Goal: Information Seeking & Learning: Learn about a topic

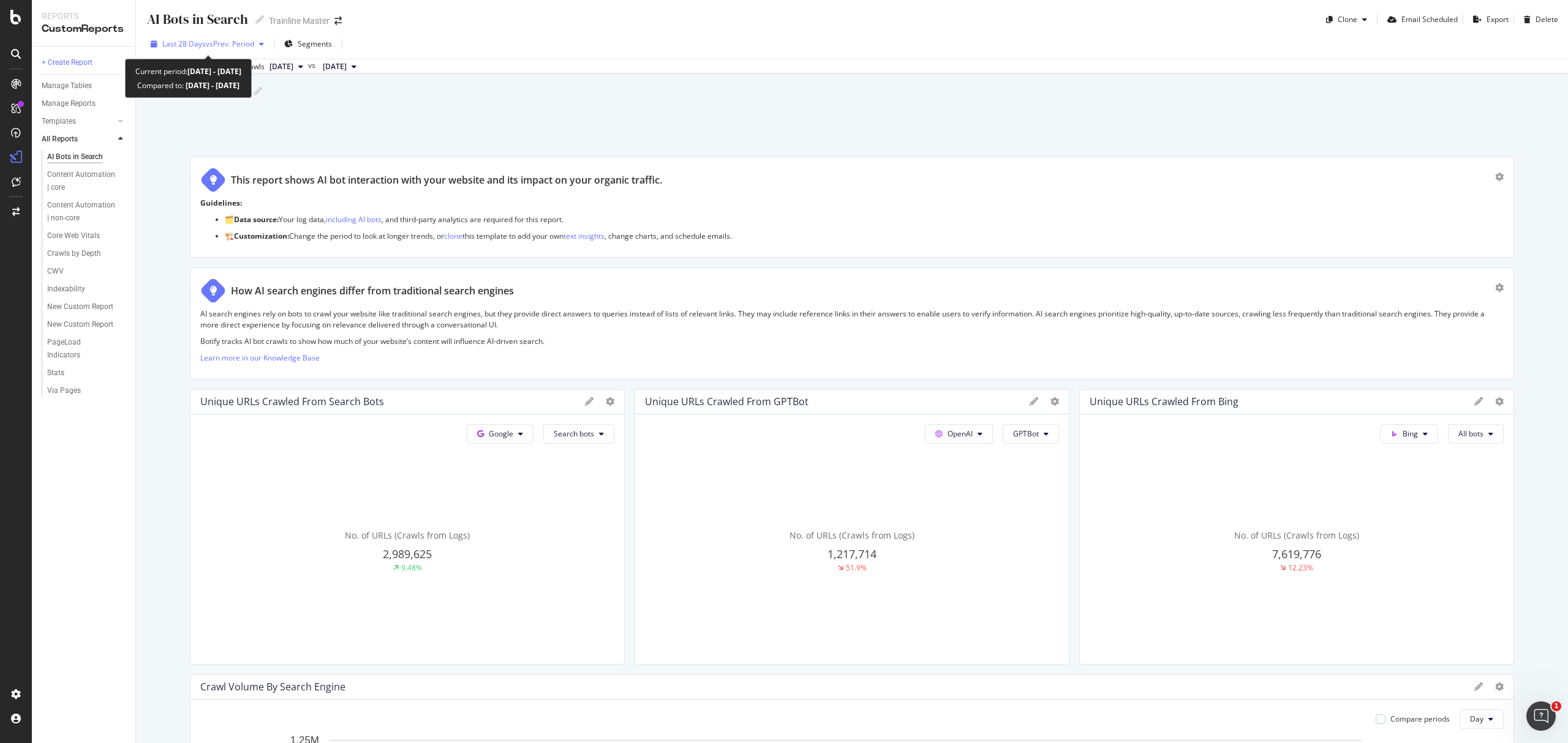
click at [248, 44] on span "vs Prev. Period" at bounding box center [230, 44] width 48 height 11
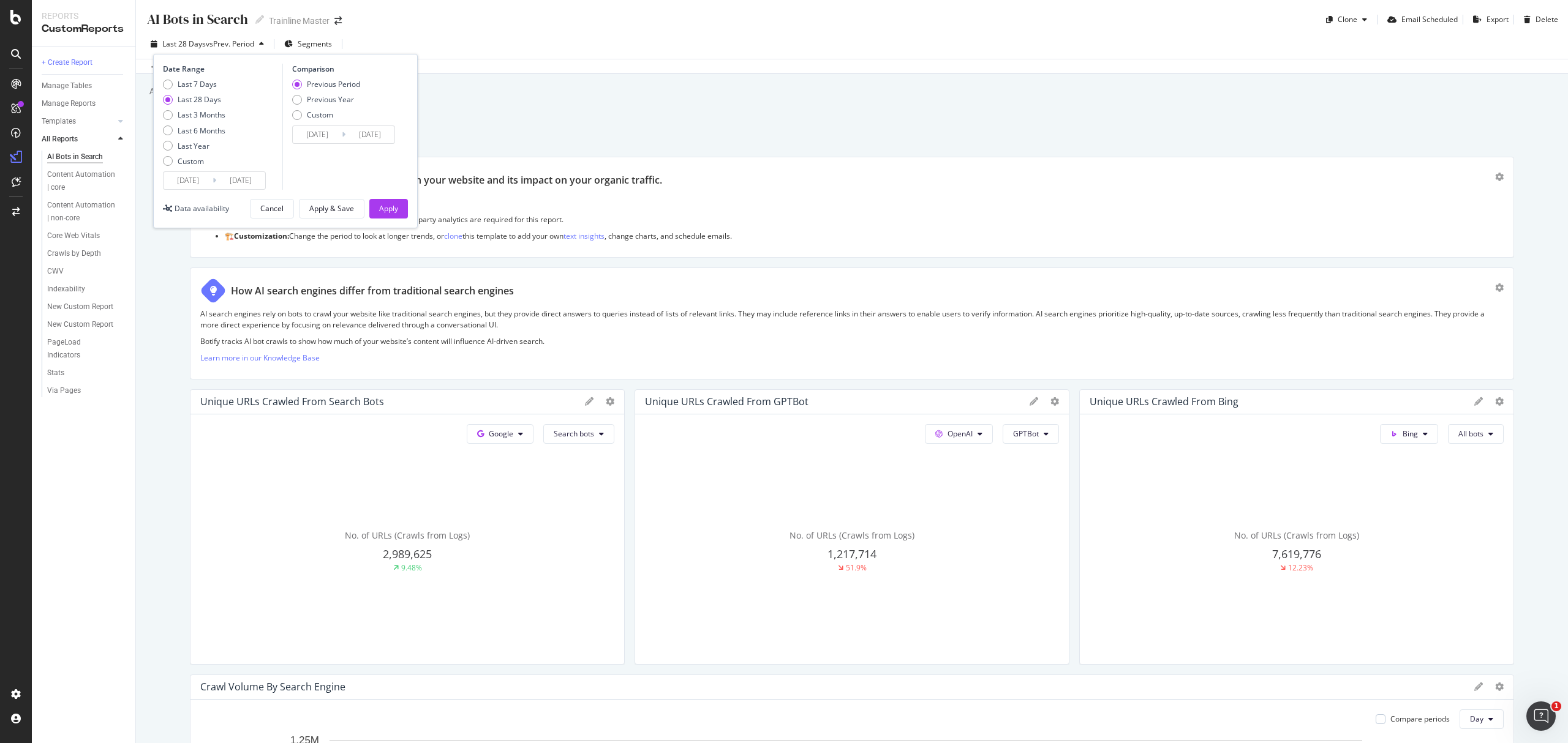
click at [197, 108] on div "Last 7 Days Last 28 Days Last 3 Months Last 6 Months Last Year Custom" at bounding box center [194, 125] width 62 height 92
click at [197, 119] on div "Last 3 Months" at bounding box center [201, 115] width 47 height 11
type input "[DATE]"
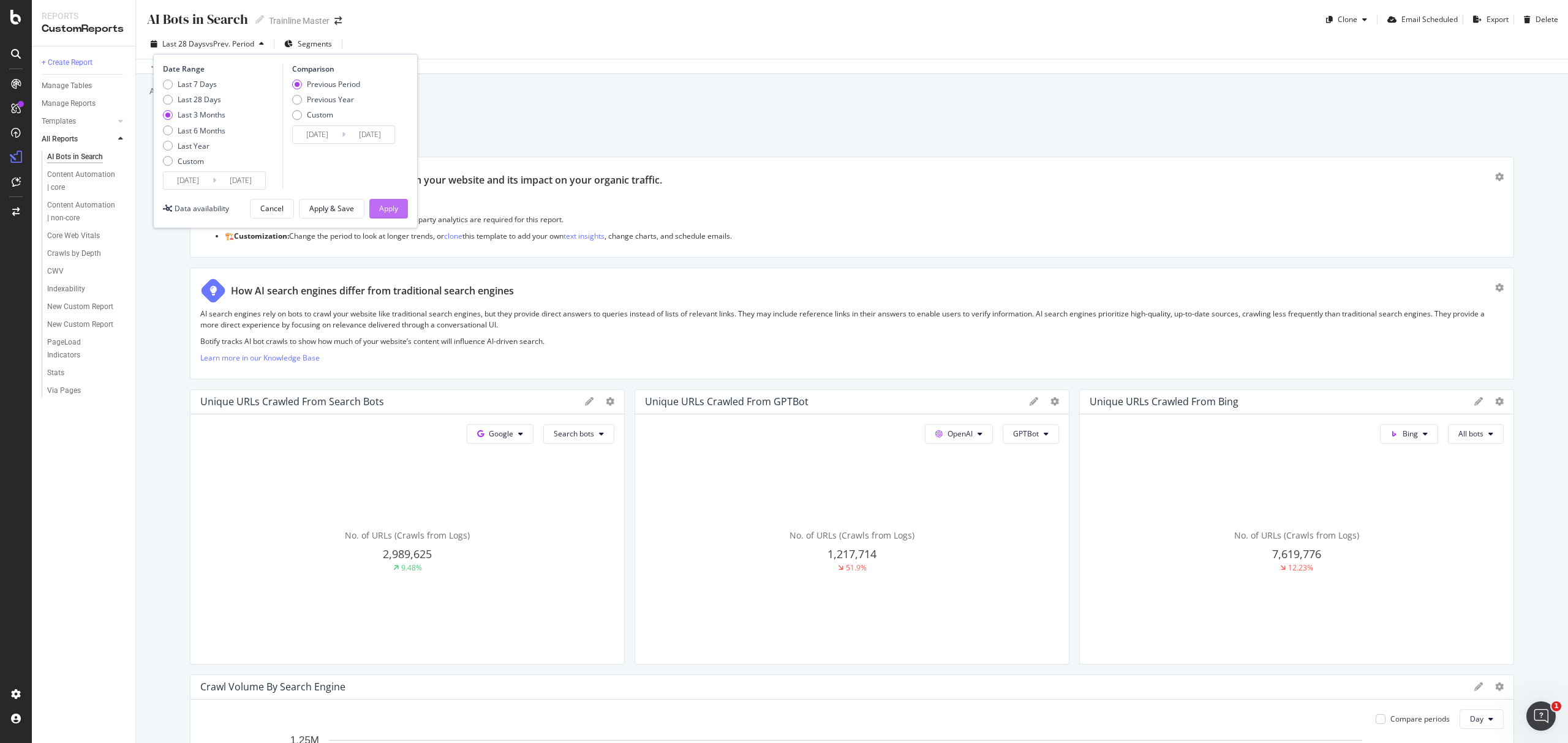
click at [385, 211] on div "Apply" at bounding box center [389, 209] width 19 height 11
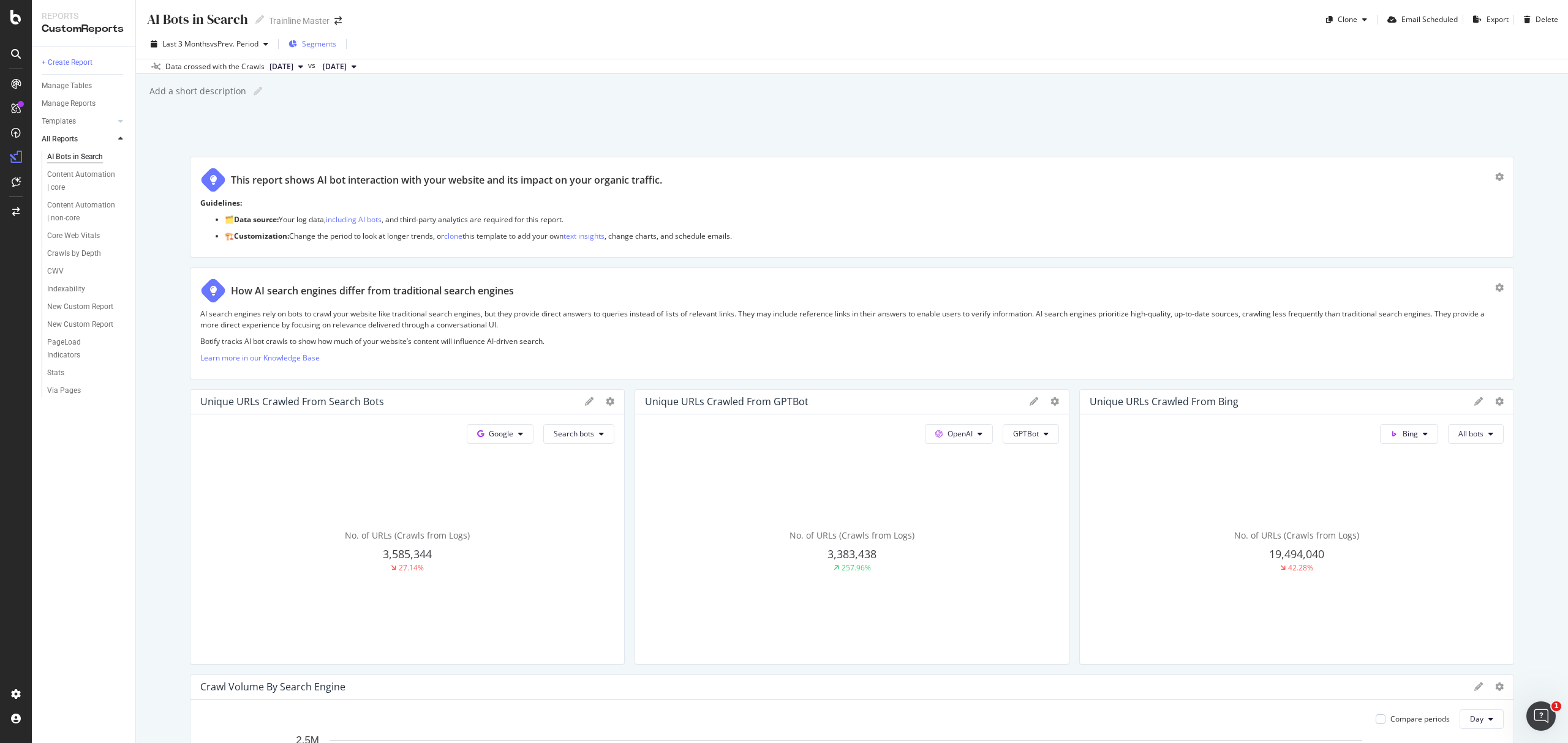
click at [316, 42] on span "Segments" at bounding box center [318, 44] width 34 height 11
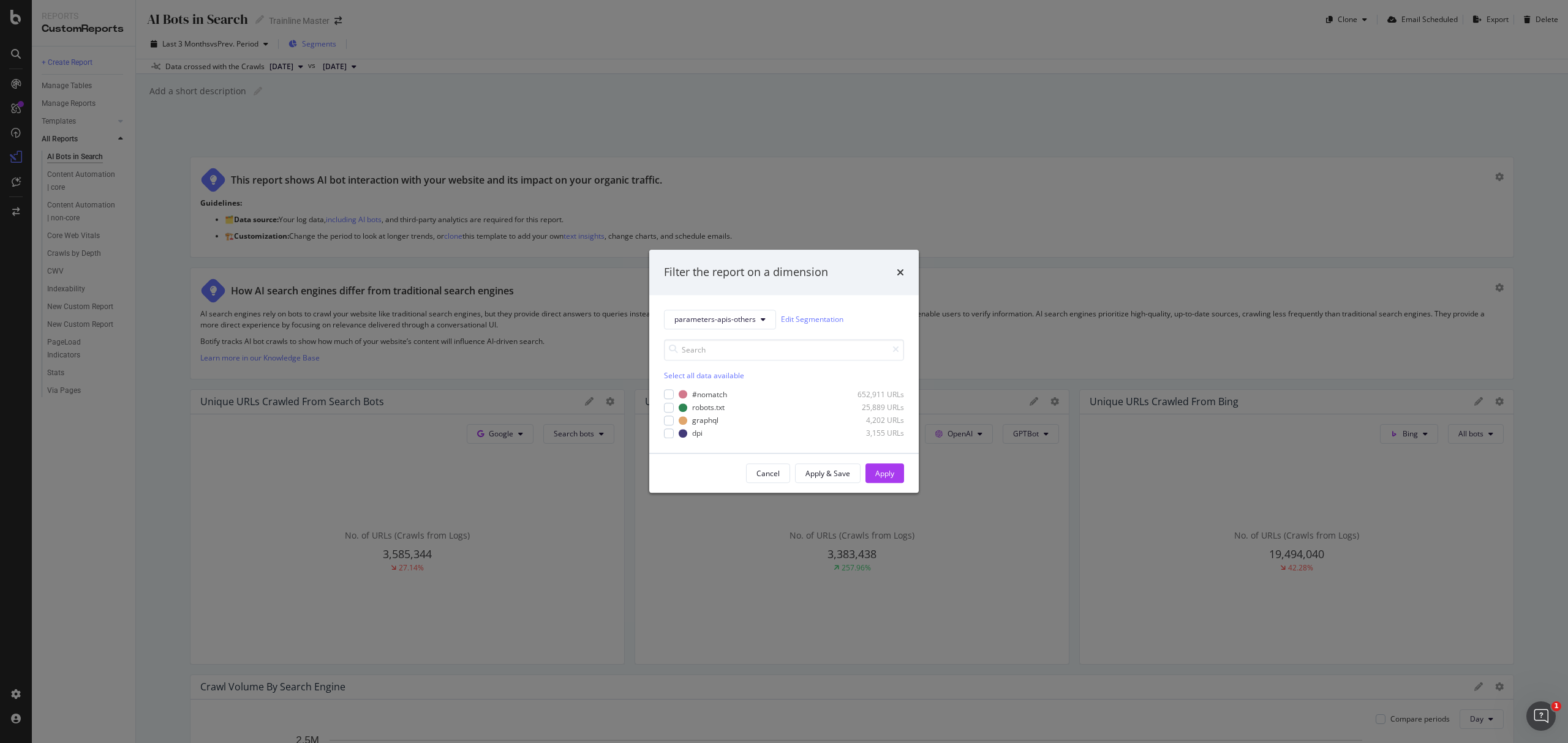
drag, startPoint x: 316, startPoint y: 42, endPoint x: 707, endPoint y: 316, distance: 477.4
click at [707, 316] on span "parameters-apis-others" at bounding box center [715, 320] width 82 height 11
click at [706, 389] on div "#nomatch" at bounding box center [710, 395] width 35 height 11
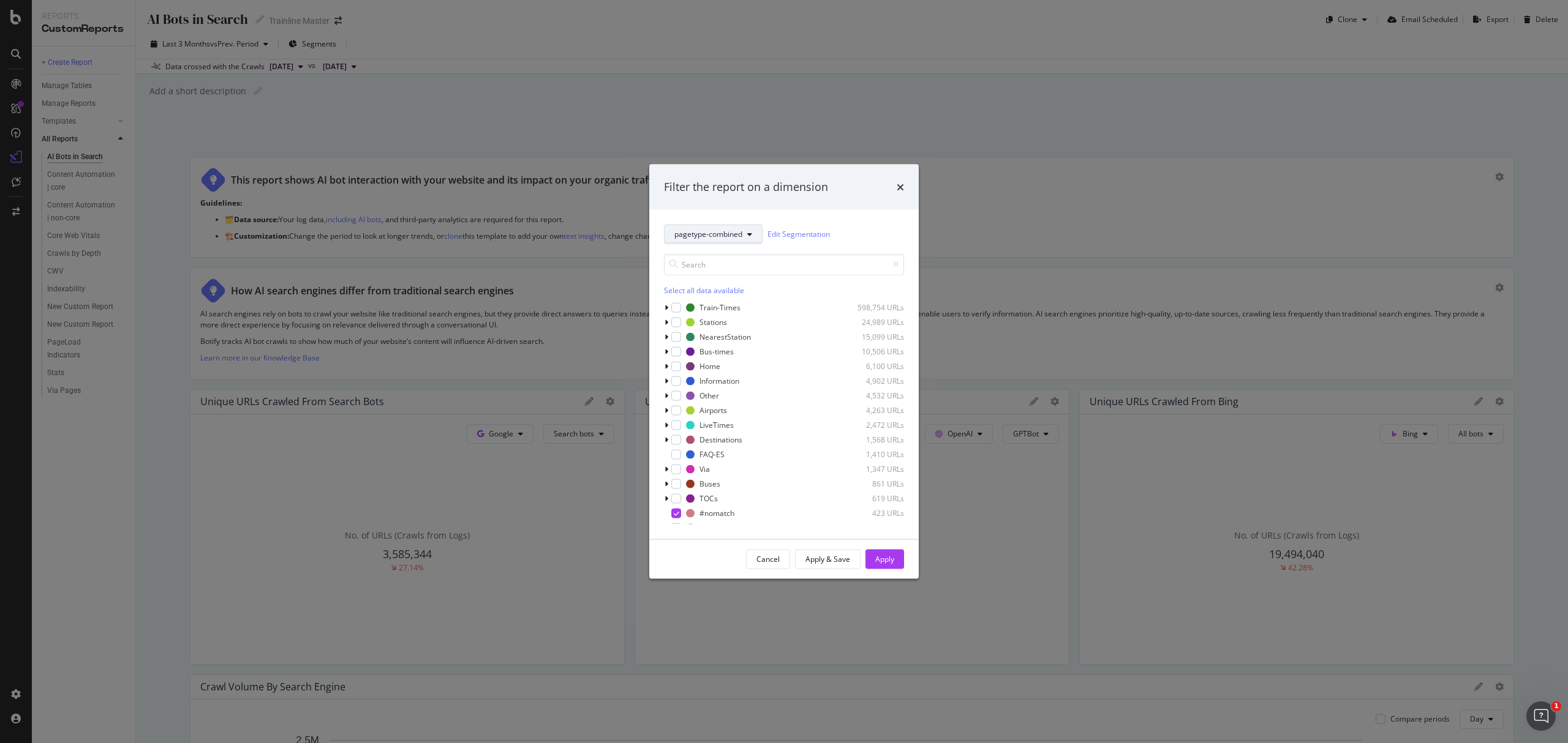
click at [693, 235] on span "pagetype-combined" at bounding box center [708, 234] width 68 height 11
click at [706, 322] on span "GEO" at bounding box center [715, 323] width 82 height 11
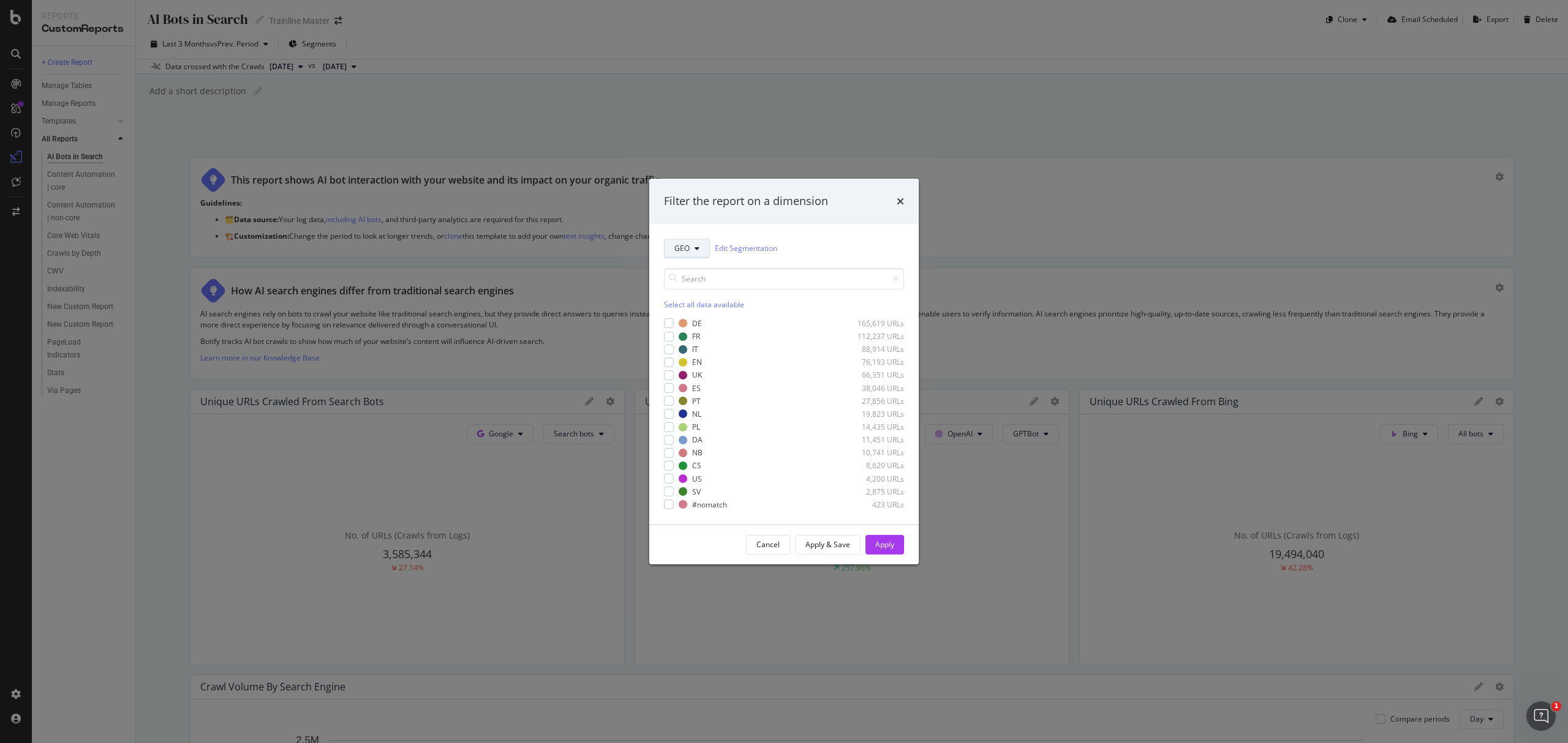
click at [688, 249] on span "GEO" at bounding box center [682, 248] width 15 height 11
click at [708, 312] on span "pagetype-combined" at bounding box center [715, 314] width 82 height 11
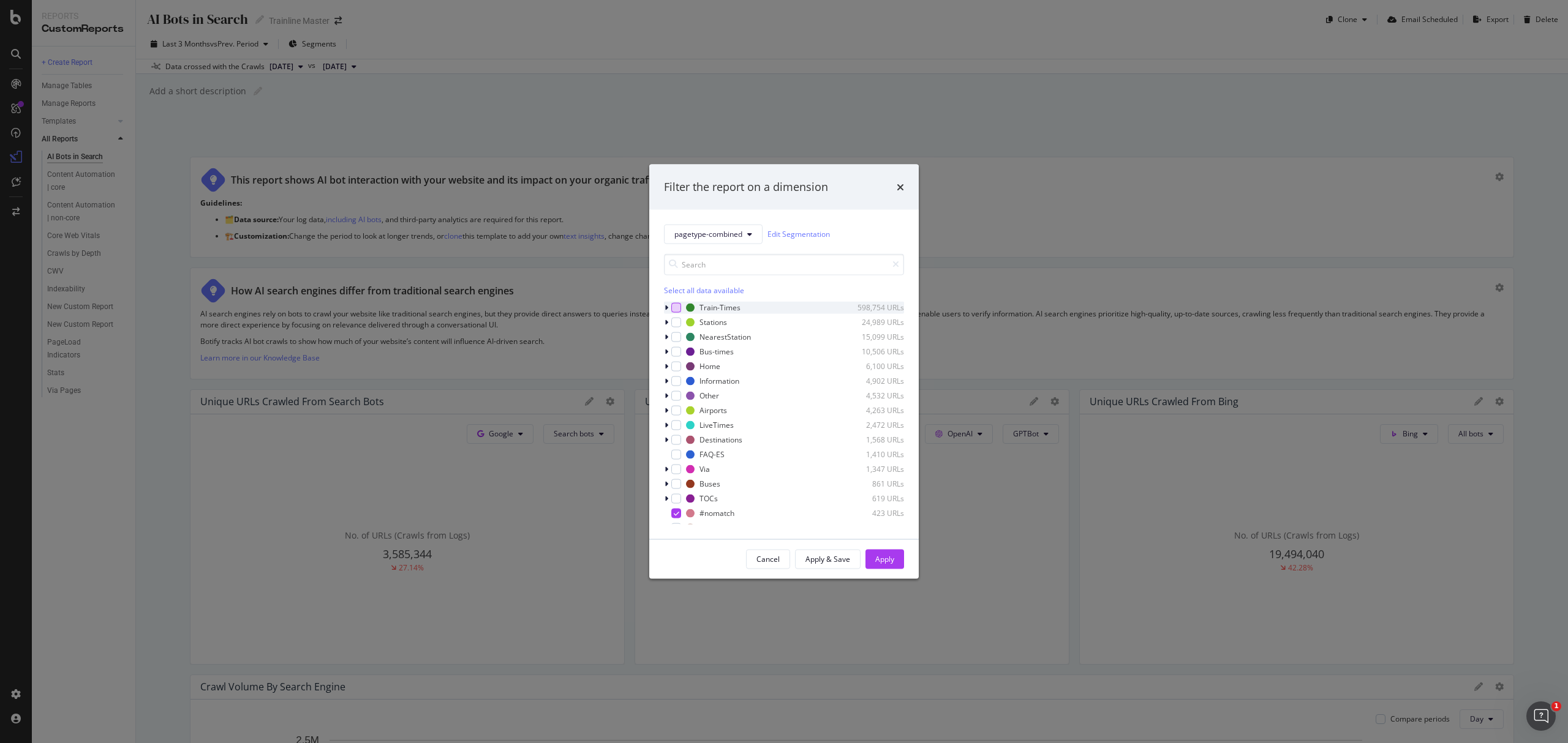
click at [674, 304] on div "modal" at bounding box center [676, 307] width 10 height 10
click at [674, 324] on div "modal" at bounding box center [676, 322] width 10 height 10
click at [676, 340] on div "modal" at bounding box center [676, 336] width 10 height 10
click at [678, 354] on div "modal" at bounding box center [676, 351] width 10 height 10
click at [676, 348] on icon "modal" at bounding box center [676, 351] width 5 height 6
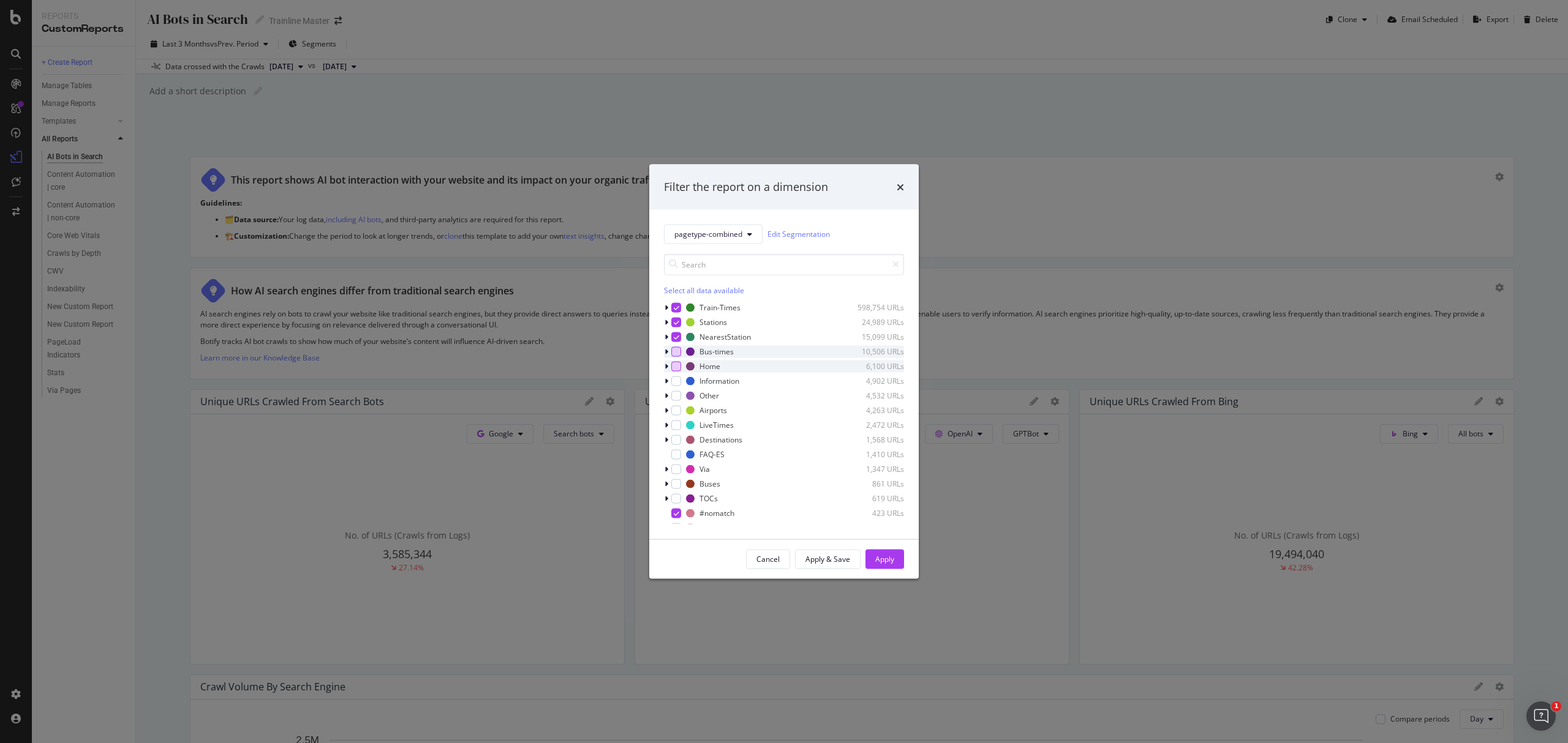
click at [675, 367] on div "modal" at bounding box center [676, 366] width 10 height 10
click at [672, 381] on div "modal" at bounding box center [676, 381] width 10 height 10
click at [675, 407] on div "modal" at bounding box center [676, 410] width 10 height 10
click at [678, 441] on div "modal" at bounding box center [676, 439] width 10 height 10
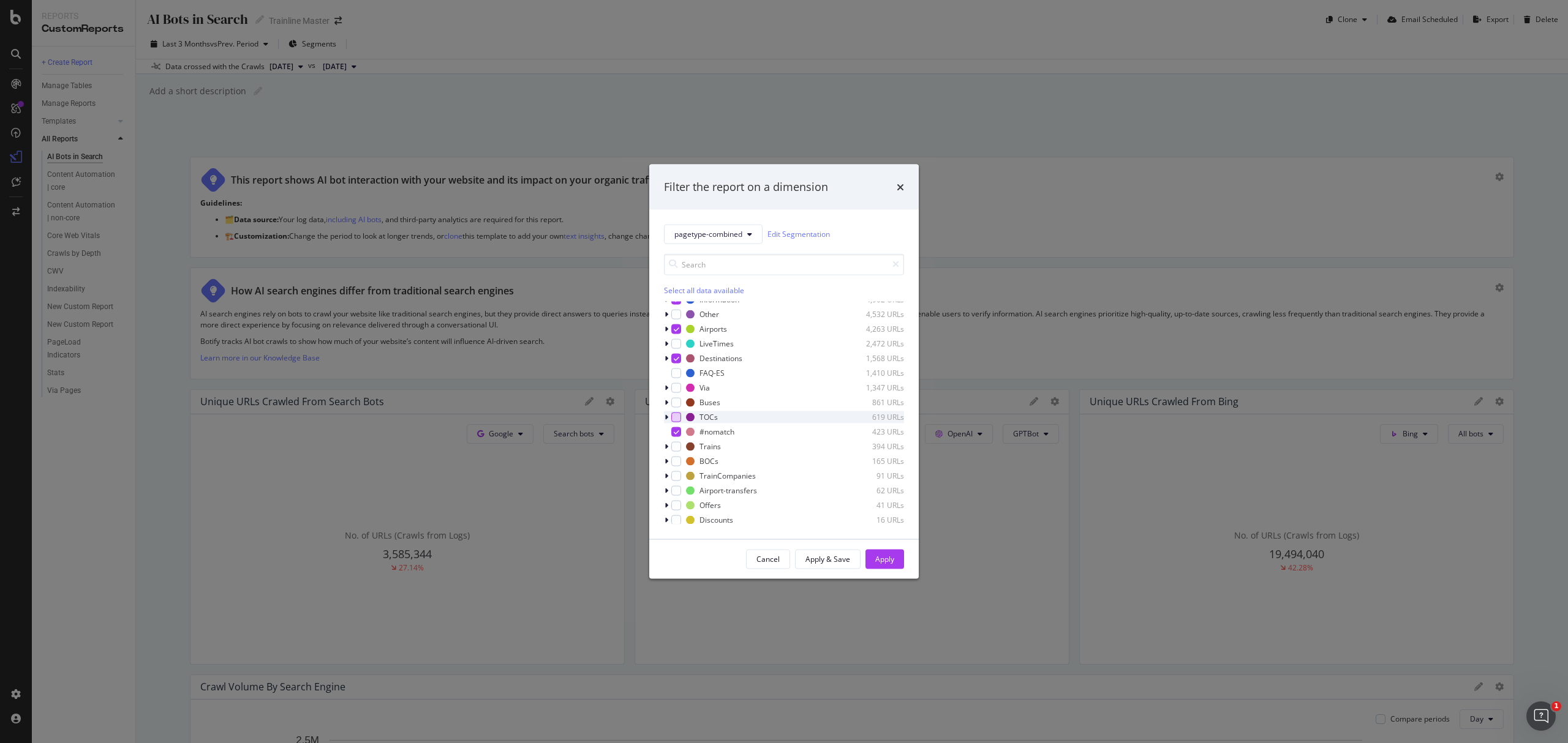
click at [675, 417] on div "modal" at bounding box center [676, 417] width 10 height 10
click at [678, 388] on div "modal" at bounding box center [676, 387] width 10 height 10
click at [675, 435] on icon "modal" at bounding box center [676, 431] width 5 height 6
click at [677, 446] on div "modal" at bounding box center [676, 446] width 10 height 10
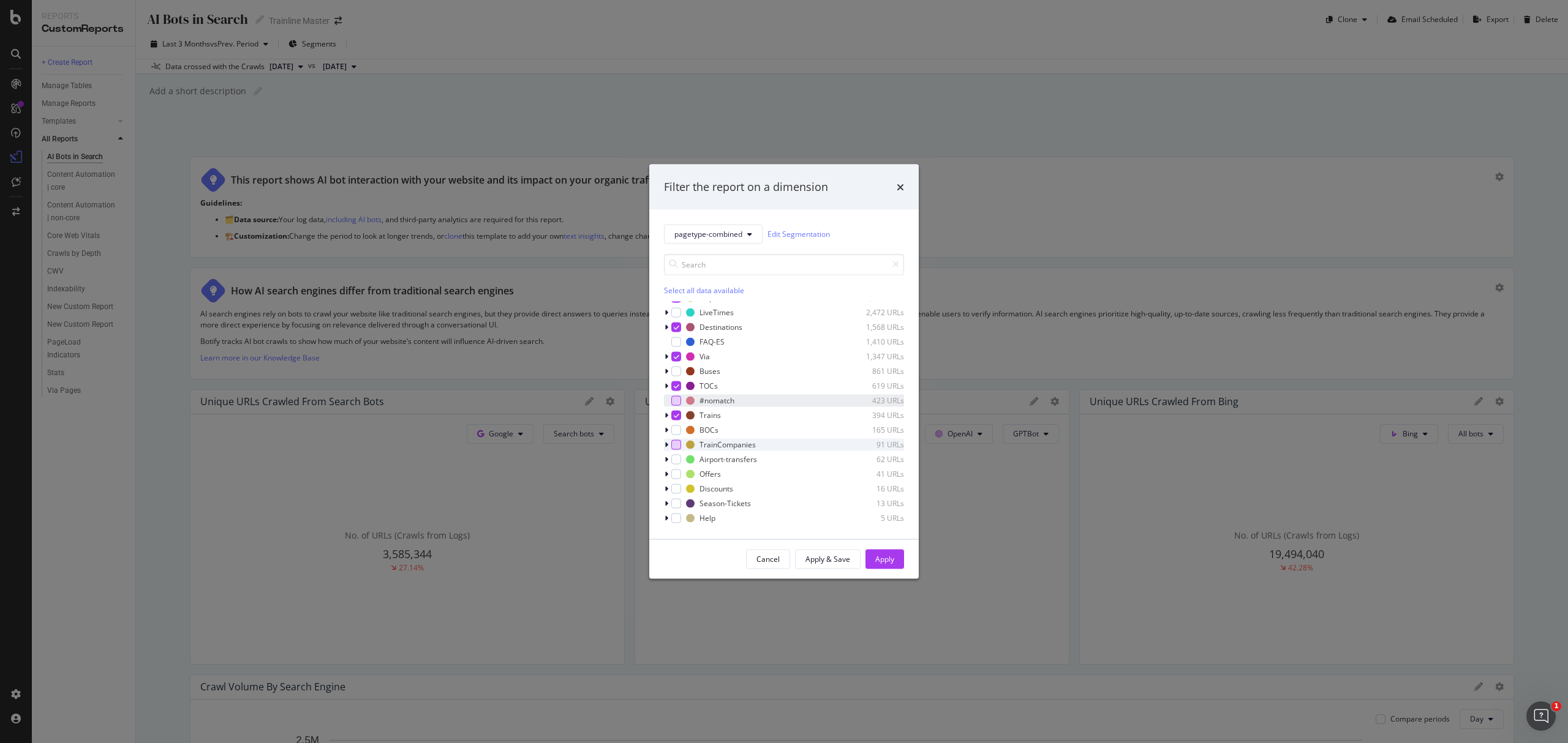
click at [679, 449] on div "modal" at bounding box center [676, 444] width 10 height 10
click at [675, 459] on div "modal" at bounding box center [676, 459] width 10 height 10
click at [678, 473] on div "modal" at bounding box center [676, 473] width 10 height 10
click at [680, 488] on div "modal" at bounding box center [676, 488] width 10 height 10
click at [676, 504] on div "modal" at bounding box center [676, 503] width 10 height 10
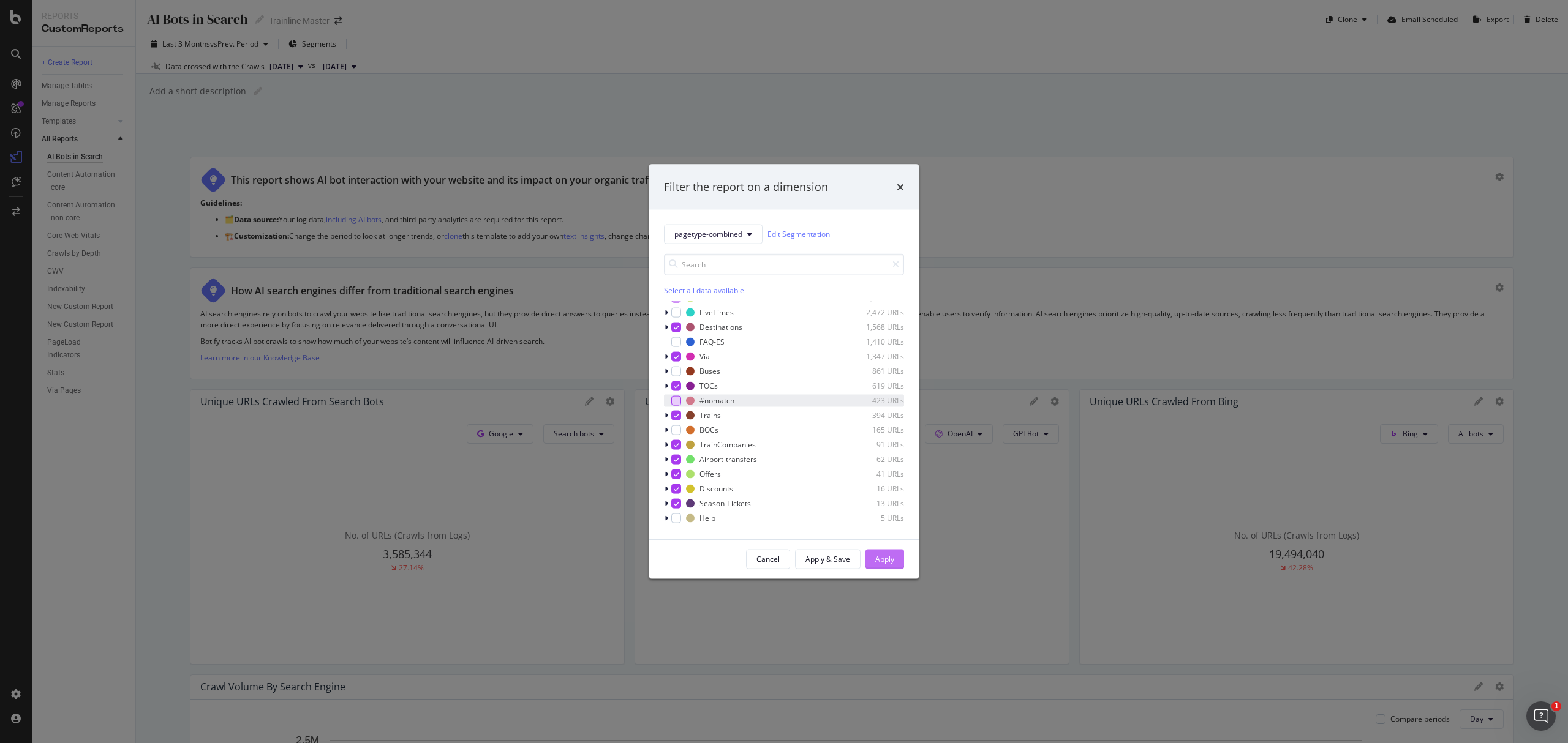
click at [882, 563] on div "Apply" at bounding box center [884, 560] width 19 height 11
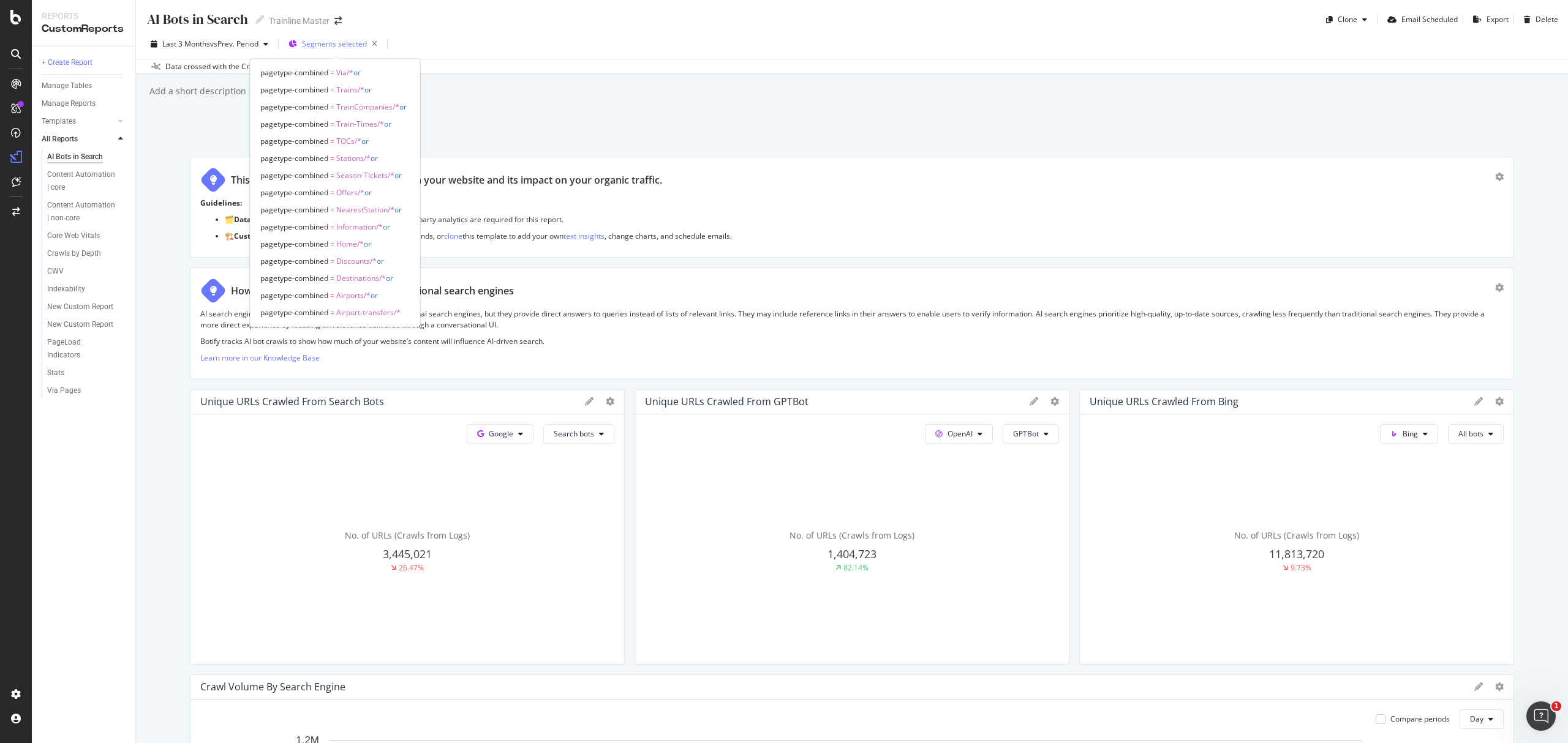
click at [330, 45] on span "Segments selected" at bounding box center [334, 44] width 65 height 11
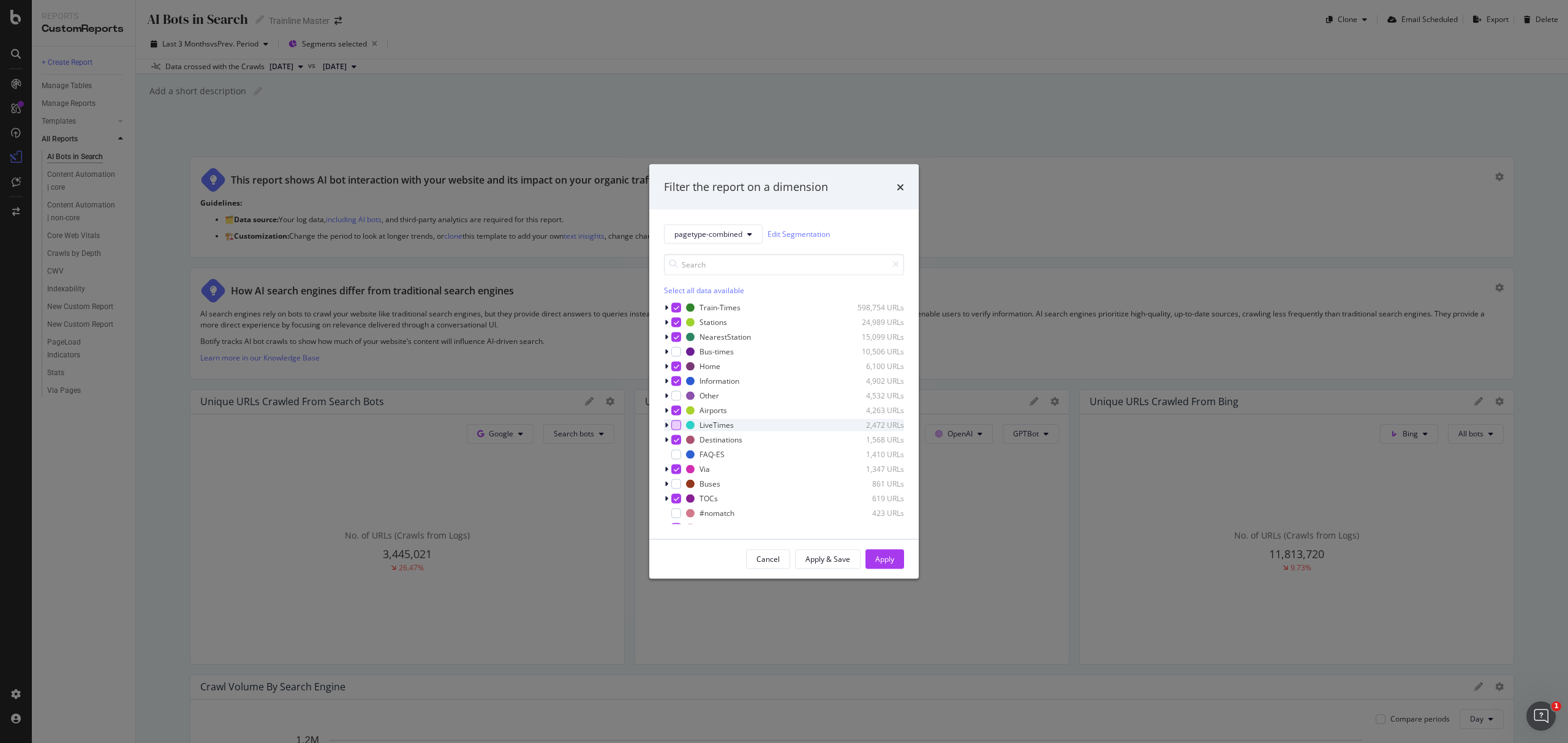
click at [678, 427] on div "modal" at bounding box center [676, 425] width 10 height 10
click at [892, 562] on div "Apply" at bounding box center [884, 560] width 19 height 11
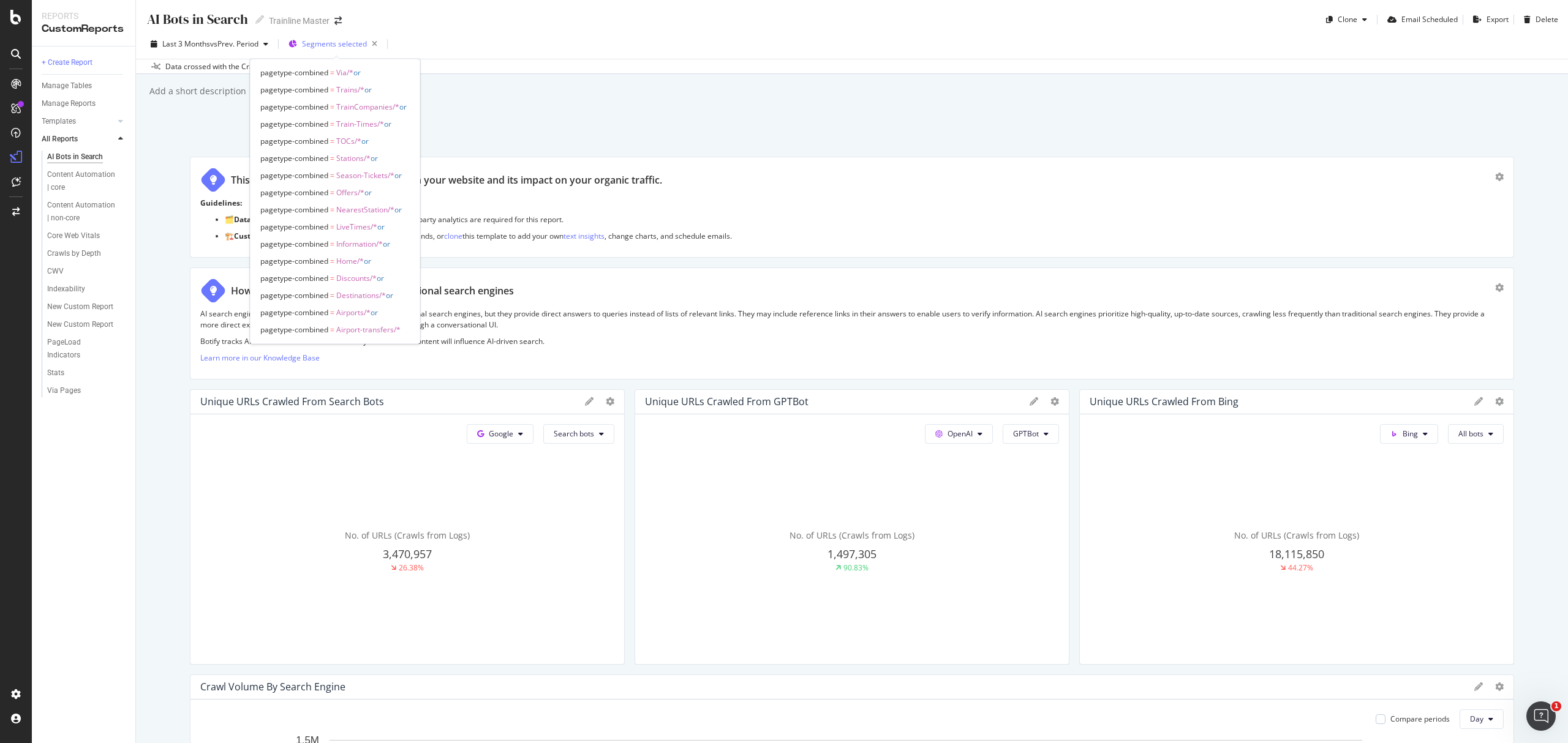
click at [322, 45] on span "Segments selected" at bounding box center [334, 44] width 65 height 11
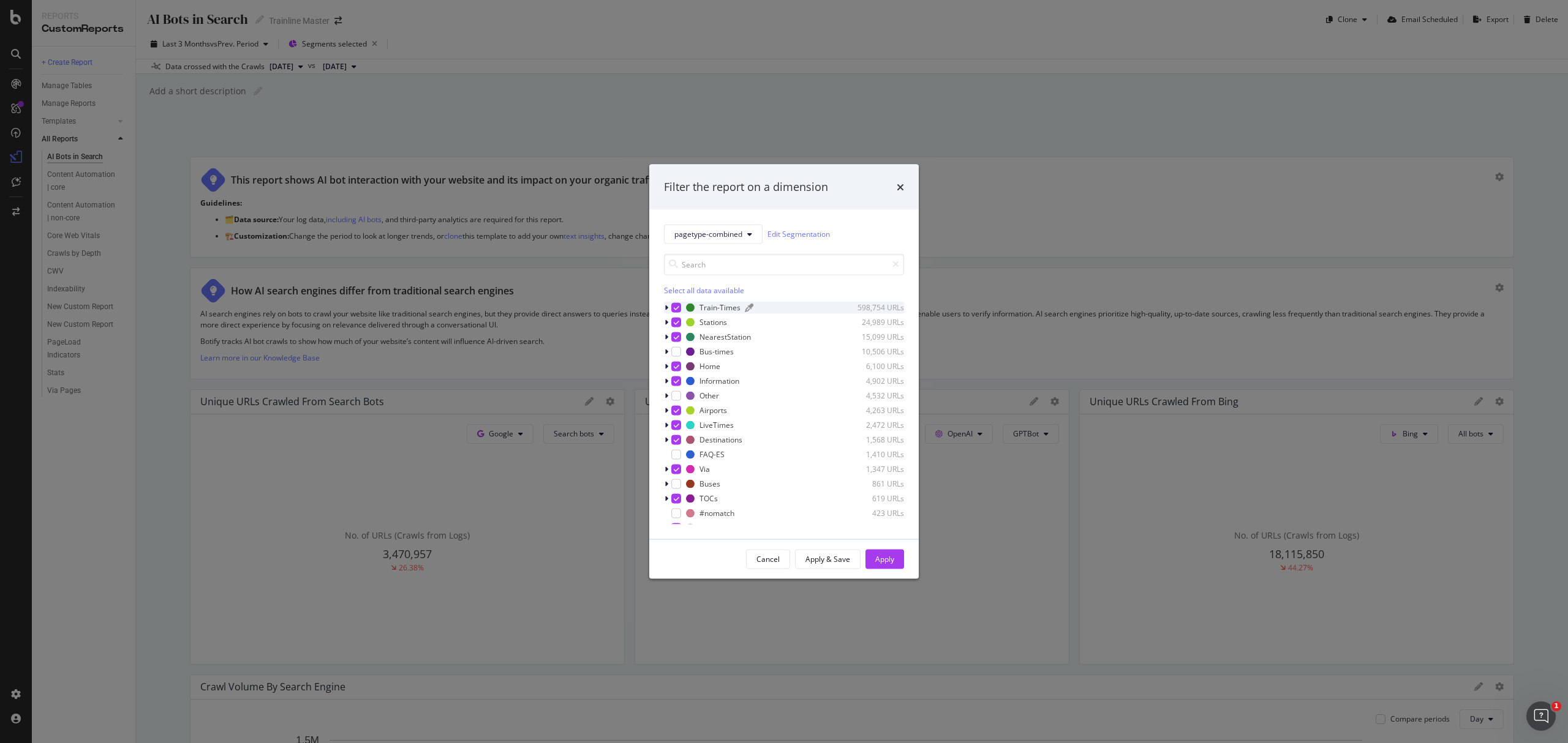
click at [675, 292] on div "Select all data available" at bounding box center [783, 290] width 240 height 11
click at [682, 290] on div "Select all data available" at bounding box center [783, 290] width 240 height 11
click at [703, 292] on div "Select all data available" at bounding box center [783, 290] width 240 height 11
click at [710, 290] on div "Select all data available" at bounding box center [783, 290] width 240 height 11
click at [677, 308] on div "modal" at bounding box center [676, 307] width 10 height 10
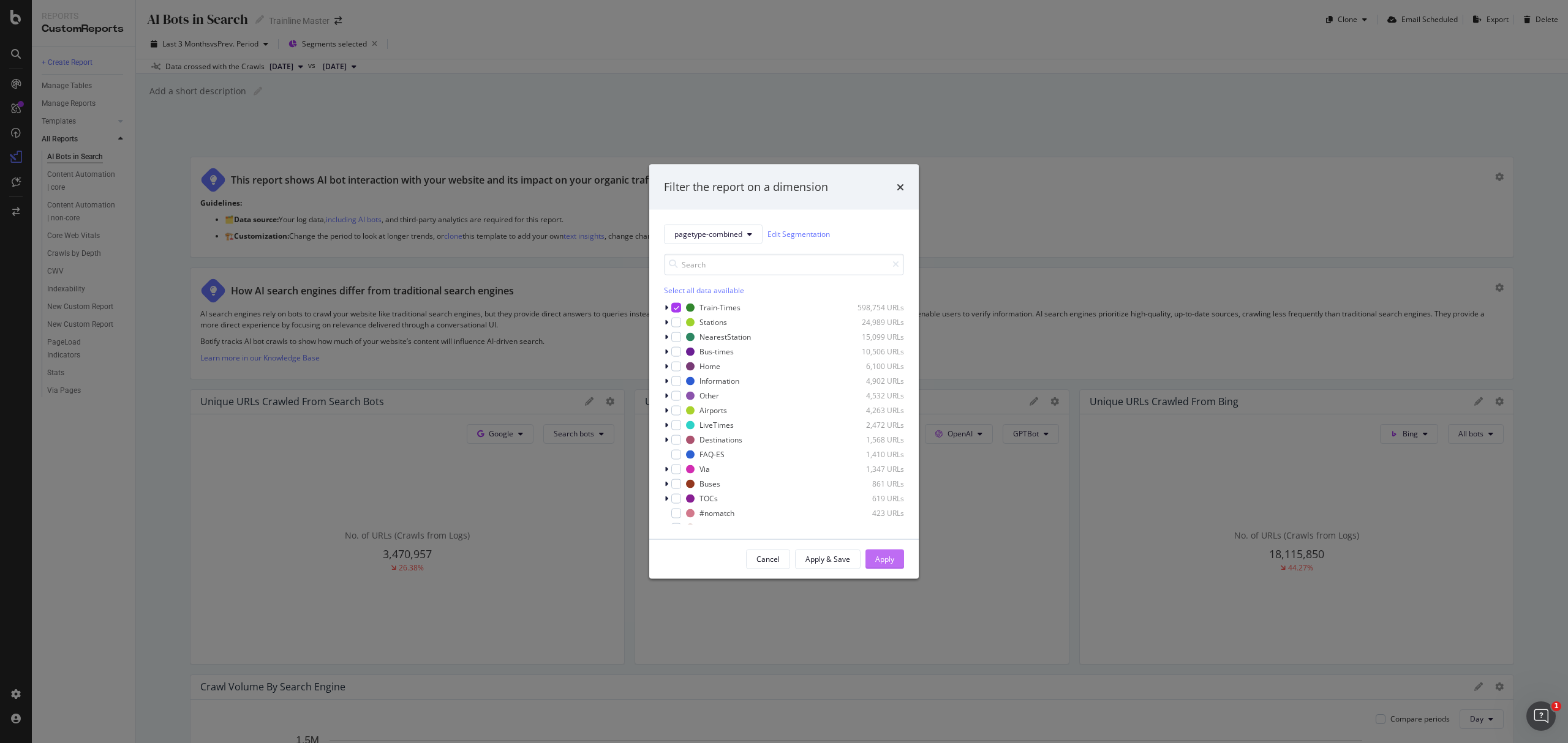
click at [892, 557] on div "Apply" at bounding box center [884, 560] width 19 height 11
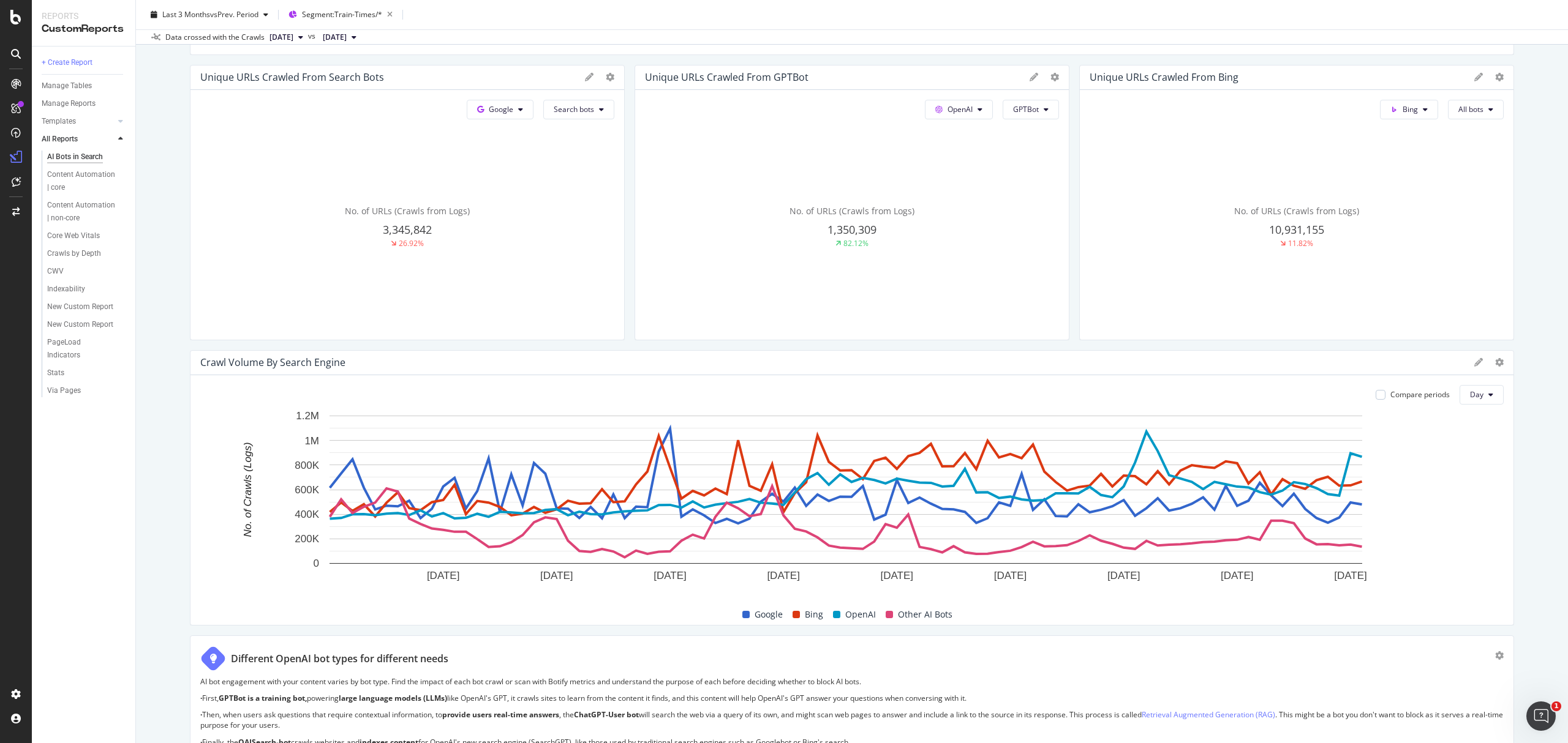
scroll to position [326, 0]
click at [917, 609] on span "Other AI Bots" at bounding box center [924, 613] width 54 height 15
click at [881, 609] on div "Other AI Bots" at bounding box center [919, 613] width 76 height 15
click at [858, 617] on span "OpenAI" at bounding box center [860, 613] width 31 height 15
click at [1460, 392] on button "Day" at bounding box center [1482, 393] width 44 height 19
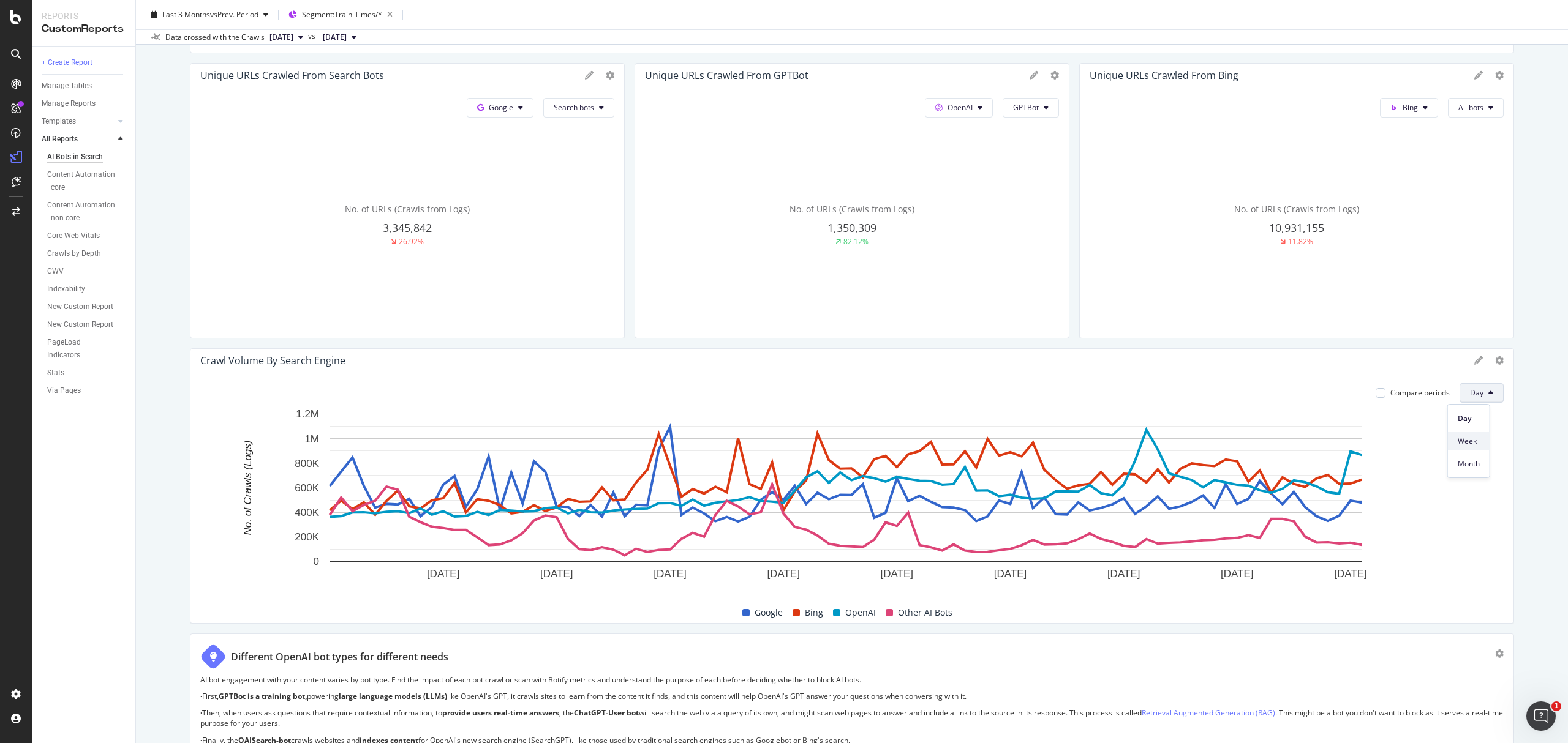
click at [1469, 442] on span "Week" at bounding box center [1468, 441] width 22 height 11
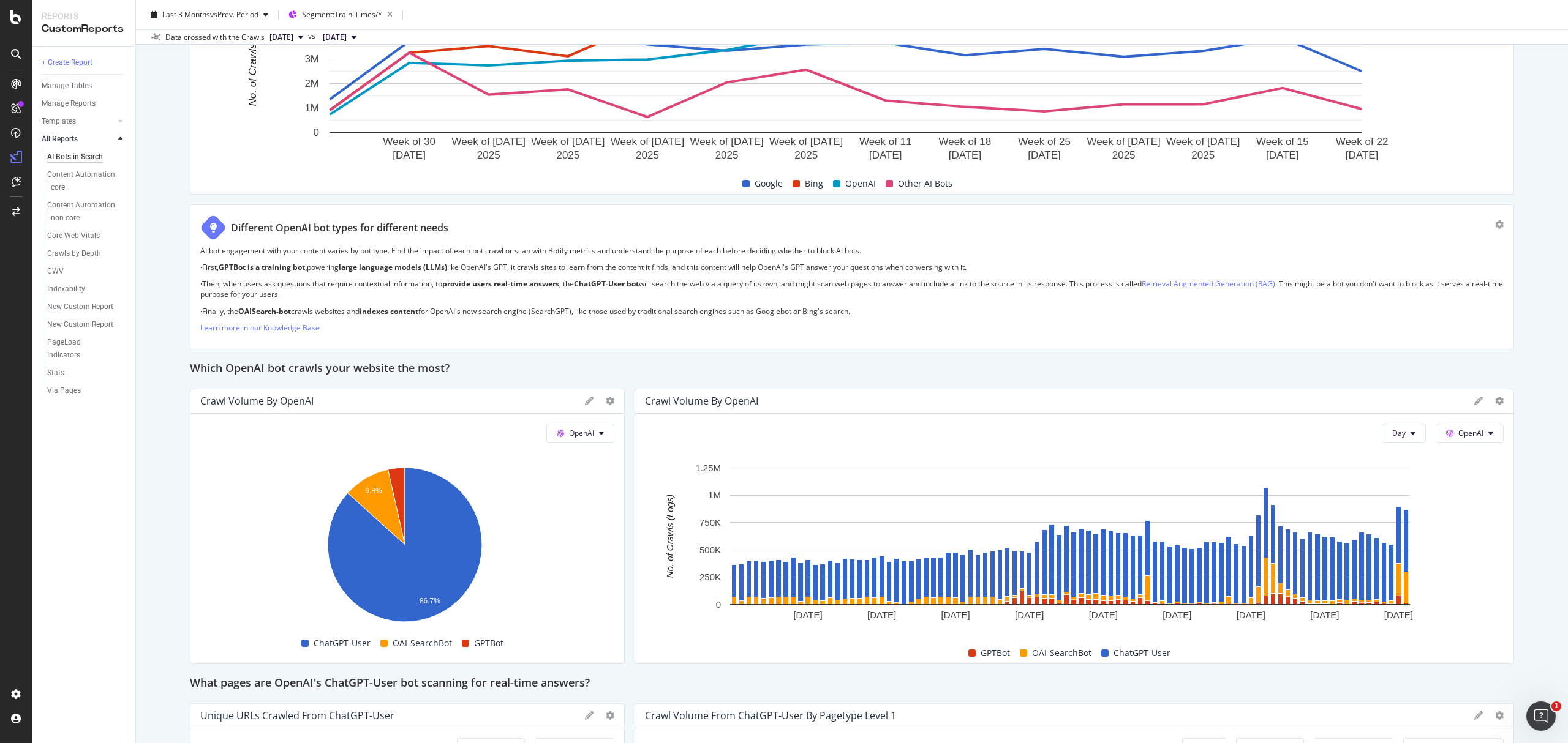
scroll to position [816, 0]
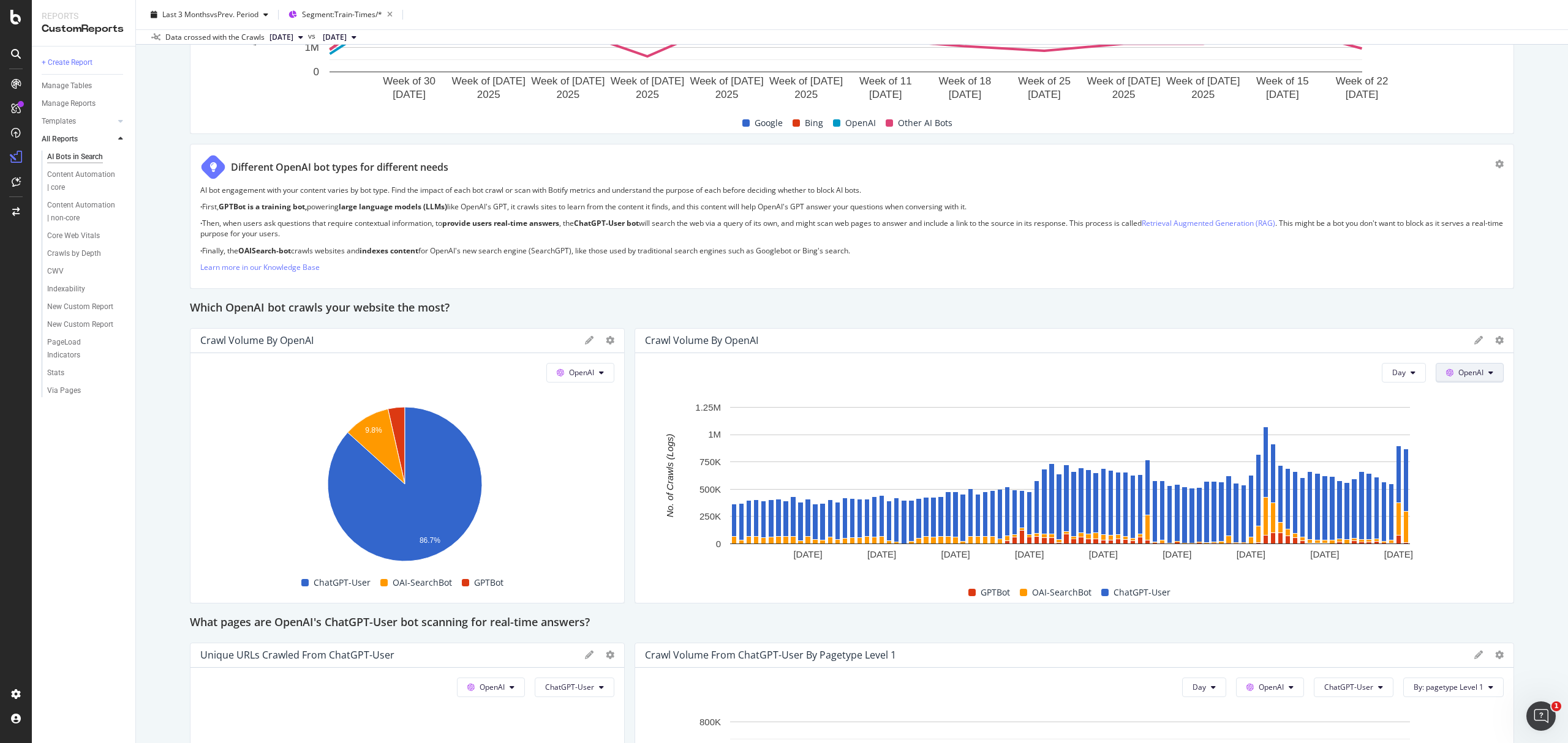
click at [1478, 379] on button "OpenAI" at bounding box center [1470, 373] width 68 height 19
click at [1394, 346] on div "Crawl Volume by OpenAI" at bounding box center [1056, 340] width 823 height 12
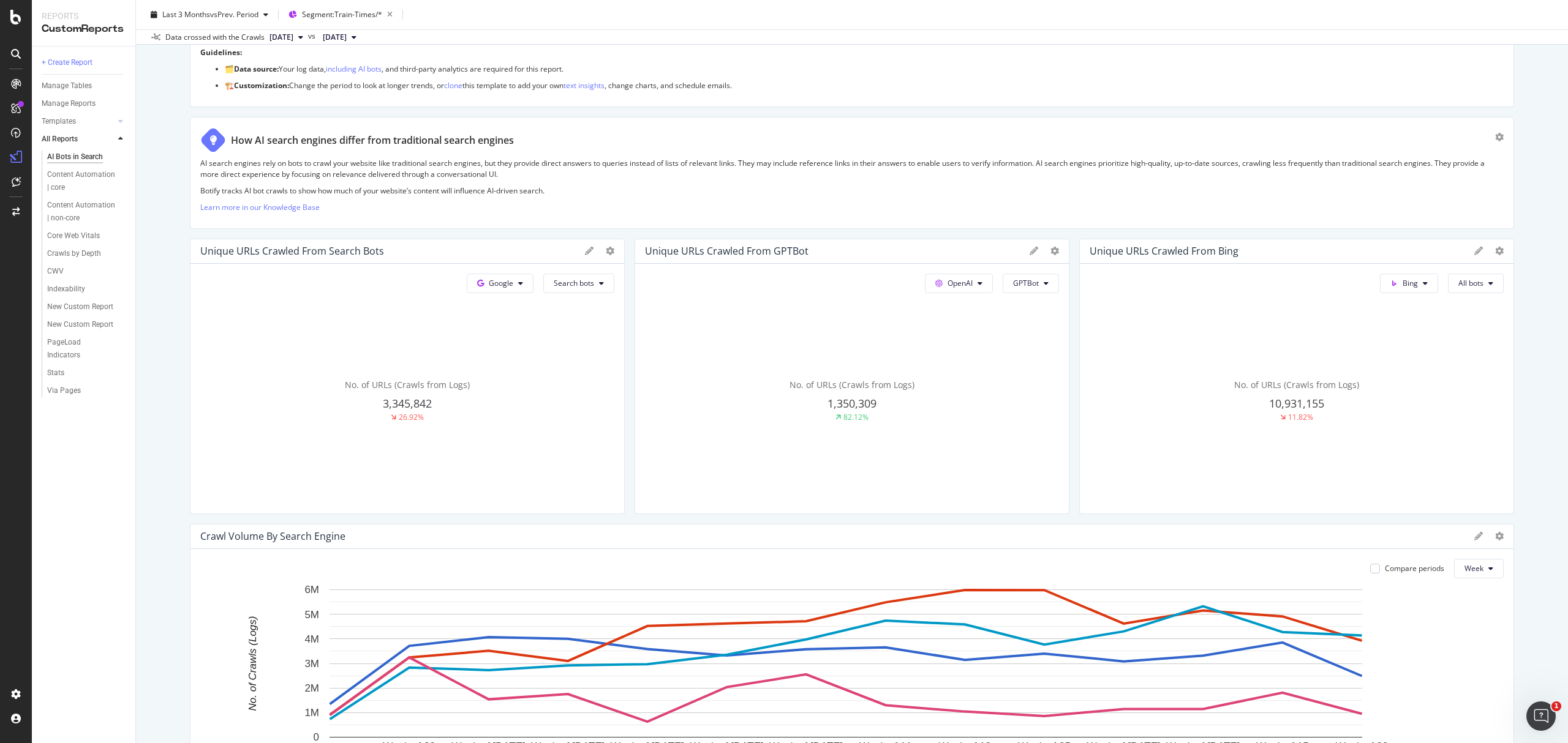
scroll to position [0, 0]
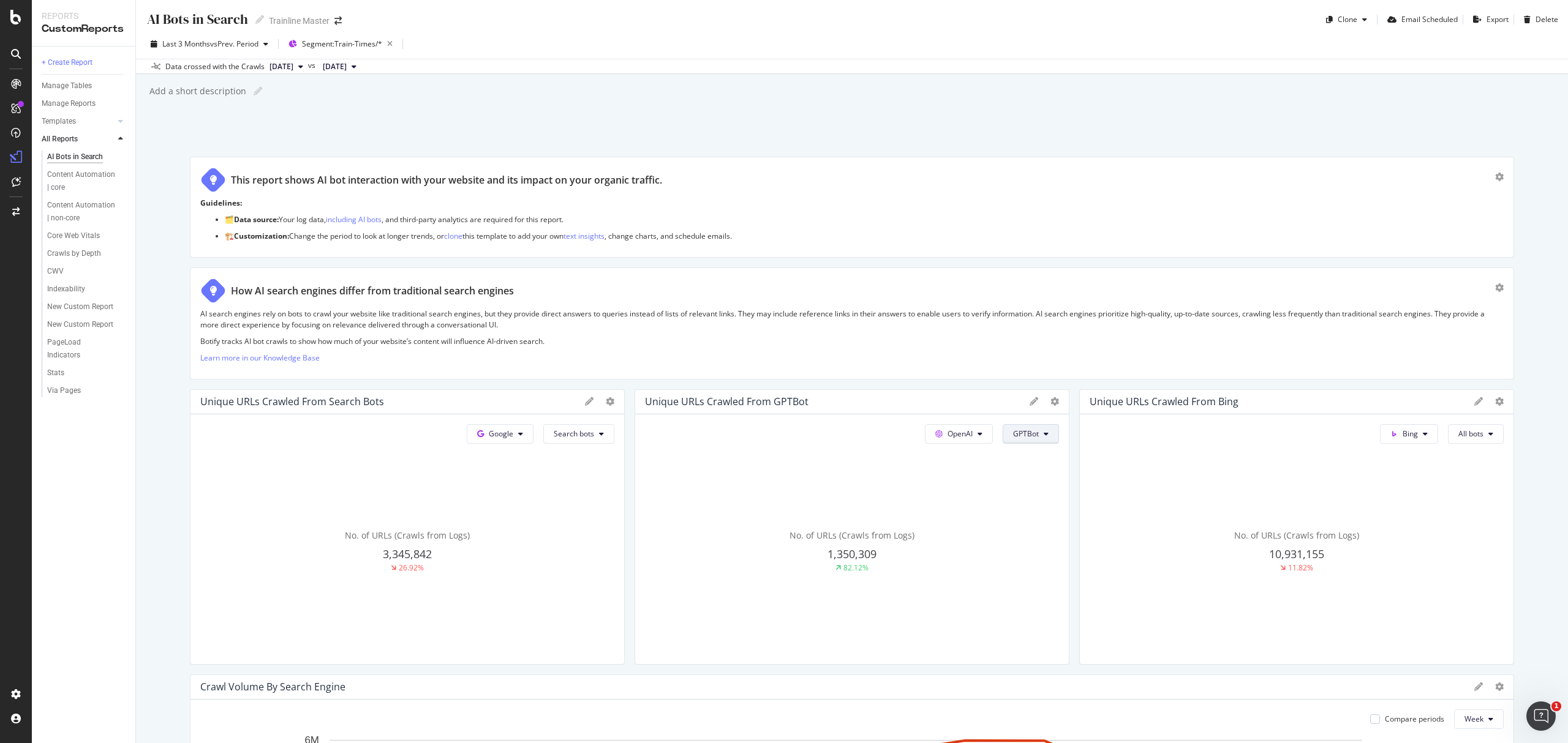
click at [1027, 437] on span "GPTBot" at bounding box center [1025, 434] width 25 height 11
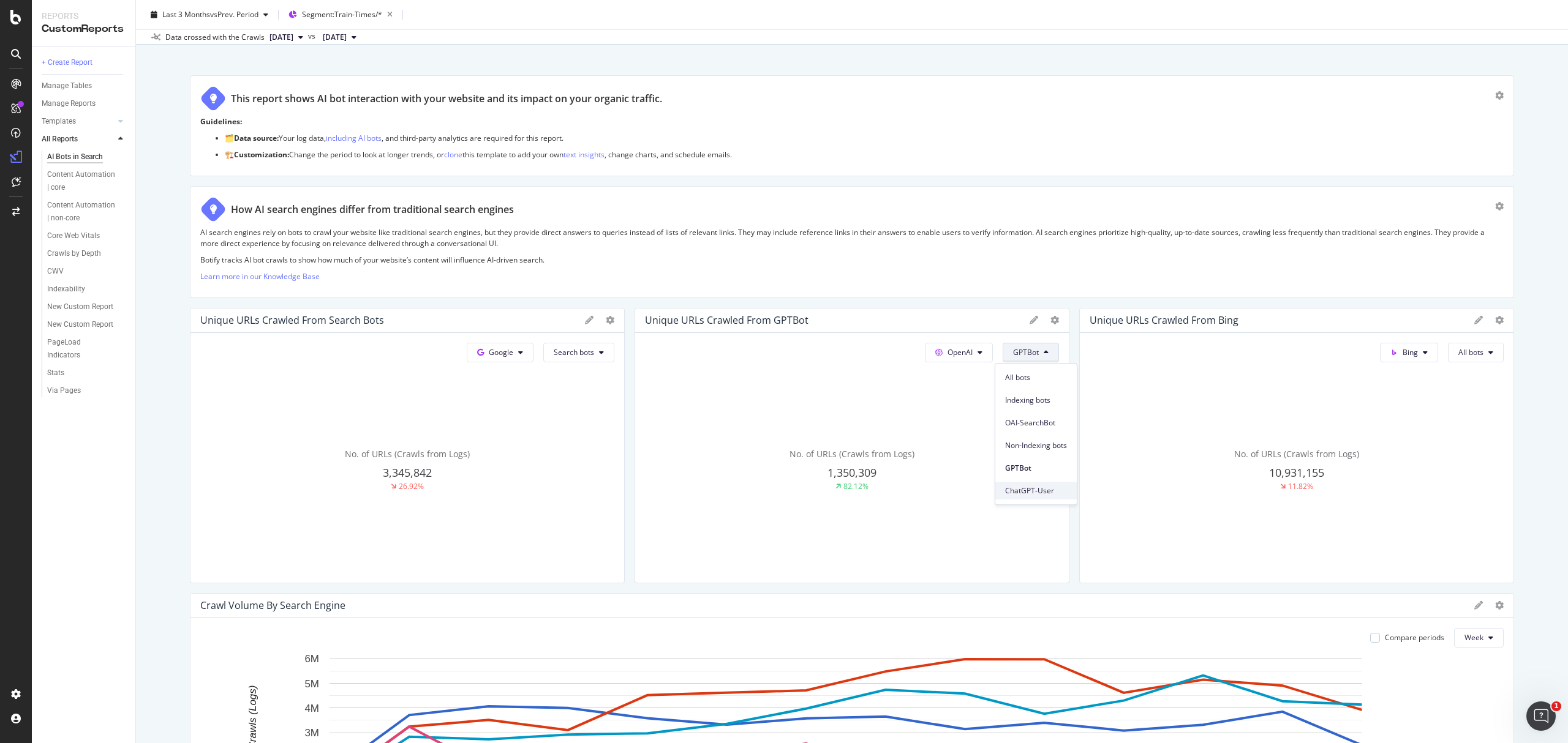
click at [1052, 488] on span "ChatGPT-User" at bounding box center [1036, 491] width 62 height 11
click at [1044, 352] on icon at bounding box center [1046, 352] width 5 height 7
click at [1019, 470] on span "GPTBot" at bounding box center [1013, 468] width 62 height 11
click at [1034, 353] on button "GPTBot" at bounding box center [1031, 352] width 56 height 19
click at [1034, 497] on div "ChatGPT-User" at bounding box center [1036, 491] width 82 height 18
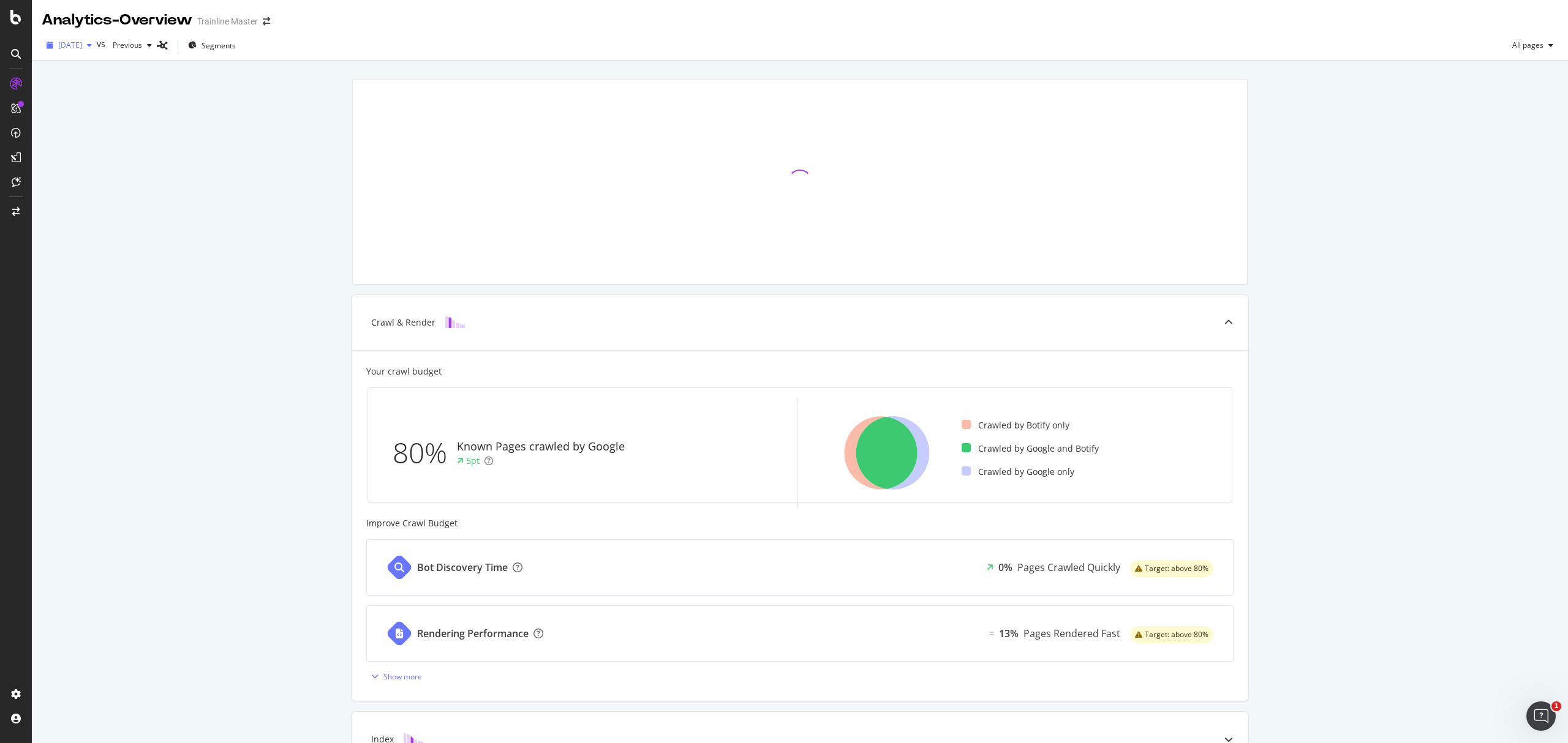
click at [97, 52] on div "[DATE]" at bounding box center [69, 45] width 55 height 18
click at [144, 38] on div "Previous" at bounding box center [132, 45] width 49 height 18
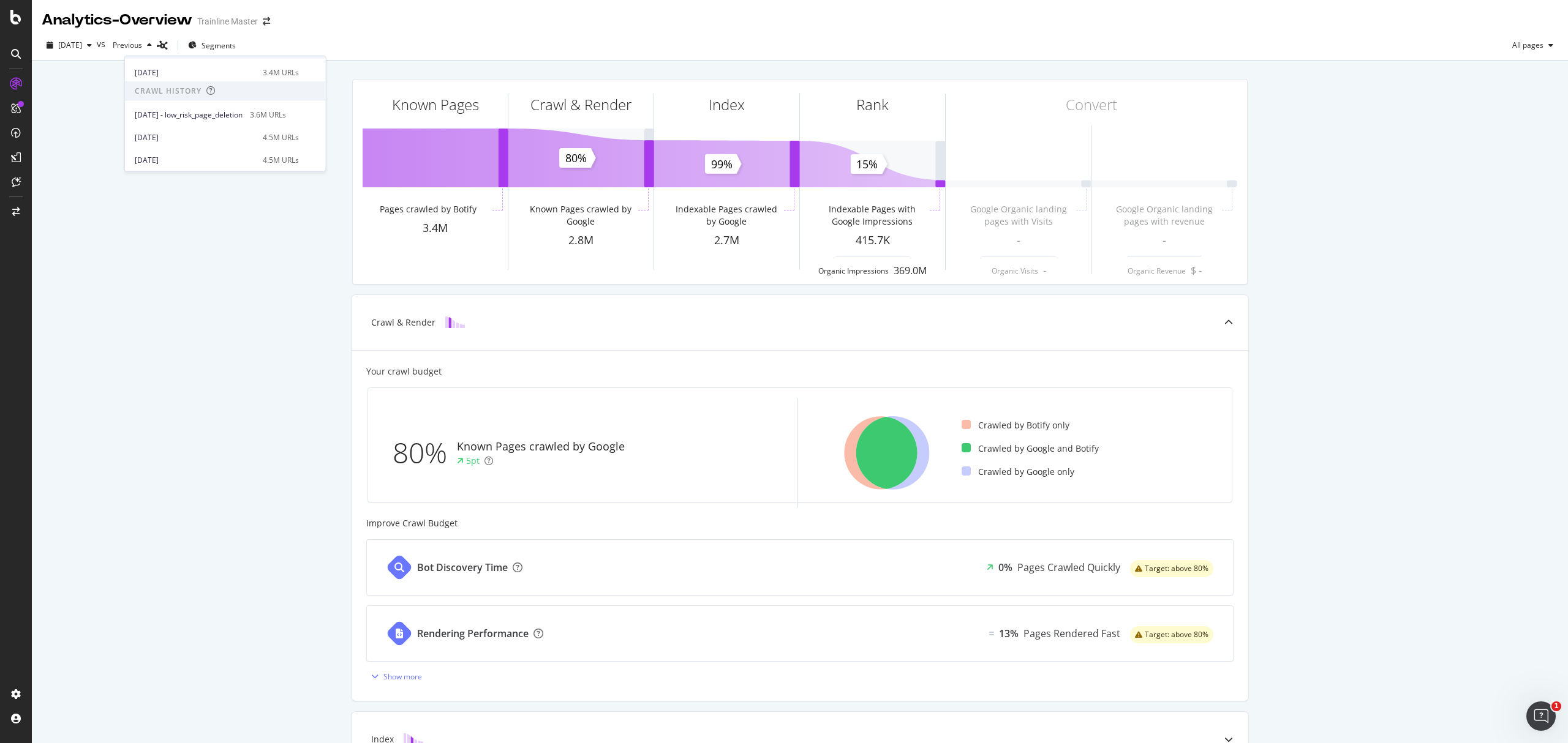
scroll to position [245, 0]
click at [204, 132] on div "[DATE]" at bounding box center [195, 136] width 120 height 11
click at [136, 43] on span "[DATE]" at bounding box center [122, 45] width 29 height 11
click at [215, 116] on div "[DATE]" at bounding box center [195, 113] width 120 height 11
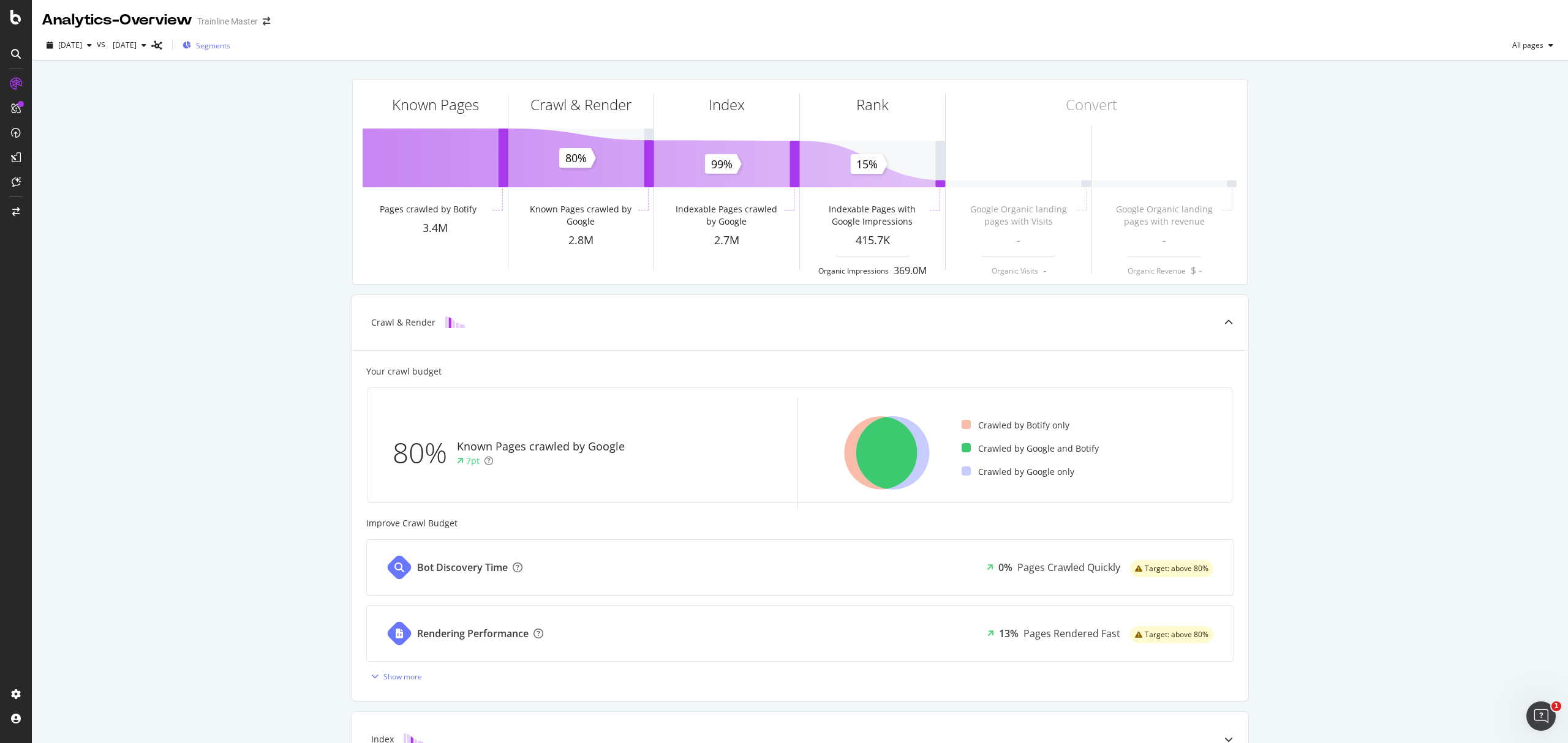
click at [230, 44] on div "Segments" at bounding box center [206, 45] width 47 height 18
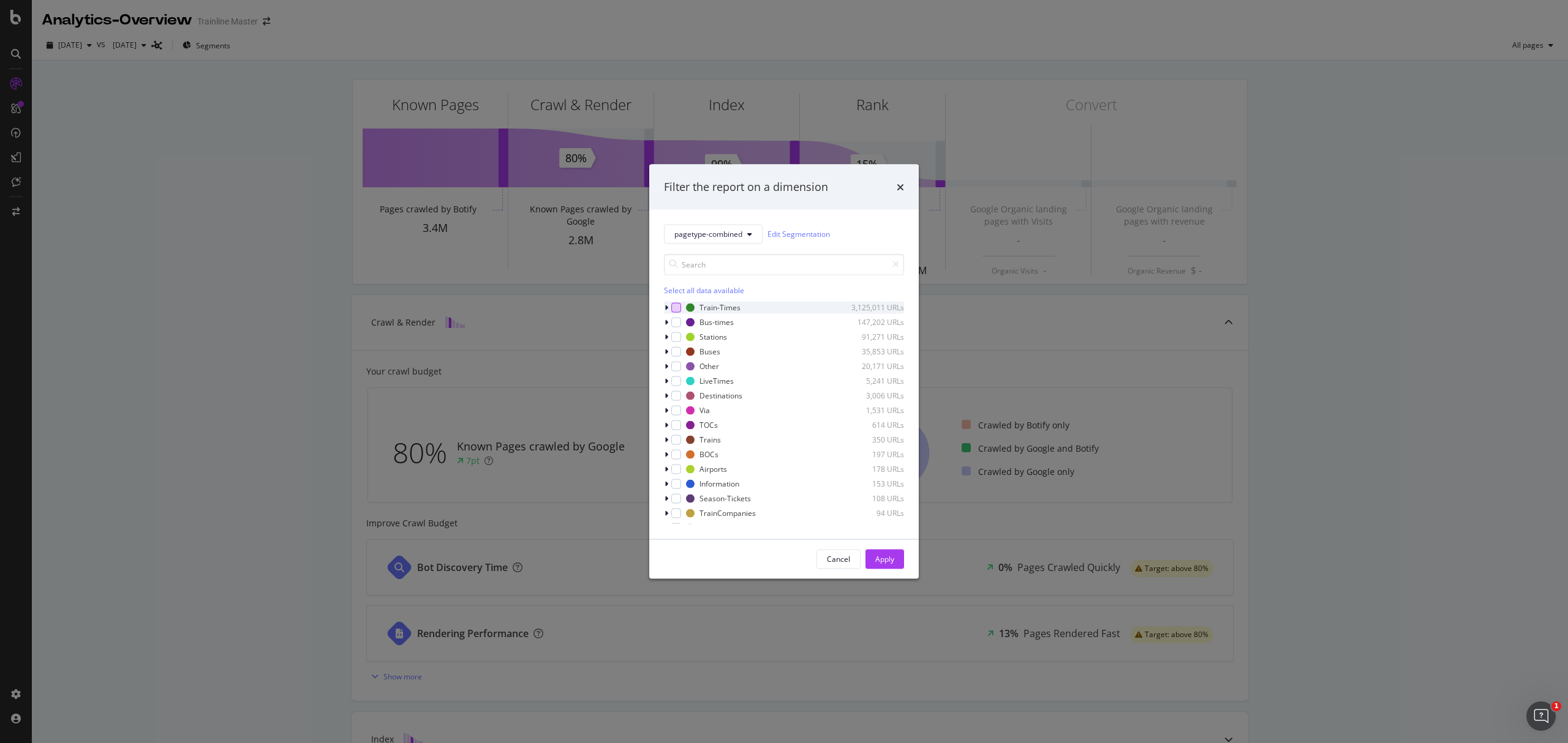
click at [678, 306] on div "modal" at bounding box center [676, 307] width 10 height 10
click at [894, 558] on button "Apply" at bounding box center [885, 558] width 39 height 19
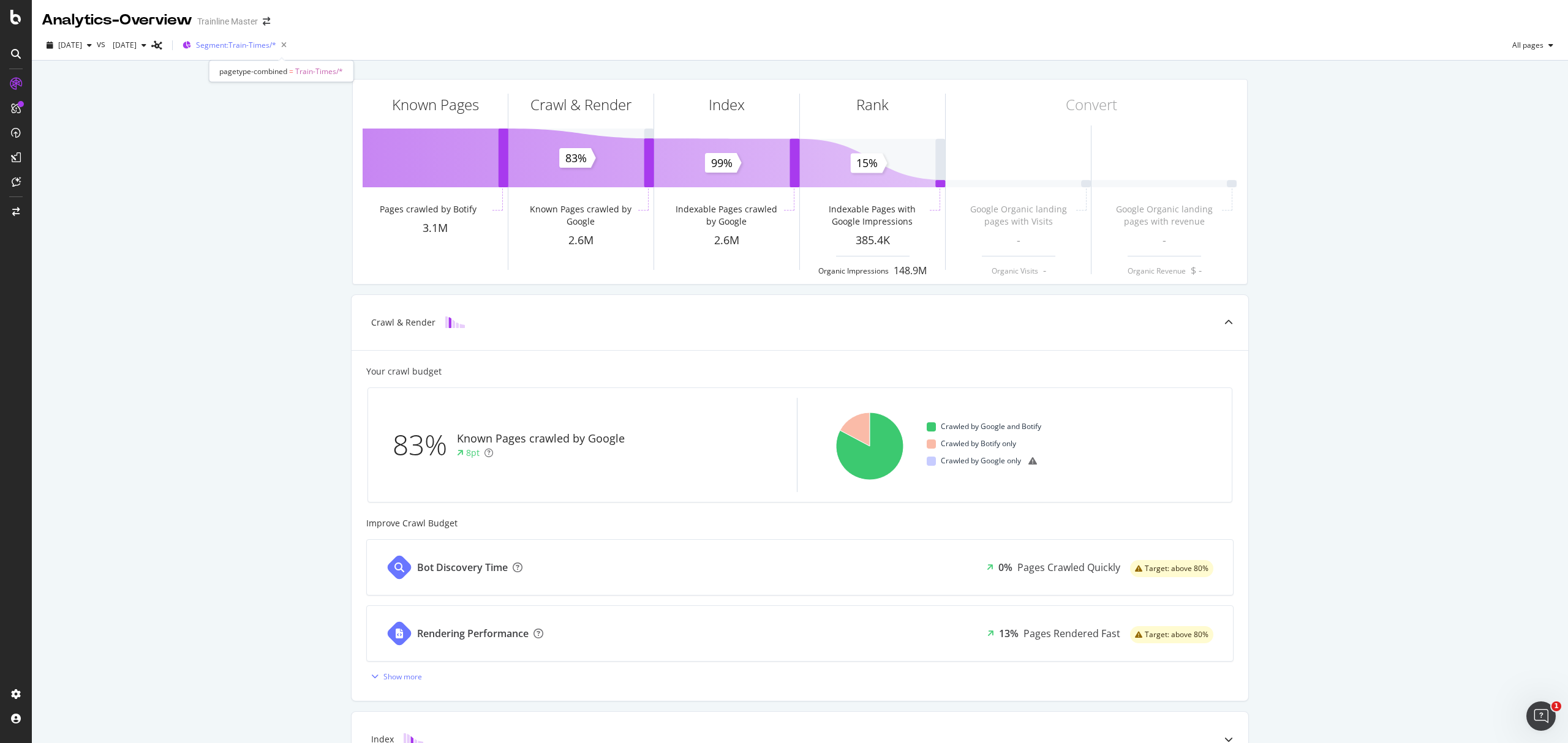
click at [276, 50] on span "Segment: Train-Times/*" at bounding box center [236, 45] width 80 height 11
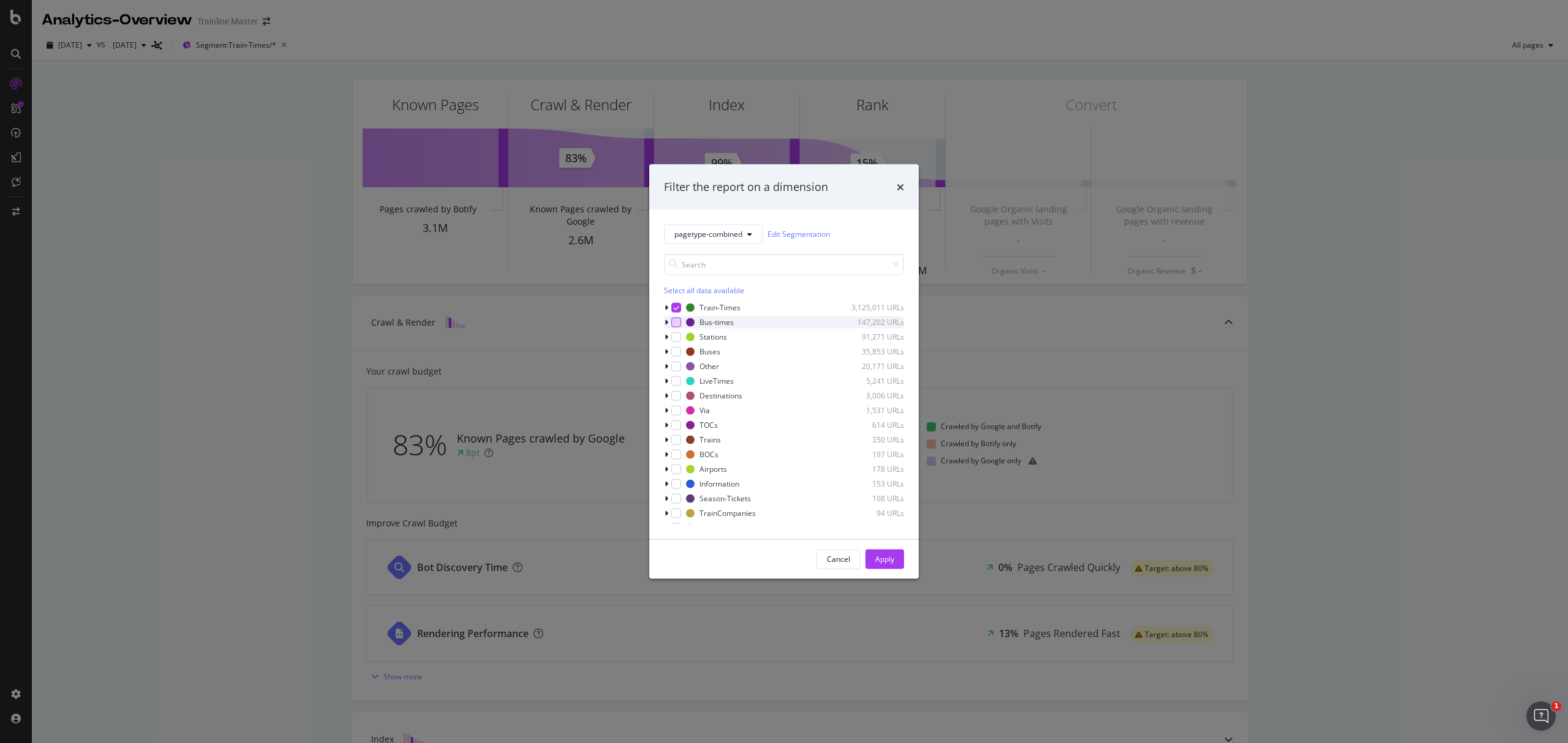
click at [678, 323] on div "modal" at bounding box center [676, 322] width 10 height 10
click at [680, 339] on div "modal" at bounding box center [676, 336] width 10 height 10
click at [674, 400] on div "modal" at bounding box center [676, 395] width 10 height 10
click at [674, 412] on div "modal" at bounding box center [676, 410] width 10 height 10
click at [671, 429] on div "modal" at bounding box center [676, 425] width 10 height 10
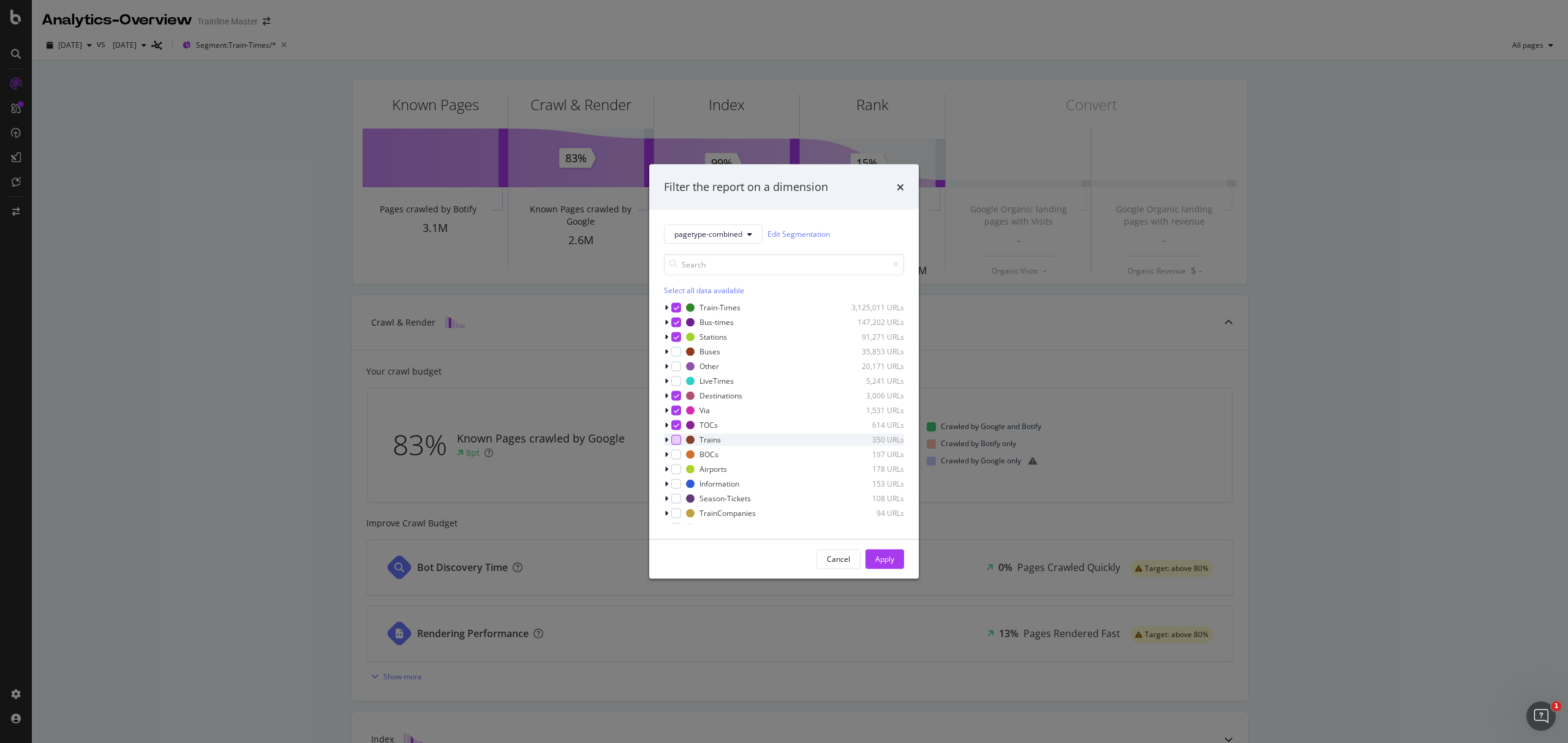
click at [671, 441] on div "modal" at bounding box center [676, 439] width 10 height 10
click at [675, 469] on div "modal" at bounding box center [676, 469] width 10 height 10
click at [678, 484] on div "modal" at bounding box center [676, 484] width 10 height 10
click at [676, 501] on div "modal" at bounding box center [676, 498] width 10 height 10
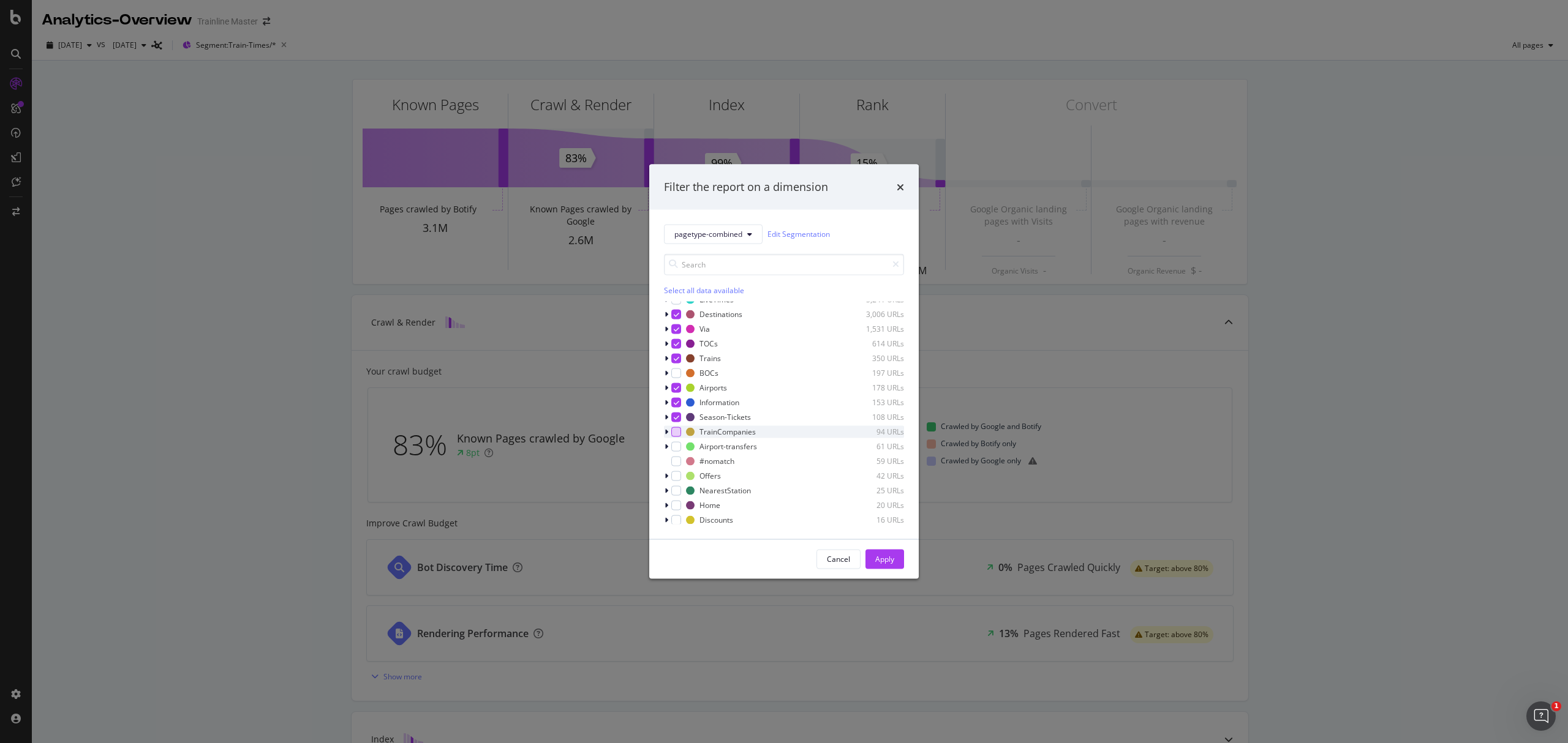
click at [675, 429] on div "modal" at bounding box center [676, 431] width 10 height 10
click at [676, 451] on div "modal" at bounding box center [676, 446] width 10 height 10
click at [676, 478] on div "modal" at bounding box center [676, 475] width 10 height 10
click at [676, 493] on div "modal" at bounding box center [676, 490] width 10 height 10
click at [676, 507] on div "modal" at bounding box center [676, 505] width 10 height 10
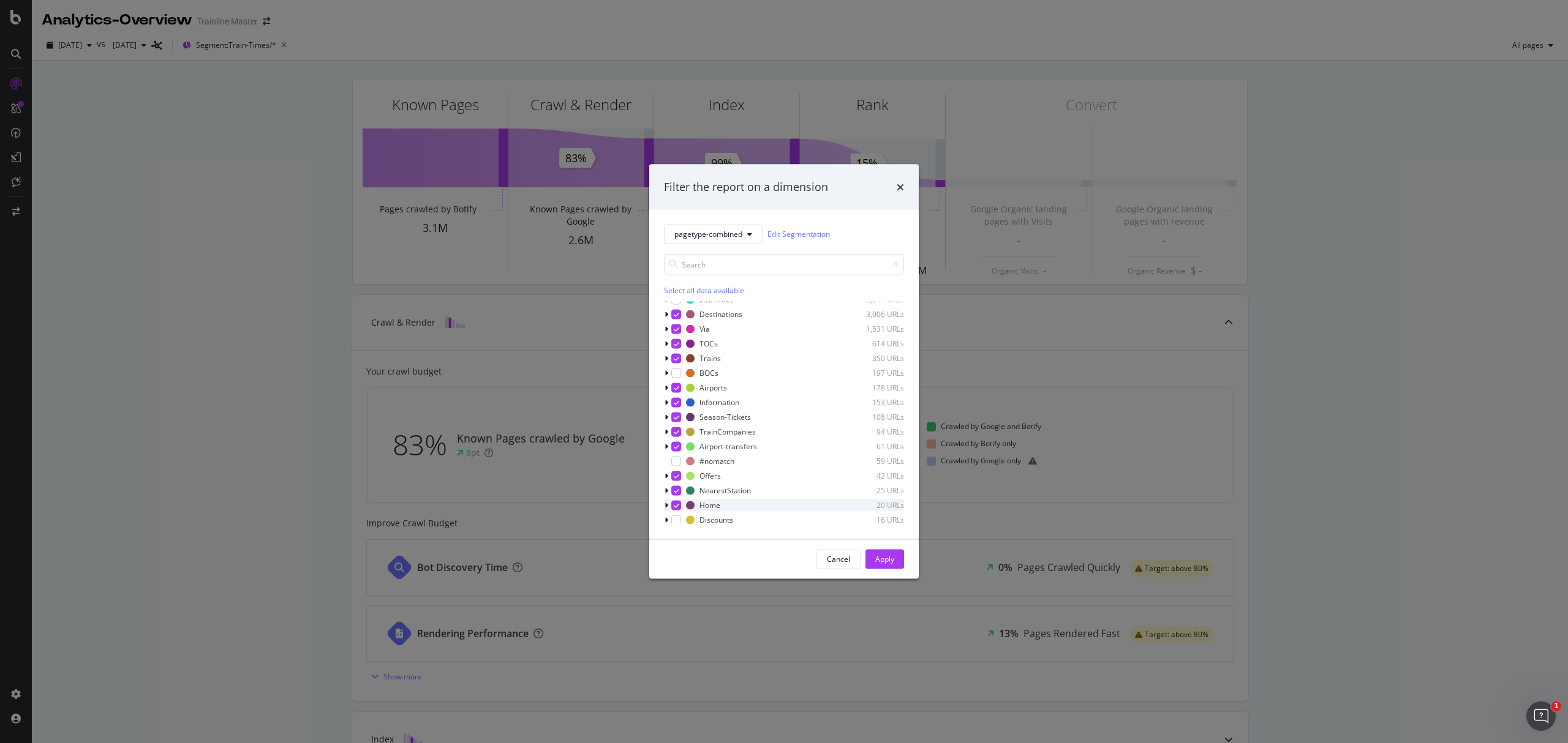
click at [676, 503] on icon "modal" at bounding box center [676, 505] width 5 height 6
click at [674, 500] on div "modal" at bounding box center [676, 505] width 10 height 10
click at [675, 522] on div "modal" at bounding box center [676, 520] width 10 height 10
click at [675, 504] on div "modal" at bounding box center [676, 503] width 10 height 10
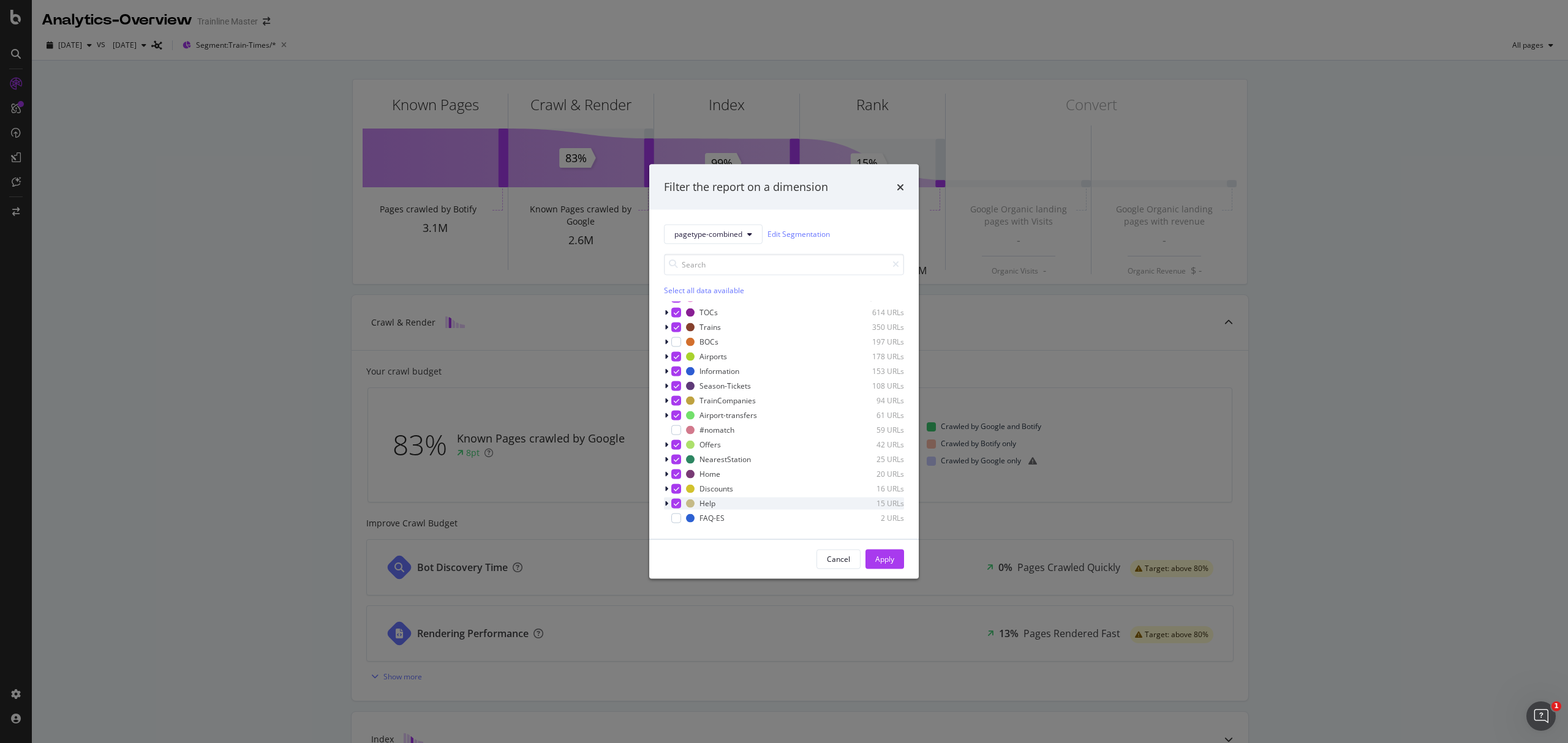
click at [675, 504] on icon "modal" at bounding box center [676, 503] width 5 height 6
click at [883, 557] on div "Apply" at bounding box center [884, 560] width 19 height 11
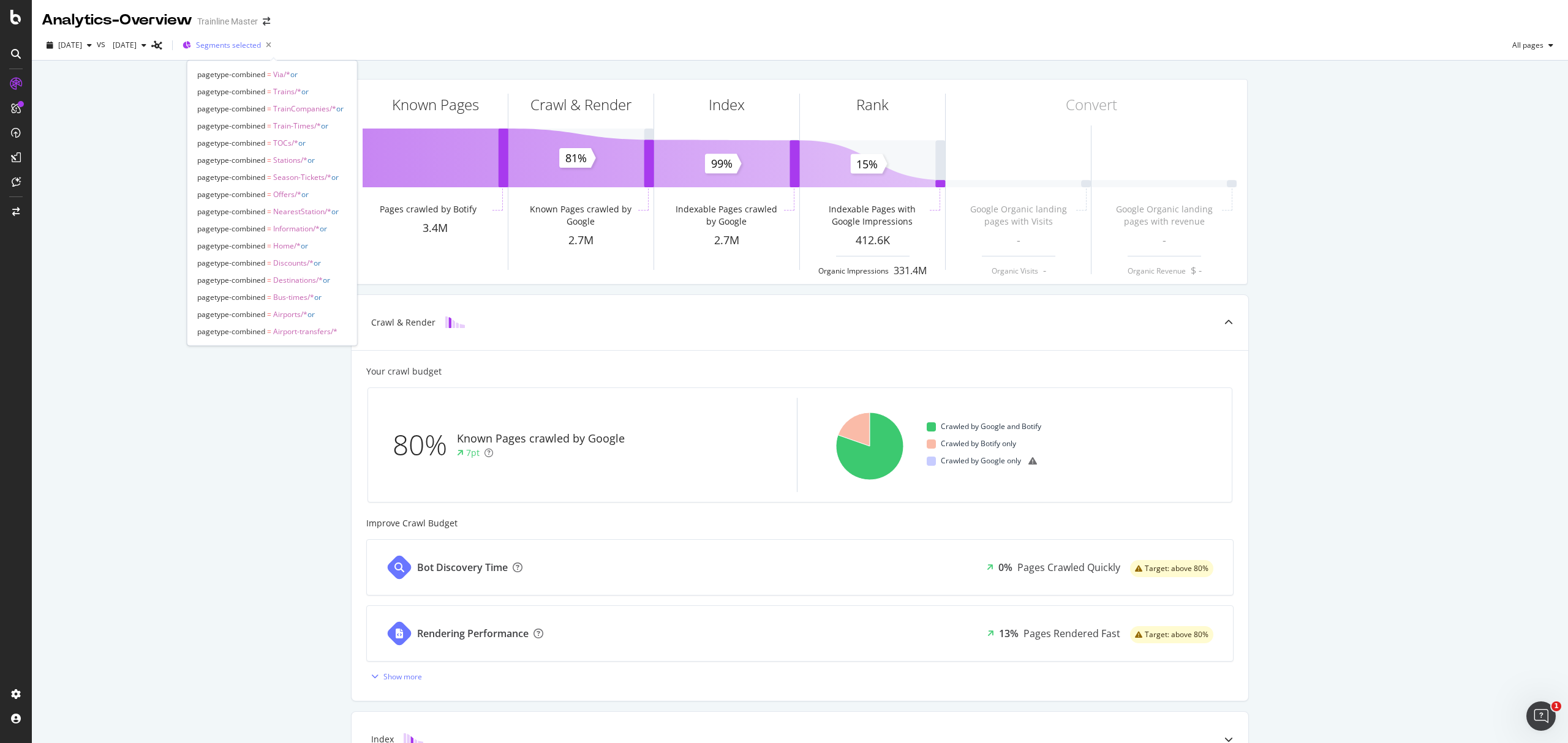
click at [258, 42] on span "Segments selected" at bounding box center [228, 45] width 65 height 11
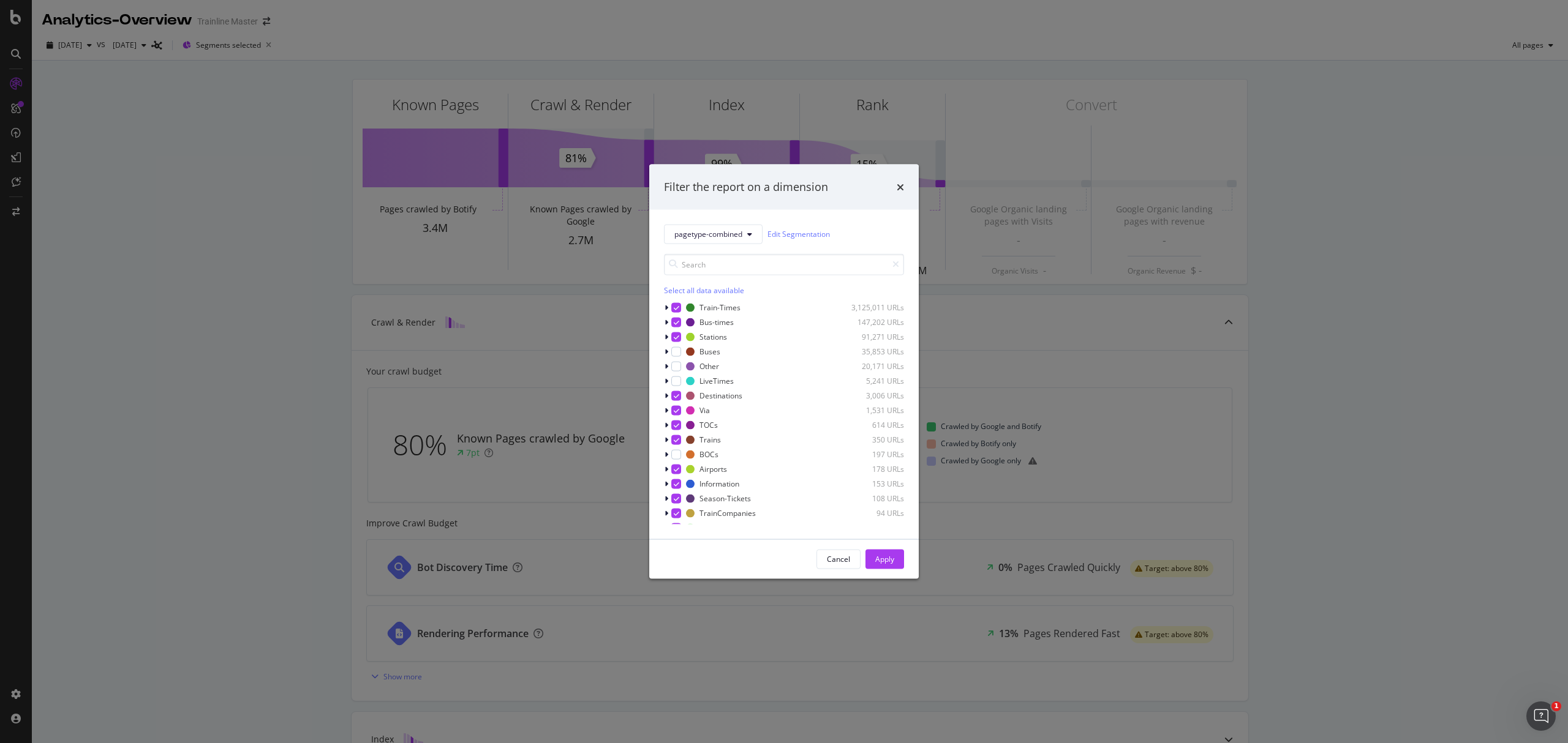
click at [702, 286] on div "Select all data available" at bounding box center [783, 290] width 240 height 11
click at [702, 286] on div "Unselect all data available" at bounding box center [783, 290] width 240 height 11
click at [678, 306] on div "modal" at bounding box center [676, 307] width 10 height 10
click at [883, 556] on div "Apply" at bounding box center [884, 560] width 19 height 11
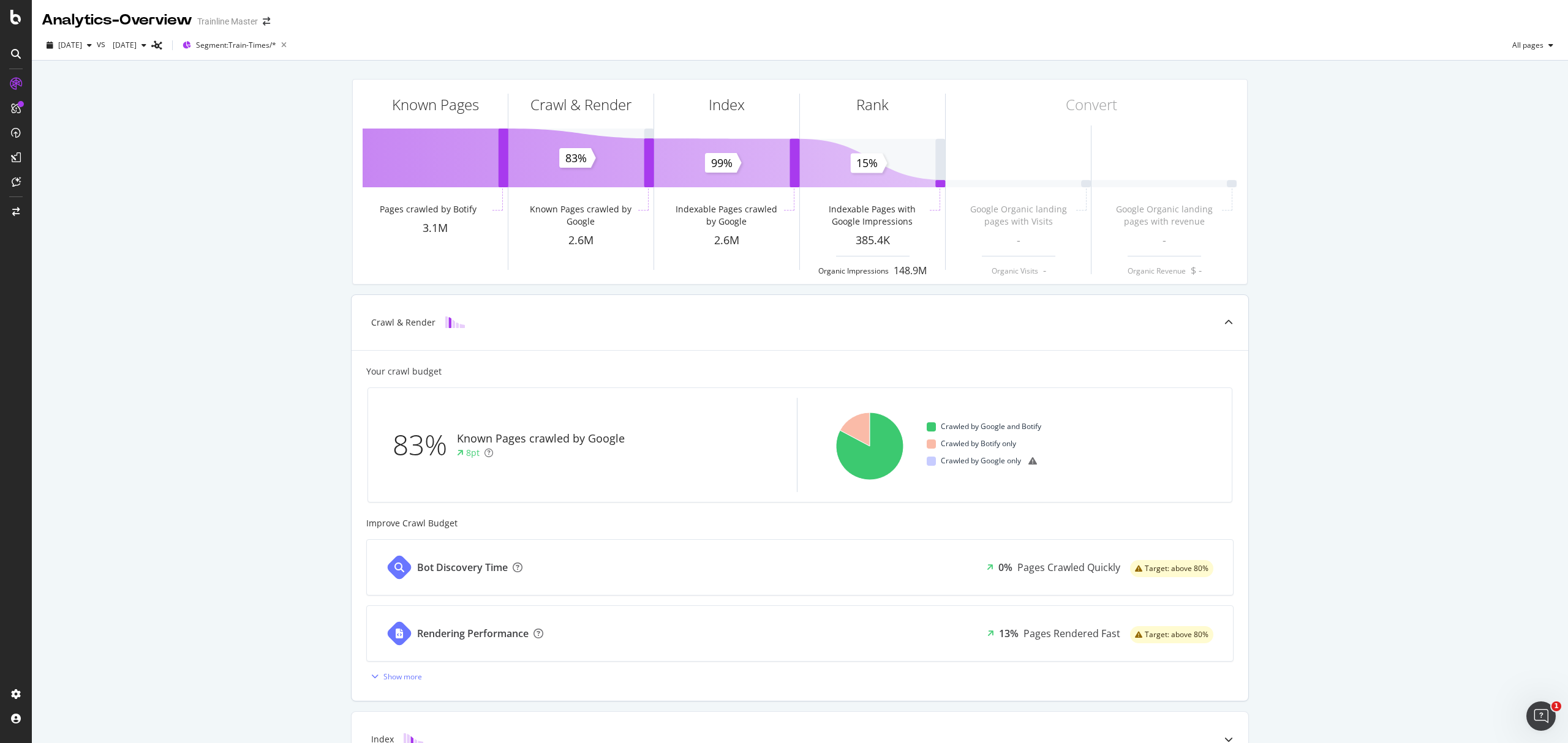
click at [421, 442] on div "83%" at bounding box center [425, 445] width 64 height 40
click at [422, 442] on div "83%" at bounding box center [425, 445] width 64 height 40
click at [422, 453] on div "83%" at bounding box center [425, 445] width 64 height 40
click at [68, 156] on div "LogAnalyzer" at bounding box center [70, 157] width 47 height 12
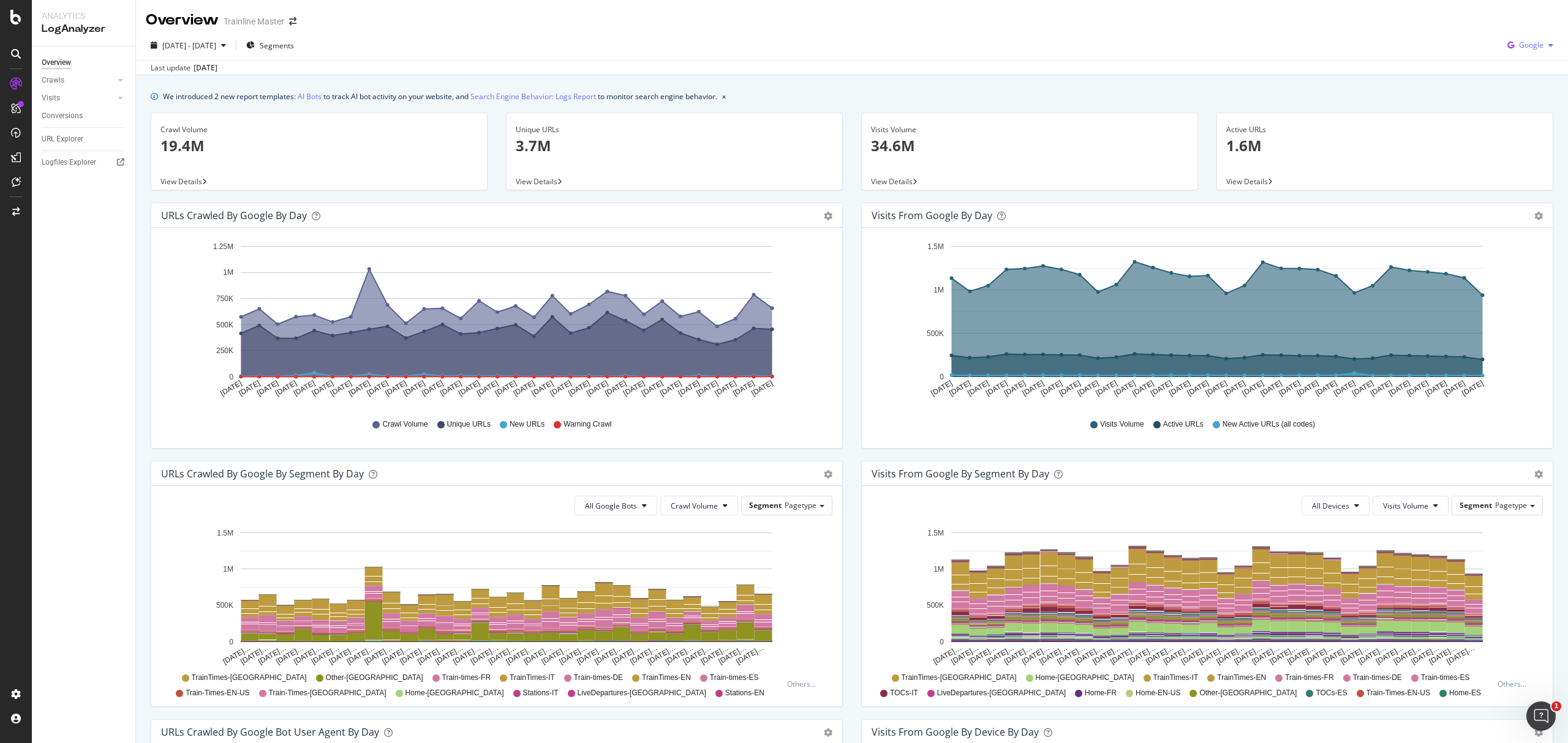
click at [1525, 45] on span "Google" at bounding box center [1531, 45] width 25 height 11
click at [1182, 110] on div "We introduced 2 new report templates: AI Bots to track AI bot activity on your …" at bounding box center [852, 548] width 1432 height 946
click at [118, 74] on div at bounding box center [120, 80] width 12 height 12
click at [102, 98] on div "Daily Distribution" at bounding box center [75, 98] width 57 height 13
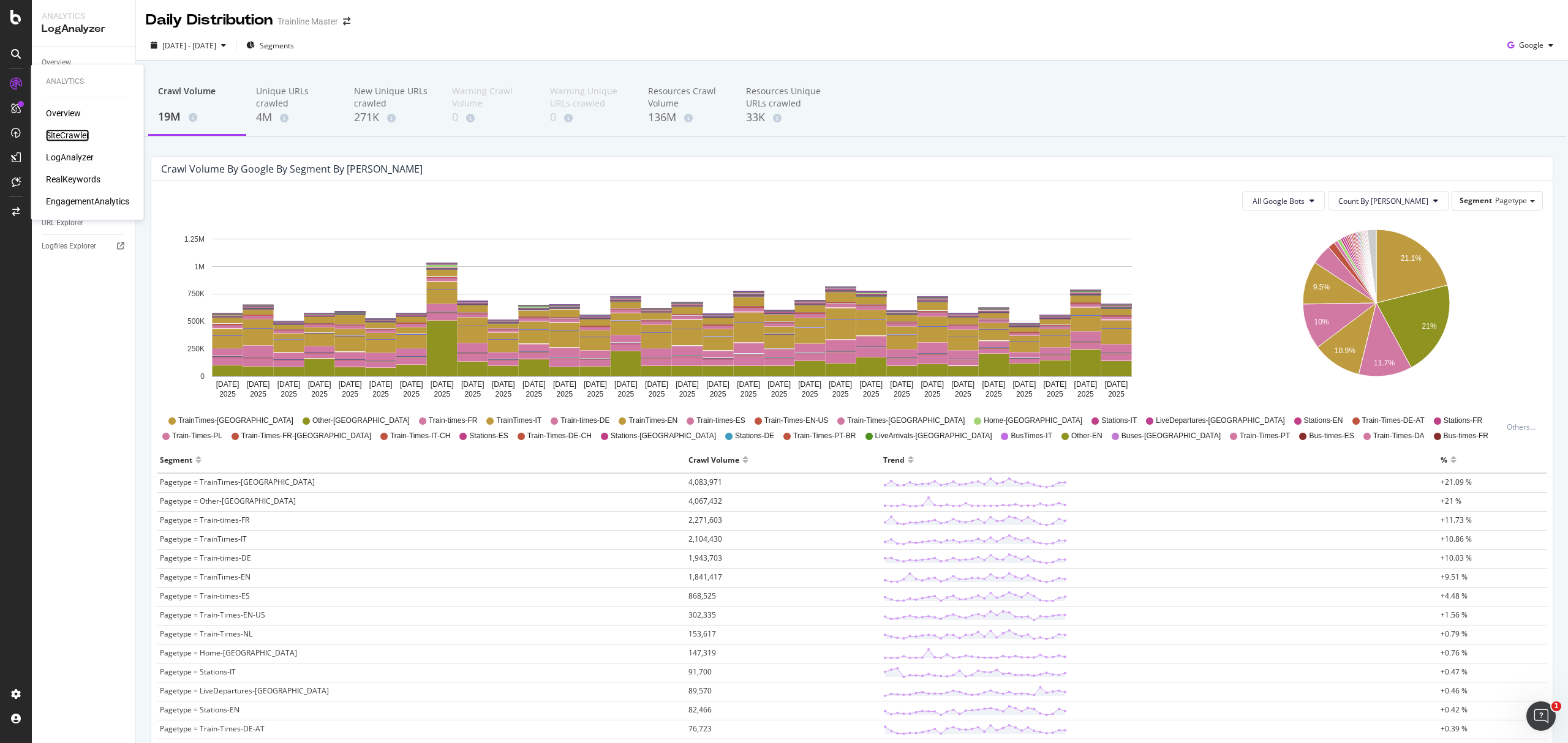
click at [86, 136] on div "SiteCrawler" at bounding box center [68, 135] width 43 height 12
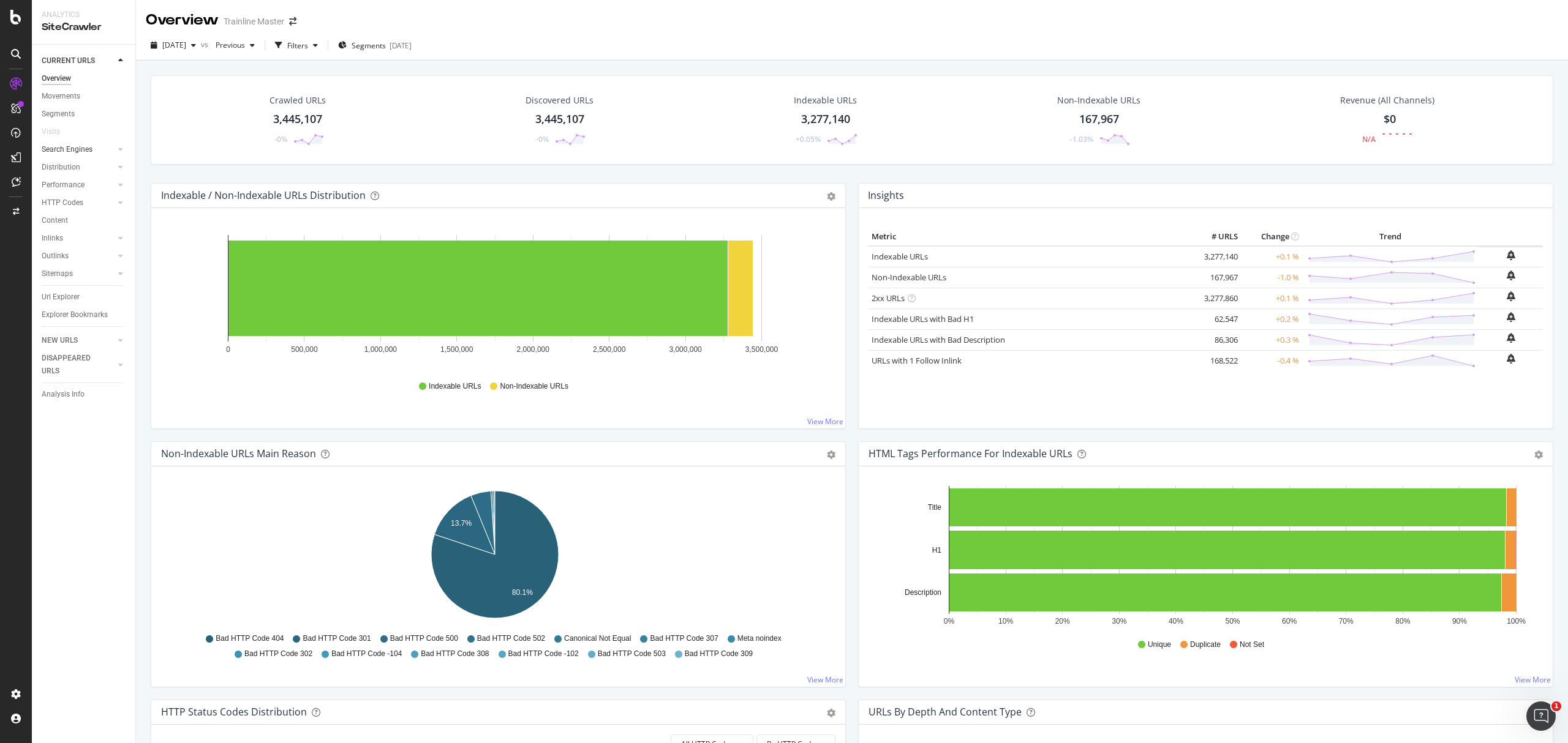
click at [112, 152] on div at bounding box center [108, 149] width 12 height 12
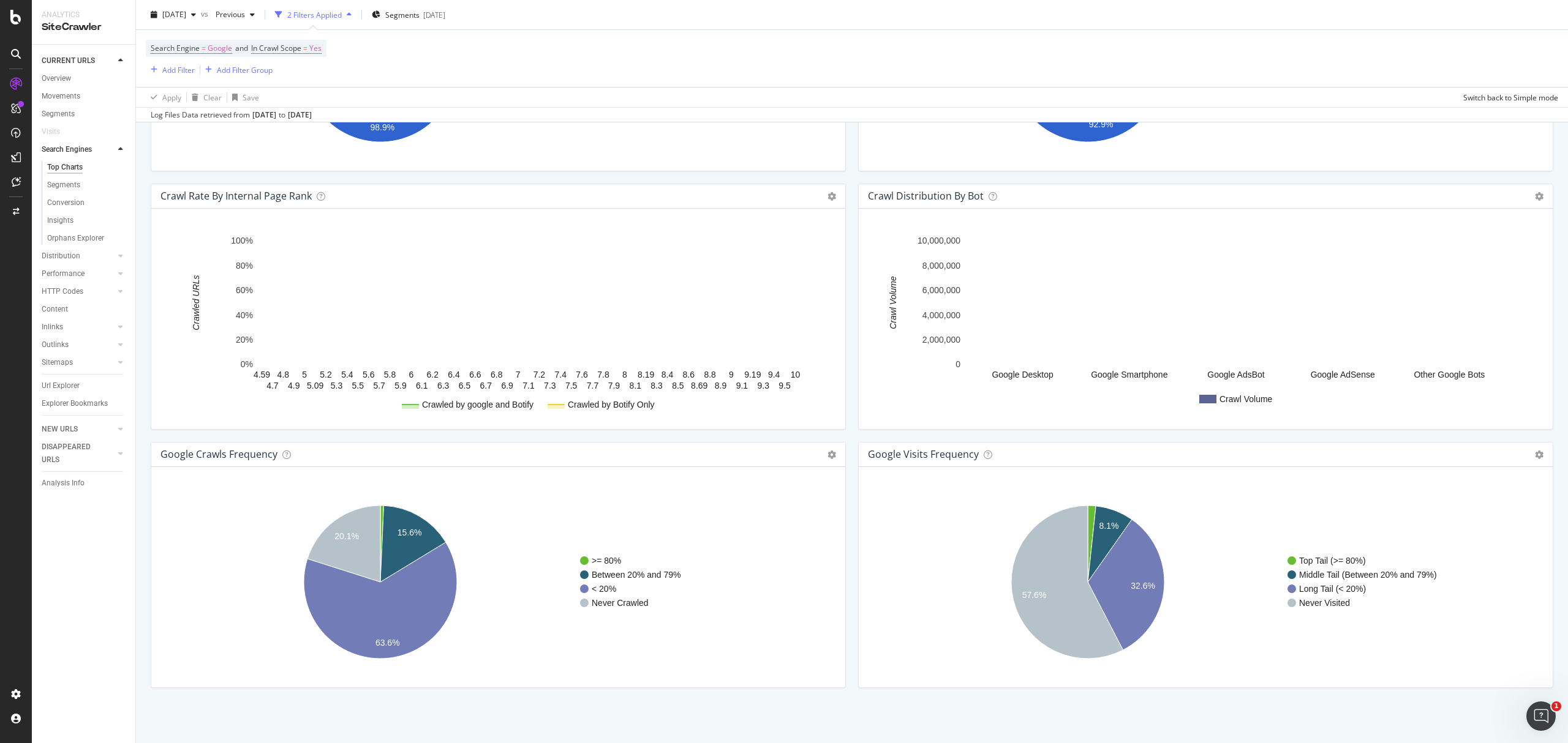
scroll to position [1201, 0]
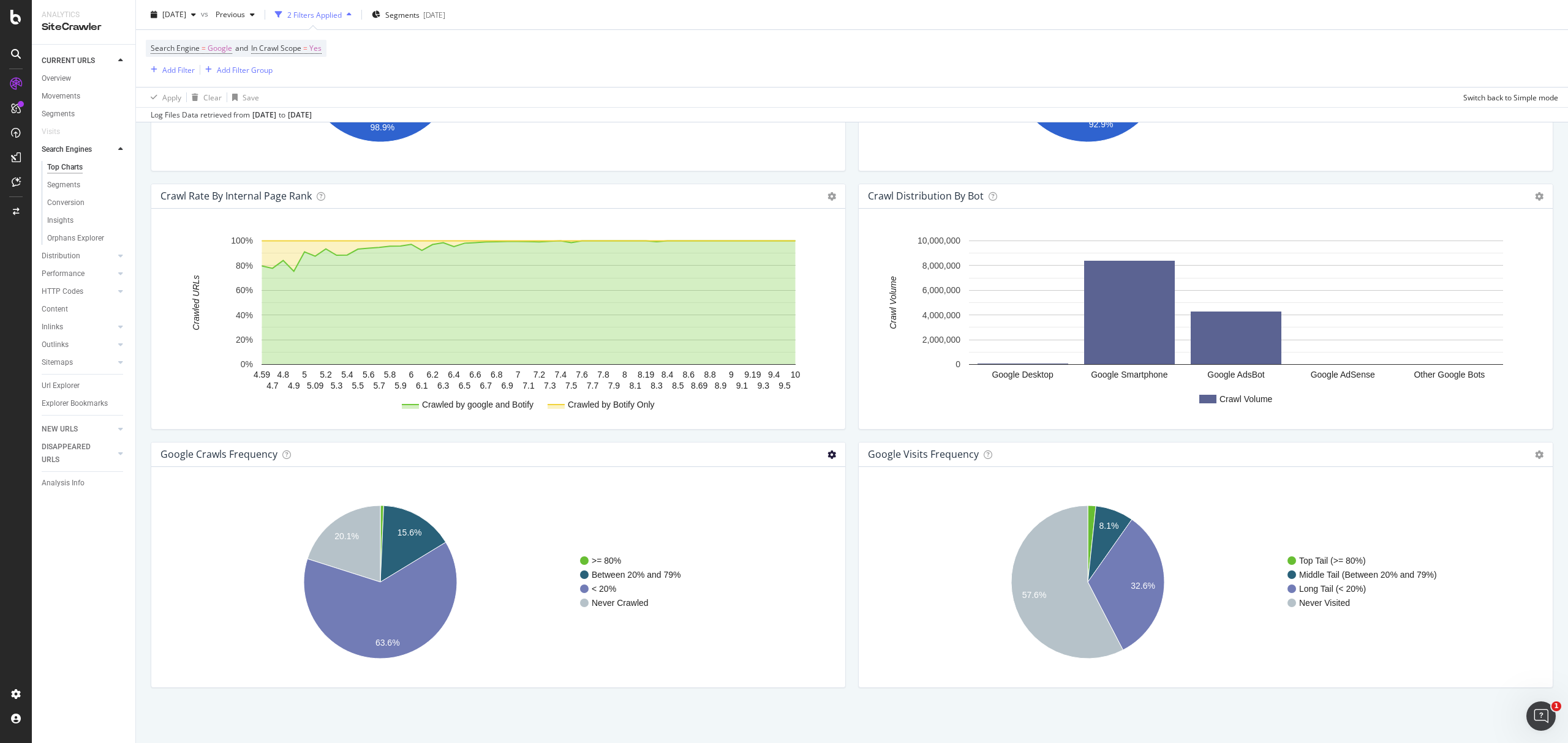
click at [827, 453] on icon at bounding box center [831, 455] width 9 height 9
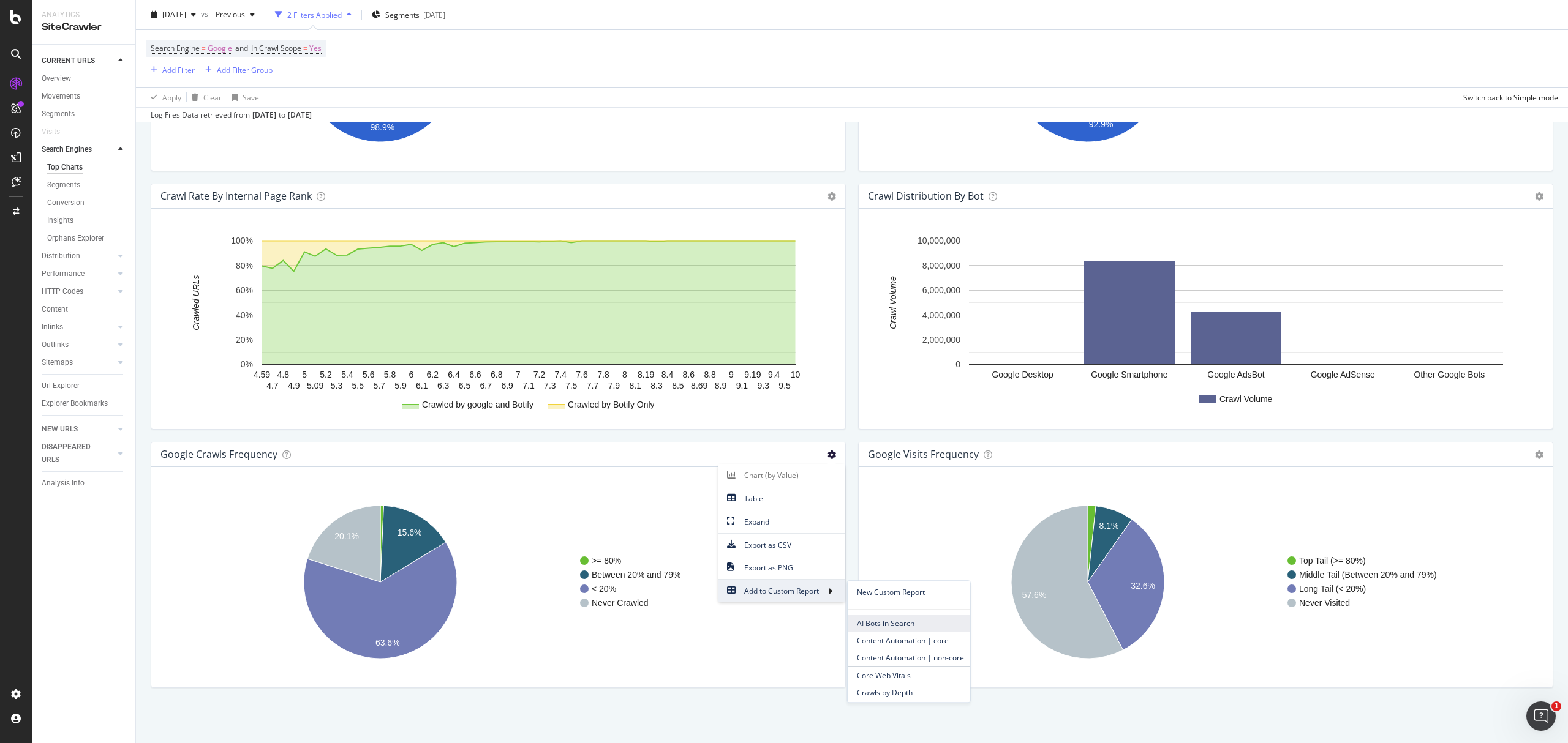
click at [866, 626] on span "AI Bots in Search" at bounding box center [908, 624] width 122 height 17
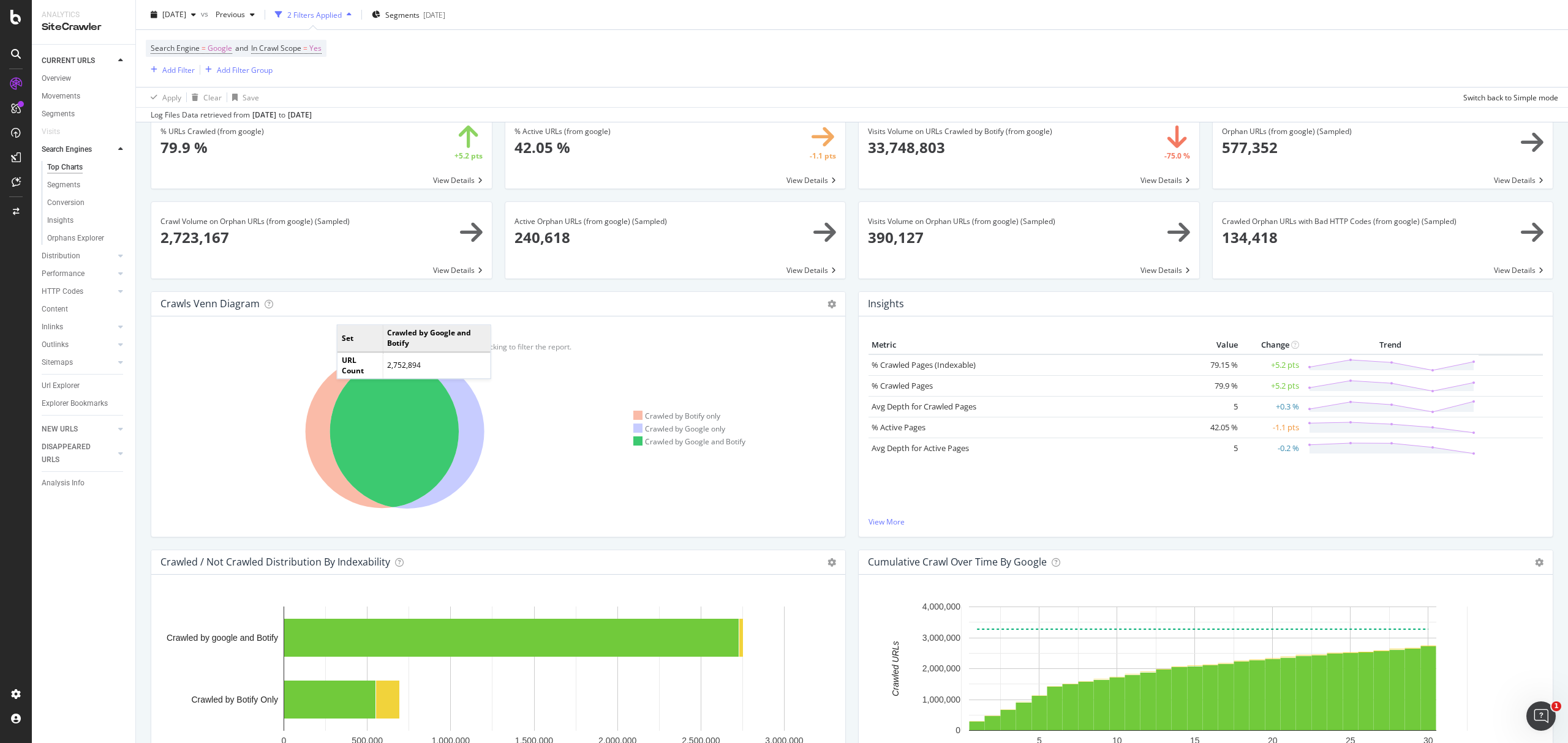
scroll to position [0, 0]
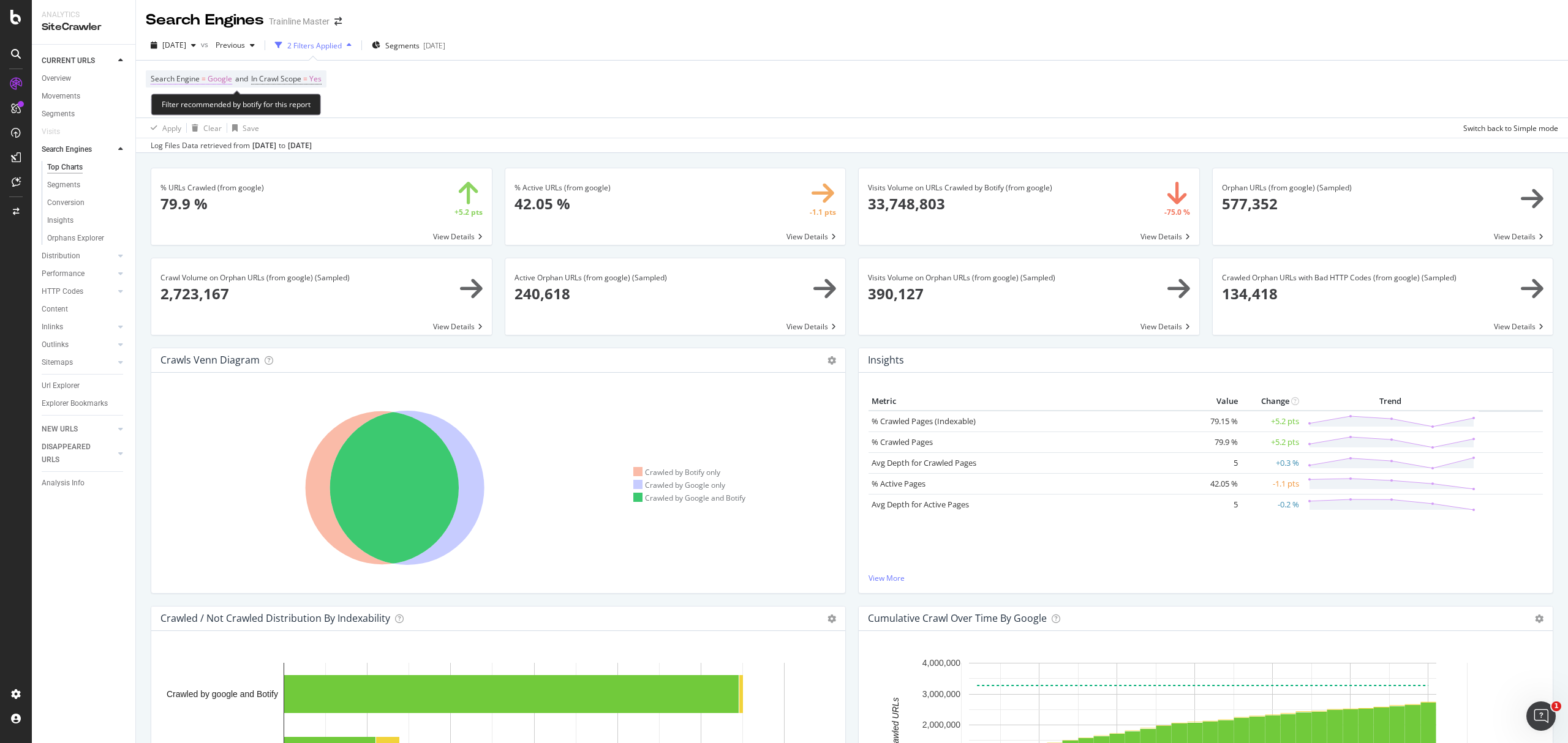
click at [212, 80] on span "Google" at bounding box center [219, 79] width 25 height 17
click at [194, 103] on div "Google" at bounding box center [229, 108] width 134 height 19
click at [192, 164] on span "OpenAI" at bounding box center [181, 166] width 25 height 11
click at [199, 106] on div "OpenAI" at bounding box center [229, 108] width 134 height 19
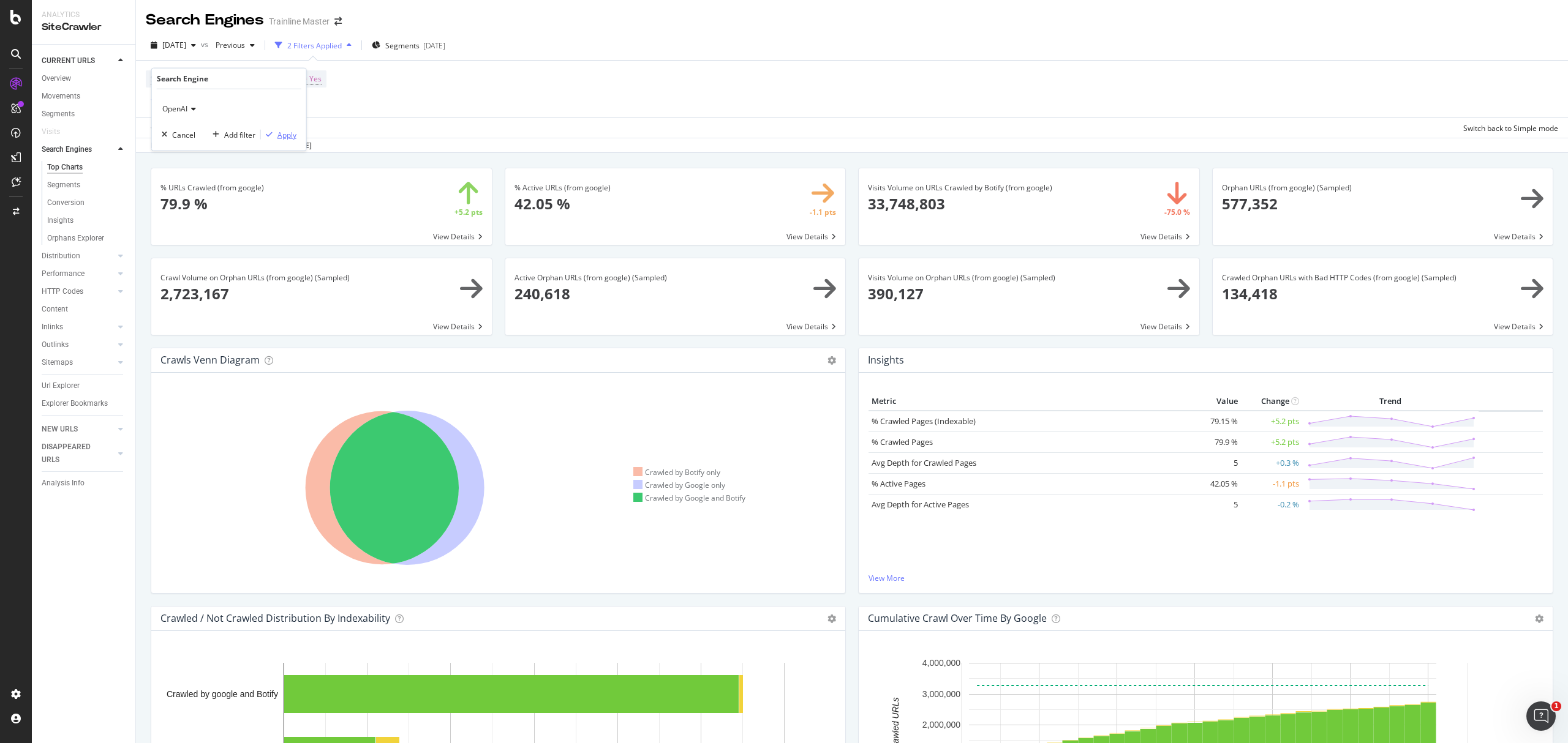
click at [289, 138] on div "Apply" at bounding box center [287, 134] width 19 height 11
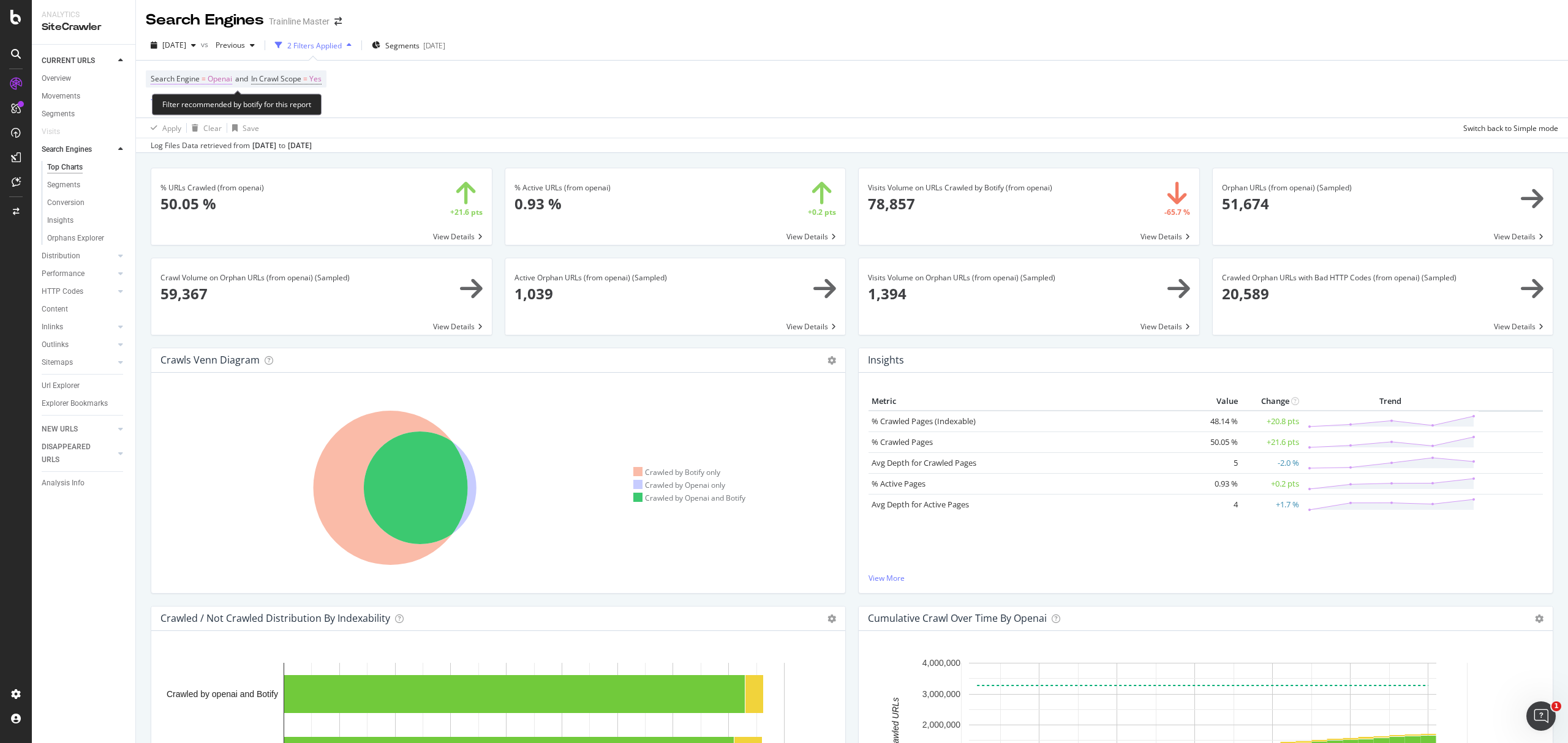
click at [209, 84] on span "Openai" at bounding box center [219, 79] width 25 height 17
click at [212, 112] on div "OpenAI" at bounding box center [229, 108] width 134 height 19
click at [206, 134] on div "Bing" at bounding box center [230, 134] width 131 height 16
click at [278, 140] on div "Apply" at bounding box center [287, 134] width 19 height 11
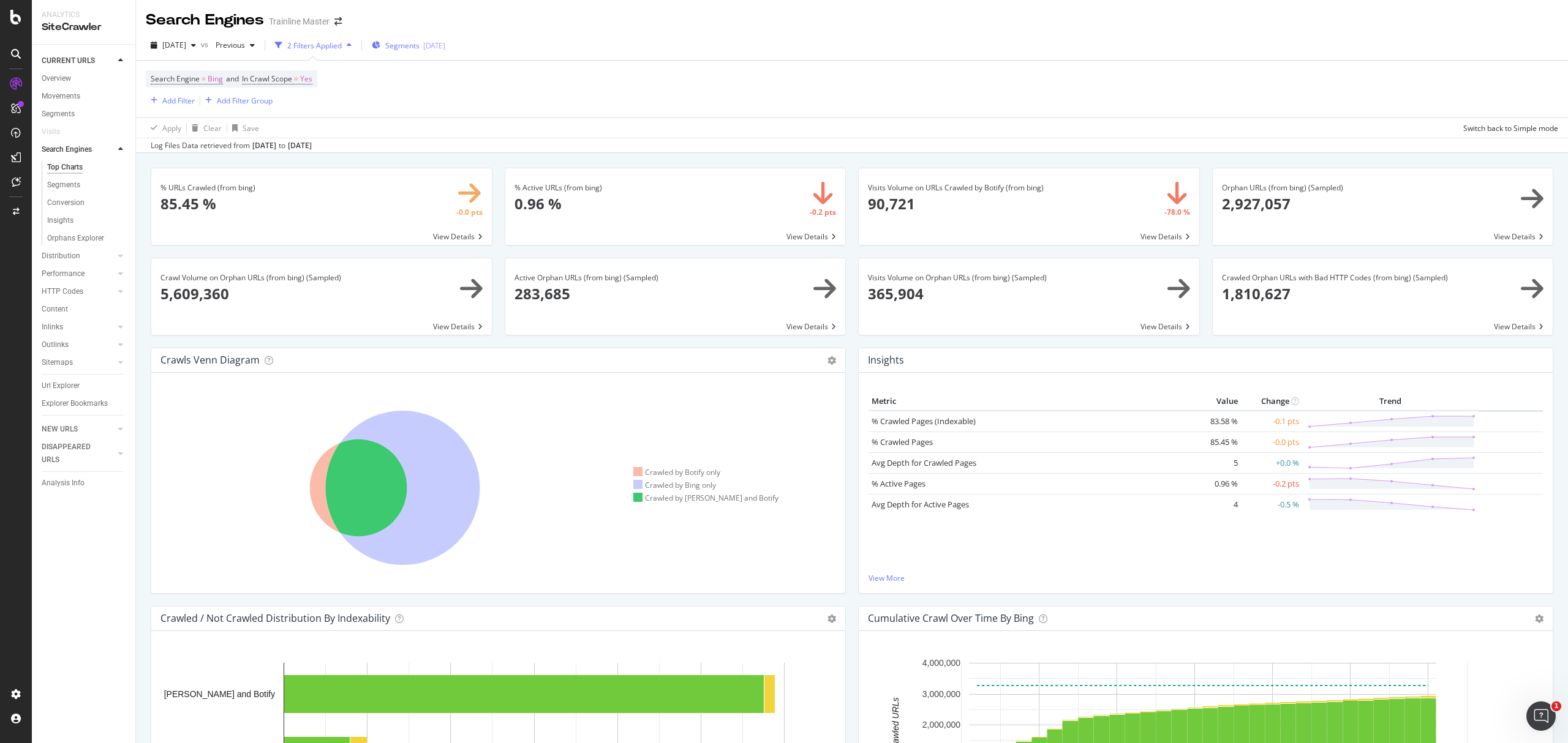
click at [446, 40] on div "Segments 2025-09-08" at bounding box center [409, 45] width 74 height 11
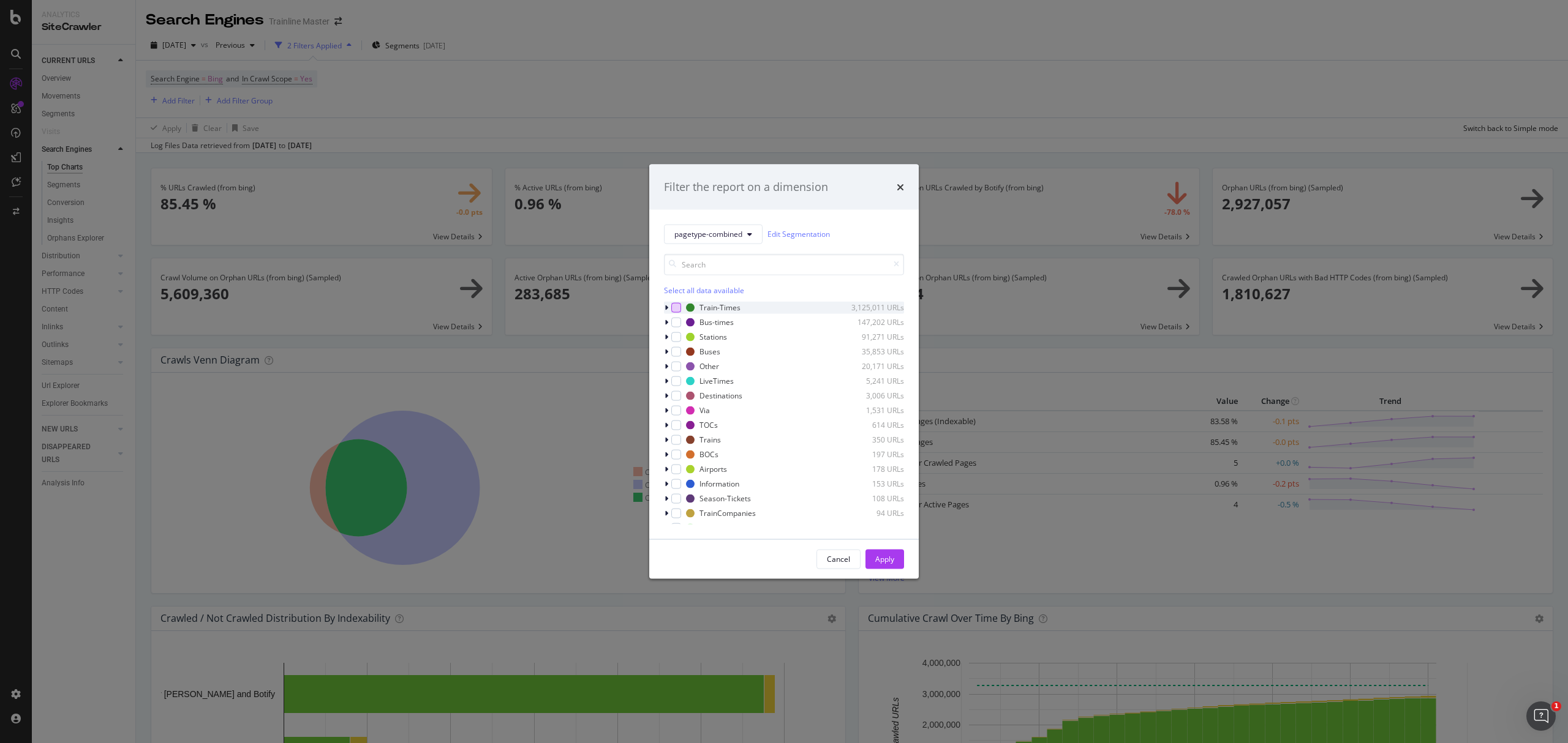
click at [672, 306] on div "modal" at bounding box center [676, 307] width 10 height 10
click at [885, 551] on div "Apply" at bounding box center [884, 558] width 19 height 18
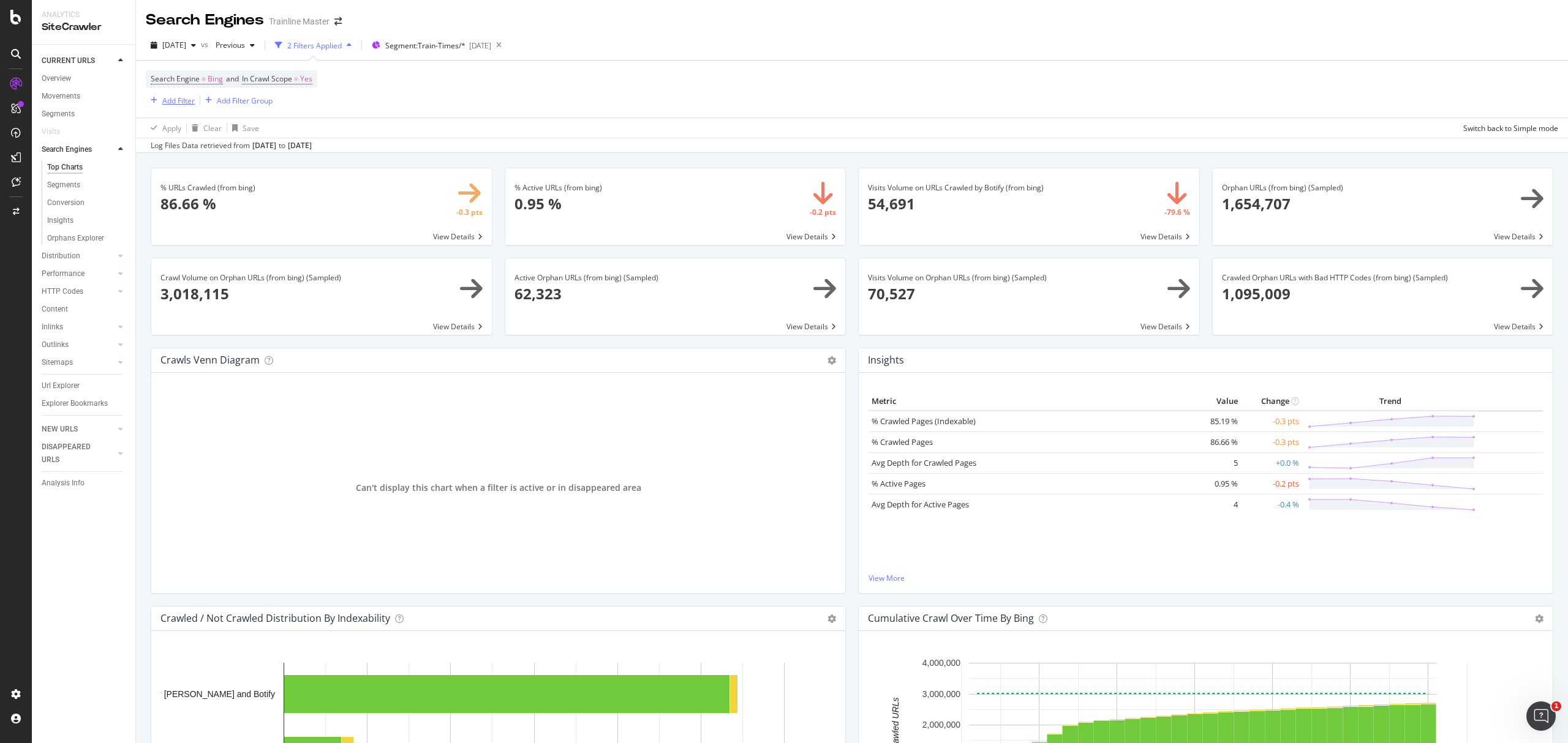
click at [187, 97] on div "Add Filter" at bounding box center [179, 101] width 33 height 11
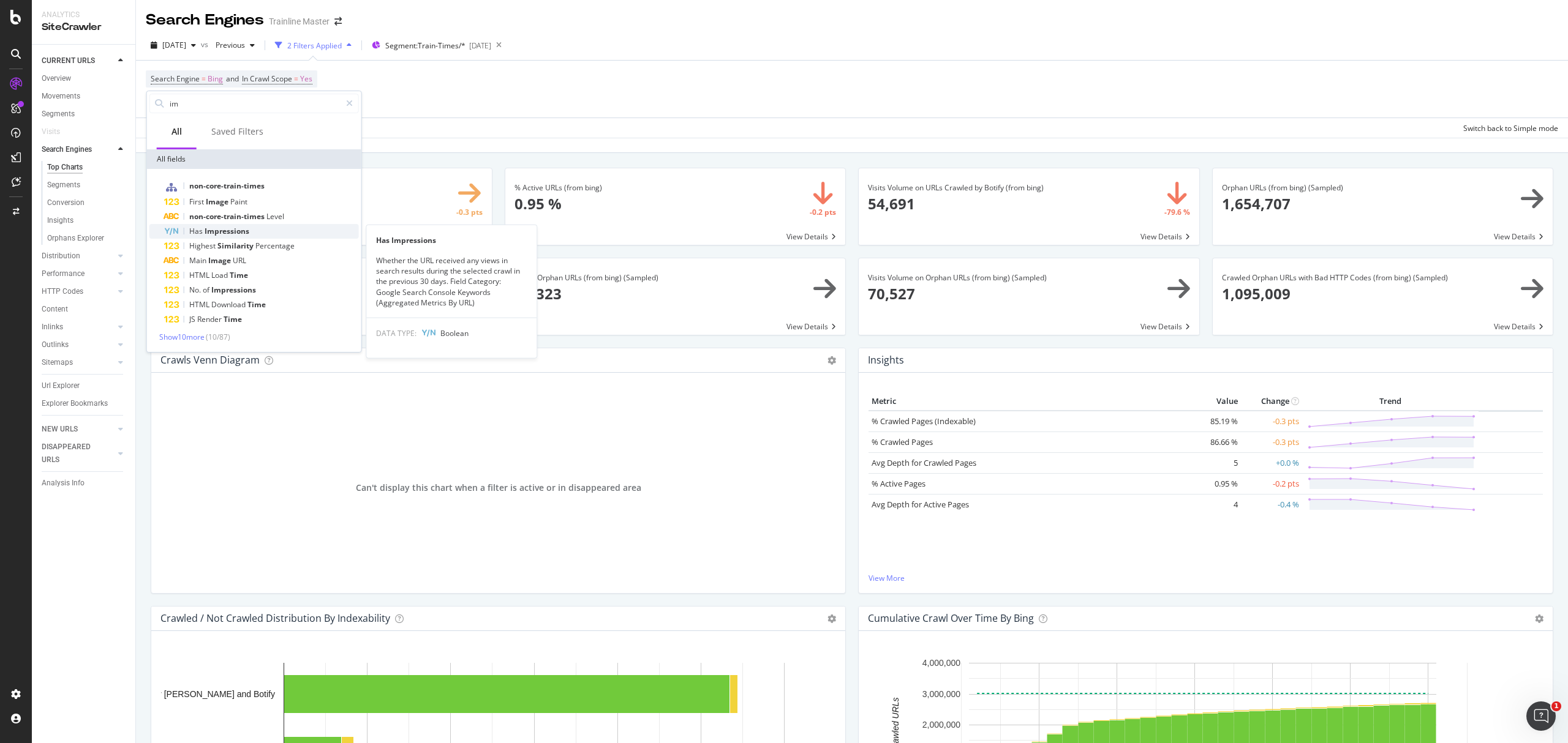
type input "im"
click at [205, 235] on span "Impressions" at bounding box center [227, 231] width 45 height 11
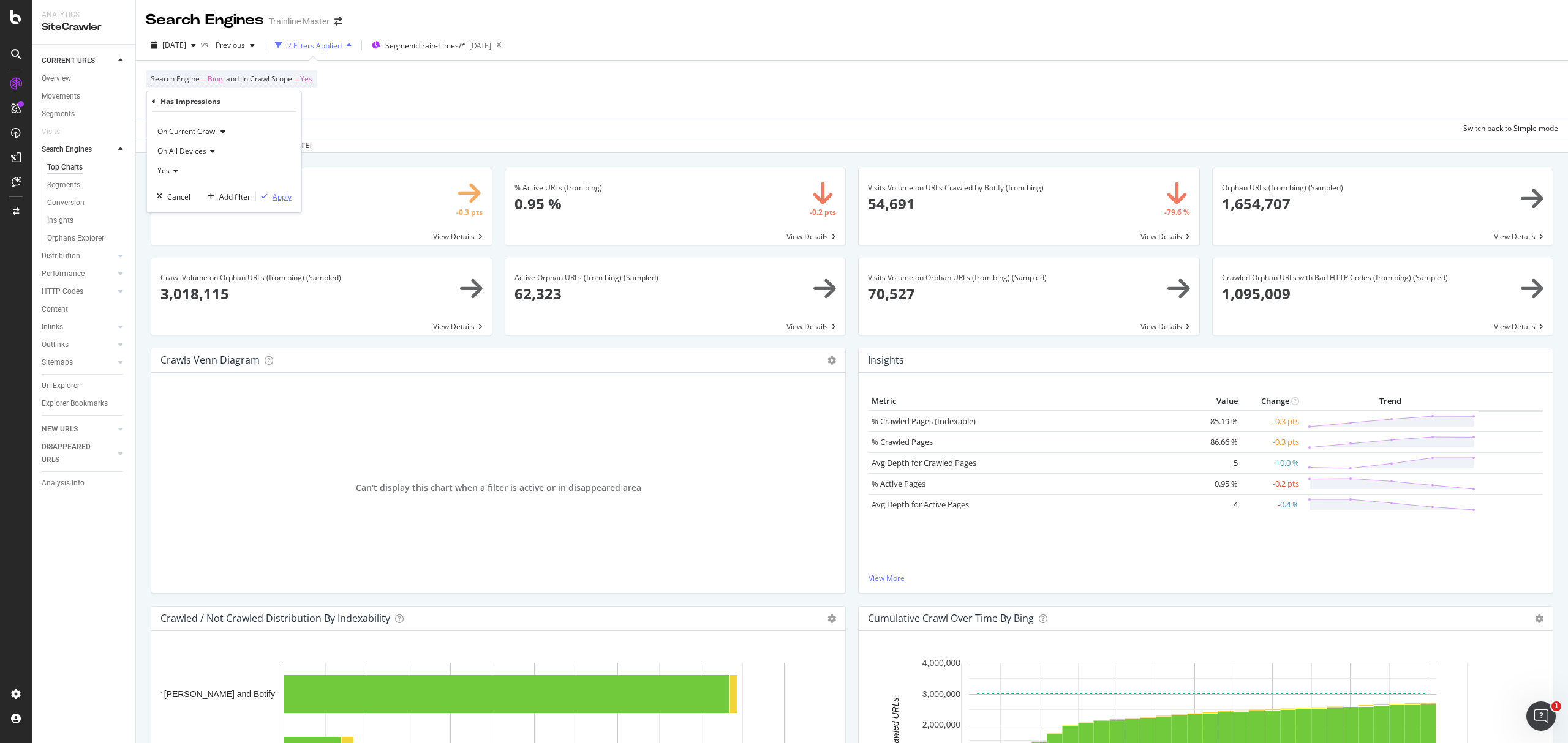
click at [286, 196] on div "Apply" at bounding box center [282, 197] width 19 height 11
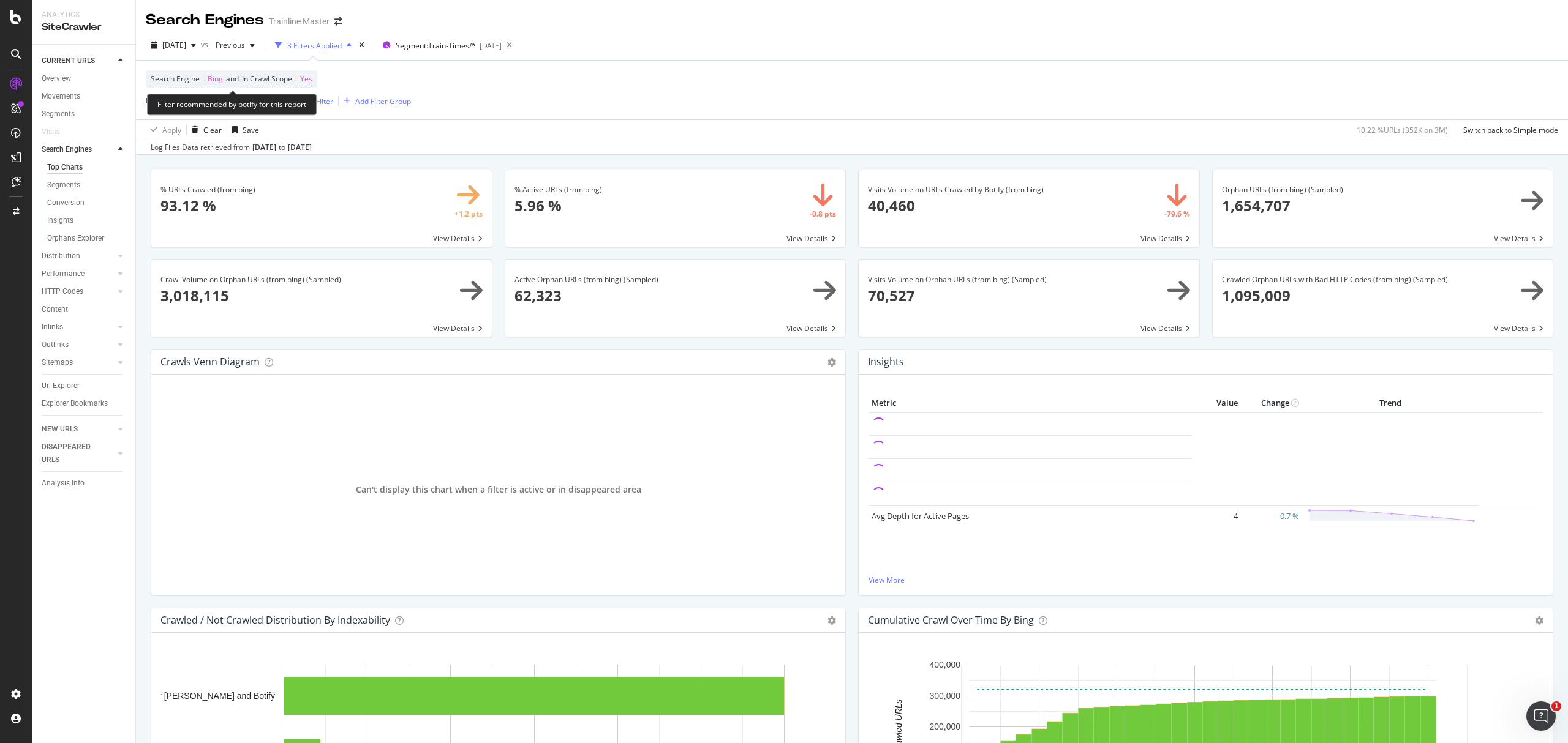
click at [211, 77] on span "Bing" at bounding box center [215, 79] width 15 height 17
click at [185, 108] on icon at bounding box center [182, 108] width 9 height 7
click at [197, 156] on div "Google" at bounding box center [230, 150] width 131 height 16
click at [290, 135] on div "Apply" at bounding box center [287, 134] width 19 height 11
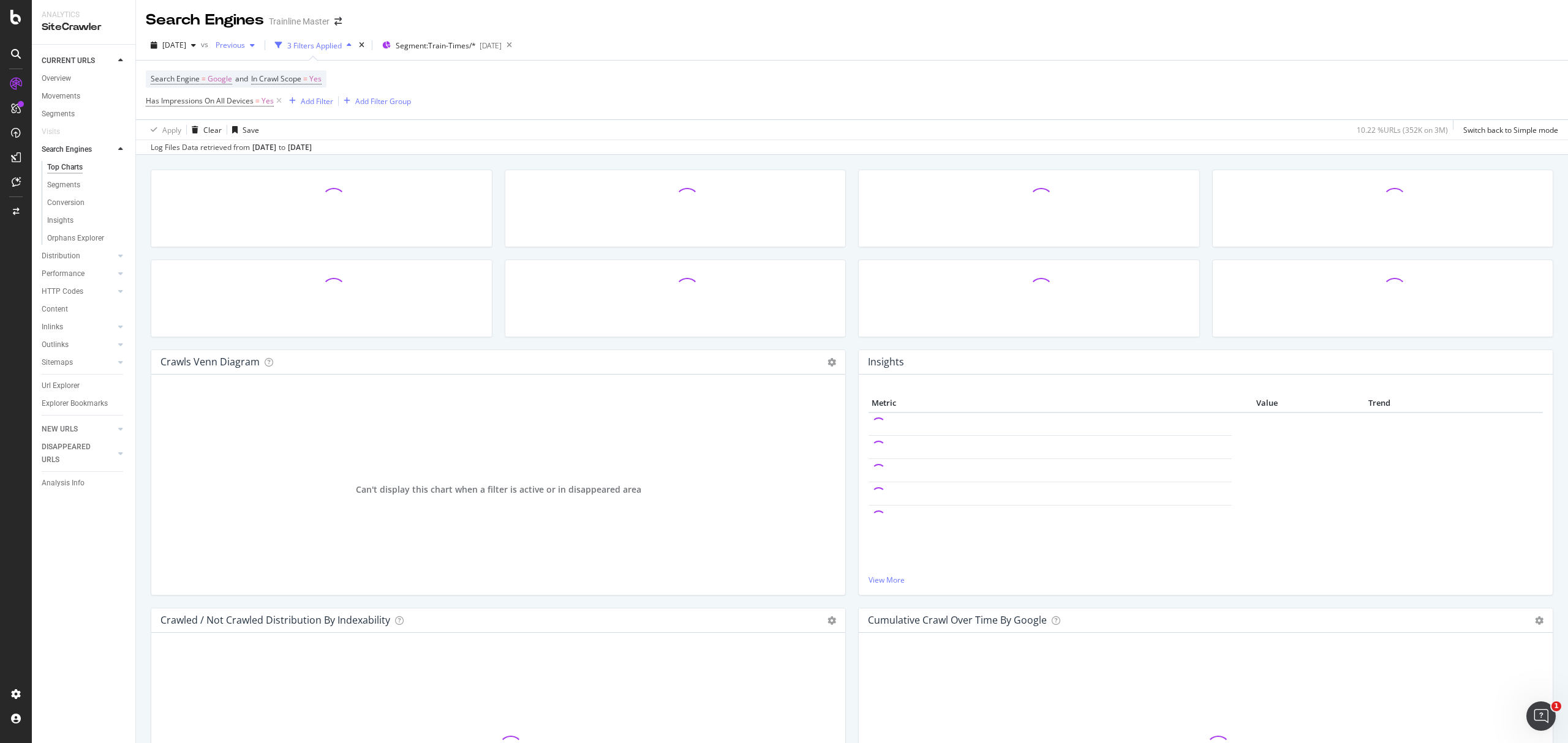
click at [243, 50] on div "Previous" at bounding box center [235, 45] width 49 height 18
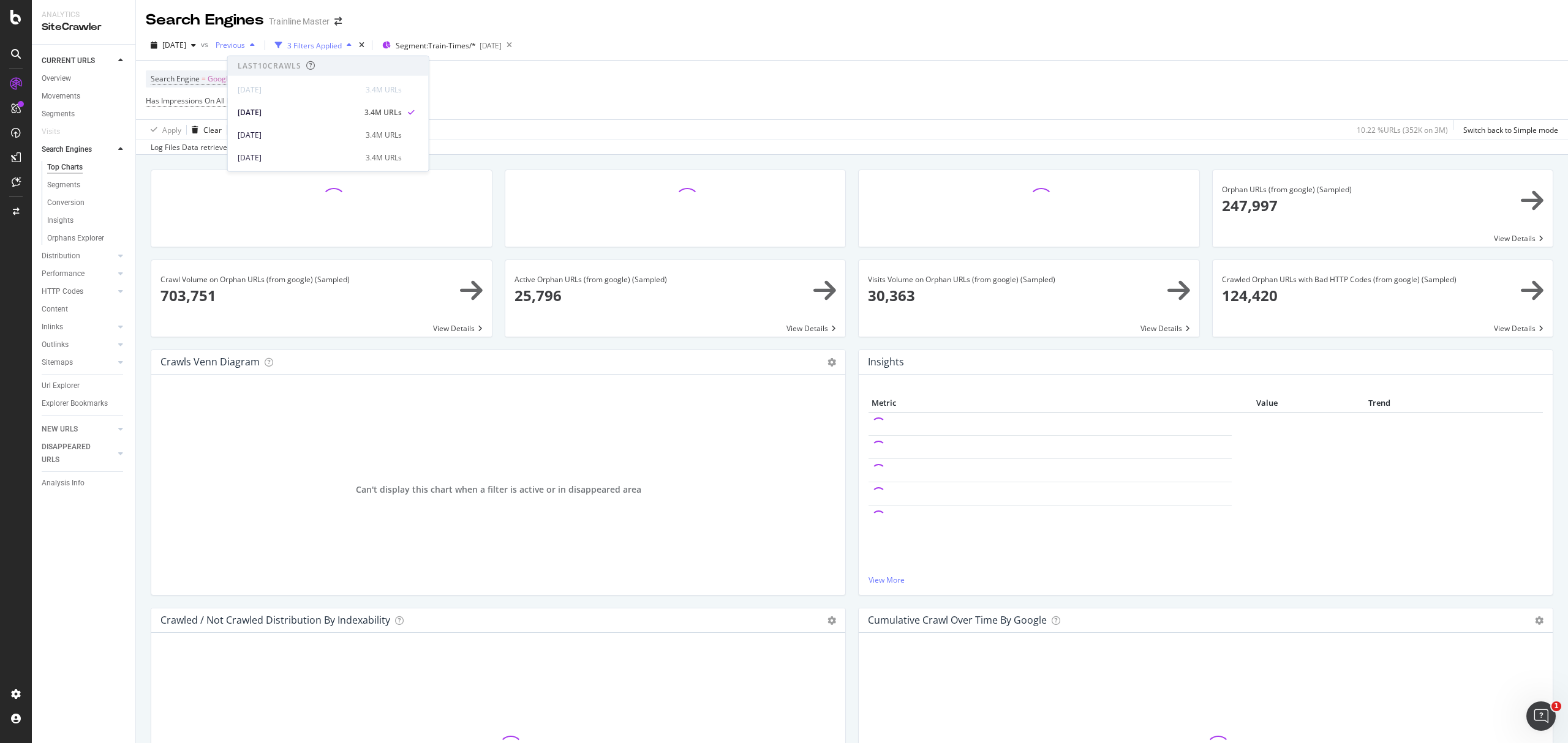
click at [243, 50] on div "Previous" at bounding box center [235, 45] width 49 height 18
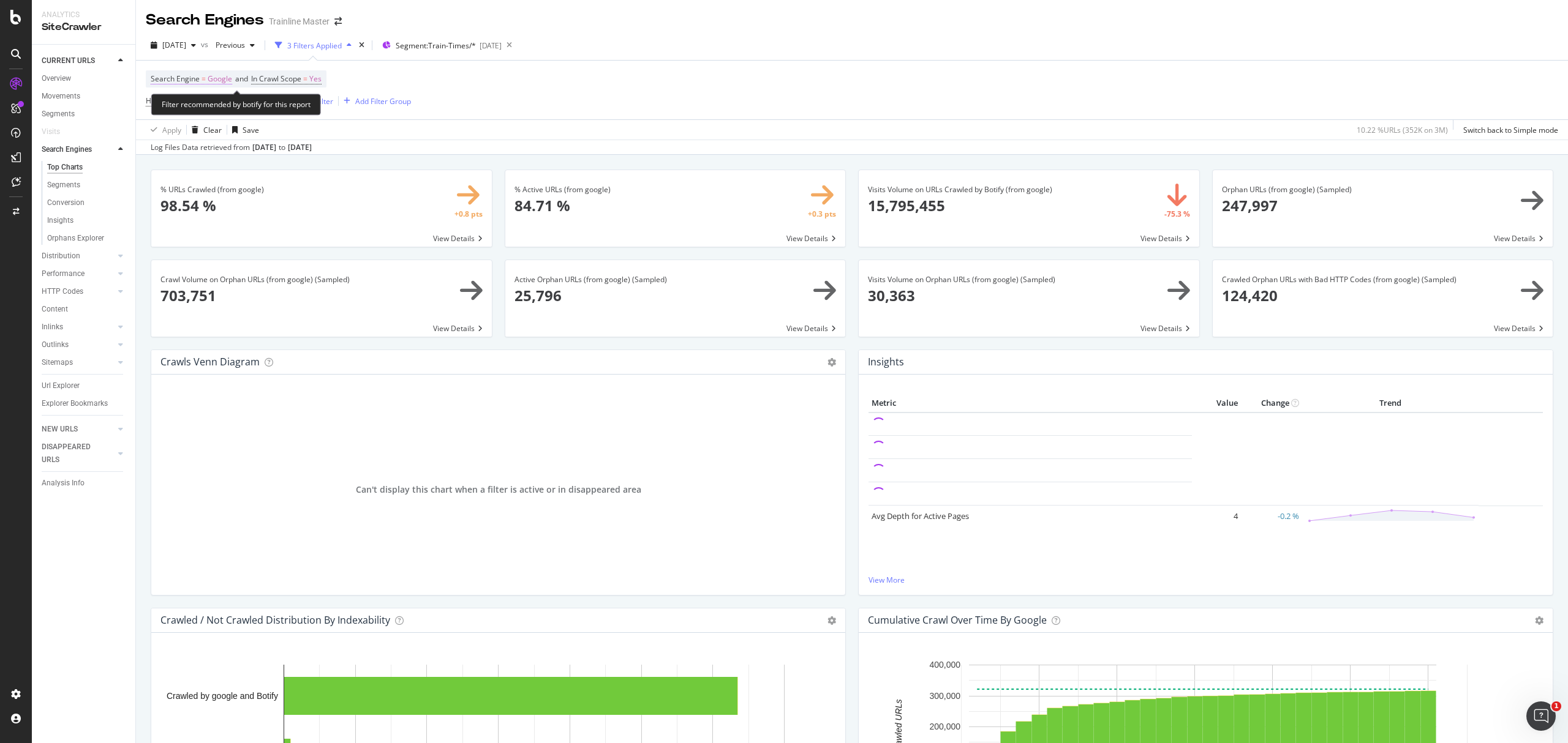
click at [219, 84] on span "Google" at bounding box center [219, 79] width 25 height 17
click at [196, 118] on div "Google" at bounding box center [229, 108] width 134 height 19
click at [217, 162] on div "OpenAI" at bounding box center [230, 166] width 131 height 16
click at [282, 130] on div "Apply" at bounding box center [287, 134] width 19 height 11
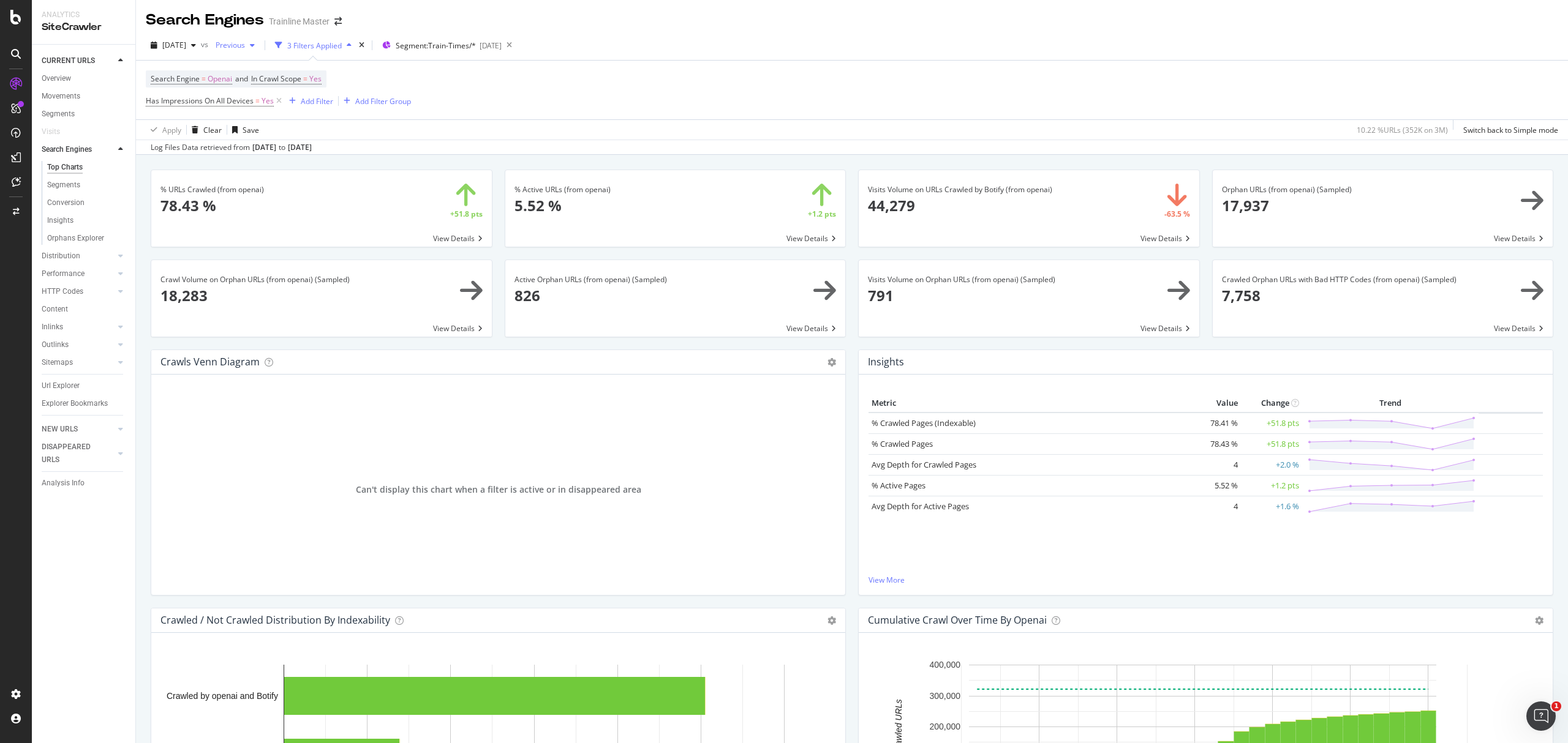
click at [245, 45] on span "Previous" at bounding box center [227, 45] width 34 height 11
click at [317, 112] on div "2025 Apr. 6th" at bounding box center [298, 113] width 120 height 11
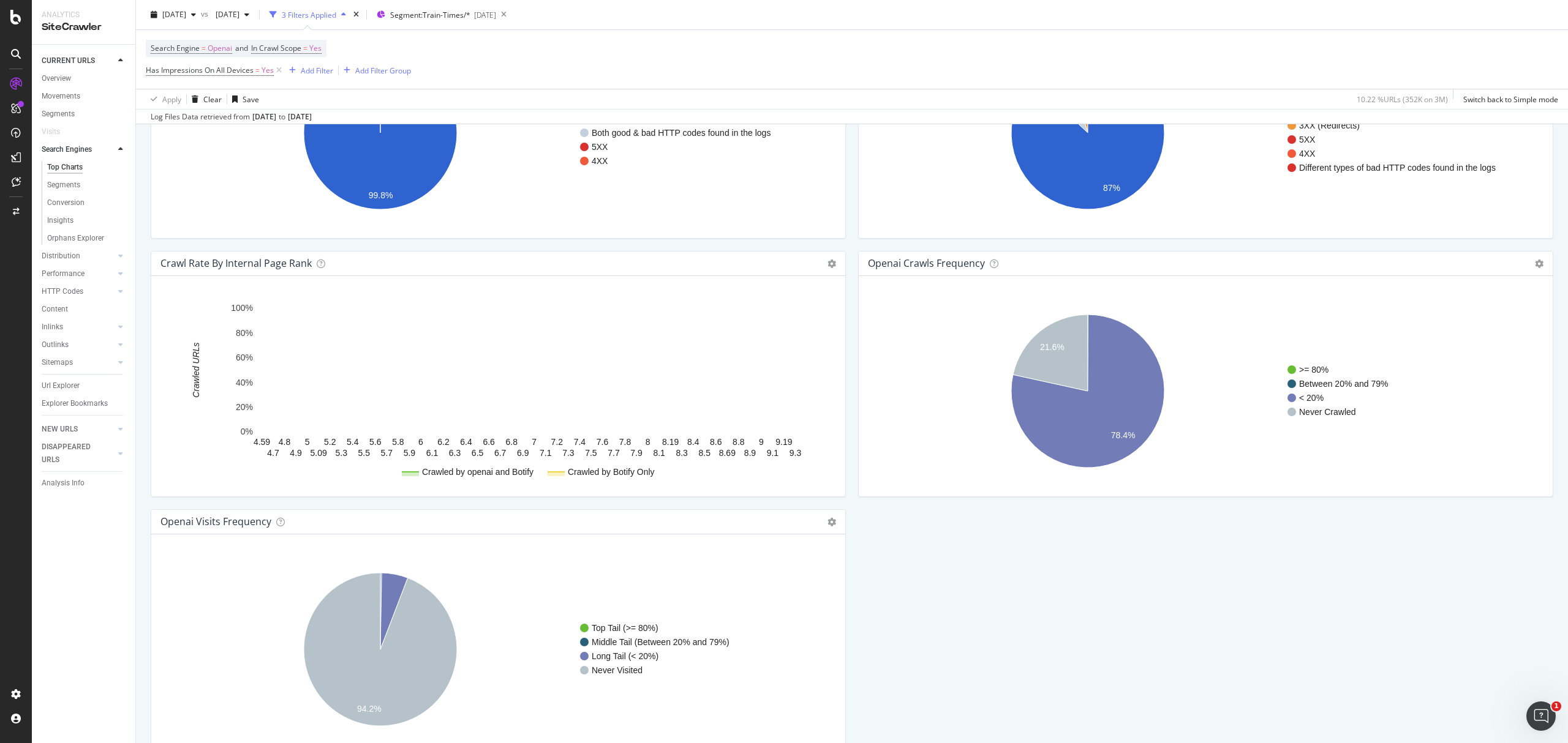
scroll to position [1204, 0]
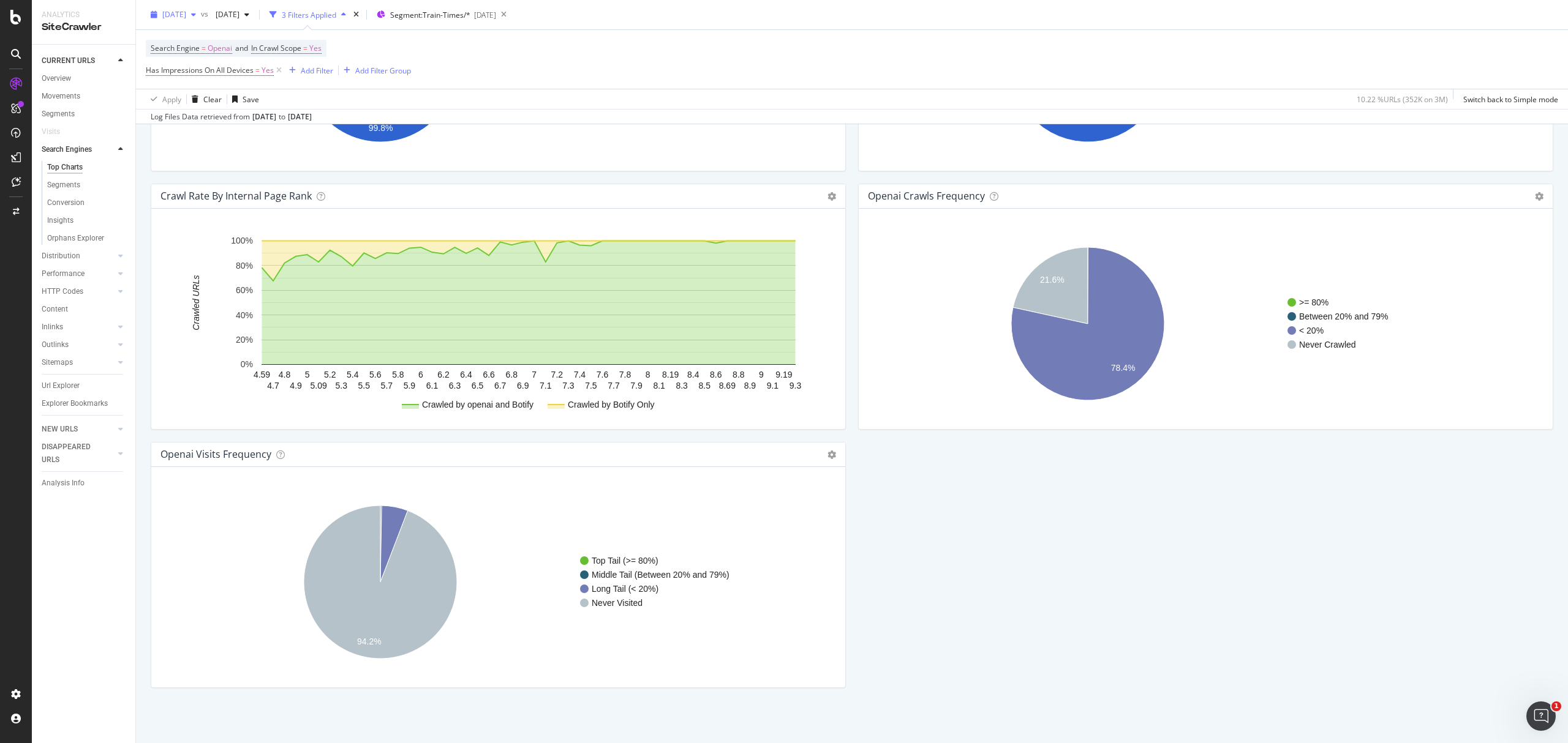
click at [186, 13] on span "[DATE]" at bounding box center [175, 15] width 24 height 11
click at [199, 82] on div "2025 Apr. 6th" at bounding box center [224, 82] width 120 height 11
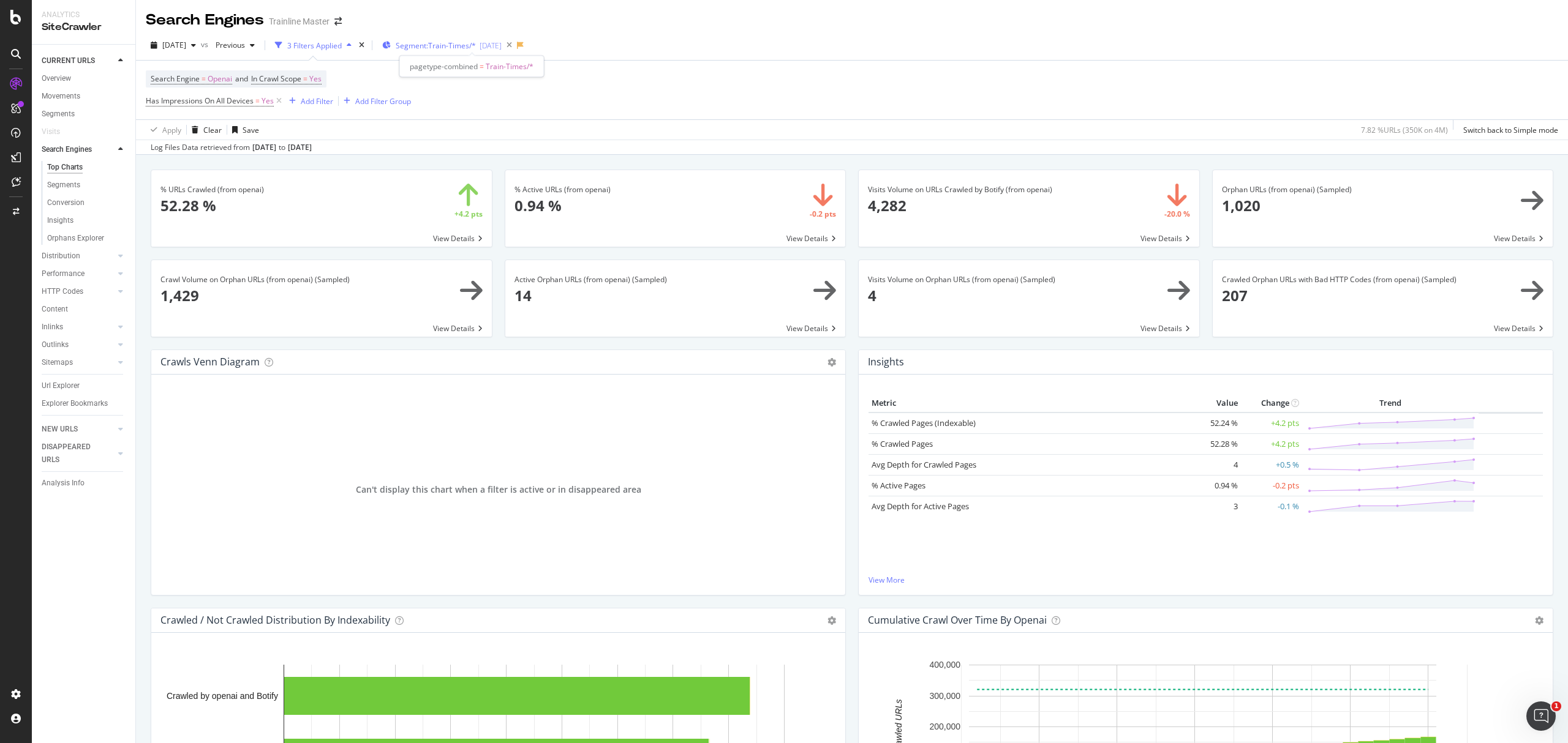
click at [476, 49] on span "Segment: Train-Times/*" at bounding box center [435, 45] width 80 height 11
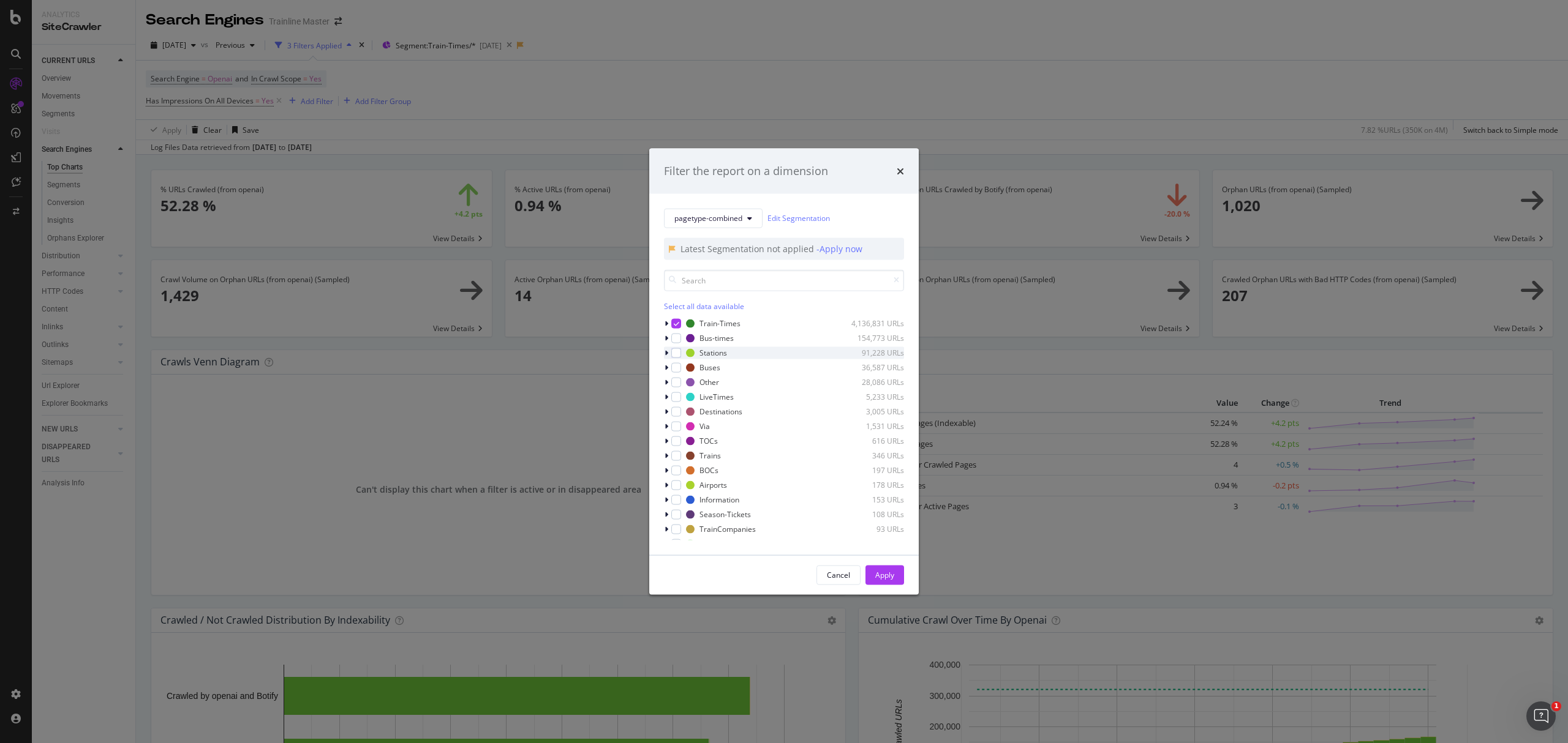
click at [670, 355] on div "modal" at bounding box center [667, 352] width 7 height 12
click at [668, 346] on div "modal" at bounding box center [667, 352] width 7 height 12
click at [672, 352] on div "modal" at bounding box center [676, 352] width 10 height 10
click at [674, 414] on div "modal" at bounding box center [676, 411] width 10 height 10
click at [676, 427] on div "modal" at bounding box center [676, 426] width 10 height 10
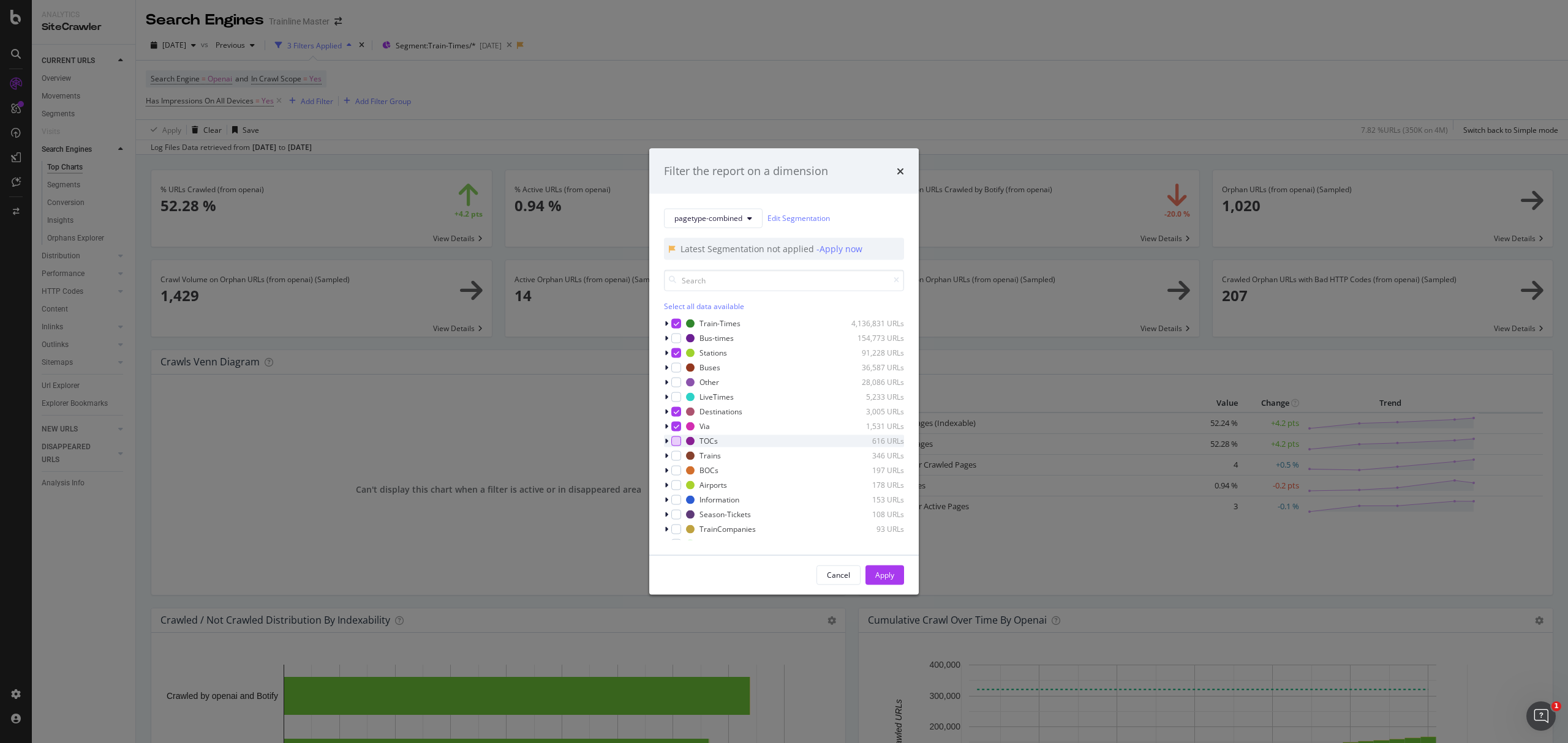
click at [678, 442] on div "modal" at bounding box center [676, 441] width 10 height 10
click at [676, 457] on div "modal" at bounding box center [676, 455] width 10 height 10
click at [669, 459] on div "modal" at bounding box center [667, 455] width 7 height 12
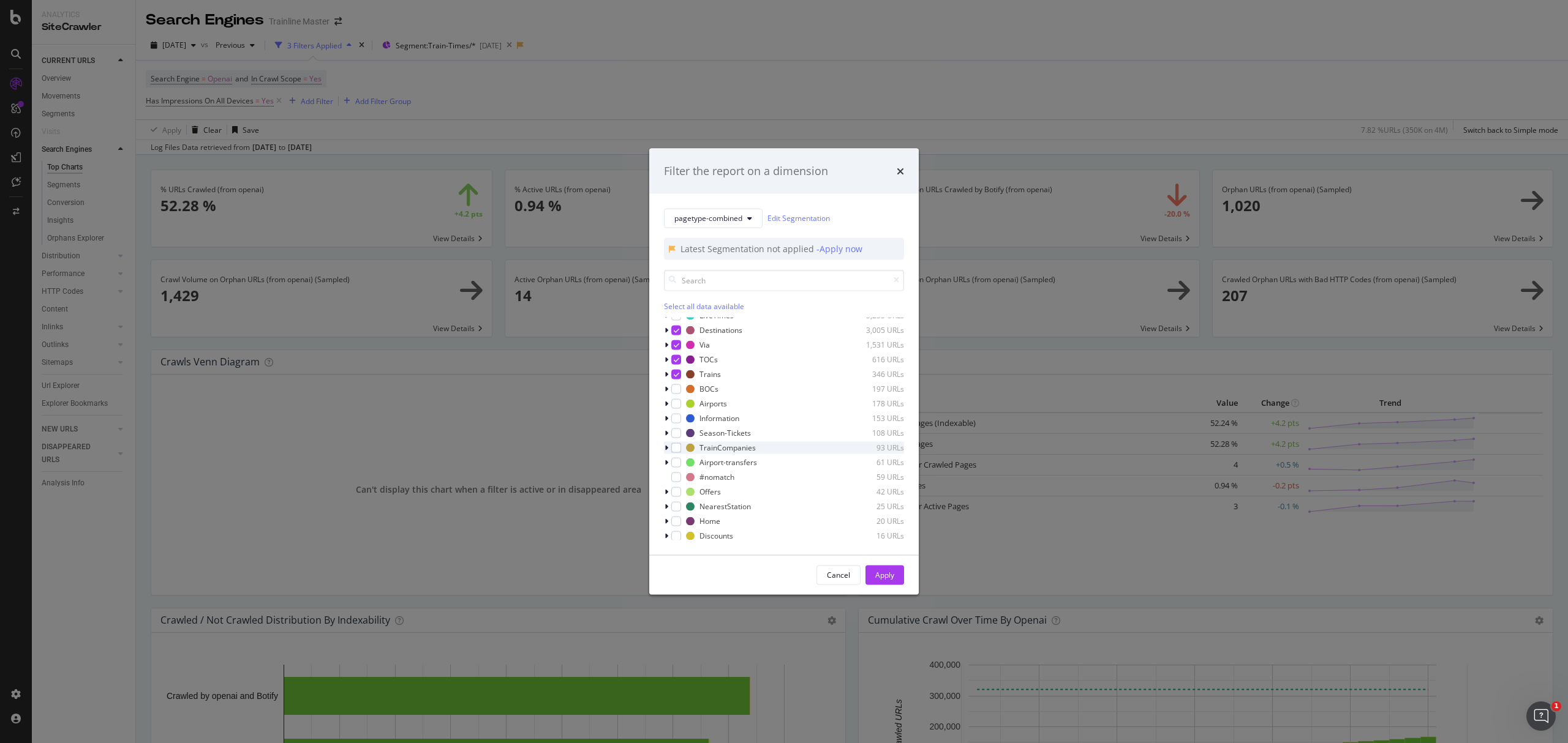
click at [665, 451] on icon "modal" at bounding box center [666, 447] width 3 height 7
click at [665, 451] on icon "modal" at bounding box center [666, 447] width 5 height 7
click at [680, 448] on div "modal" at bounding box center [676, 447] width 10 height 10
click at [882, 595] on div "Cancel Apply" at bounding box center [783, 574] width 270 height 39
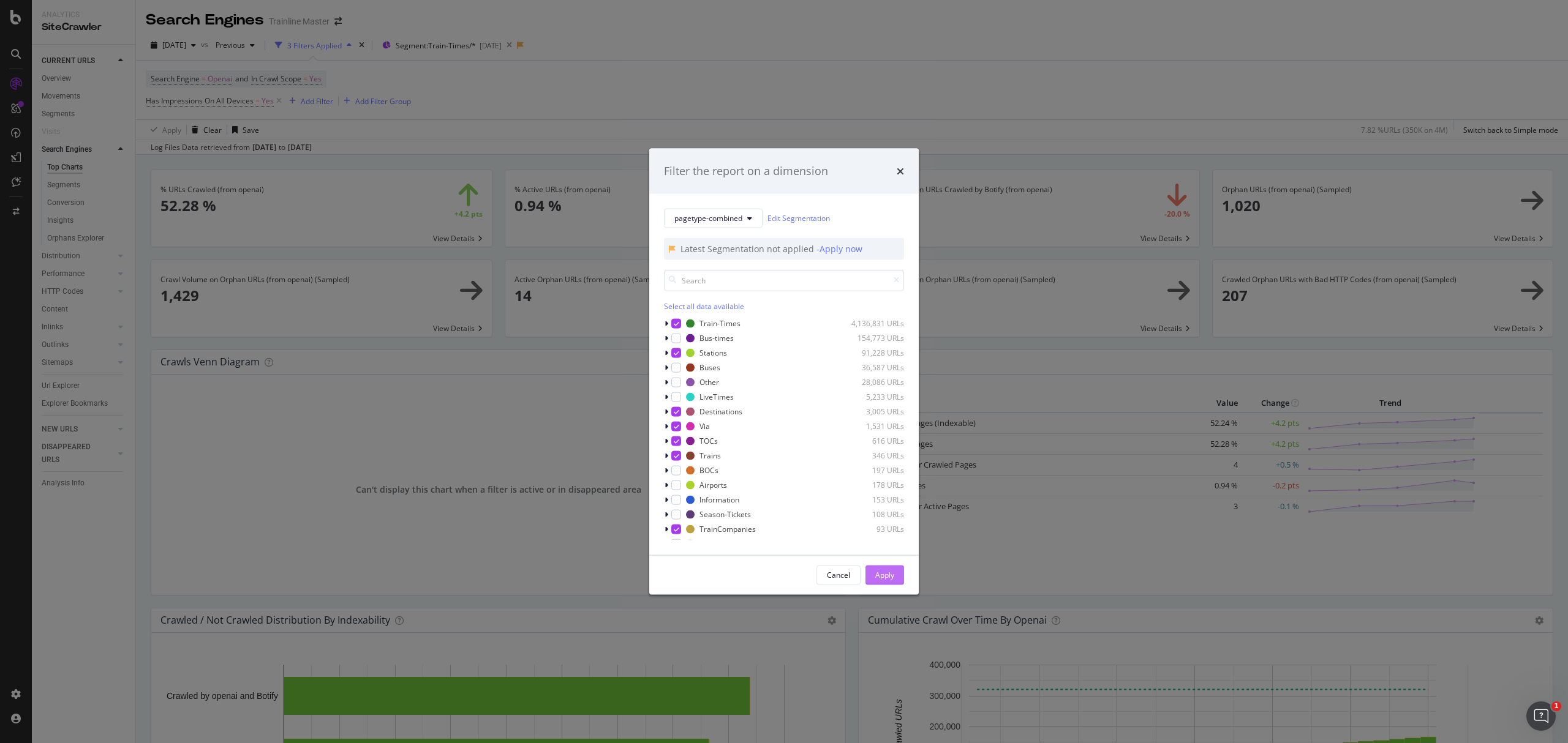
click at [877, 574] on div "Apply" at bounding box center [884, 575] width 19 height 11
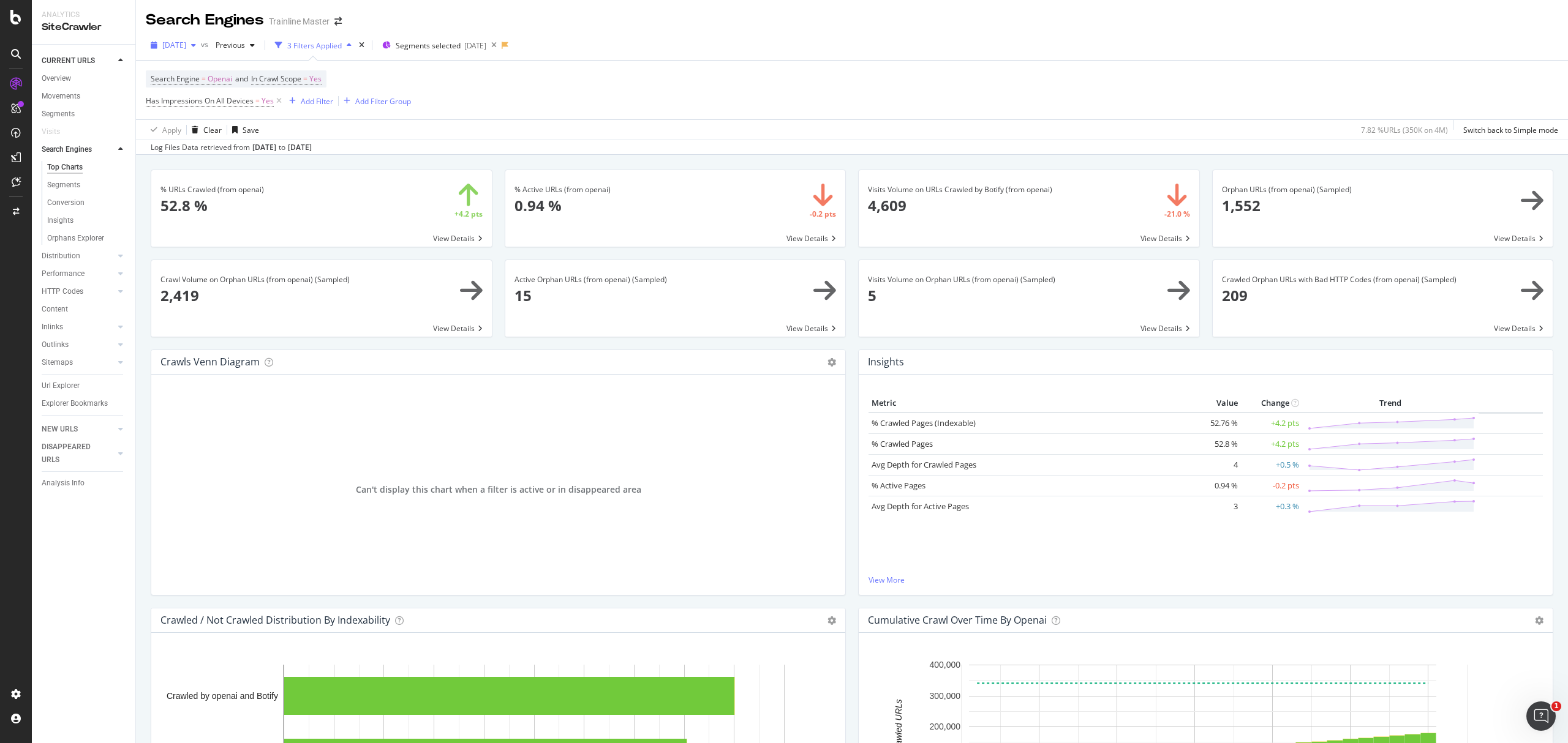
click at [186, 43] on span "2025 Apr. 6th" at bounding box center [175, 45] width 24 height 11
click at [235, 97] on div "2025 May. 4th - low_risk_page_deletion 3.6M URLs" at bounding box center [255, 91] width 201 height 18
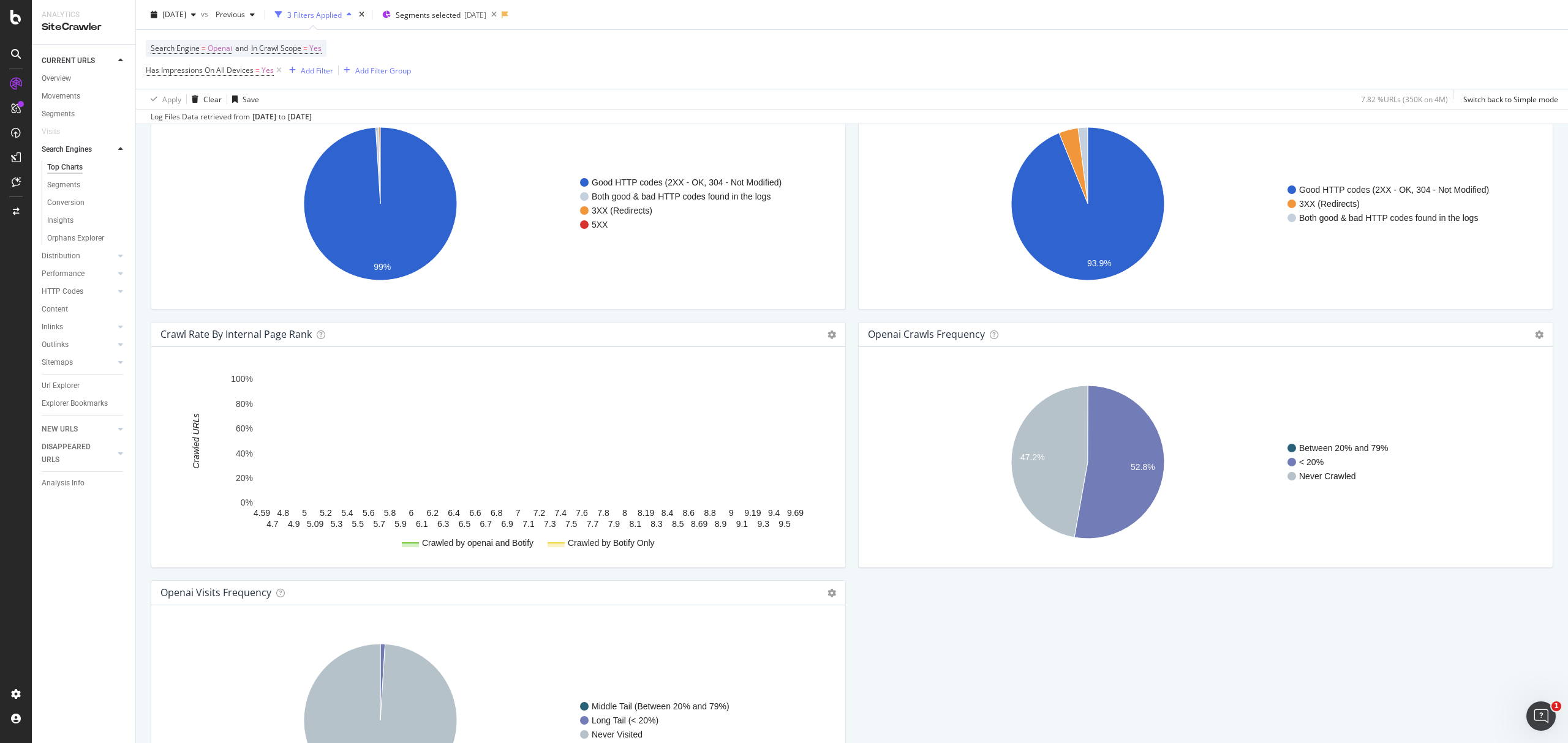
scroll to position [1204, 0]
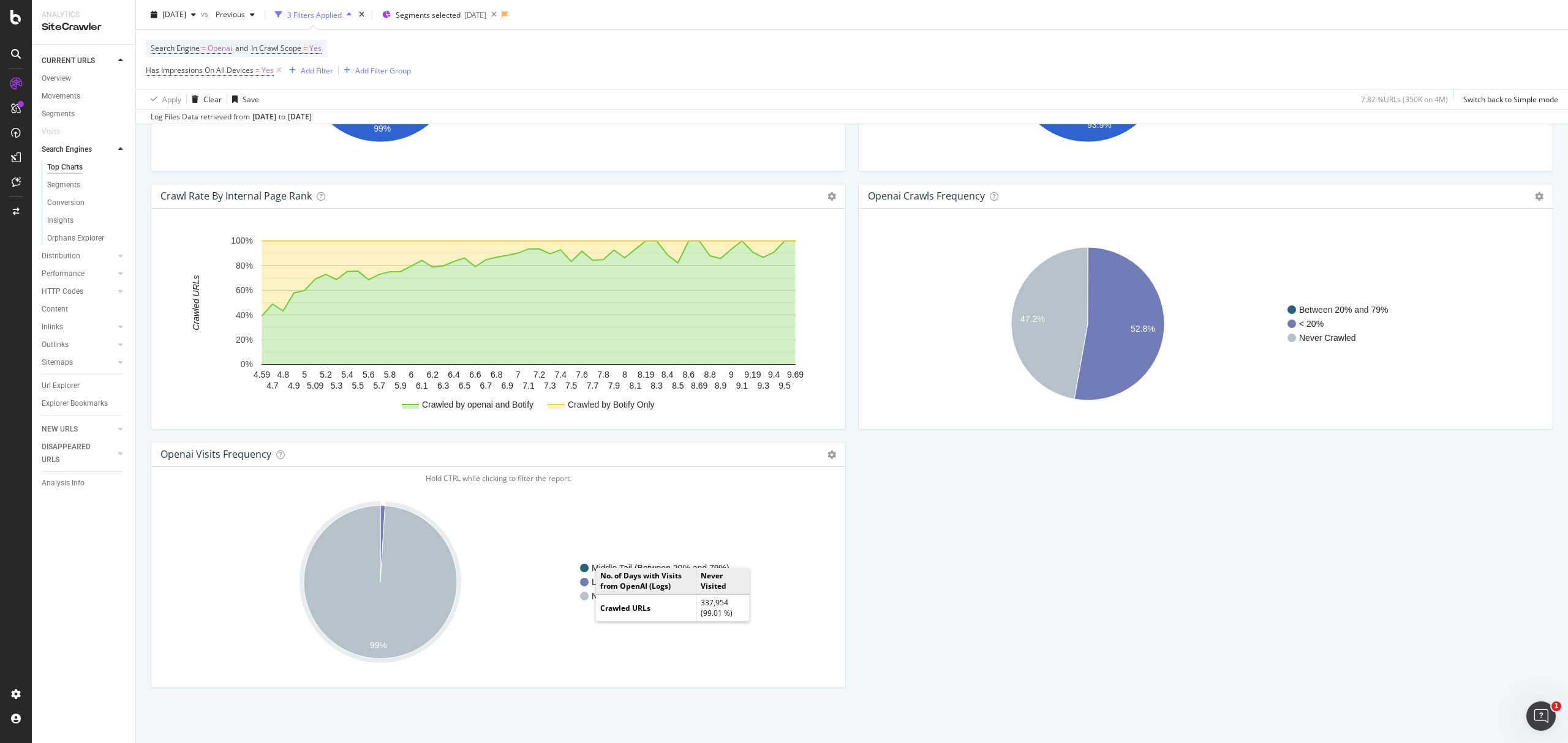
click at [591, 594] on rect "A chart." at bounding box center [688, 596] width 215 height 9
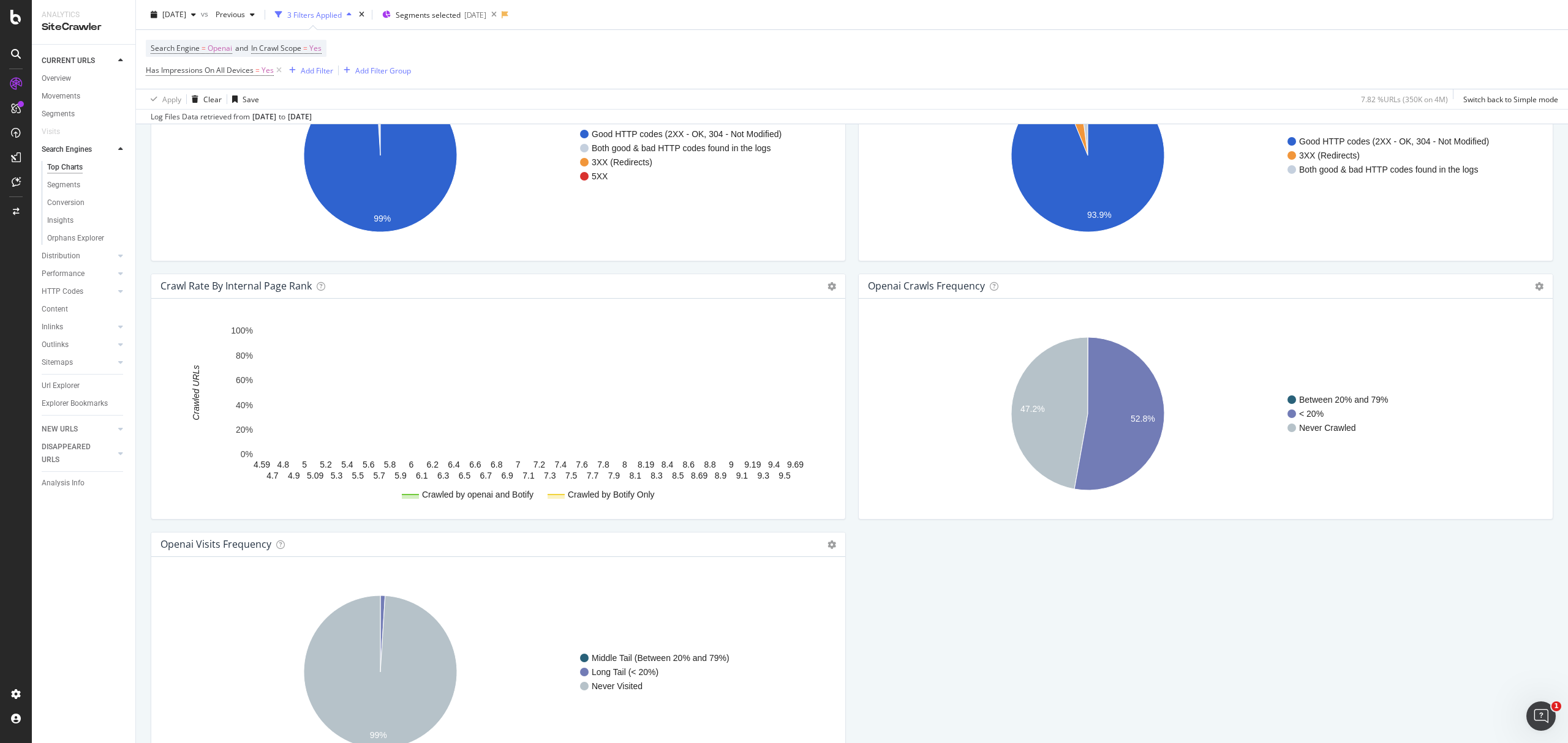
scroll to position [1204, 0]
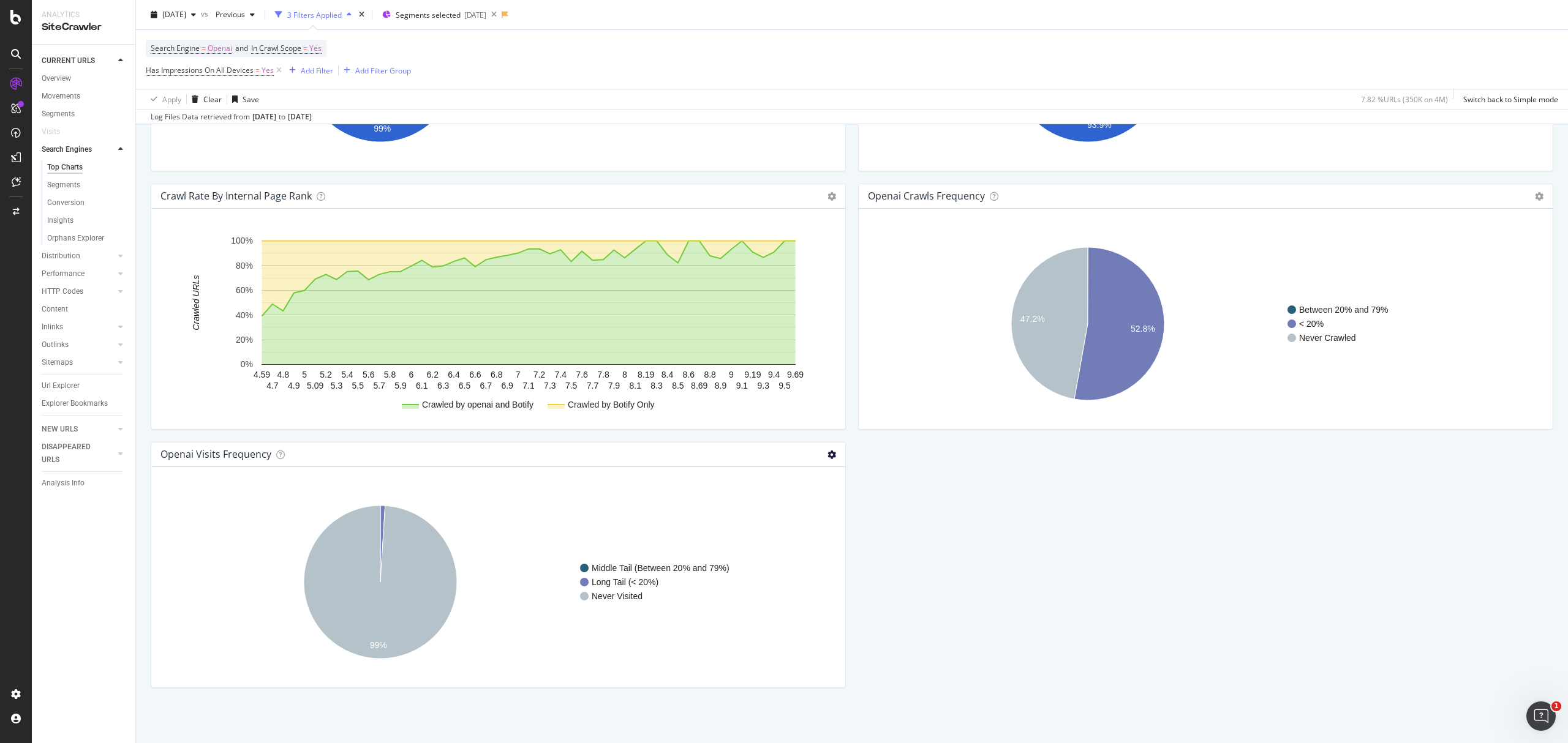
click at [827, 459] on icon at bounding box center [831, 455] width 9 height 9
click at [805, 497] on span "Table" at bounding box center [781, 498] width 127 height 17
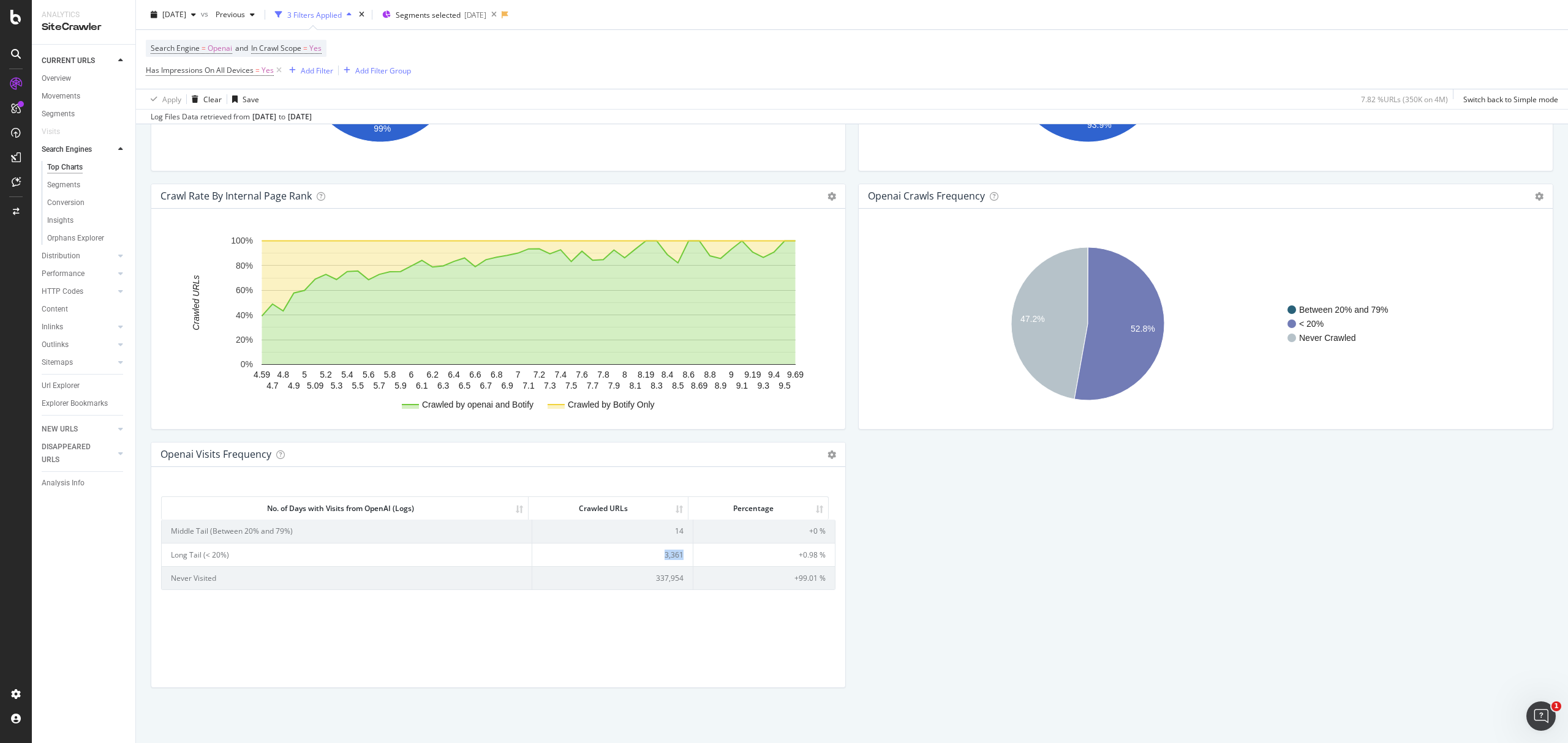
drag, startPoint x: 662, startPoint y: 554, endPoint x: 678, endPoint y: 554, distance: 16.0
click at [678, 554] on td "3,361" at bounding box center [613, 554] width 161 height 23
copy td "3,361"
click at [666, 530] on td "14" at bounding box center [613, 531] width 161 height 23
drag, startPoint x: 670, startPoint y: 530, endPoint x: 679, endPoint y: 530, distance: 9.0
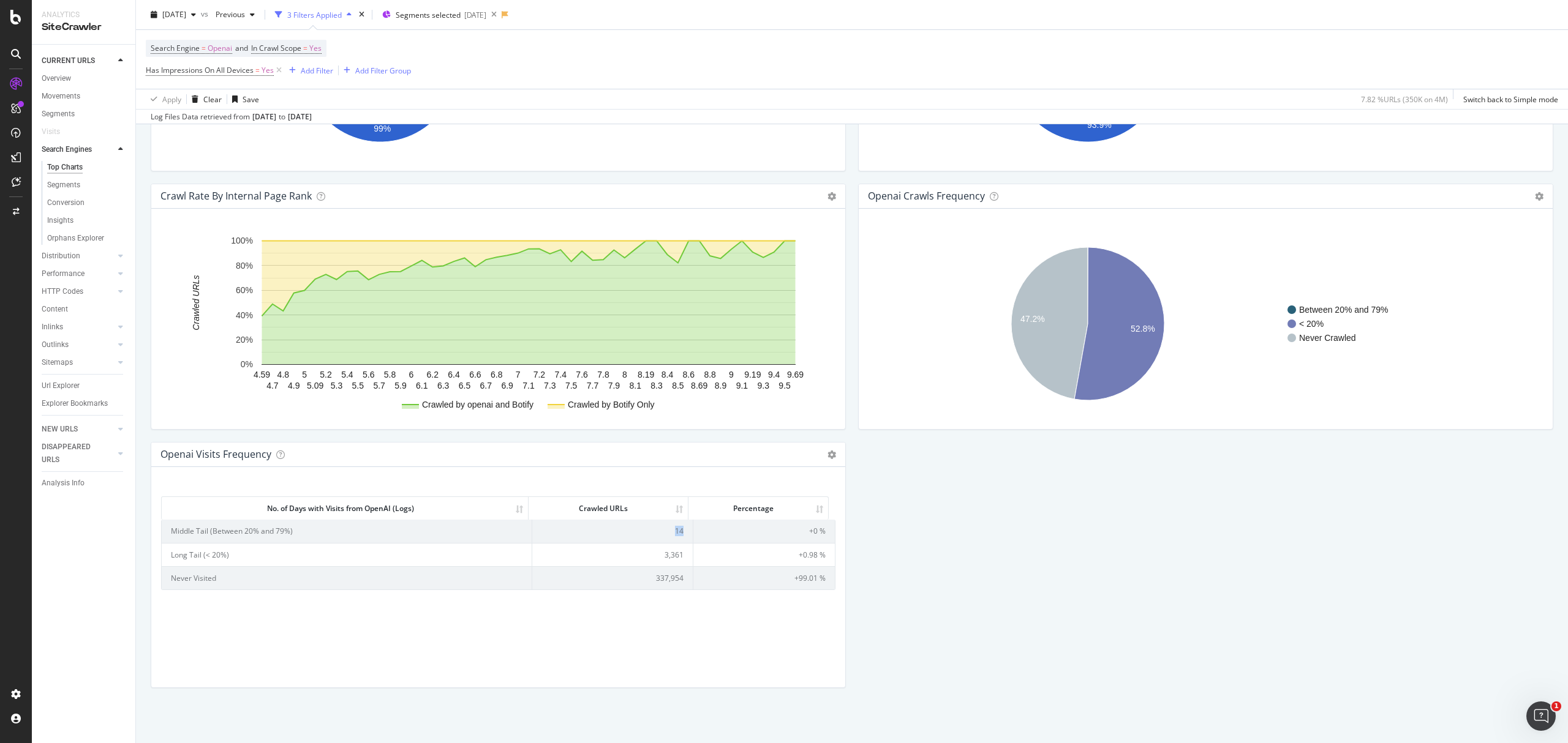
click at [679, 530] on td "14" at bounding box center [613, 531] width 161 height 23
copy td "14"
click at [186, 9] on span "2025 Apr. 6th" at bounding box center [175, 15] width 24 height 11
click at [250, 62] on span "2025 May. 4th - low_risk_page_deletion" at bounding box center [217, 60] width 108 height 11
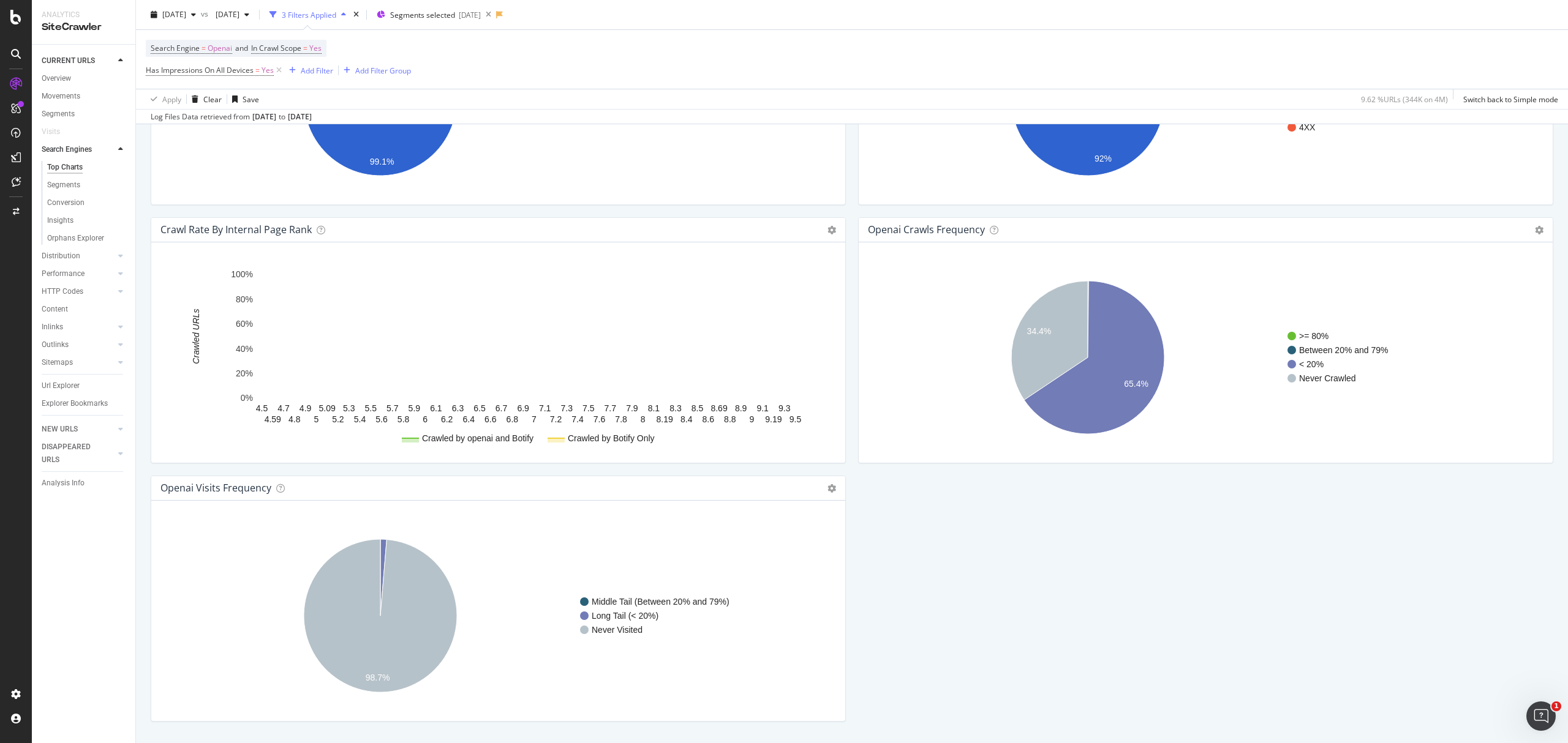
scroll to position [1204, 0]
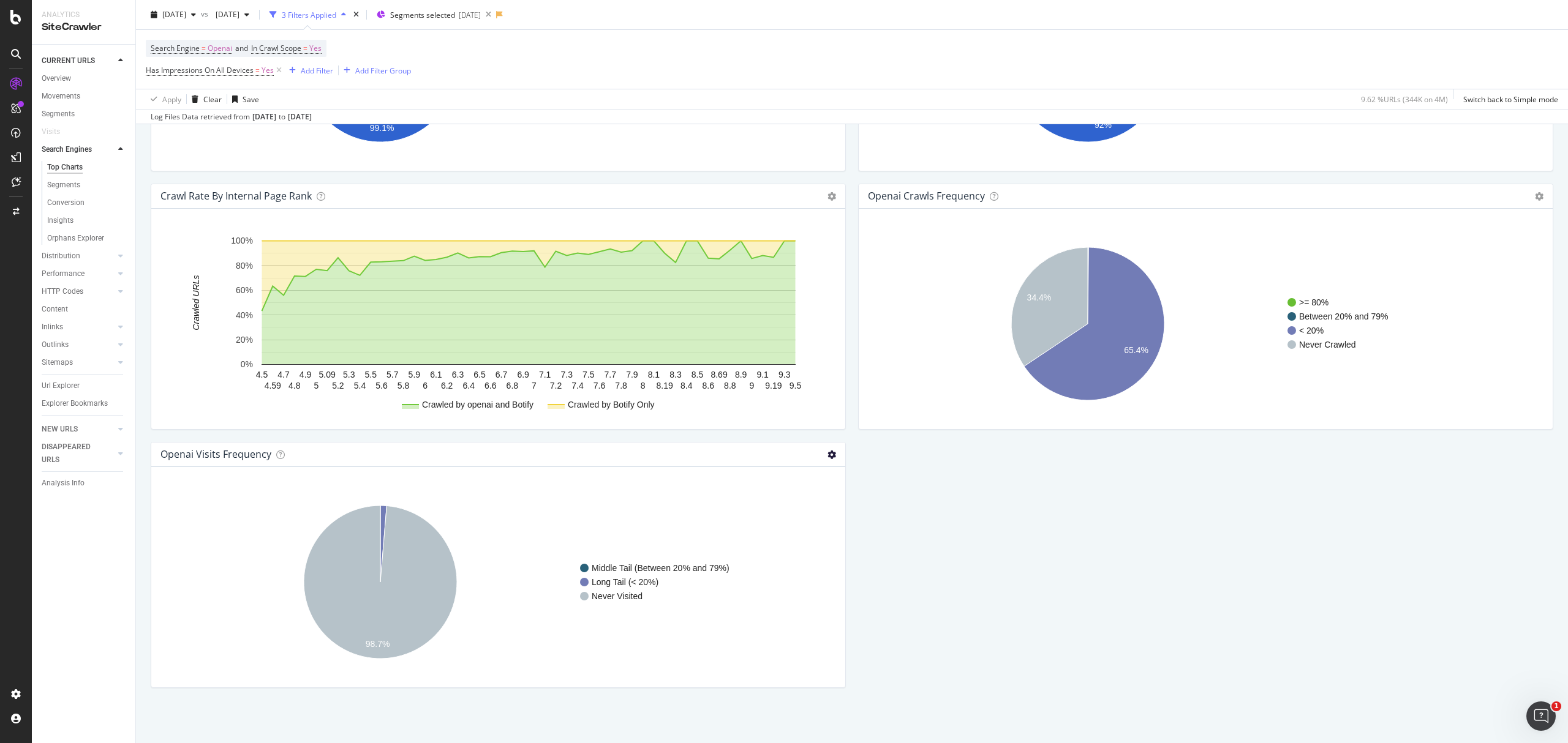
click at [827, 457] on icon at bounding box center [831, 455] width 9 height 9
click at [795, 491] on span "Table" at bounding box center [781, 498] width 127 height 17
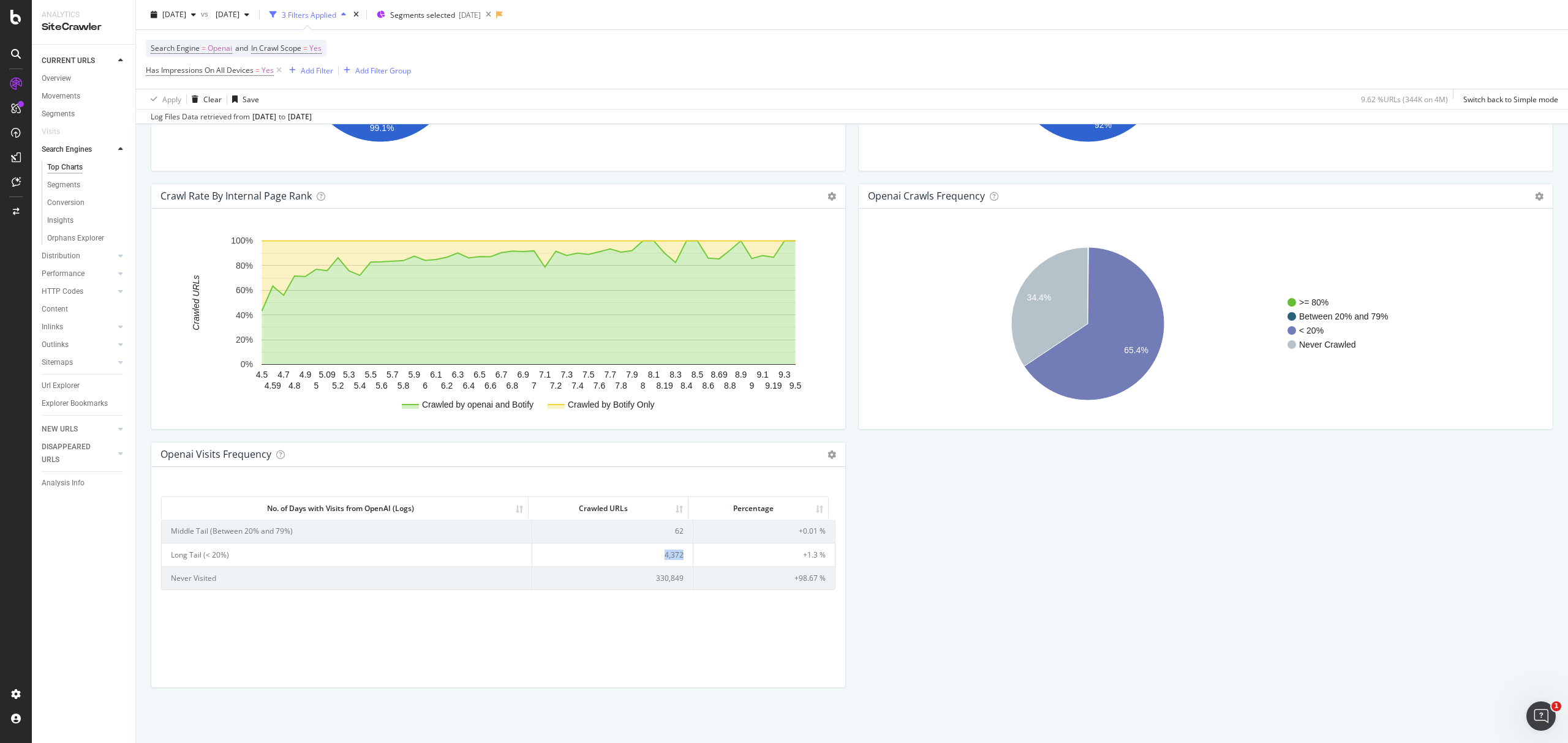
drag, startPoint x: 652, startPoint y: 550, endPoint x: 678, endPoint y: 554, distance: 26.3
click at [678, 554] on td "4,372" at bounding box center [613, 554] width 161 height 23
copy td "4,372"
drag, startPoint x: 652, startPoint y: 526, endPoint x: 678, endPoint y: 526, distance: 26.0
click at [678, 526] on td "62" at bounding box center [613, 531] width 161 height 23
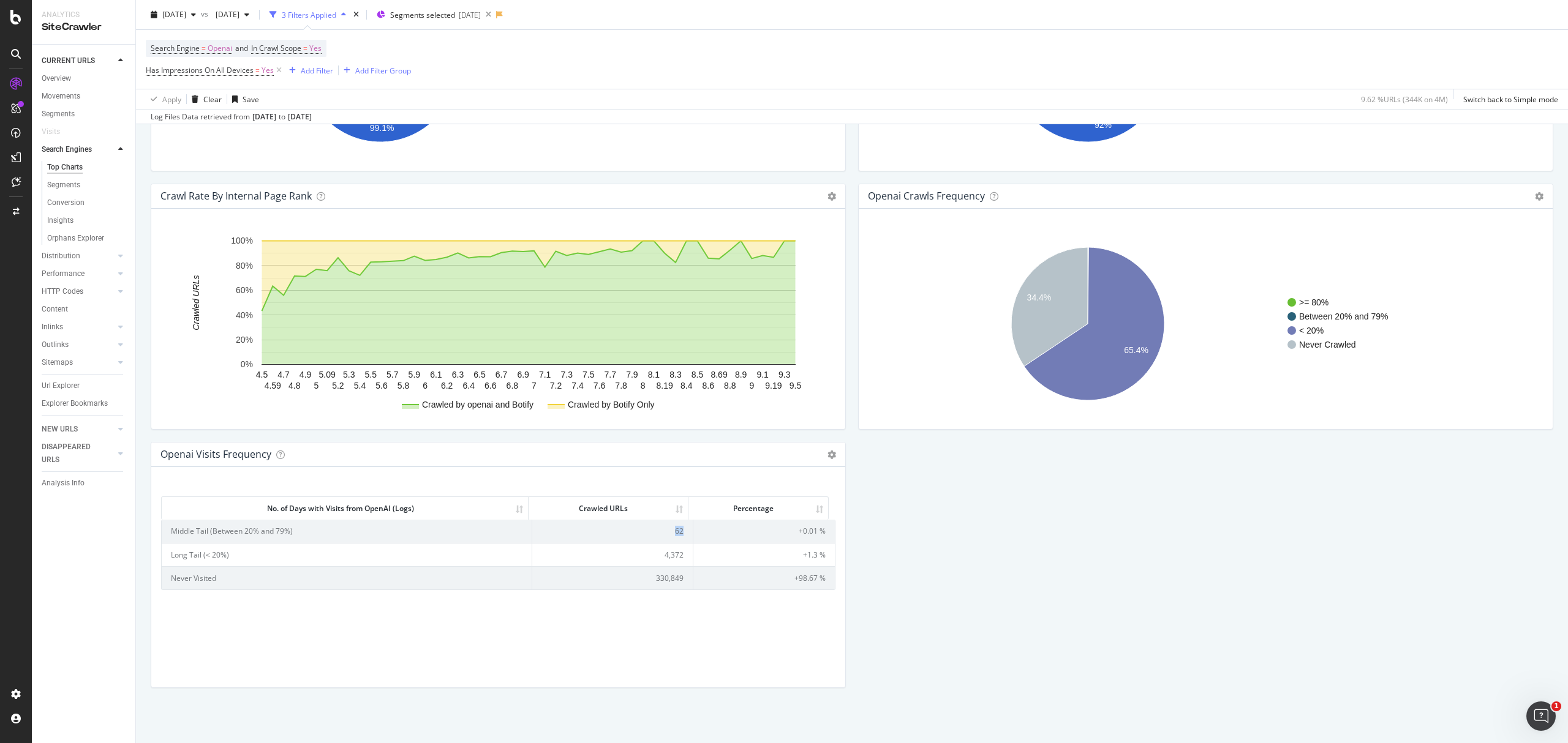
copy td "62"
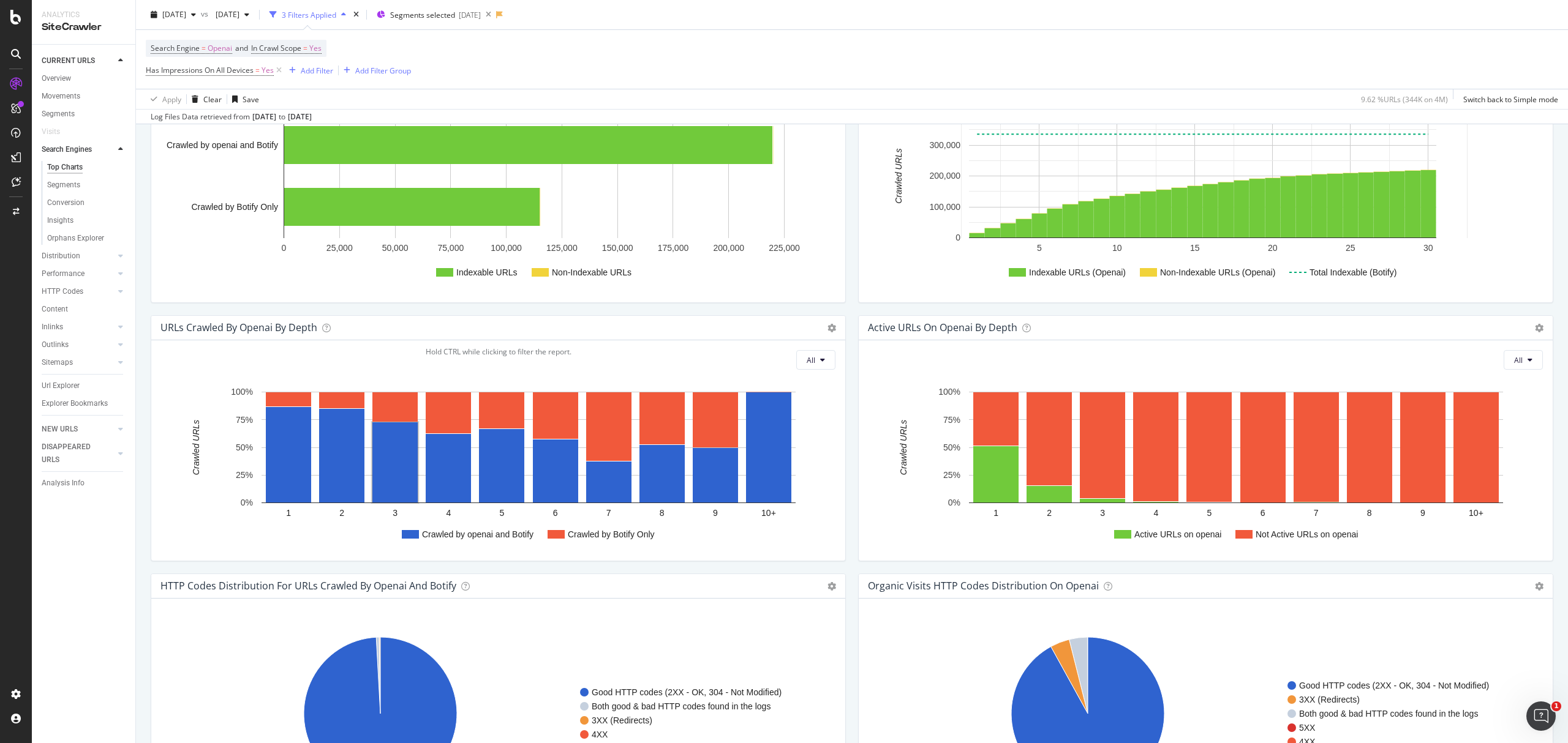
scroll to position [388, 0]
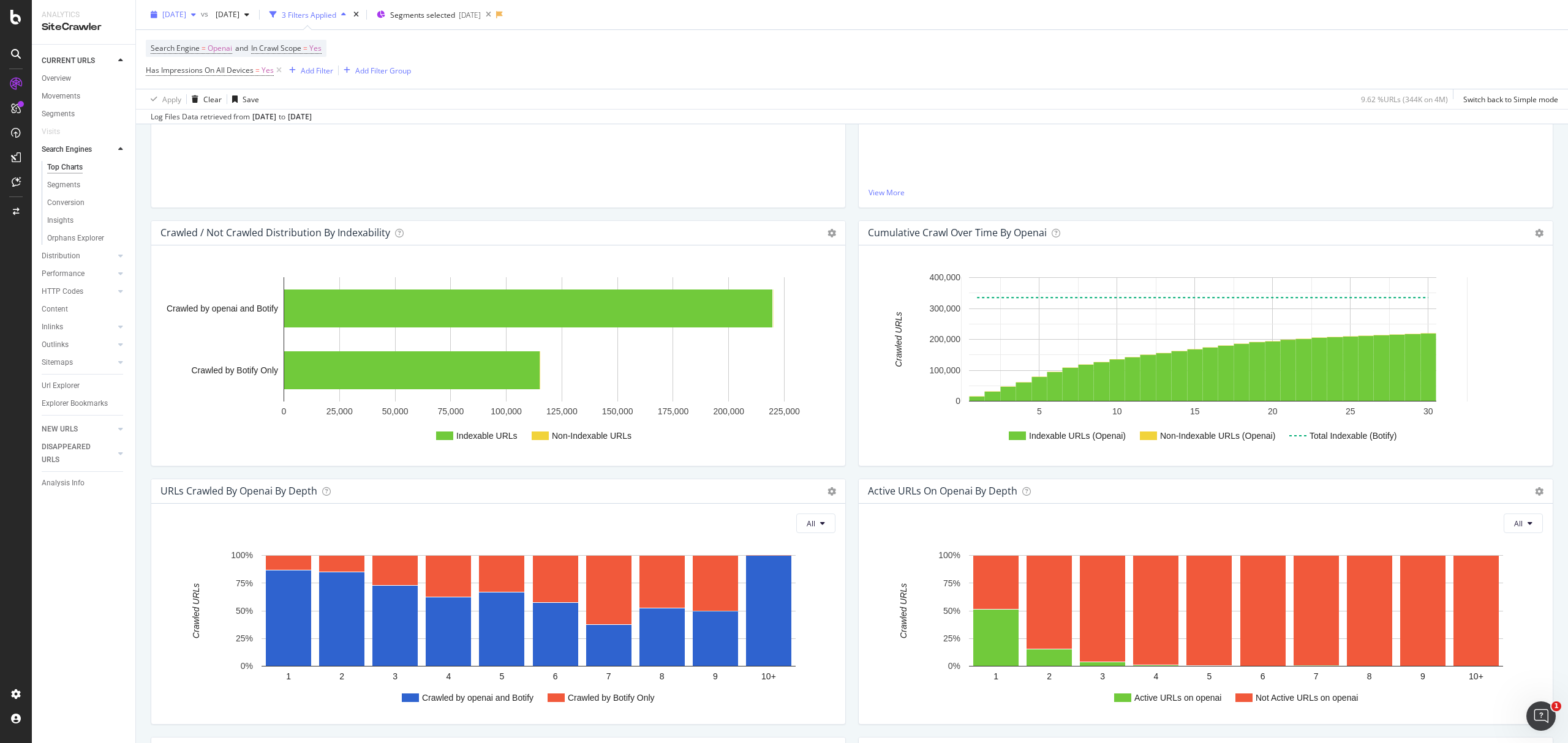
click at [186, 12] on span "2025 May. 4th" at bounding box center [175, 15] width 24 height 11
click at [217, 57] on div "2025 Jun. 29th" at bounding box center [224, 54] width 120 height 11
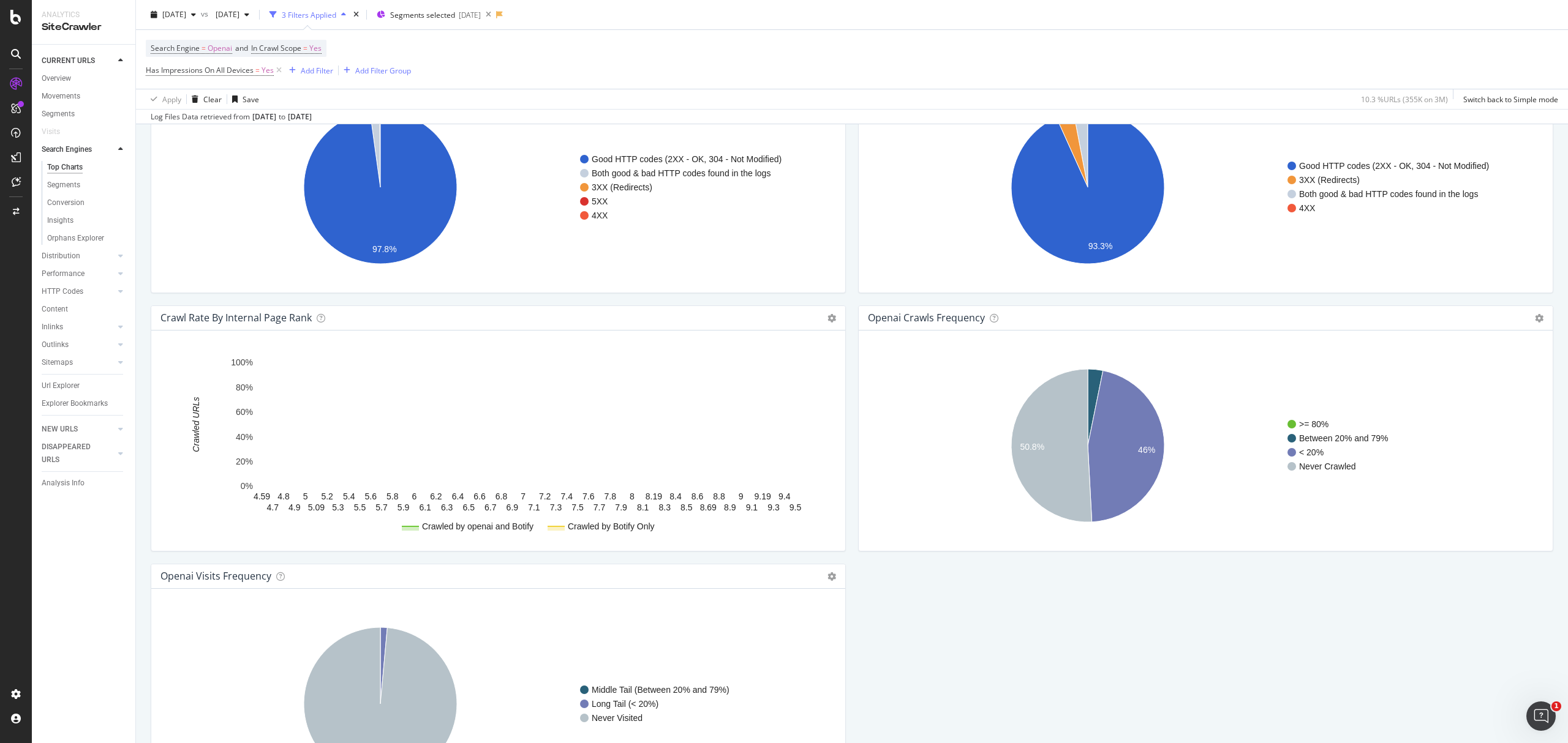
scroll to position [1204, 0]
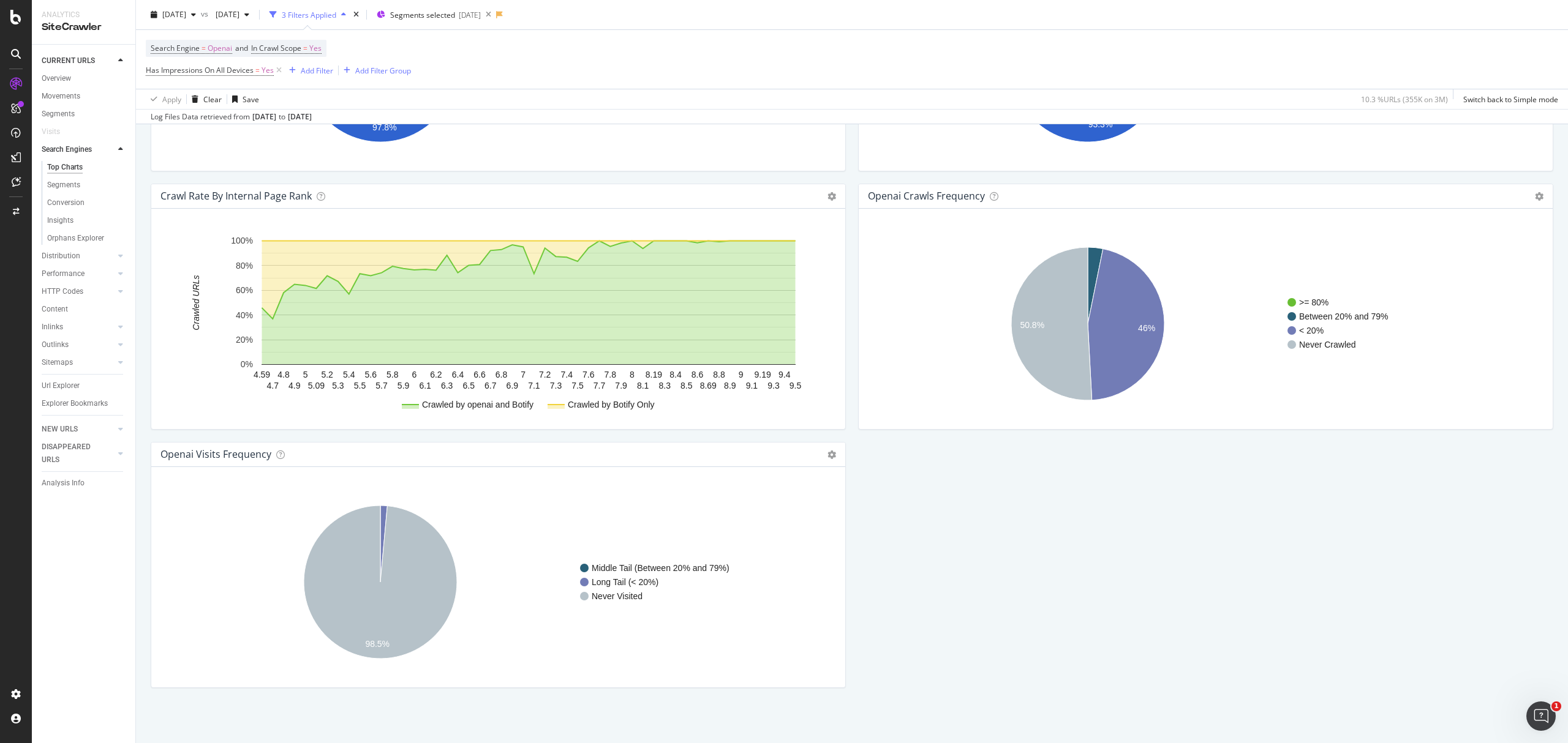
click at [805, 456] on div "openai Visits Frequency Chart (by Value) Table Expand Export as CSV Export as P…" at bounding box center [498, 455] width 694 height 25
click at [817, 449] on div "openai Visits Frequency Chart (by Value) Table Expand Export as CSV Export as P…" at bounding box center [498, 455] width 694 height 25
click at [819, 449] on div "openai Visits Frequency Chart (by Value) Table Expand Export as CSV Export as P…" at bounding box center [498, 455] width 694 height 25
click at [827, 451] on icon at bounding box center [831, 455] width 9 height 9
click at [775, 490] on span "Table" at bounding box center [781, 498] width 127 height 17
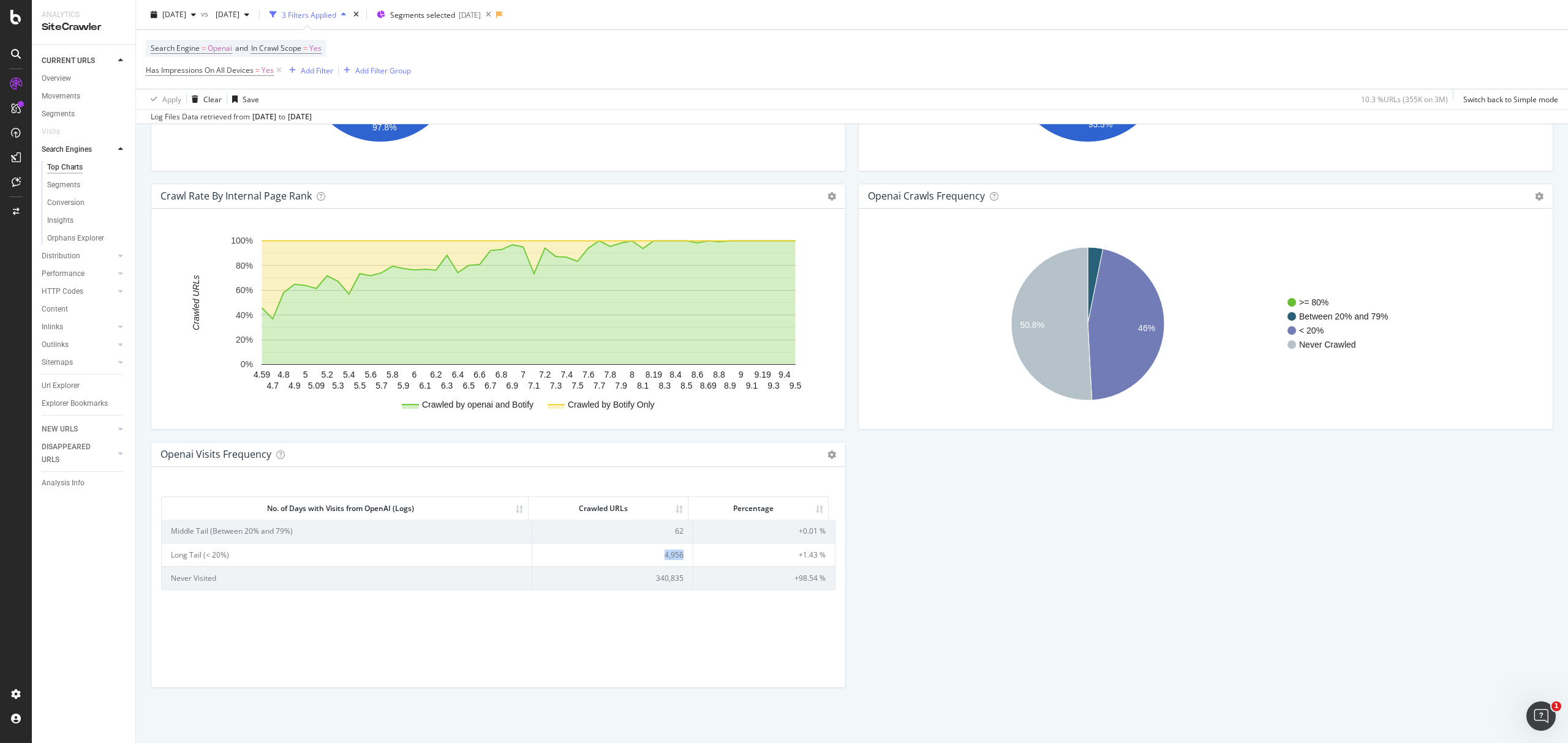
drag, startPoint x: 658, startPoint y: 554, endPoint x: 680, endPoint y: 550, distance: 22.4
click at [680, 550] on td "4,956" at bounding box center [613, 554] width 161 height 23
copy td "4,956"
click at [664, 533] on td "62" at bounding box center [613, 531] width 161 height 23
click at [672, 532] on td "62" at bounding box center [613, 531] width 161 height 23
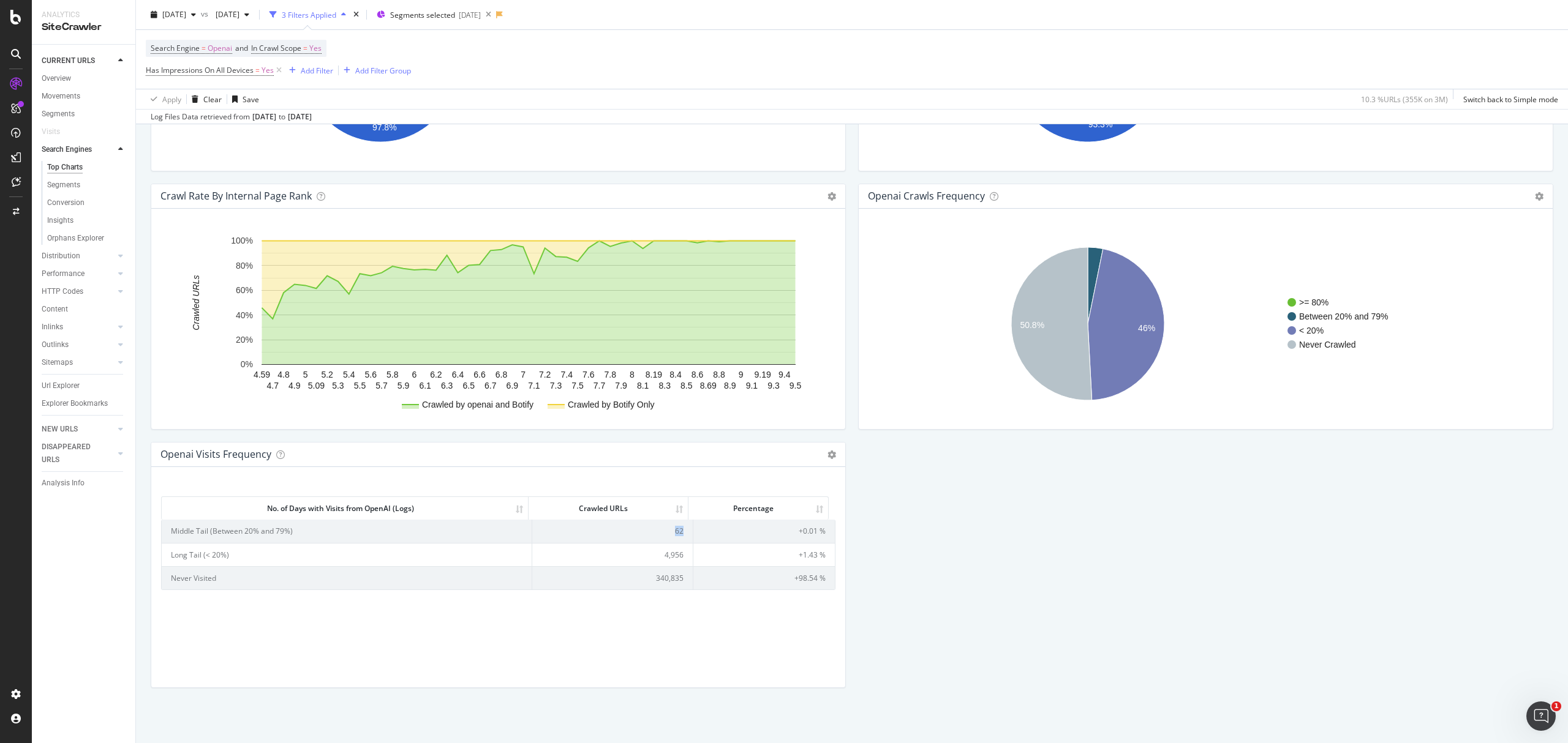
click at [672, 532] on td "62" at bounding box center [613, 531] width 161 height 23
copy td "62"
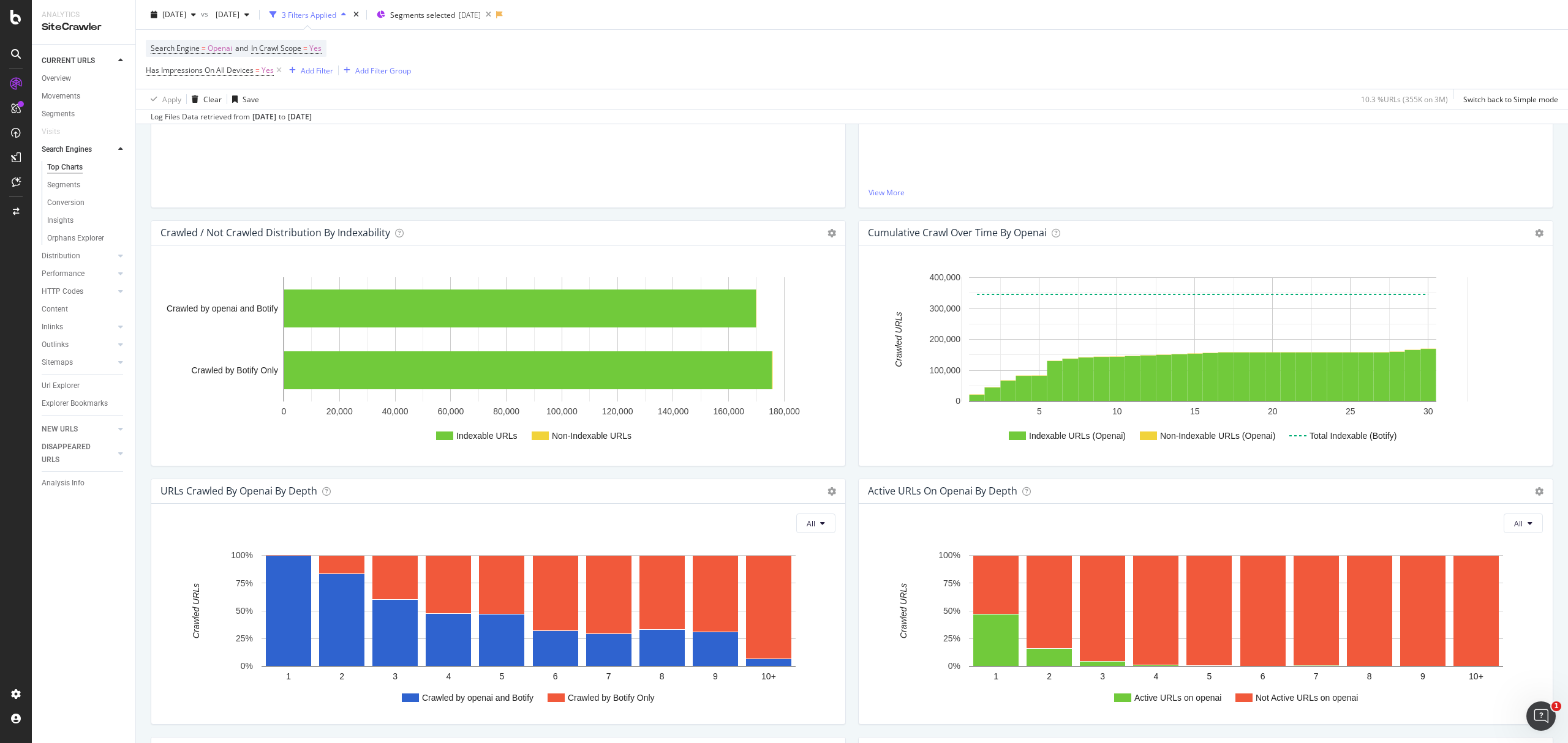
scroll to position [0, 0]
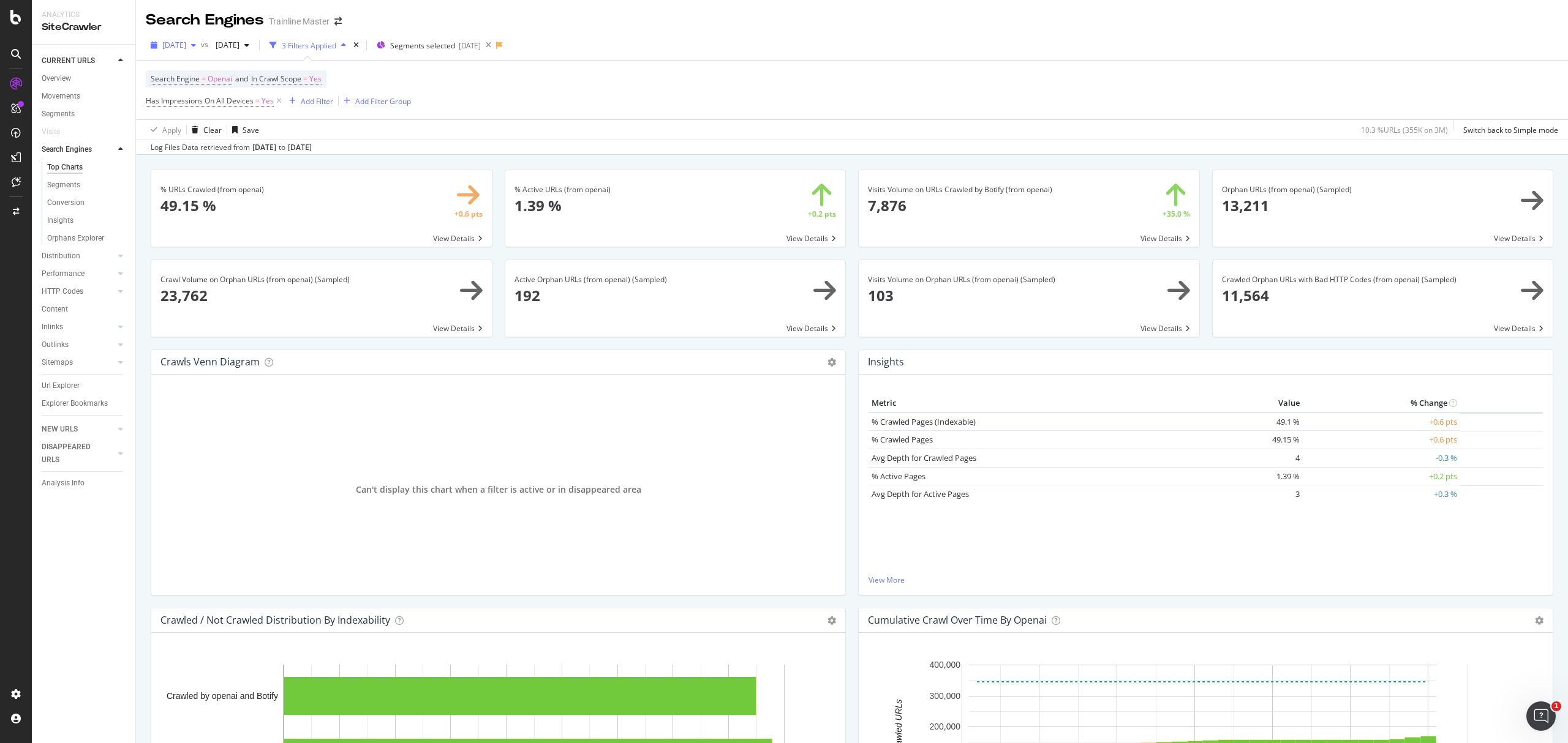
click at [186, 40] on span "2025 Jun. 29th" at bounding box center [175, 45] width 24 height 11
click at [229, 96] on div "2025 Jul. 27th" at bounding box center [224, 98] width 120 height 11
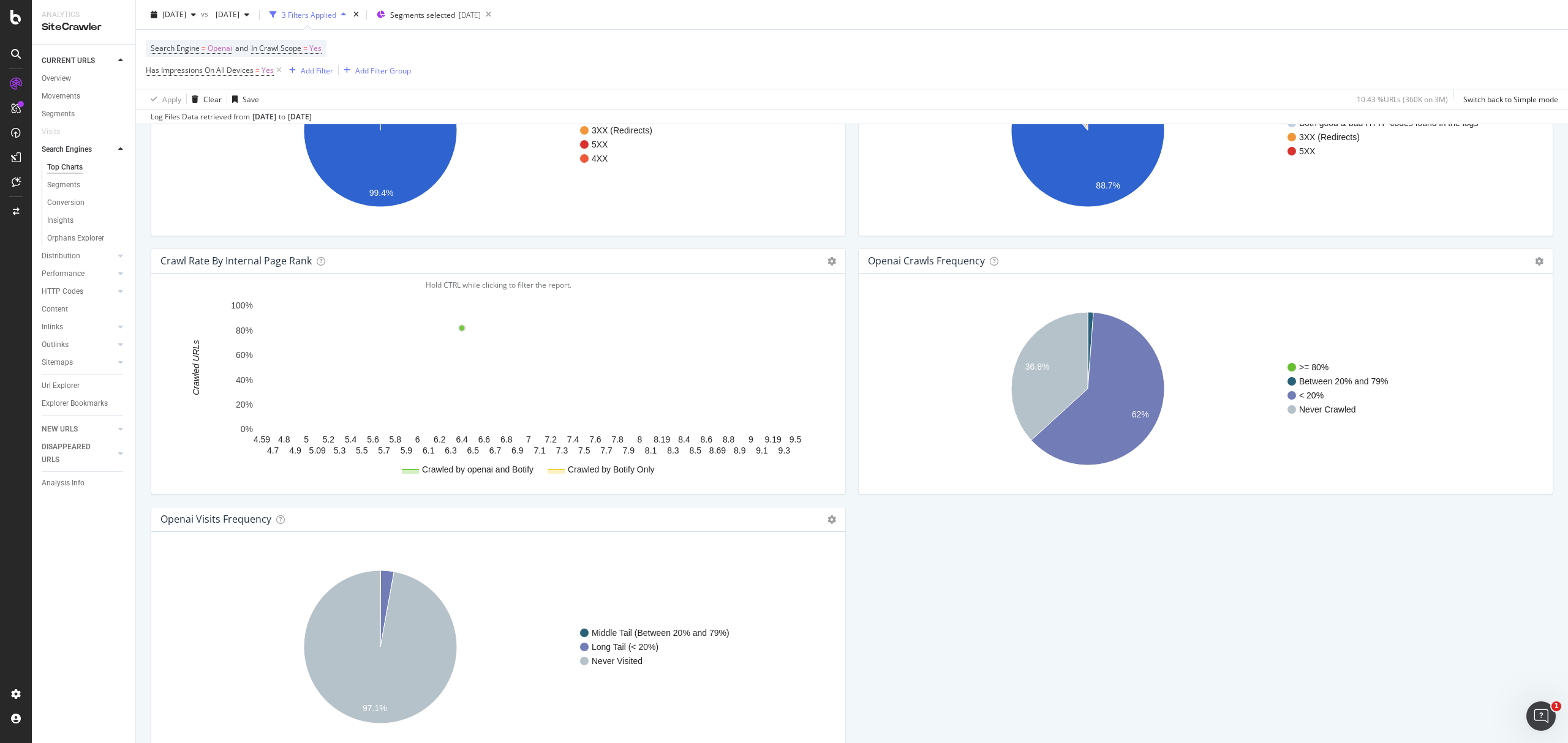
scroll to position [1204, 0]
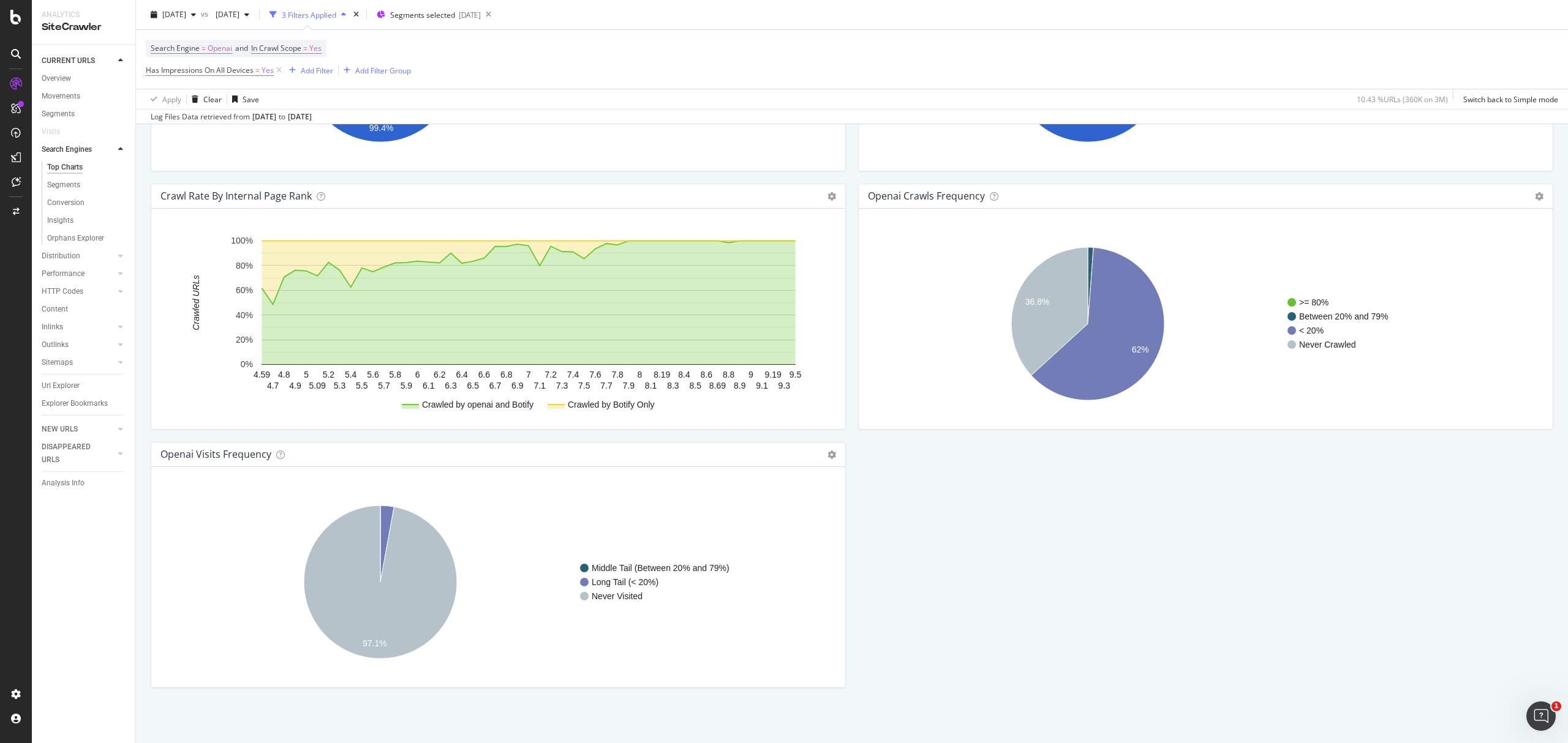
click at [831, 451] on div "openai Visits Frequency Chart (by Value) Table Expand Export as CSV Export as P…" at bounding box center [498, 455] width 694 height 25
click at [827, 453] on icon at bounding box center [831, 455] width 9 height 9
click at [751, 494] on span "Table" at bounding box center [781, 498] width 127 height 17
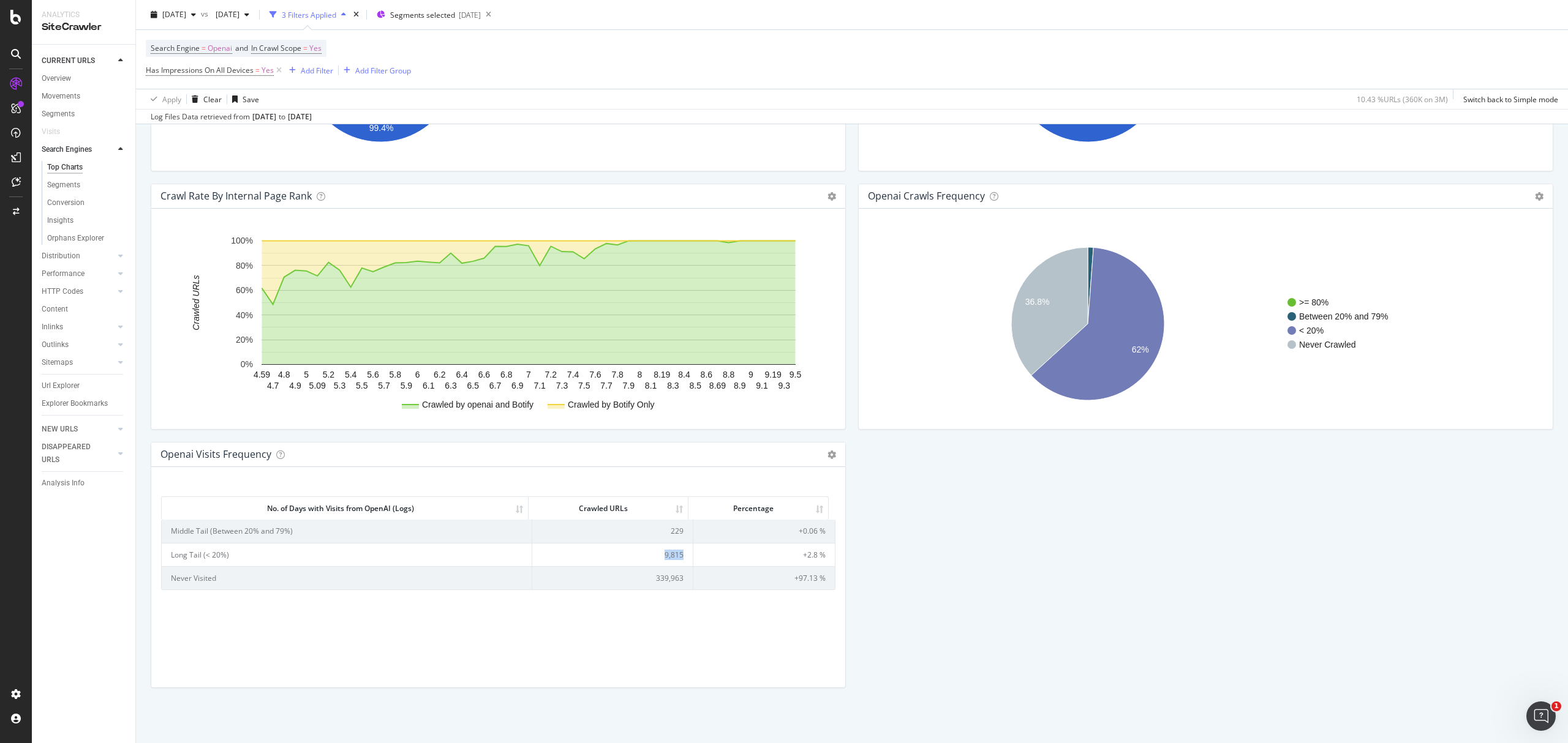
drag, startPoint x: 656, startPoint y: 552, endPoint x: 679, endPoint y: 554, distance: 23.1
click at [679, 554] on td "9,815" at bounding box center [613, 554] width 161 height 23
copy td "9,815"
click at [668, 532] on td "229" at bounding box center [613, 531] width 161 height 23
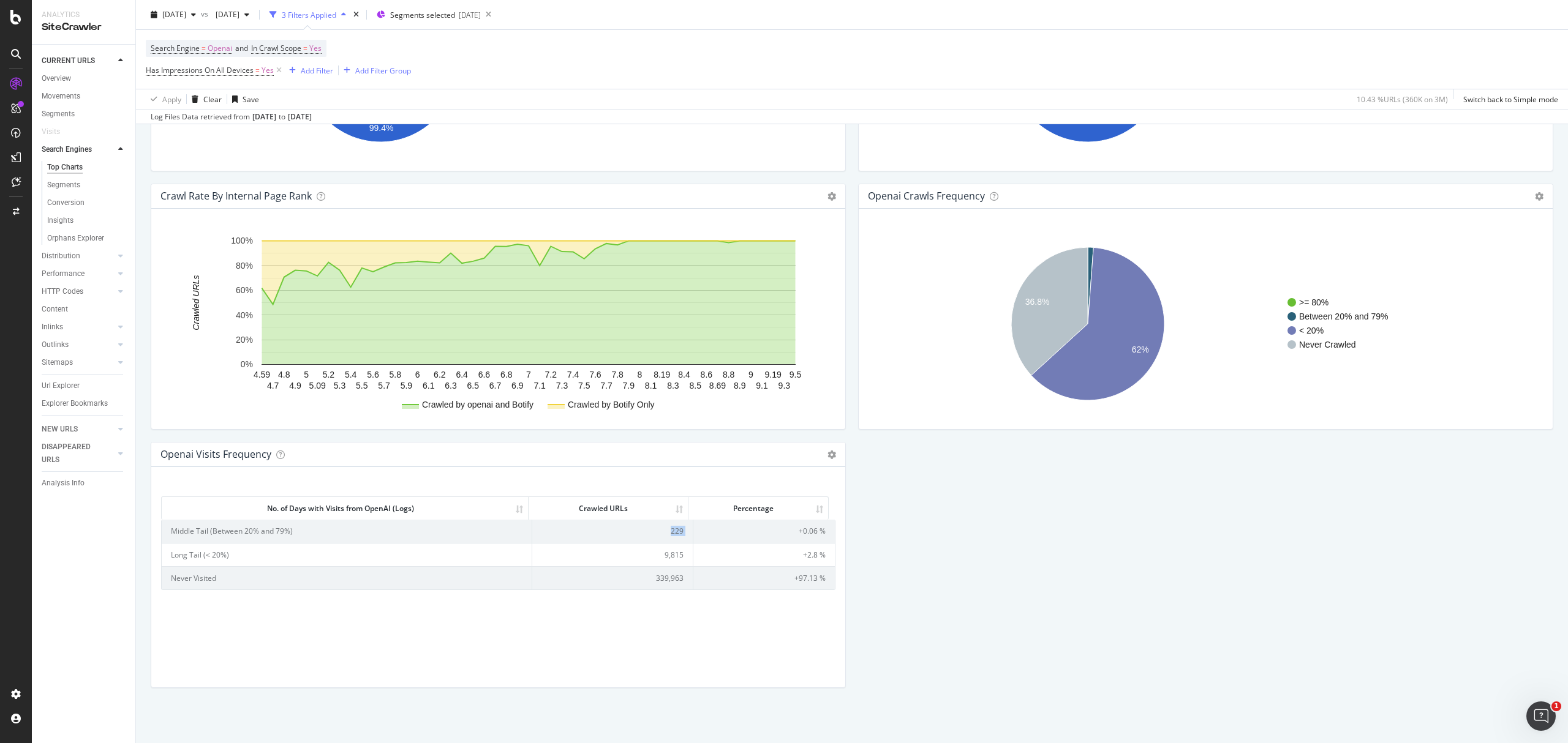
click at [668, 532] on td "229" at bounding box center [613, 531] width 161 height 23
copy td "229"
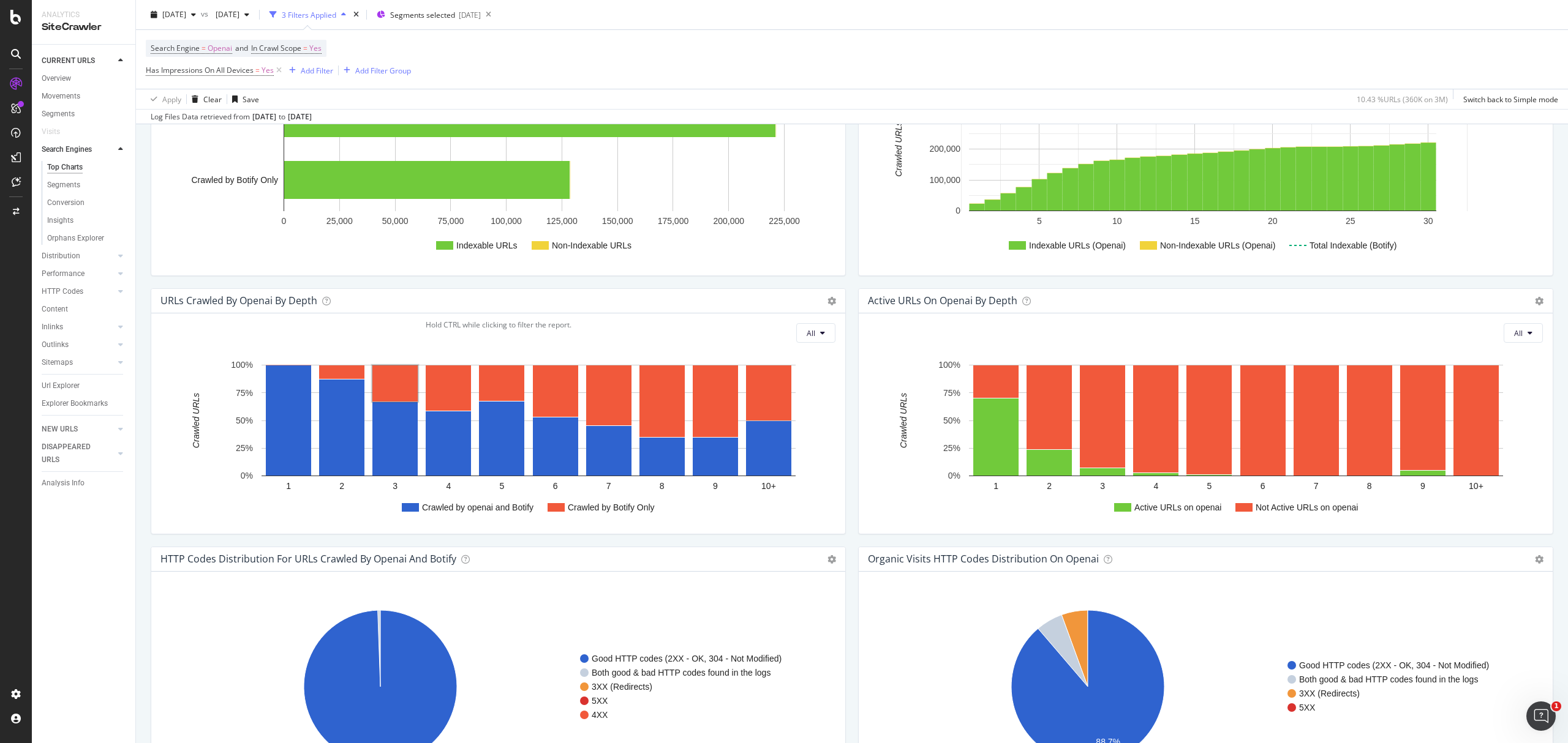
scroll to position [469, 0]
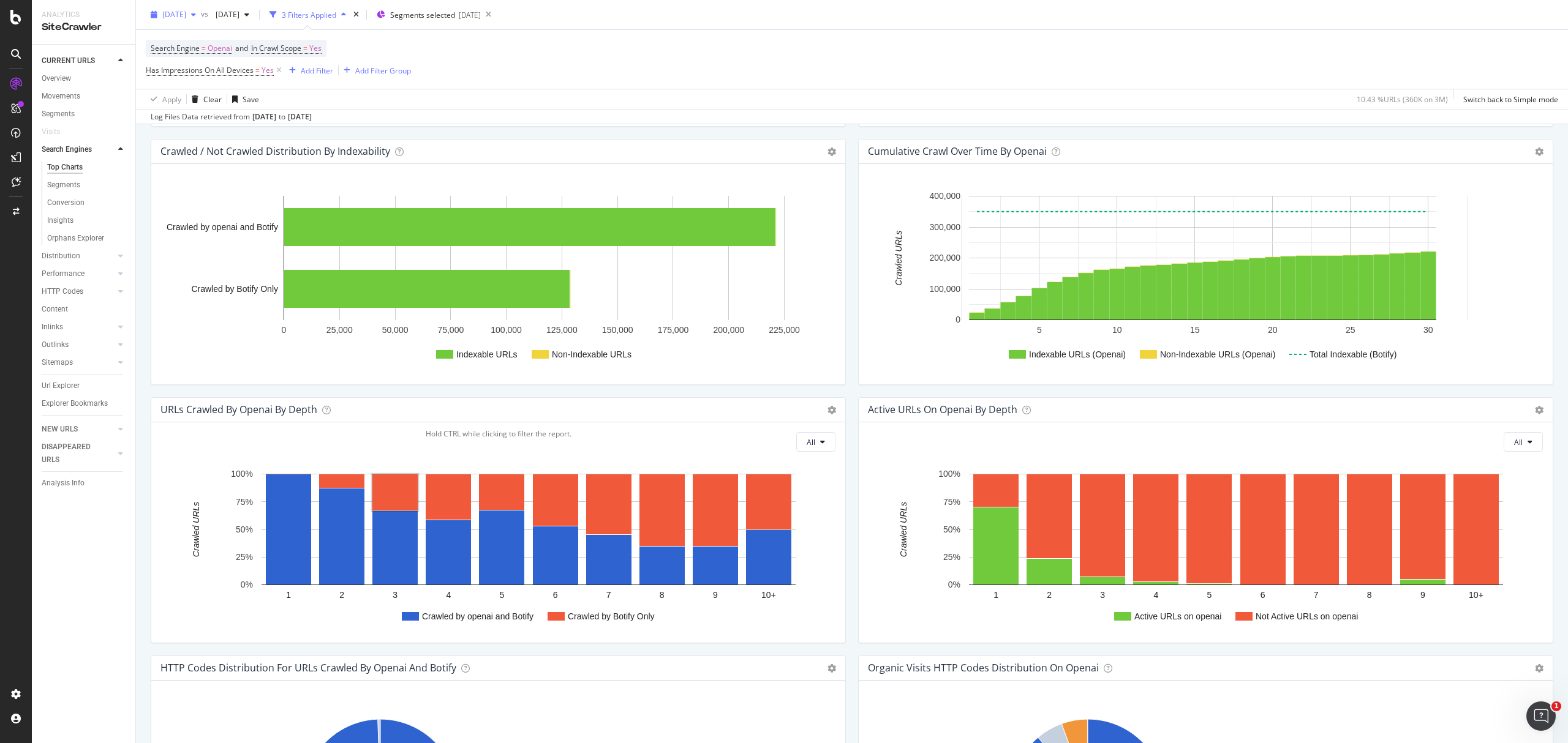
click at [186, 13] on span "2025 Jul. 27th" at bounding box center [175, 15] width 24 height 11
click at [221, 101] on div "[DATE]" at bounding box center [224, 104] width 120 height 11
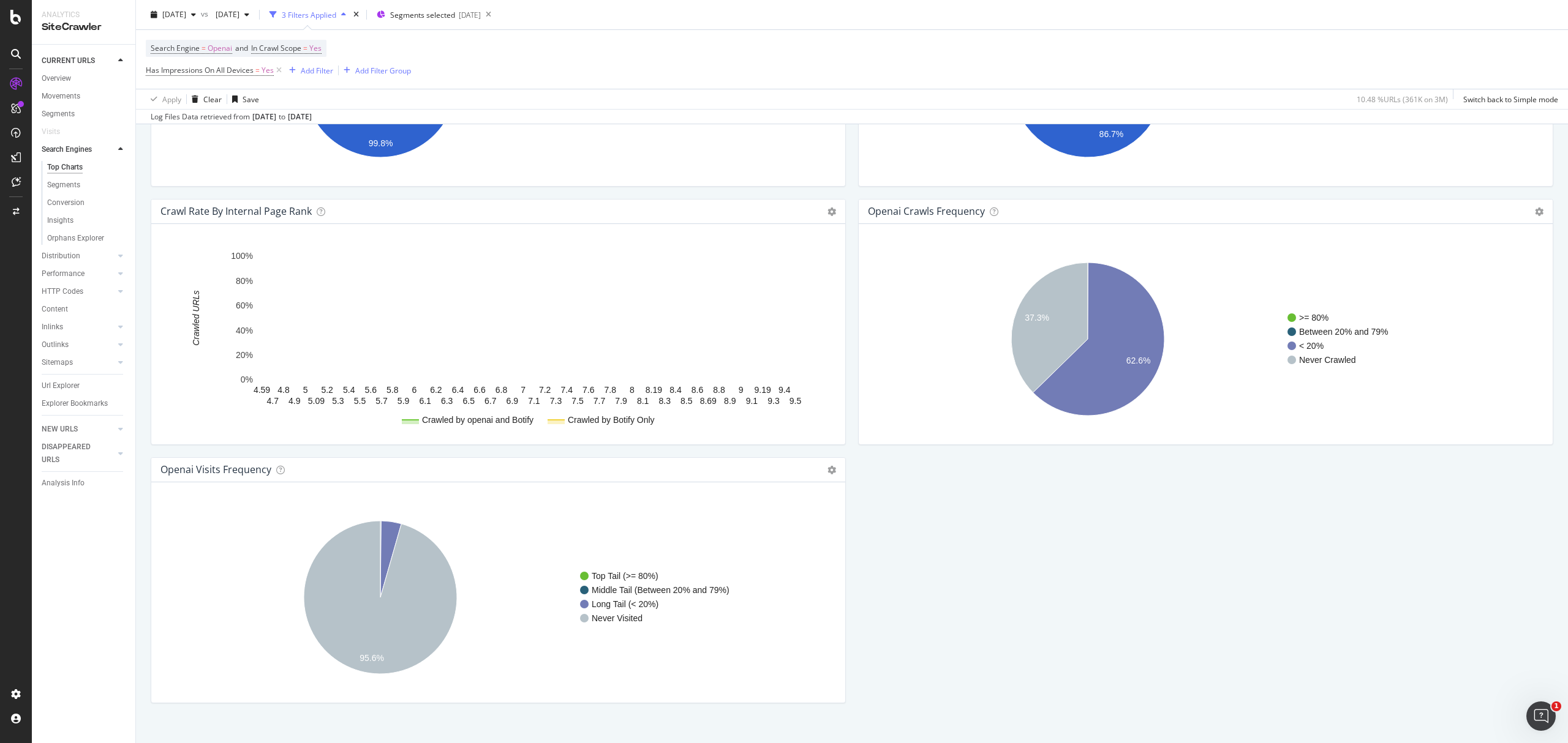
scroll to position [1204, 0]
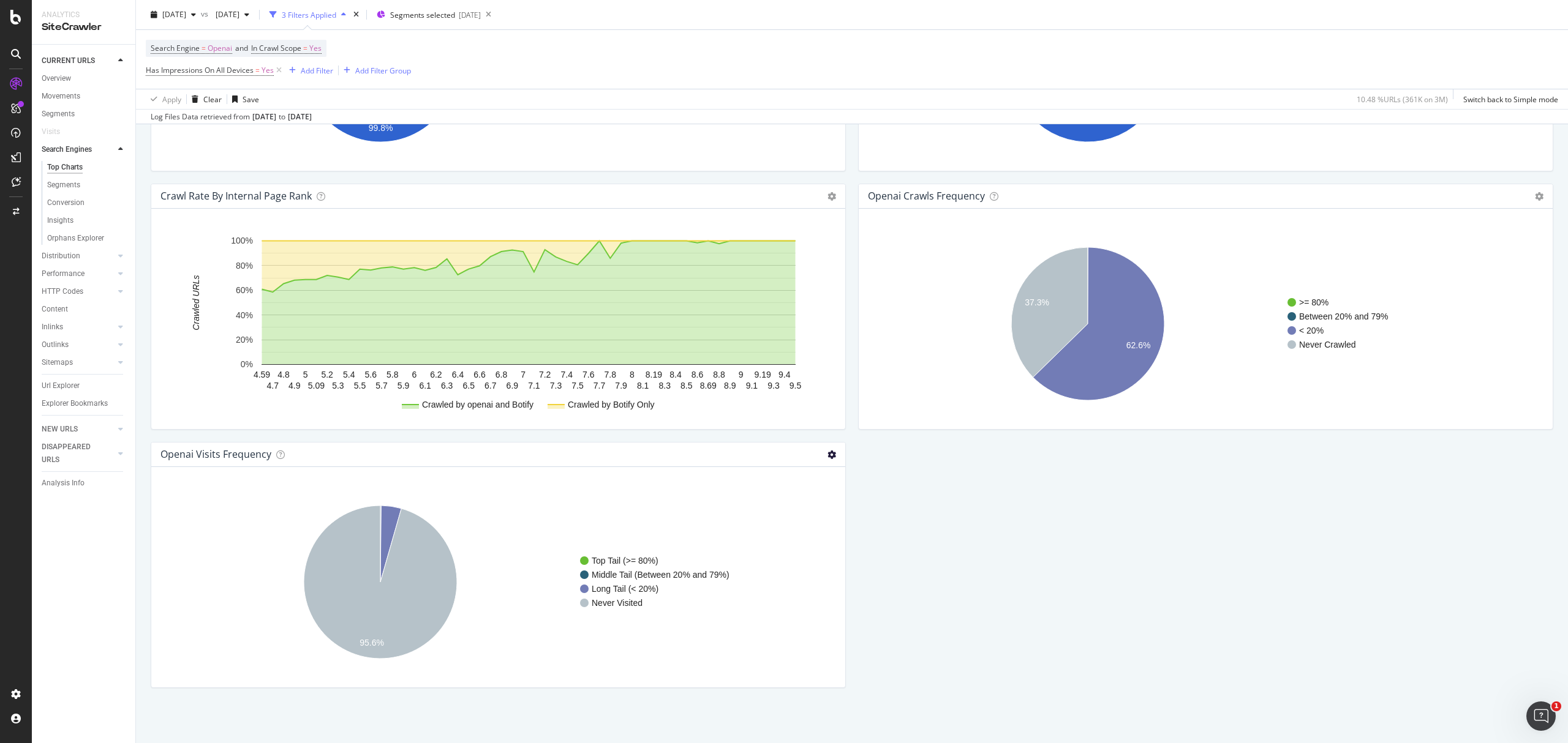
click at [827, 453] on icon at bounding box center [831, 455] width 9 height 9
click at [765, 503] on span "Table" at bounding box center [781, 498] width 127 height 17
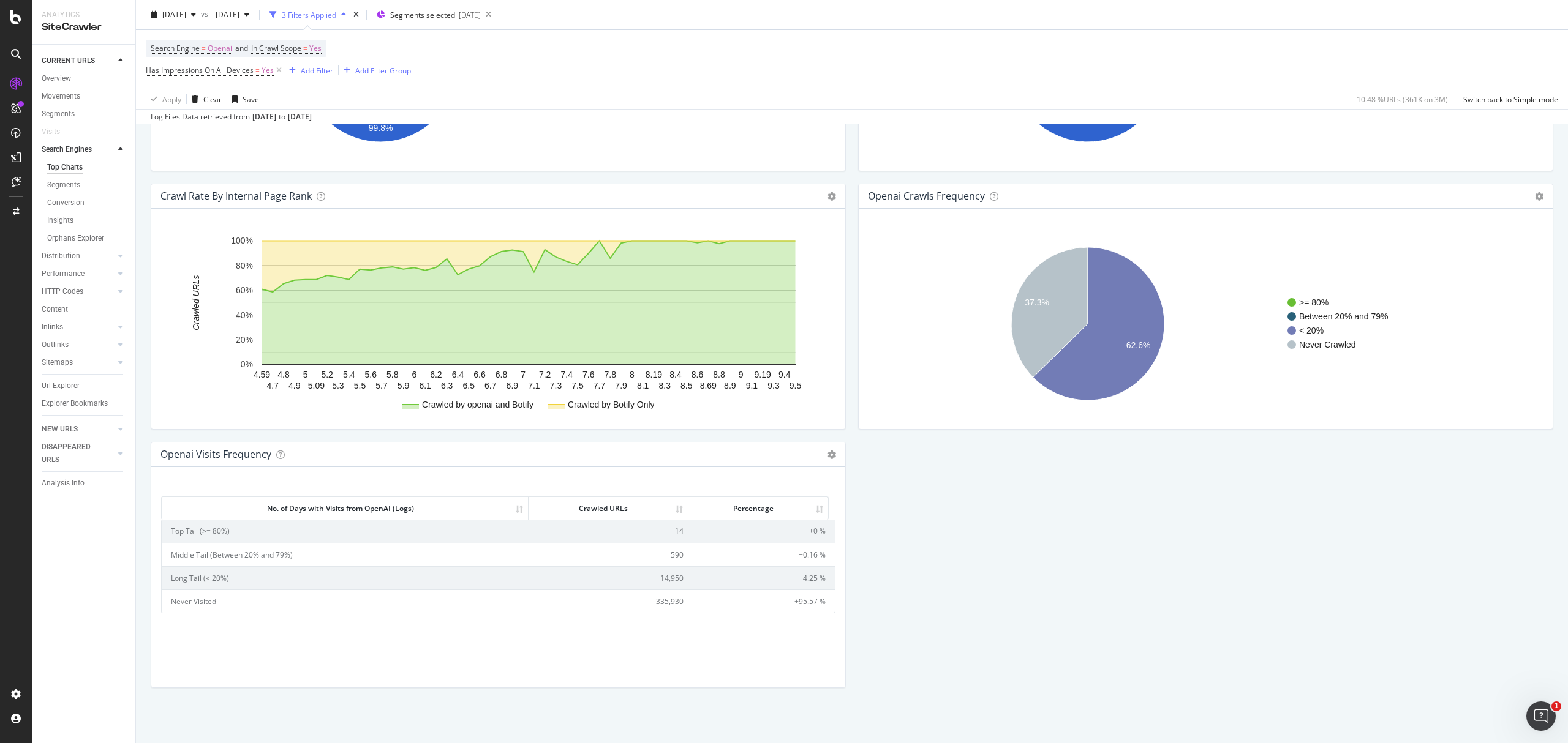
click at [669, 578] on td "14,950" at bounding box center [613, 578] width 161 height 23
copy td "14,950"
click at [666, 548] on td "590" at bounding box center [613, 554] width 161 height 23
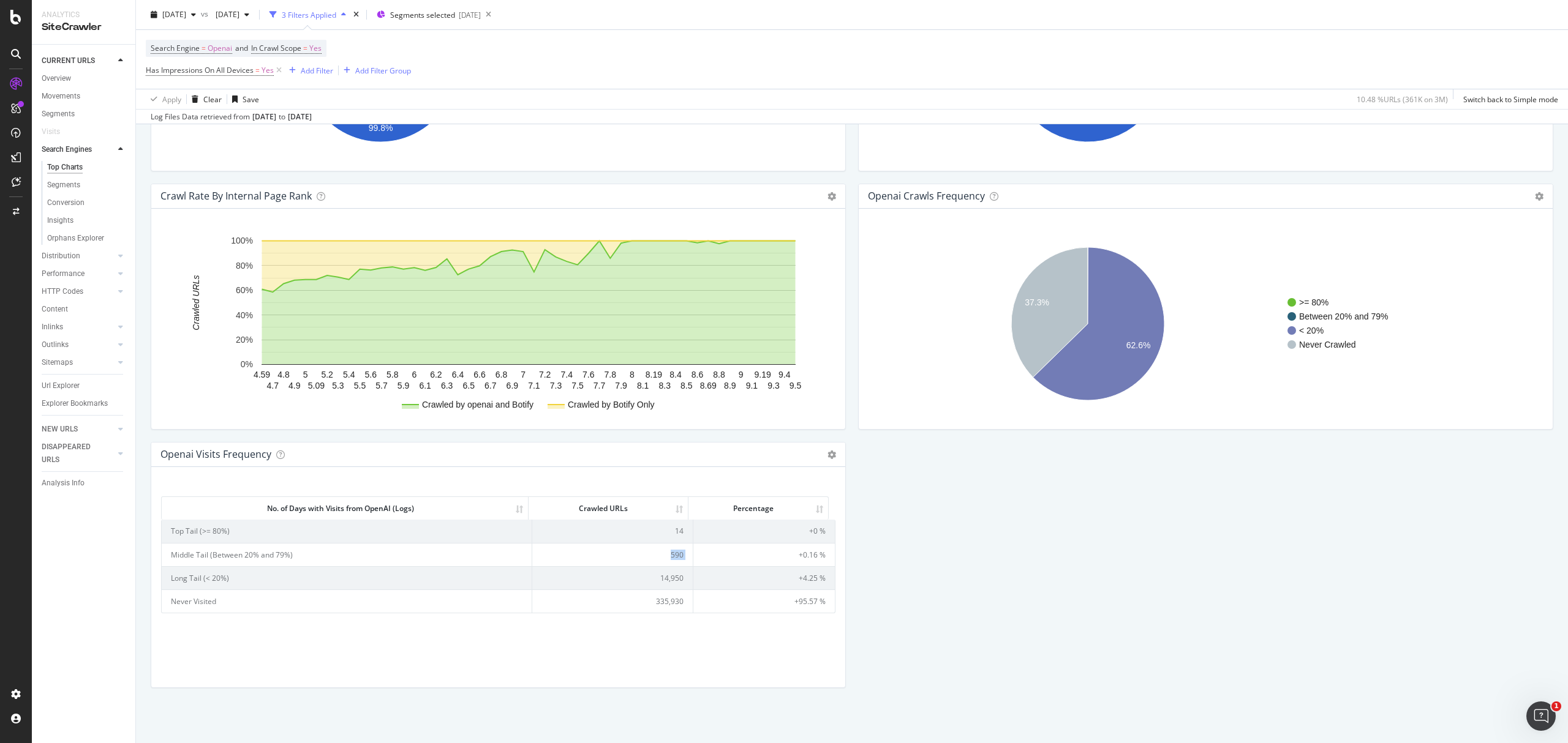
click at [666, 548] on td "590" at bounding box center [613, 554] width 161 height 23
copy td "590"
click at [667, 532] on td "14" at bounding box center [613, 531] width 161 height 23
click at [668, 532] on td "14" at bounding box center [613, 531] width 161 height 23
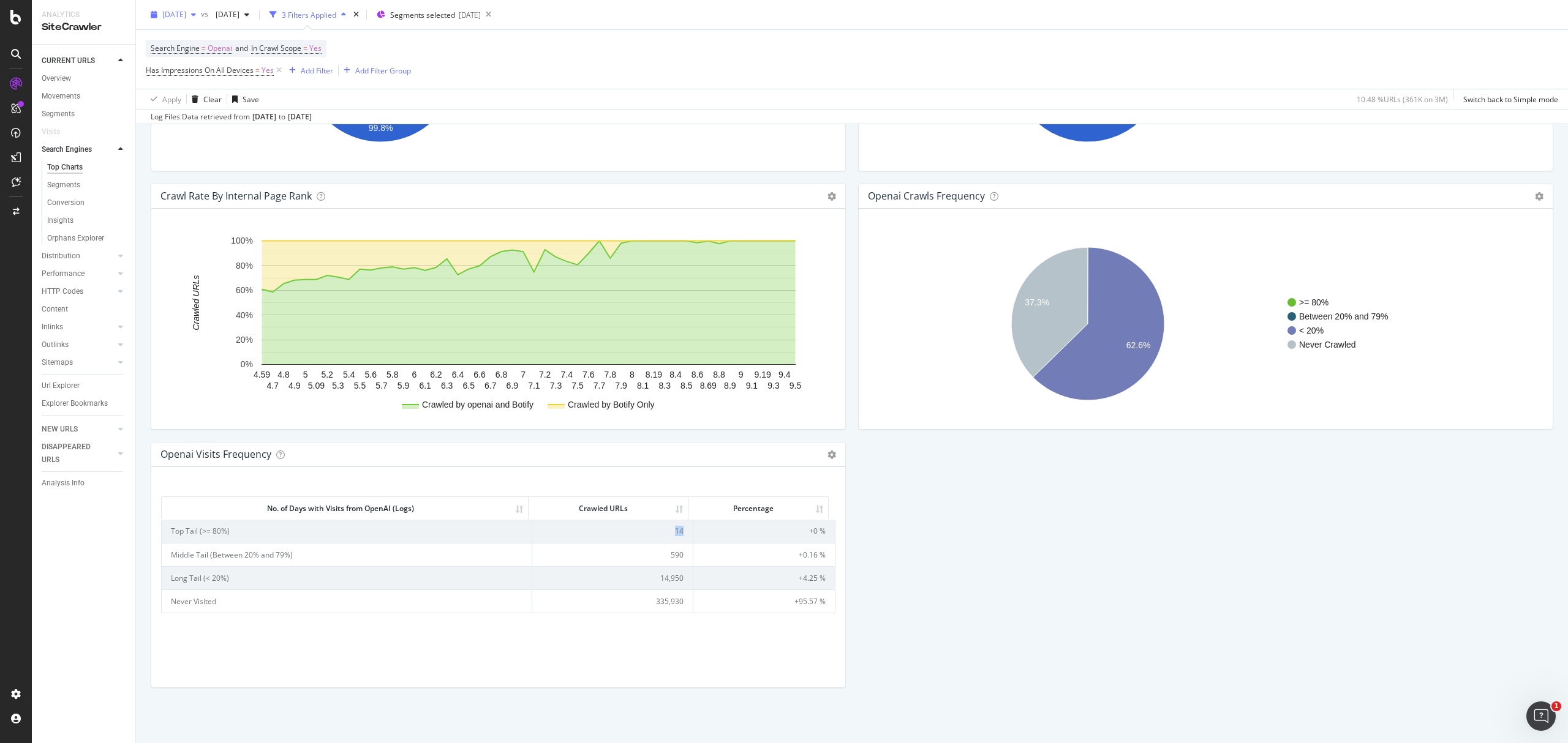
click at [201, 20] on div "[DATE]" at bounding box center [173, 14] width 55 height 18
click at [221, 60] on div "[DATE]" at bounding box center [224, 59] width 120 height 11
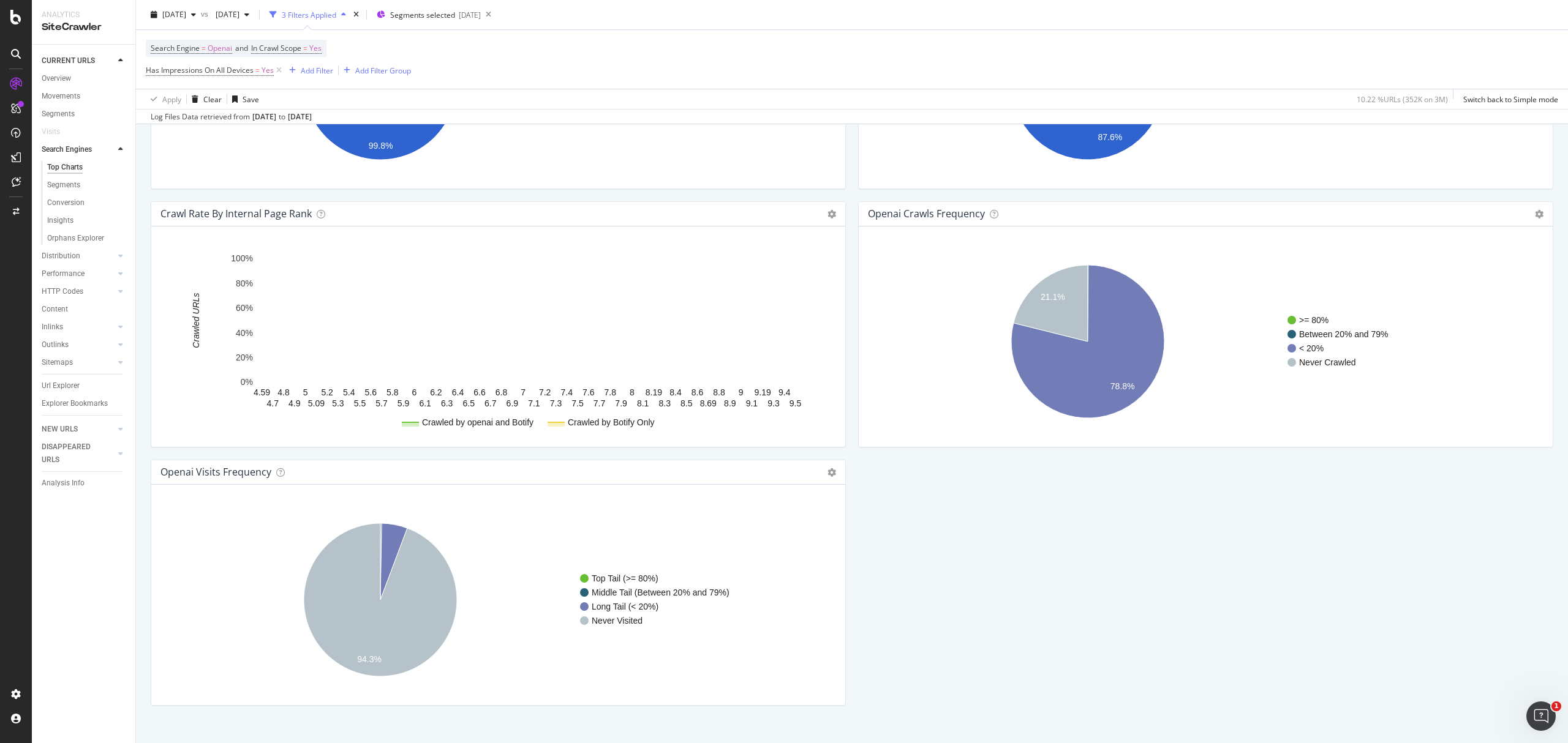
scroll to position [1204, 0]
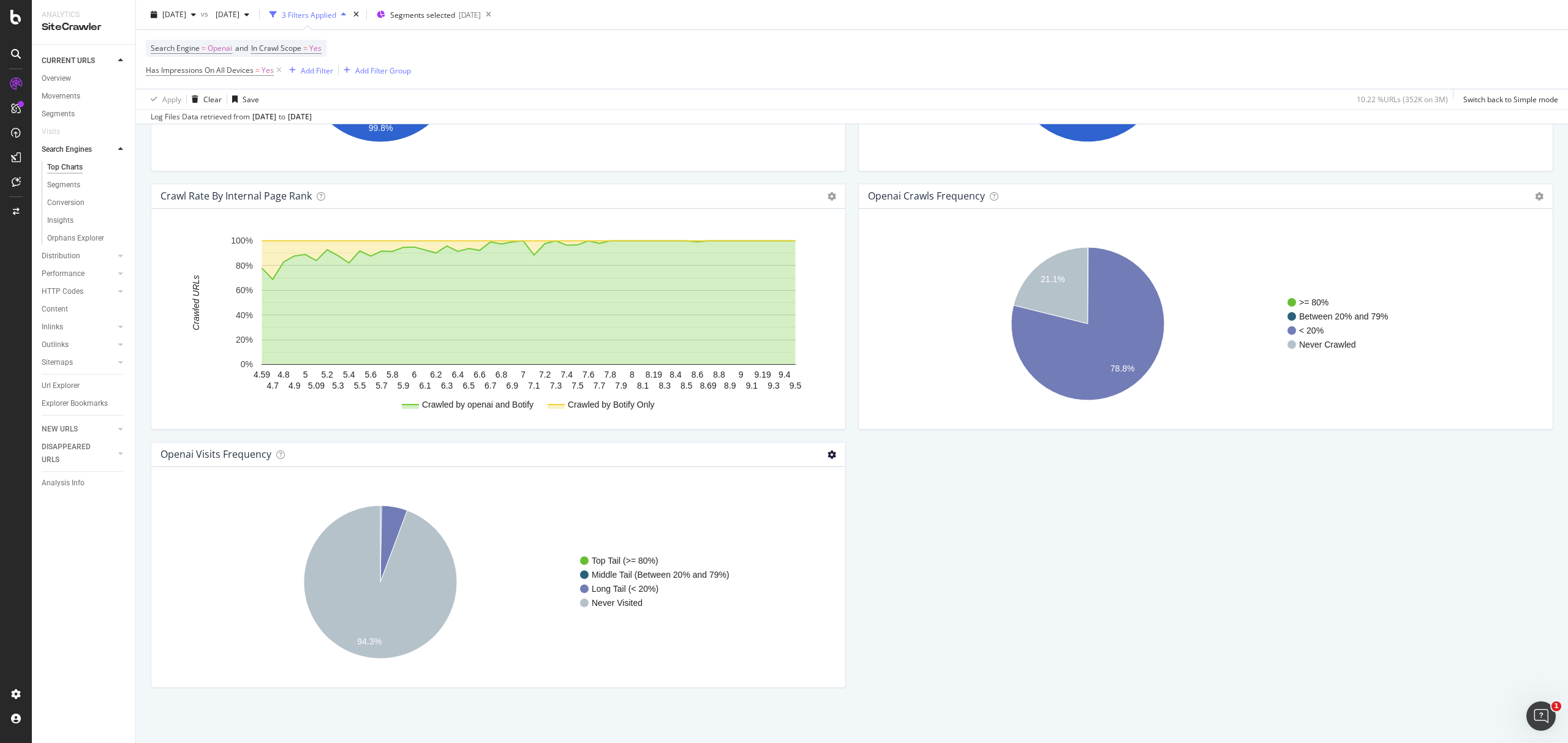
click at [826, 453] on div "openai Visits Frequency Chart (by Value) Table Expand Export as CSV Export as P…" at bounding box center [498, 455] width 694 height 25
click at [827, 453] on icon at bounding box center [831, 455] width 9 height 9
click at [787, 500] on span "Table" at bounding box center [781, 498] width 127 height 17
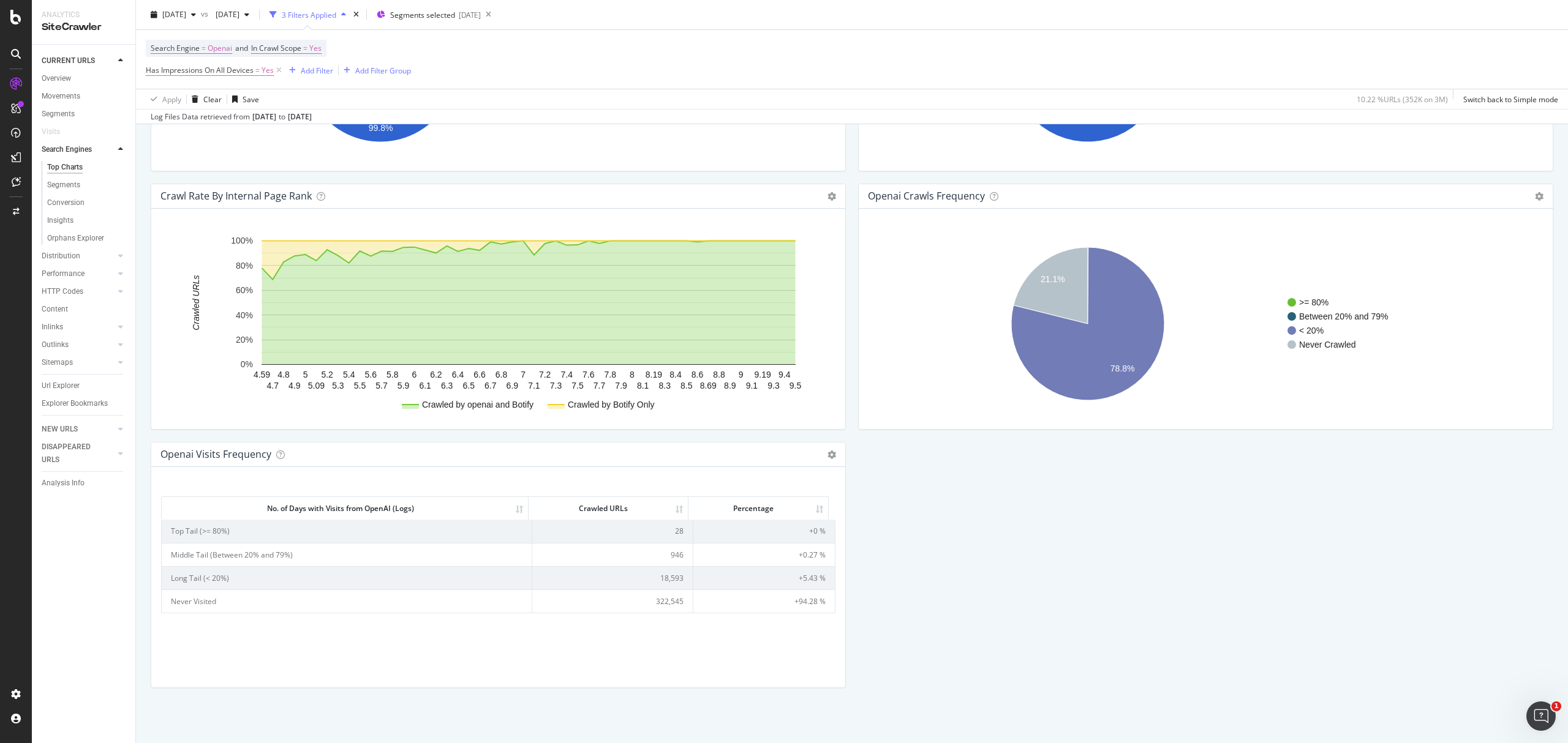
click at [666, 576] on td "18,593" at bounding box center [613, 578] width 161 height 23
click at [669, 556] on td "946" at bounding box center [613, 554] width 161 height 23
click at [670, 536] on td "28" at bounding box center [613, 531] width 161 height 23
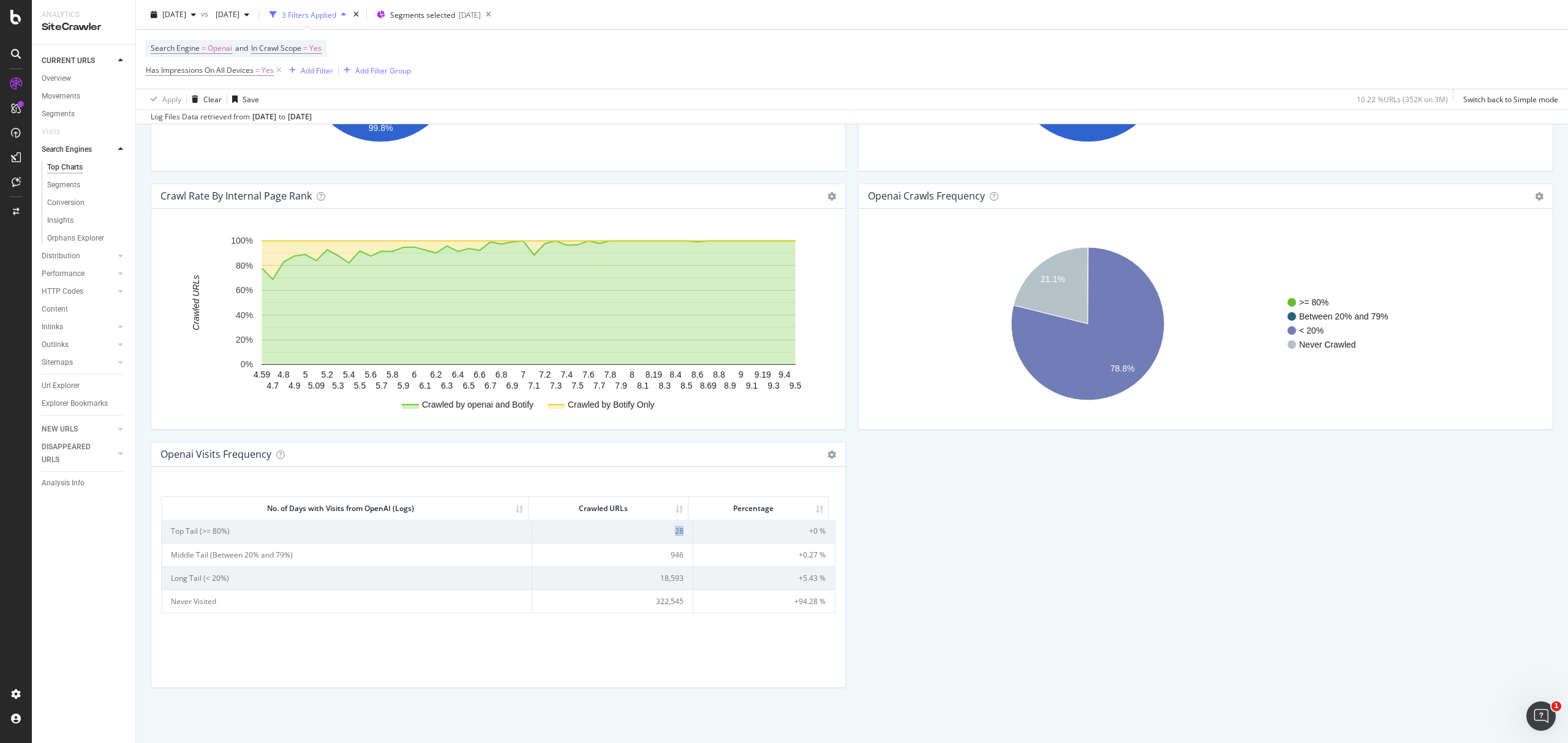
click at [670, 536] on td "28" at bounding box center [613, 531] width 161 height 23
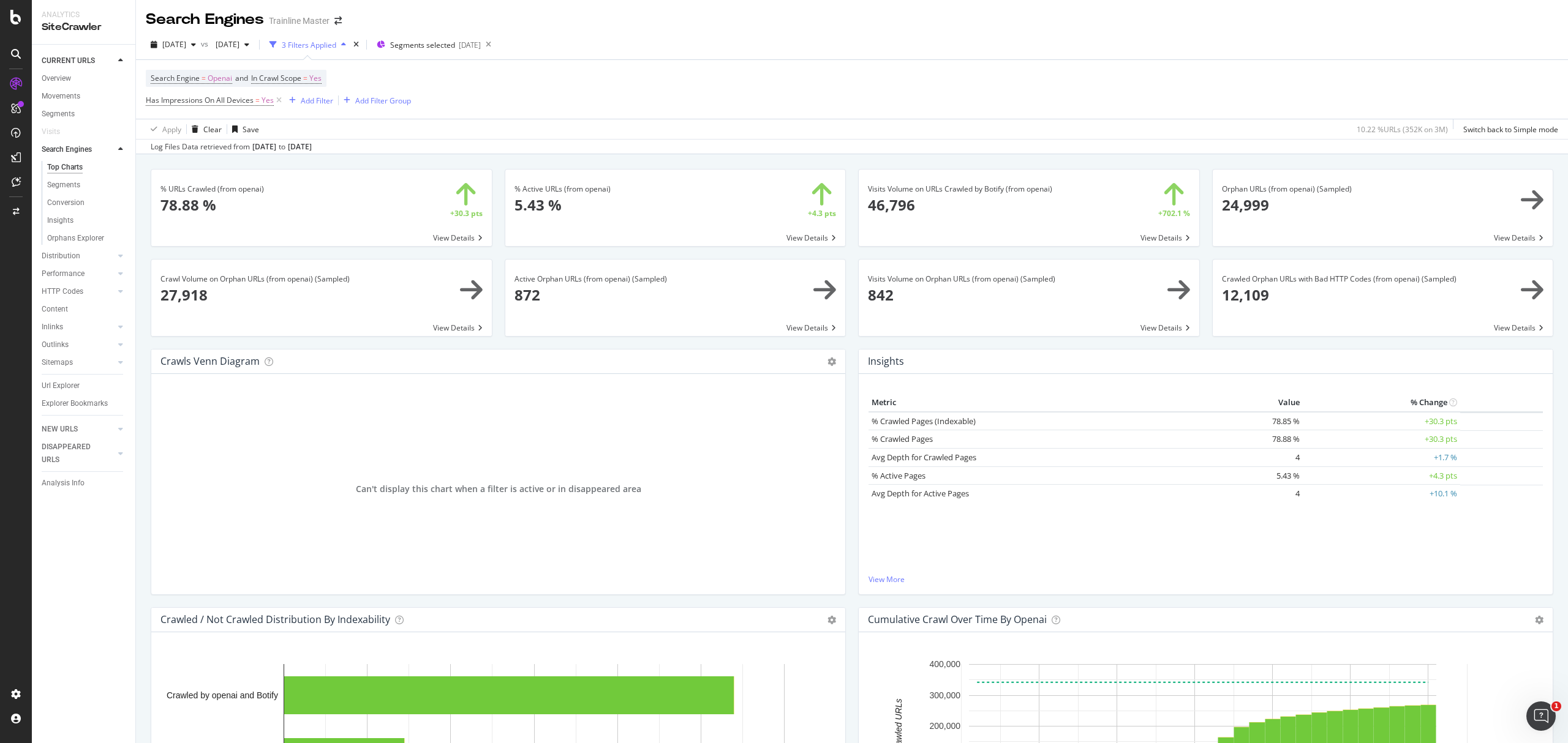
scroll to position [0, 0]
click at [209, 81] on span "Openai" at bounding box center [219, 79] width 25 height 17
click at [197, 119] on div "OpenAI Cancel Add filter Apply" at bounding box center [229, 120] width 155 height 62
click at [195, 113] on div "OpenAI" at bounding box center [229, 108] width 134 height 19
click at [217, 136] on div "Bing" at bounding box center [230, 134] width 131 height 16
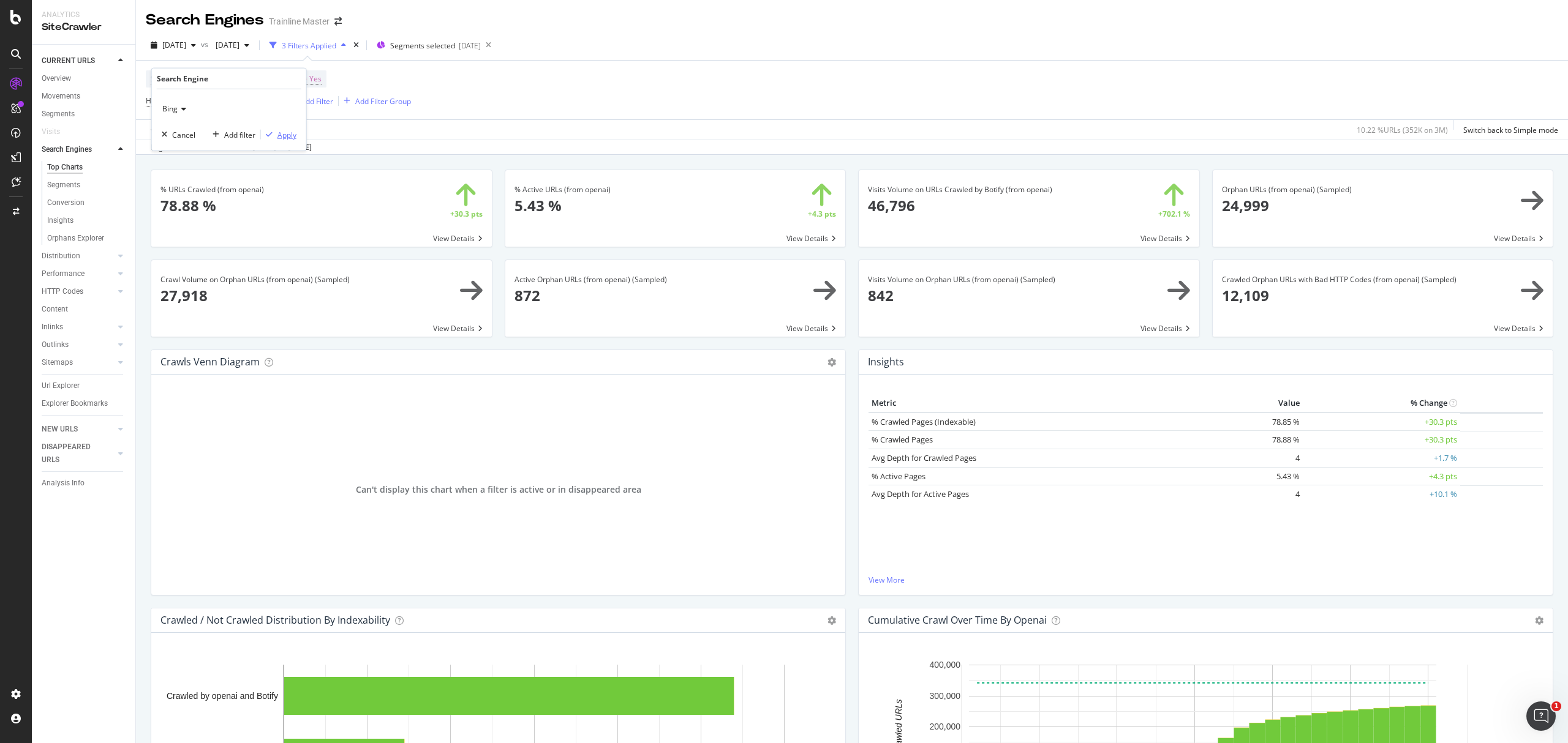
click at [293, 133] on div "Apply" at bounding box center [287, 134] width 19 height 11
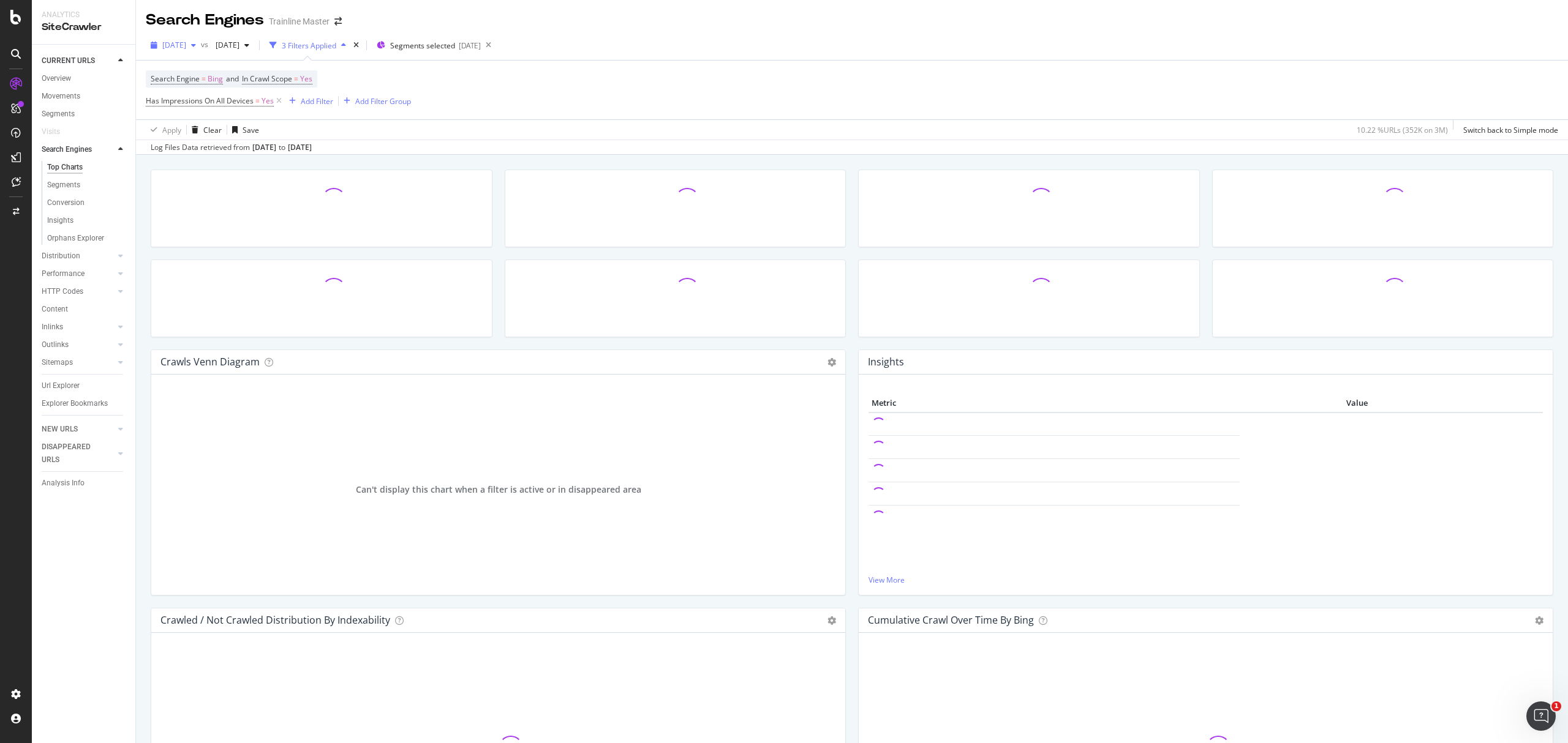
click at [186, 49] on span "[DATE]" at bounding box center [175, 45] width 24 height 11
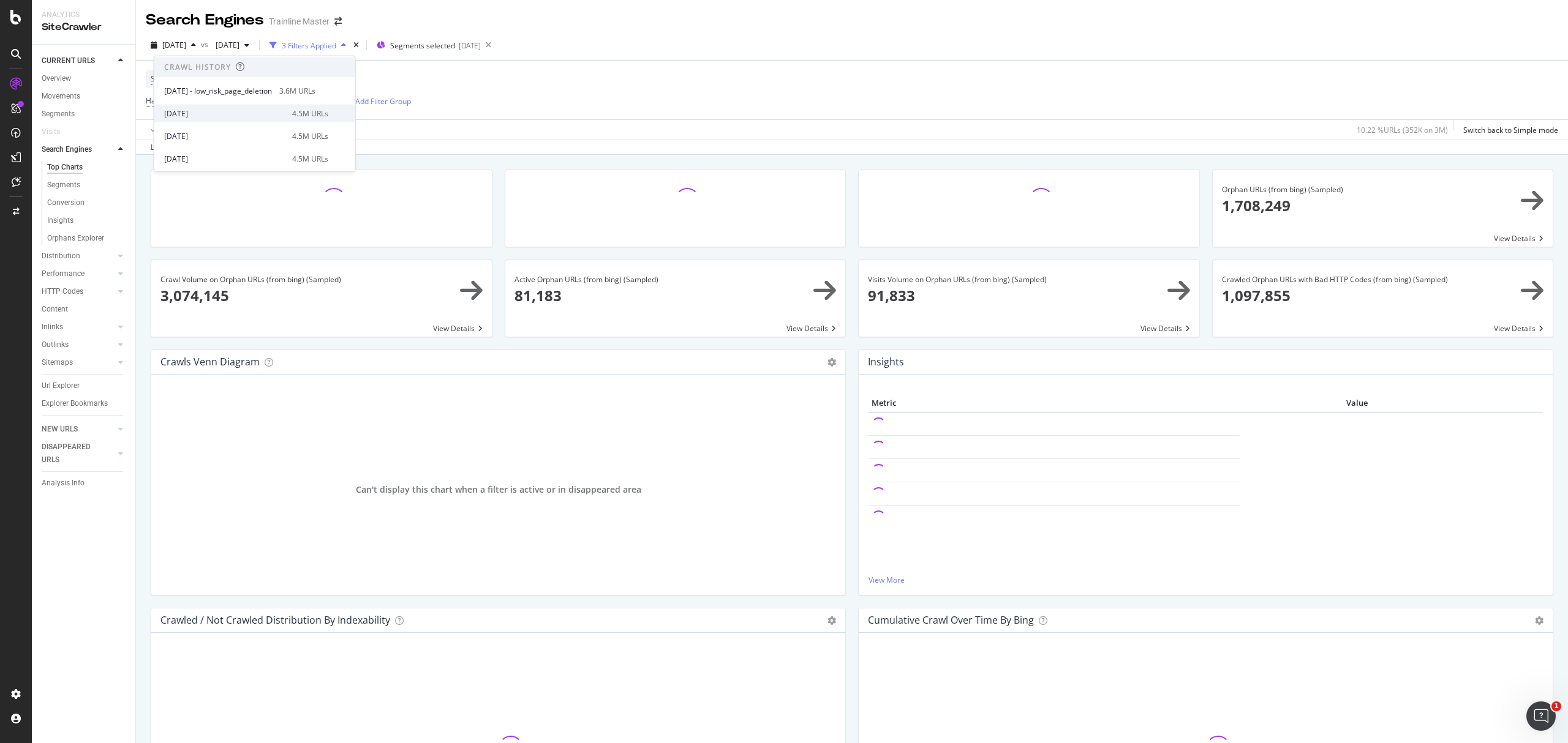
click at [223, 118] on div "2025 Apr. 6th" at bounding box center [224, 113] width 120 height 11
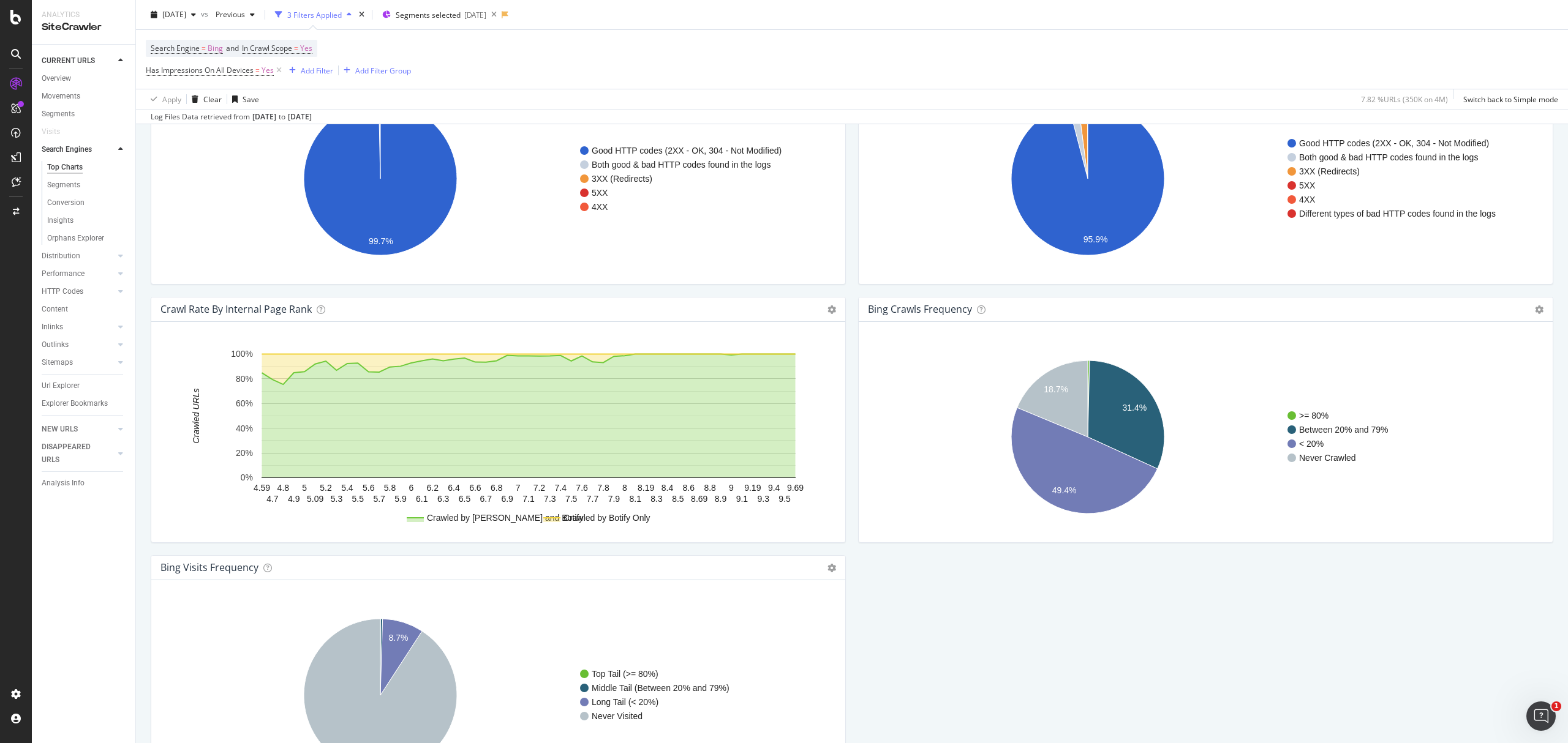
scroll to position [1204, 0]
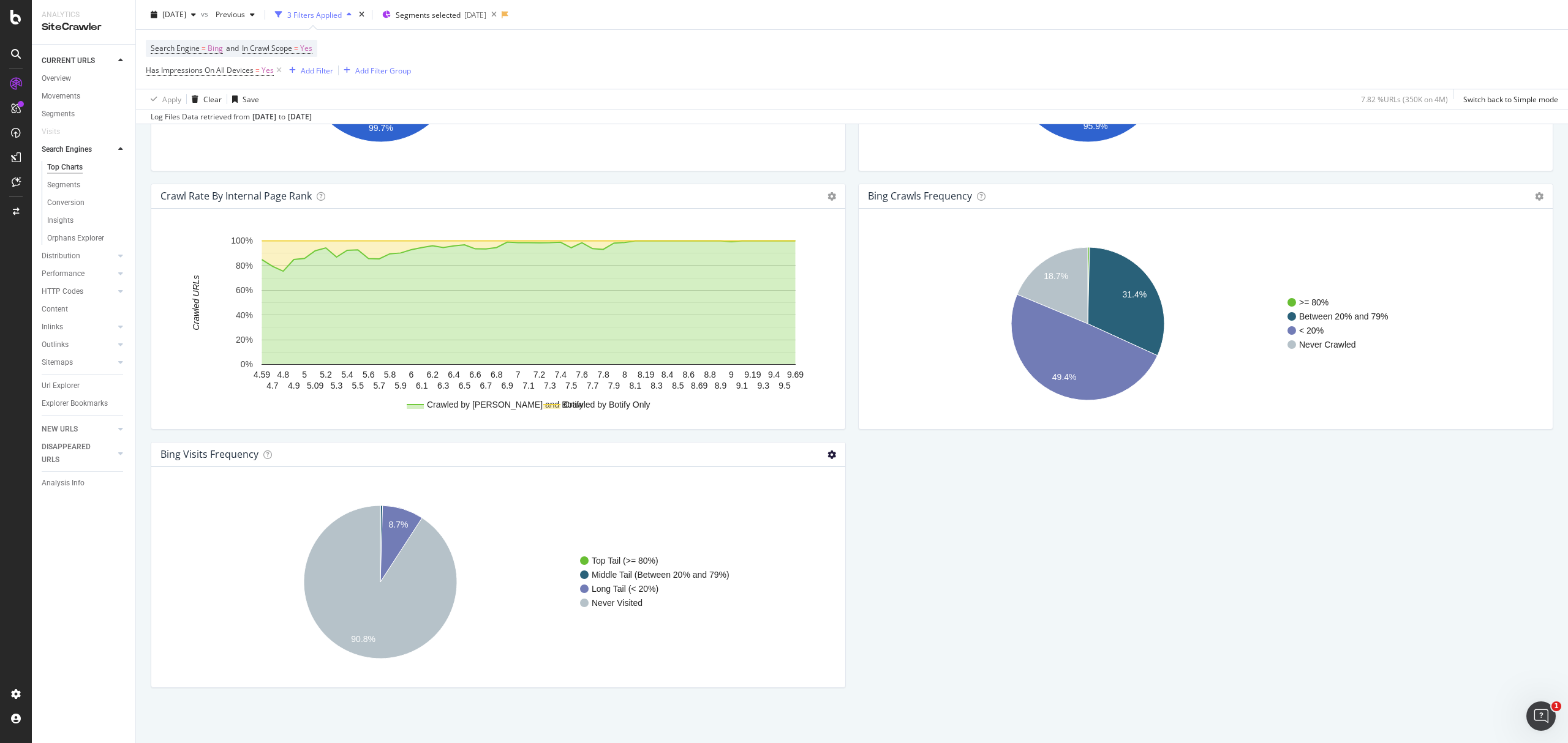
click at [827, 451] on icon at bounding box center [831, 455] width 9 height 9
click at [778, 494] on span "Table" at bounding box center [781, 498] width 127 height 17
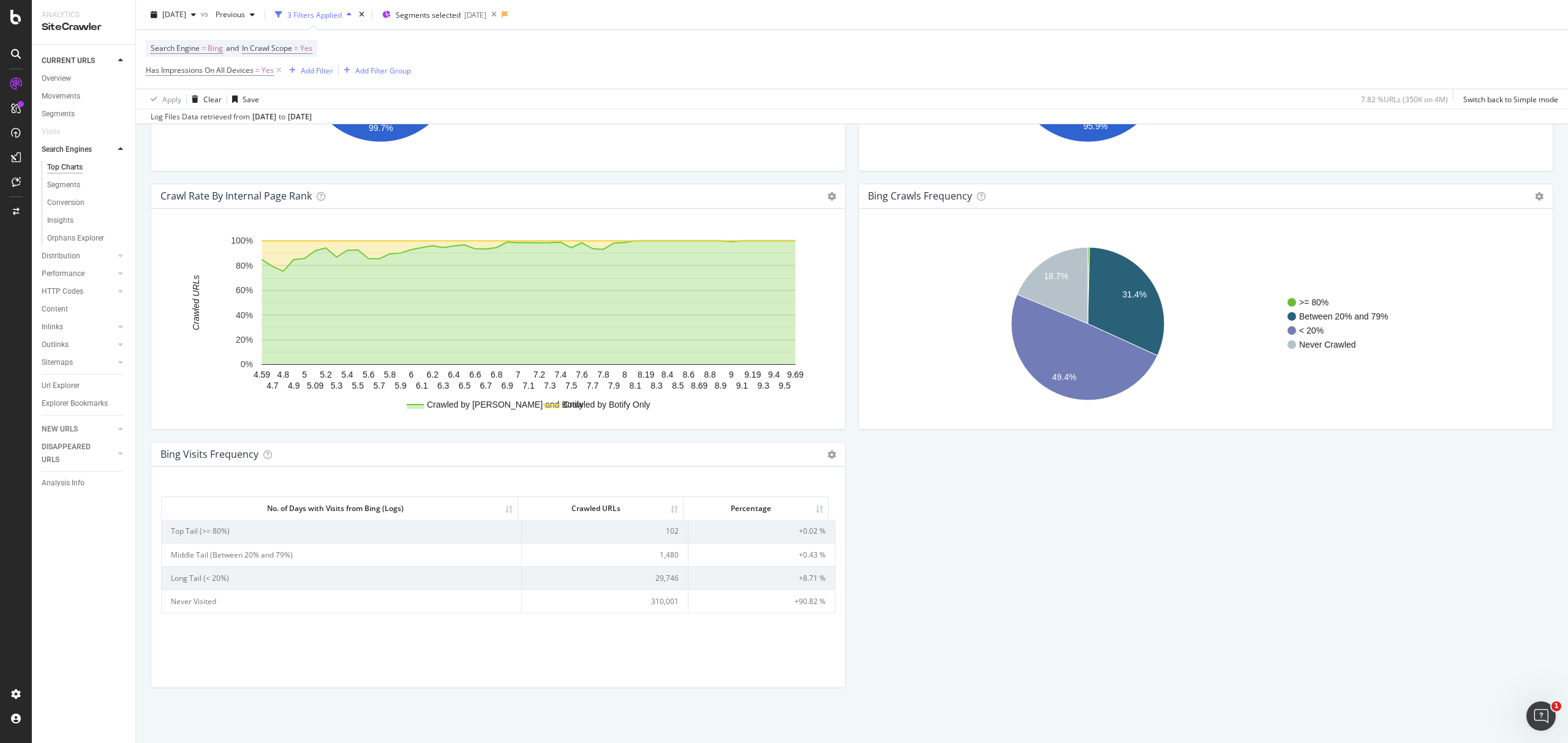
click at [664, 576] on td "29,746" at bounding box center [605, 578] width 167 height 23
click at [666, 556] on td "1,480" at bounding box center [605, 554] width 167 height 23
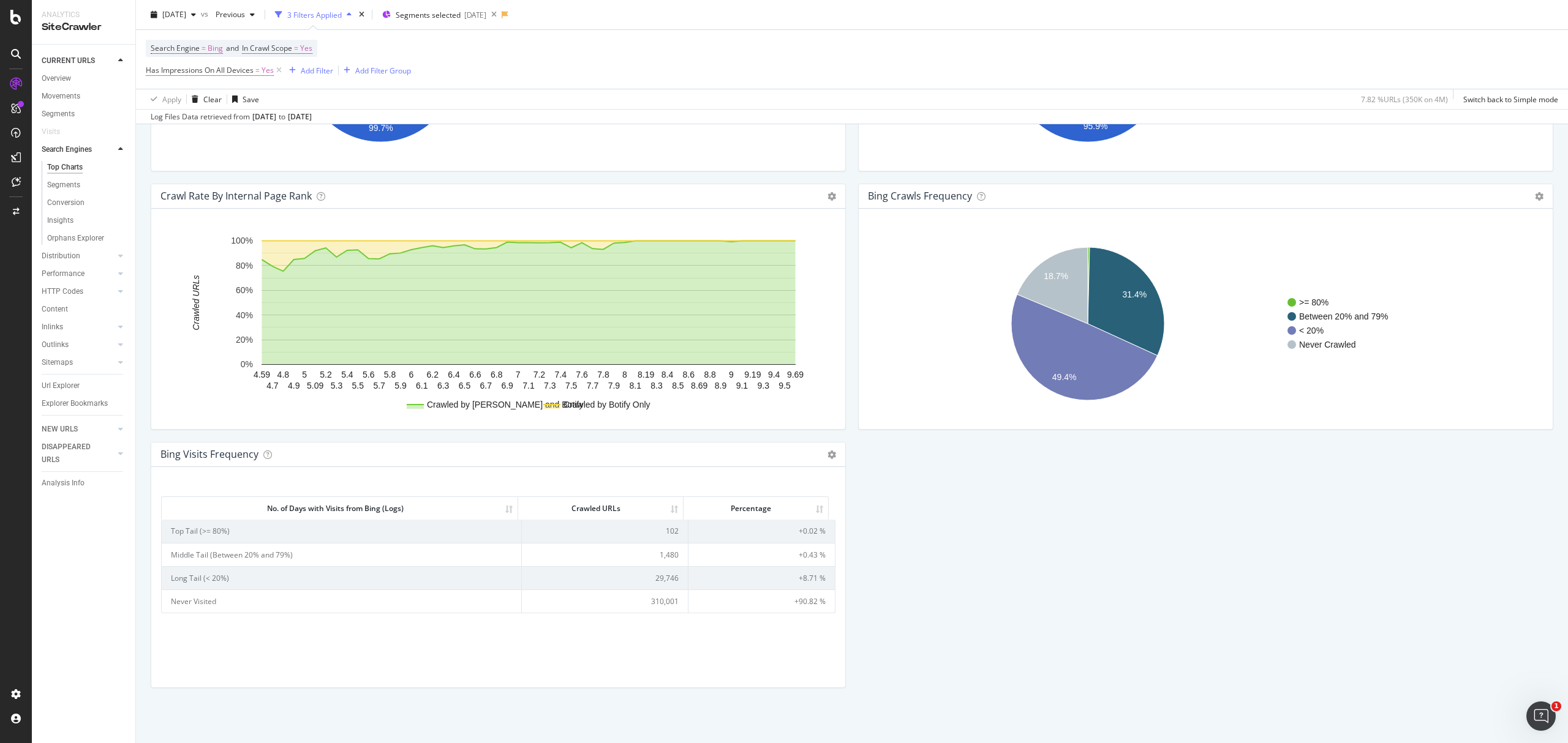
click at [662, 534] on td "102" at bounding box center [605, 531] width 167 height 23
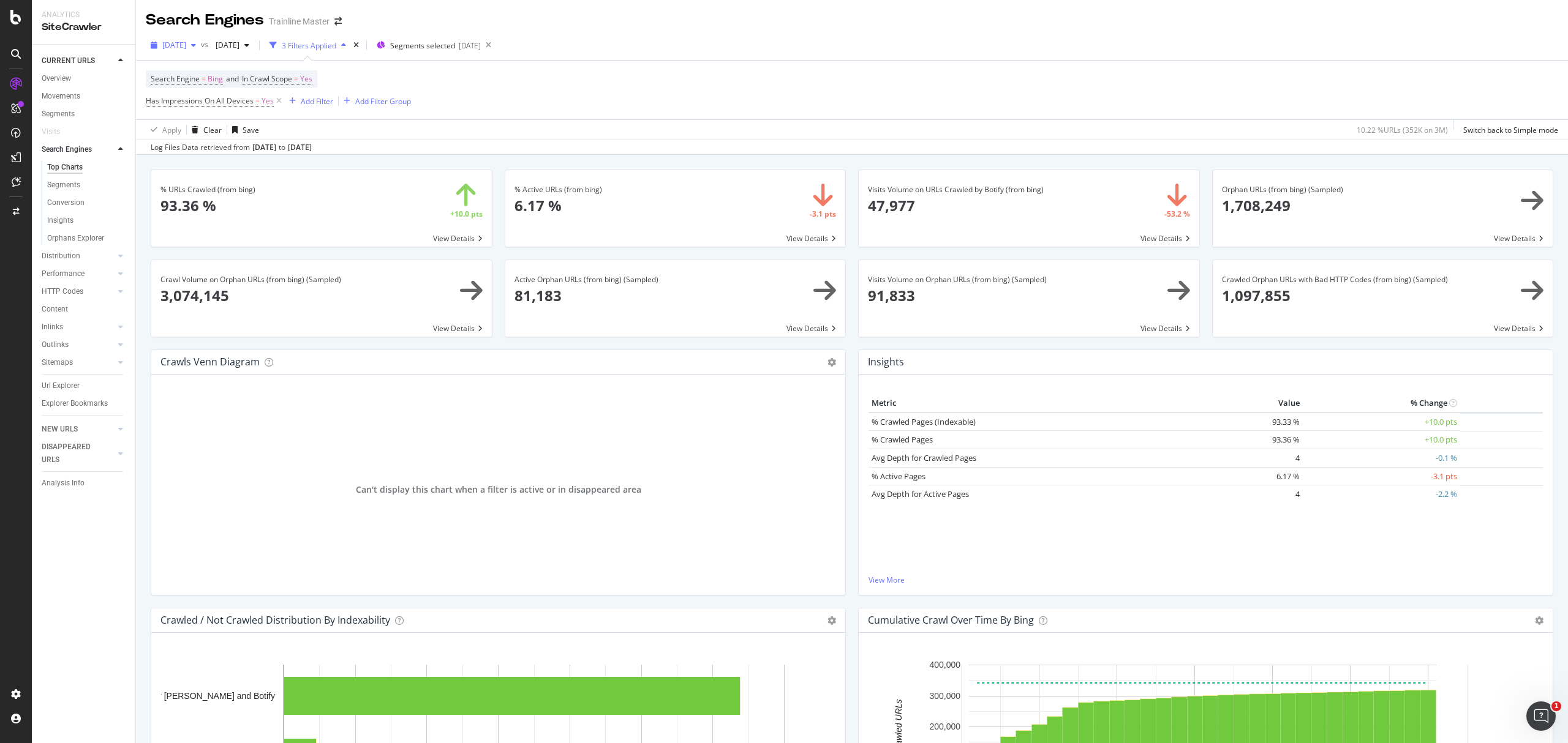
click at [186, 49] on span "[DATE]" at bounding box center [175, 45] width 24 height 11
click at [229, 111] on div "2025 Apr. 6th" at bounding box center [224, 113] width 120 height 11
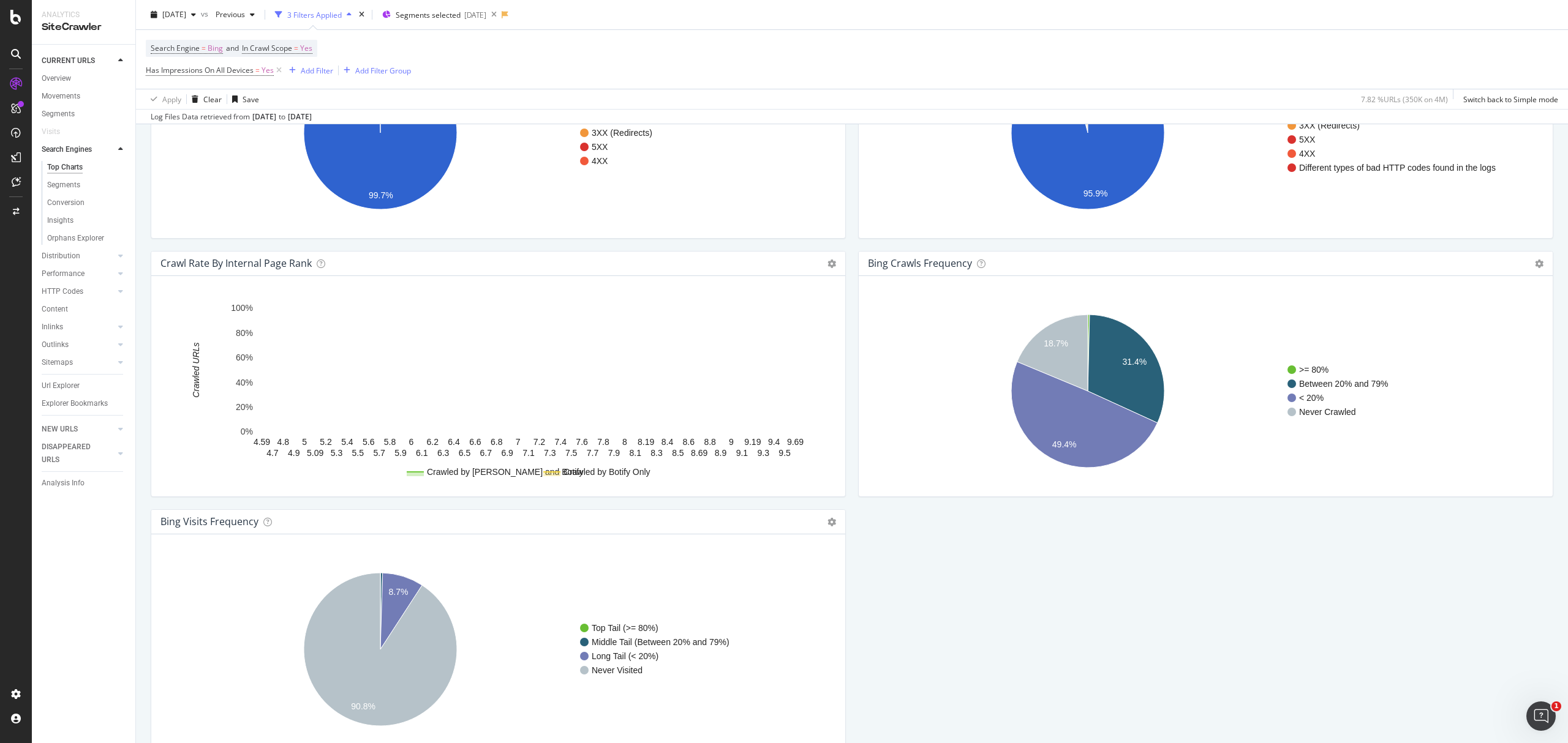
scroll to position [1204, 0]
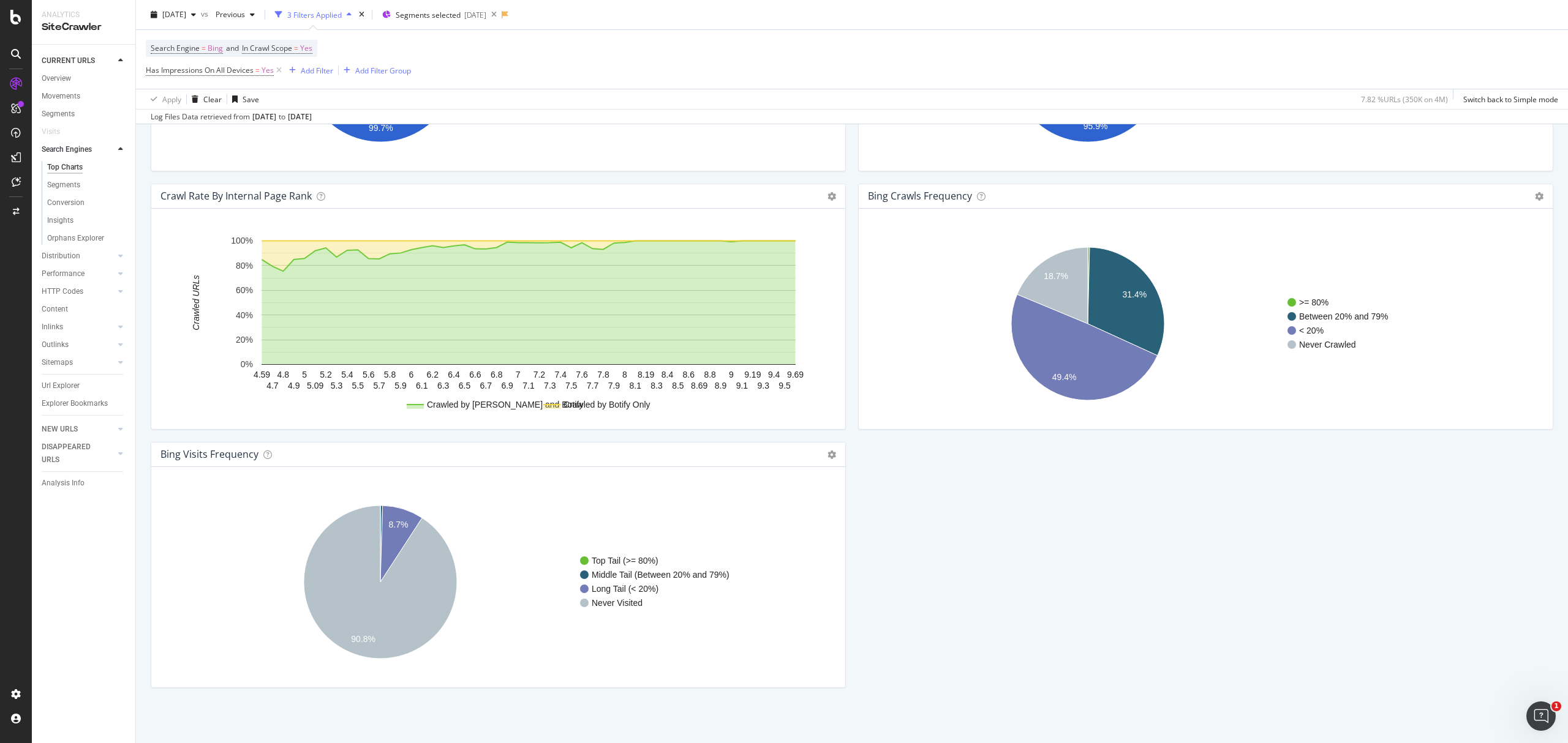
click at [830, 459] on div "bing Visits Frequency Chart (by Value) Table Expand Export as CSV Export as PNG…" at bounding box center [498, 455] width 694 height 25
click at [818, 446] on div "bing Visits Frequency Chart (by Value) Table Expand Export as CSV Export as PNG…" at bounding box center [498, 455] width 694 height 25
click at [827, 452] on icon at bounding box center [831, 455] width 9 height 9
click at [792, 504] on span "Table" at bounding box center [781, 498] width 127 height 17
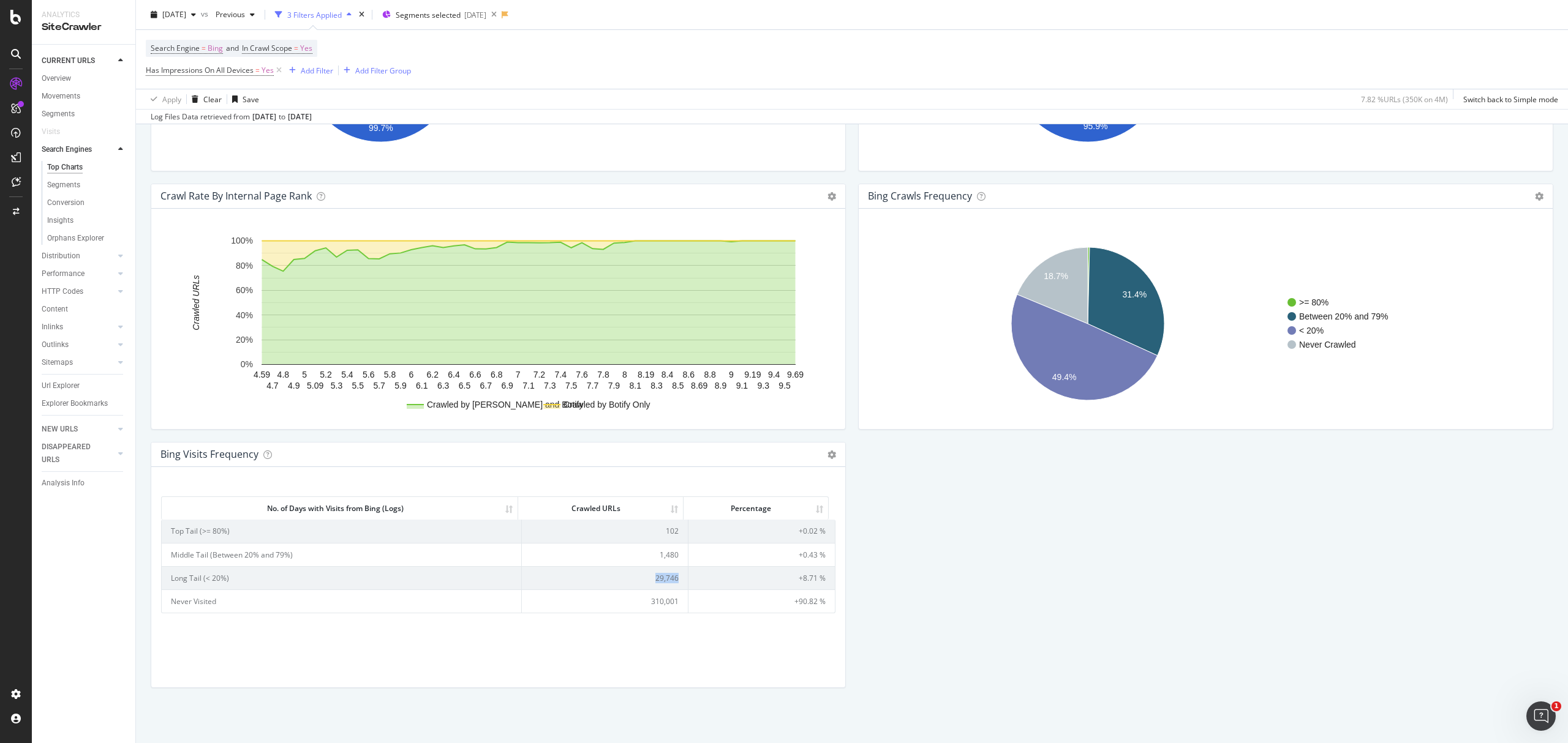
drag, startPoint x: 650, startPoint y: 579, endPoint x: 672, endPoint y: 576, distance: 22.2
click at [672, 576] on td "29,746" at bounding box center [605, 578] width 167 height 23
click at [197, 44] on span "Search Engine" at bounding box center [175, 48] width 49 height 11
click at [186, 13] on span "2025 Apr. 6th" at bounding box center [175, 15] width 24 height 11
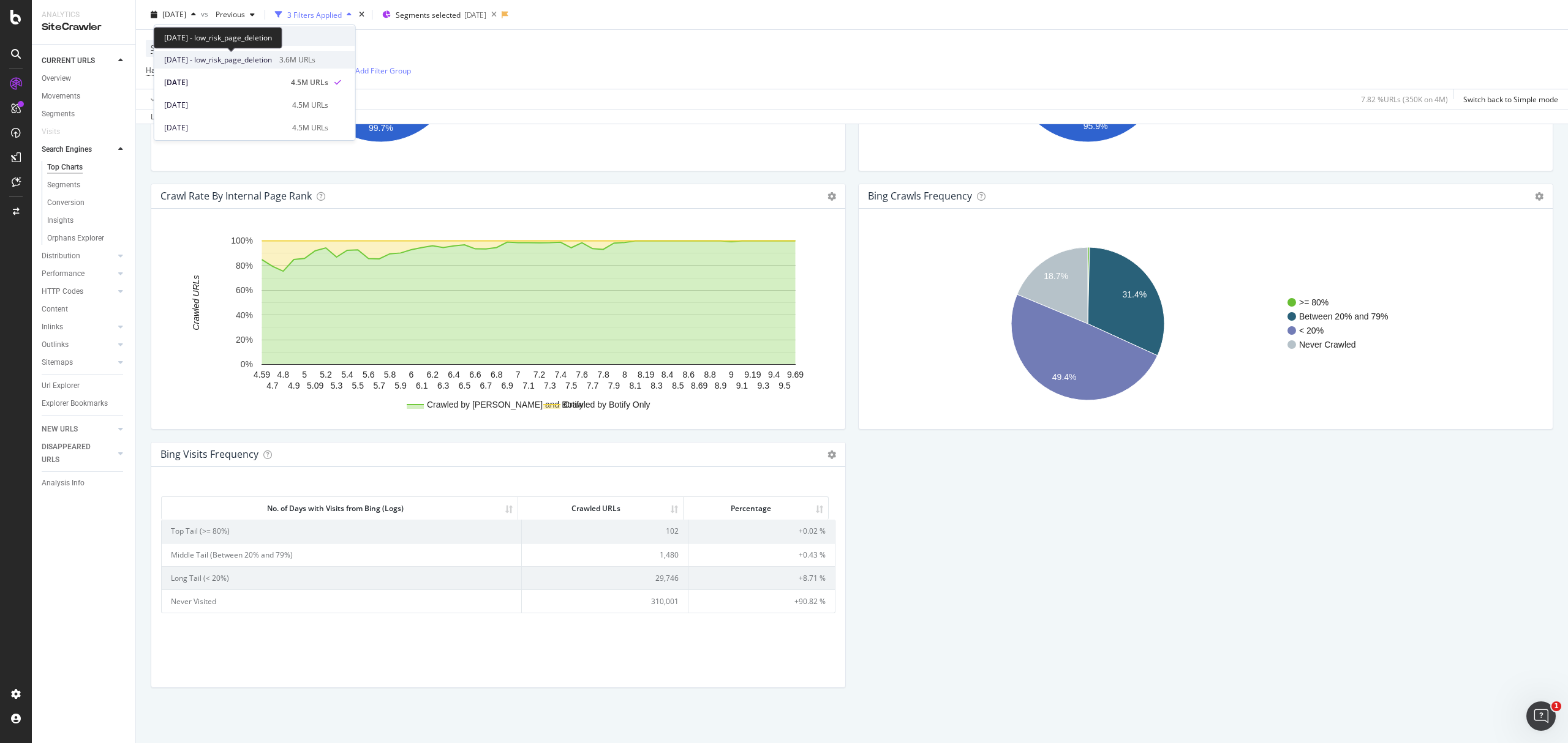
click at [243, 64] on span "2025 May. 4th - low_risk_page_deletion" at bounding box center [217, 60] width 108 height 11
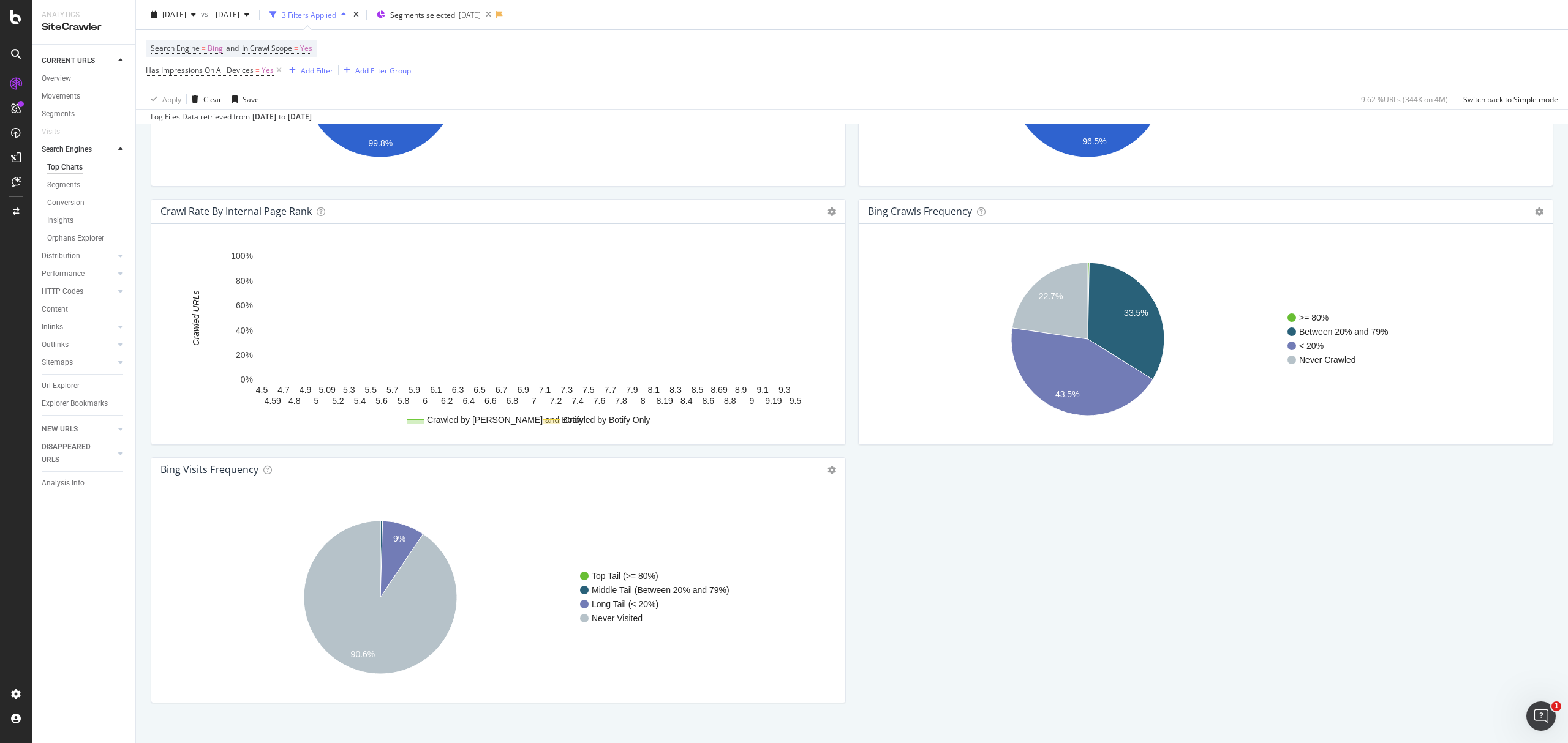
scroll to position [1204, 0]
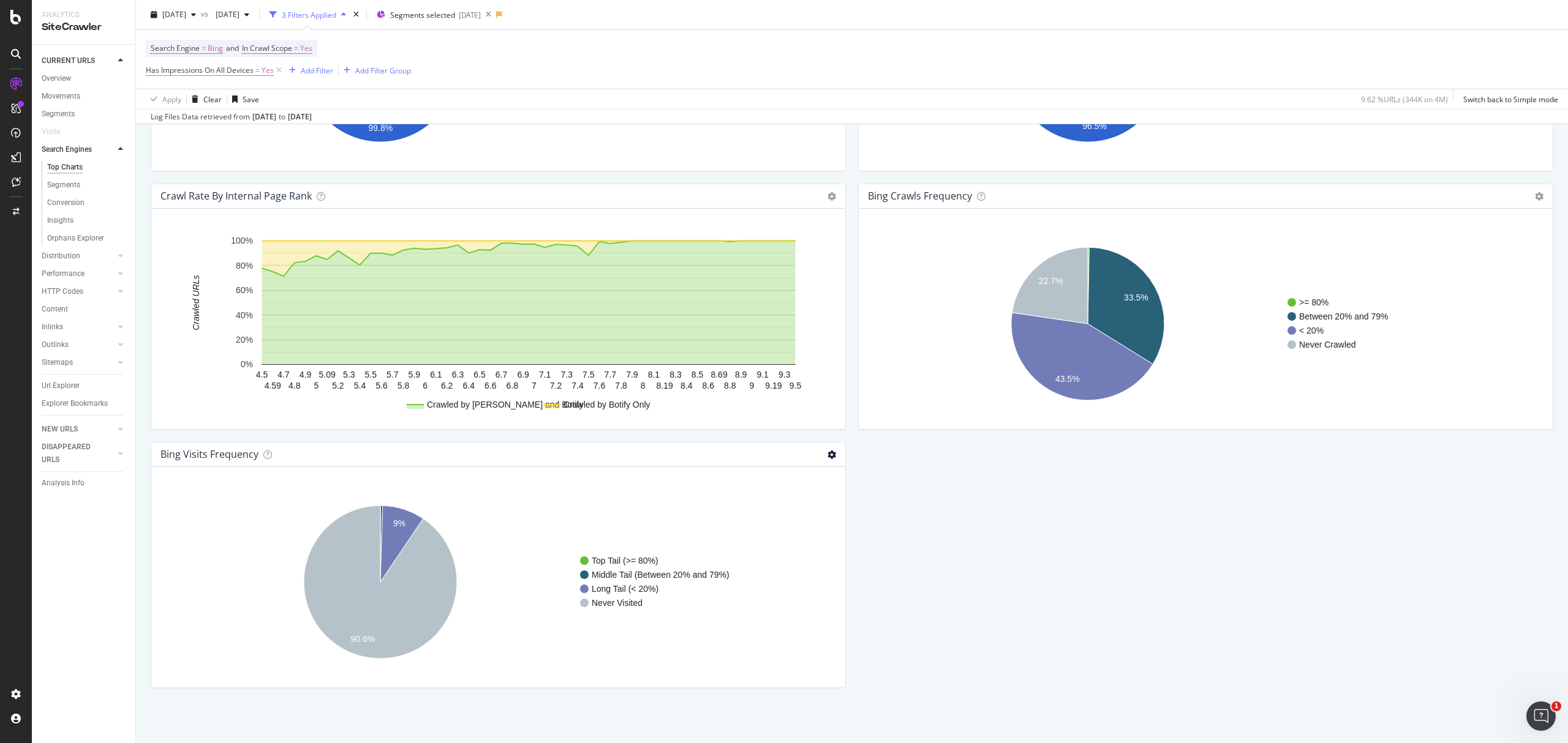
click at [827, 451] on icon at bounding box center [831, 455] width 9 height 9
click at [763, 502] on span "Table" at bounding box center [781, 498] width 127 height 17
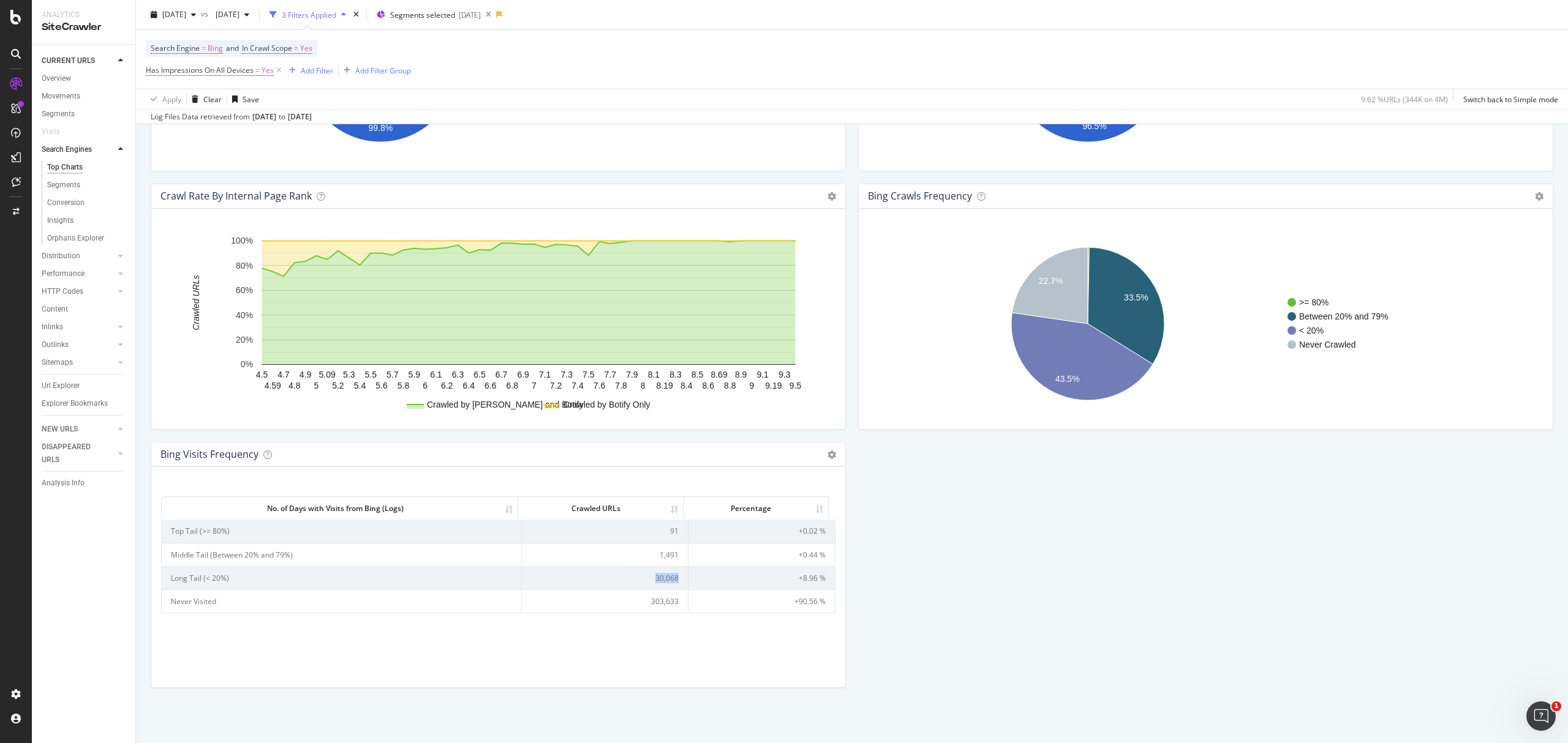
drag, startPoint x: 644, startPoint y: 578, endPoint x: 672, endPoint y: 576, distance: 28.1
click at [672, 576] on td "30,068" at bounding box center [605, 578] width 167 height 23
click at [656, 552] on td "1,491" at bounding box center [605, 554] width 167 height 23
click at [663, 527] on td "91" at bounding box center [605, 531] width 167 height 23
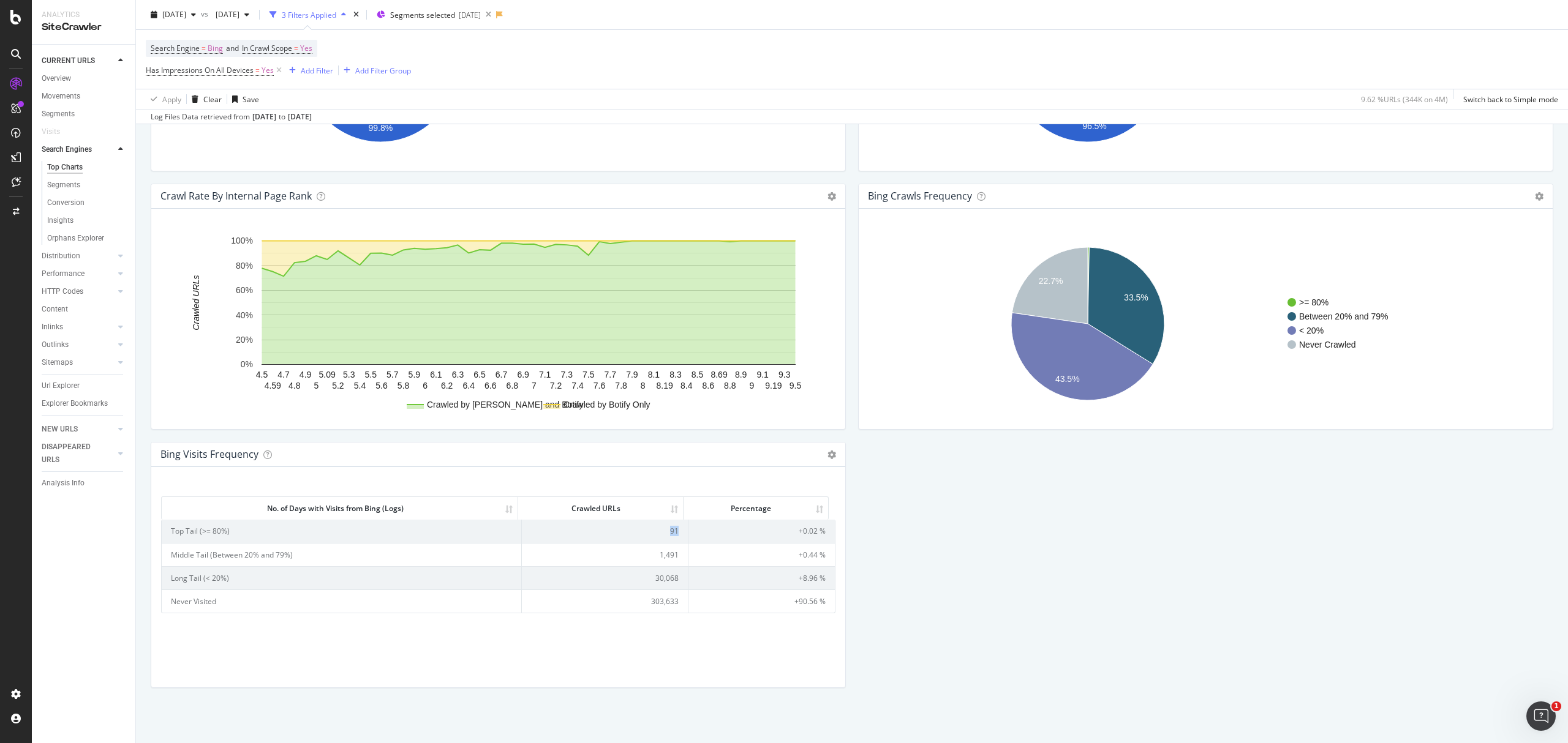
click at [663, 527] on td "91" at bounding box center [605, 531] width 167 height 23
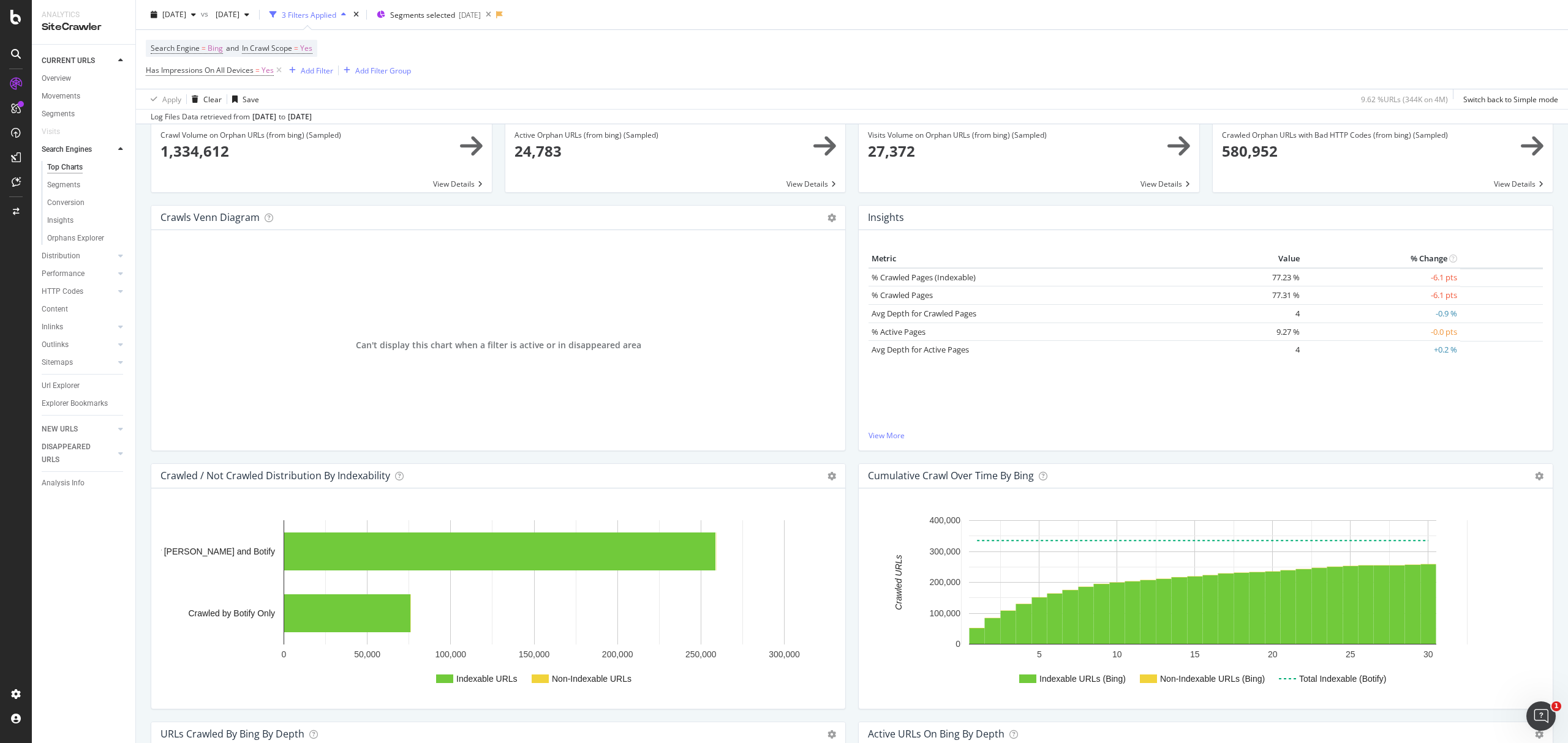
scroll to position [0, 0]
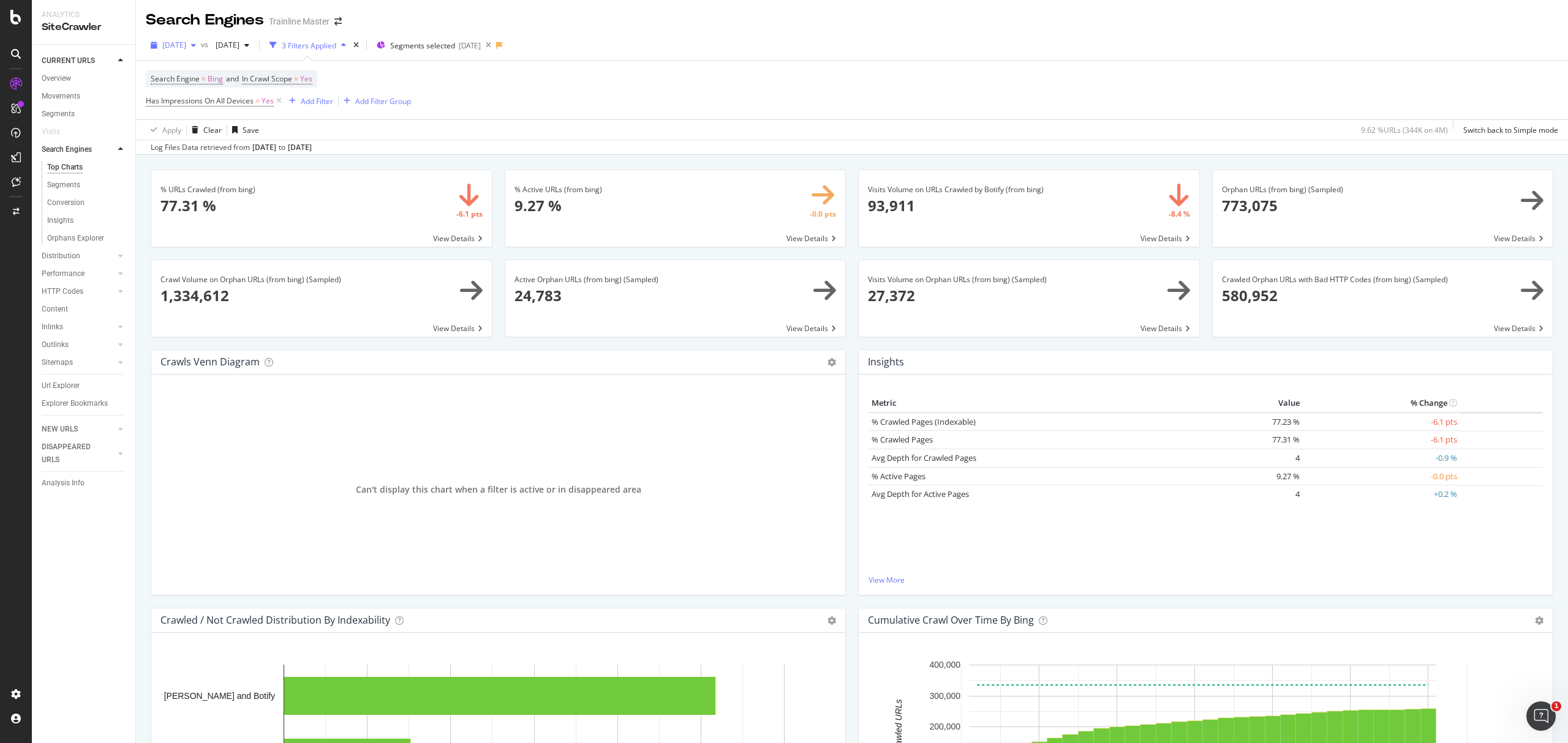
click at [186, 49] on span "2025 May. 4th" at bounding box center [175, 45] width 24 height 11
click at [219, 106] on div "[DATE]" at bounding box center [224, 108] width 120 height 11
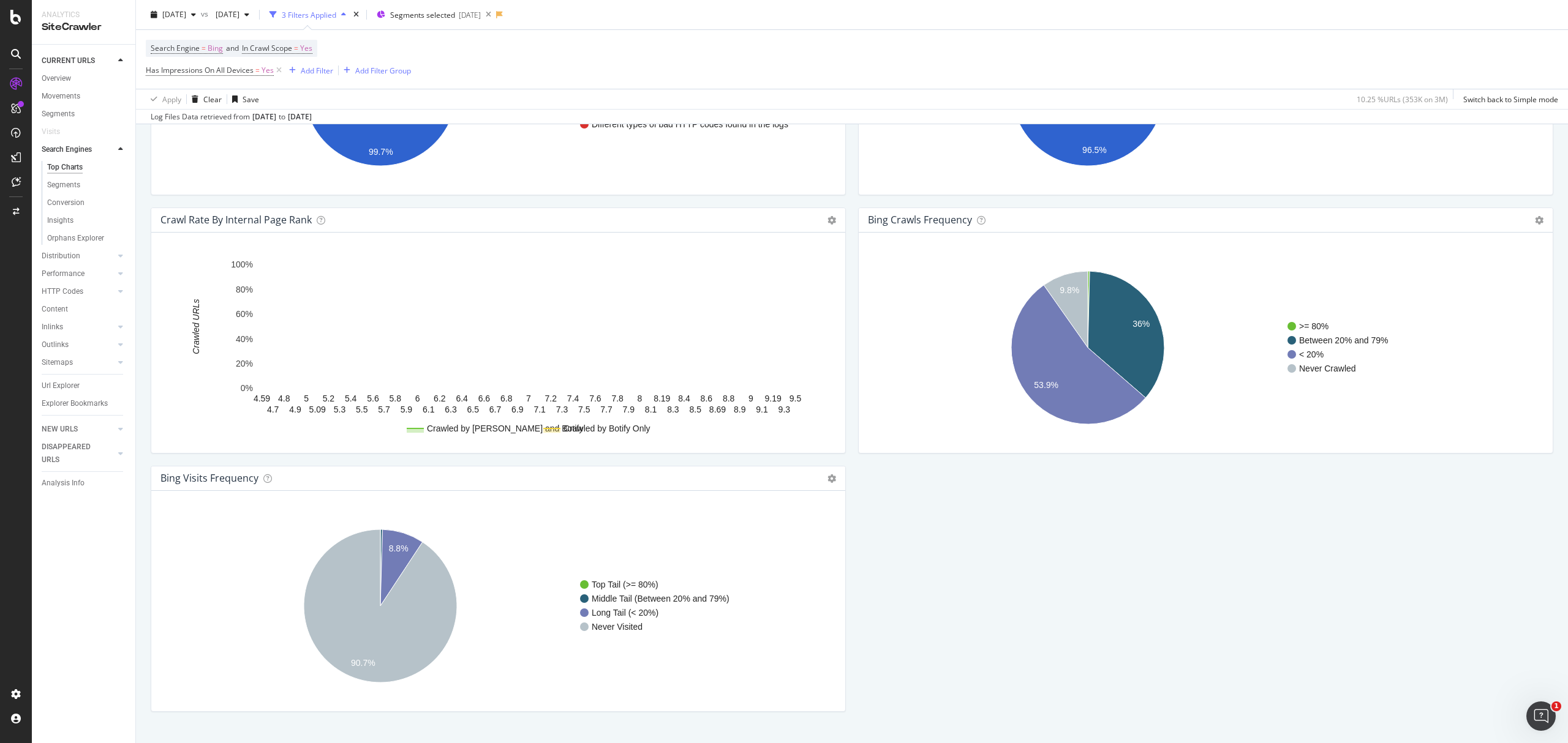
scroll to position [1204, 0]
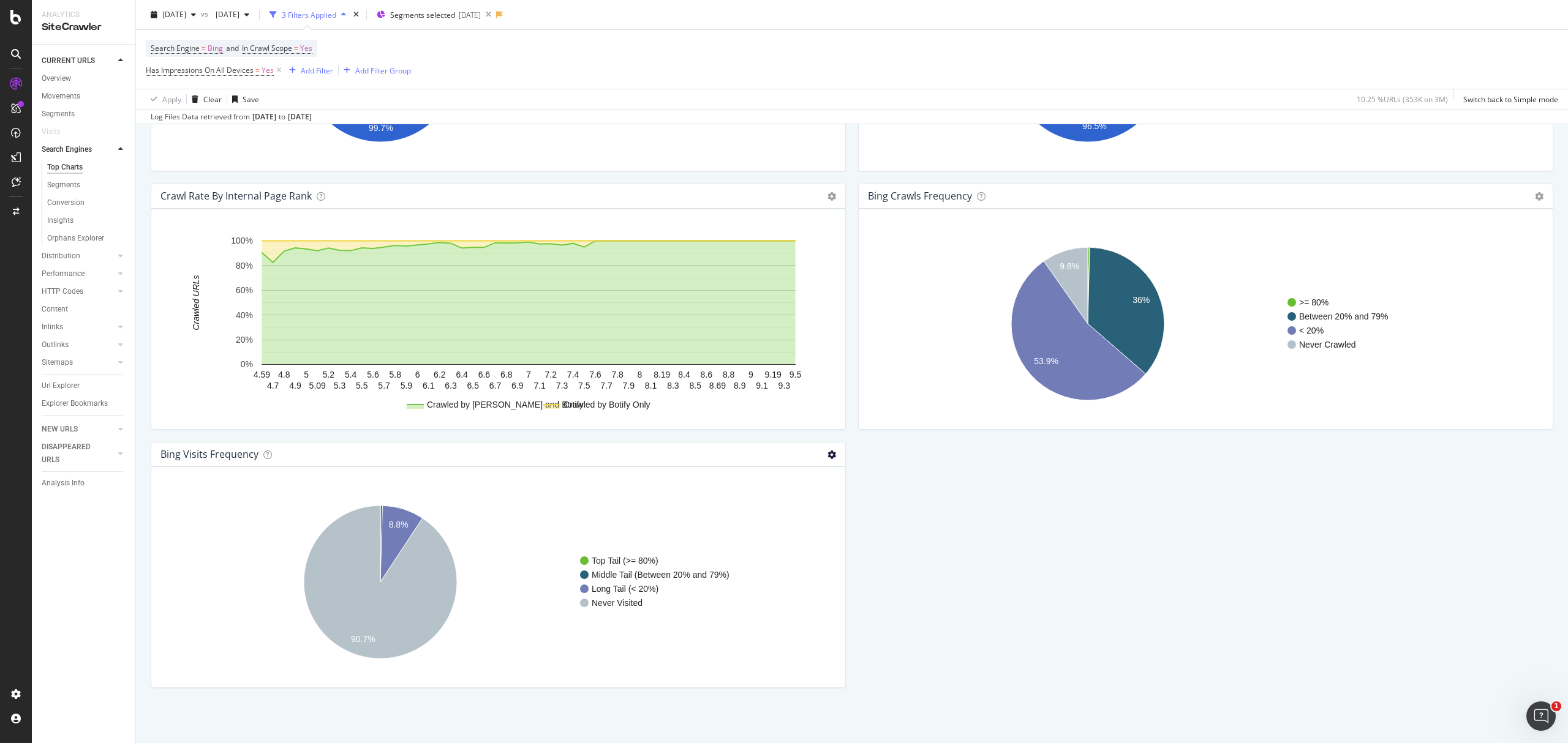
click at [829, 457] on icon at bounding box center [831, 455] width 9 height 9
click at [806, 497] on span "Table" at bounding box center [781, 498] width 127 height 17
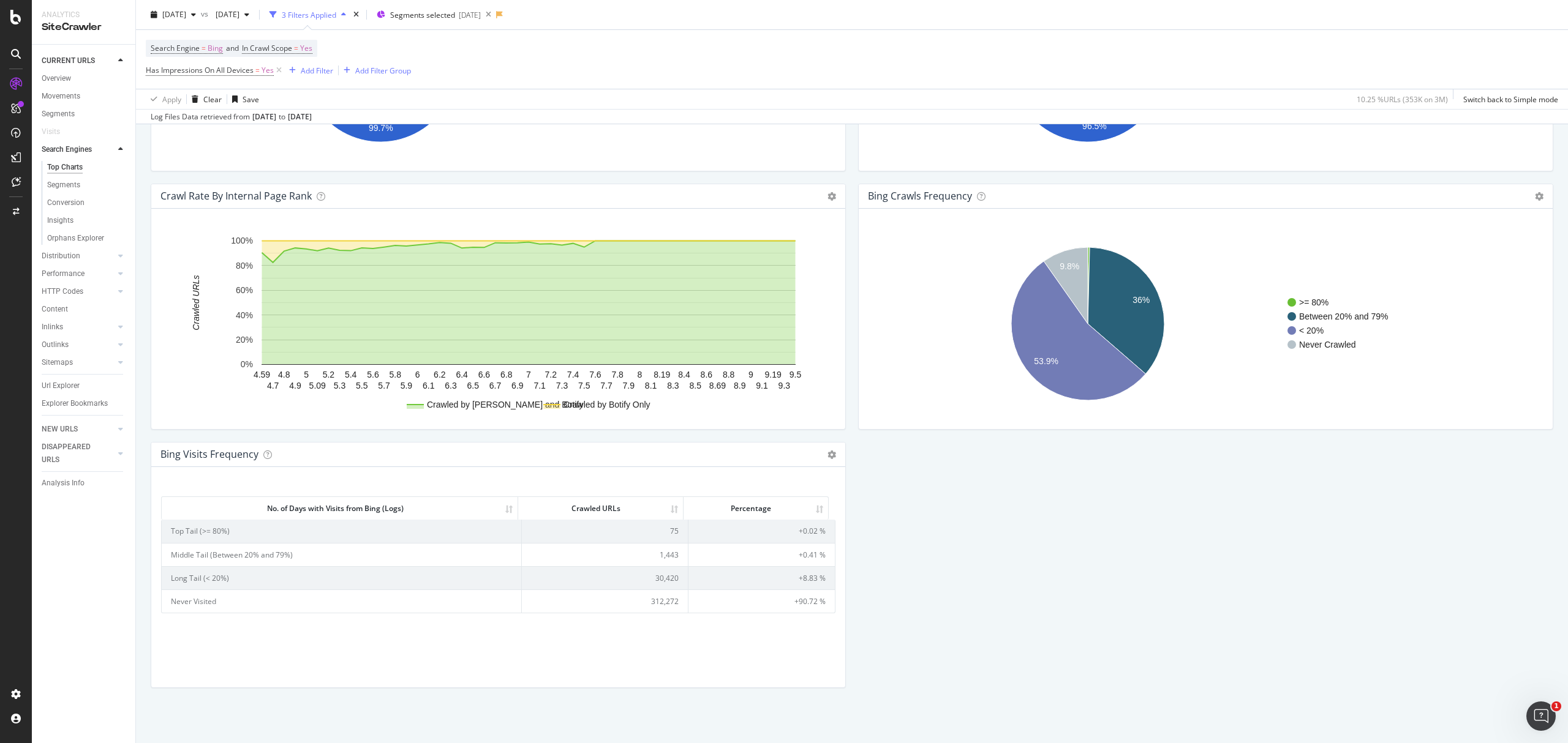
click at [665, 586] on td "30,420" at bounding box center [605, 578] width 167 height 23
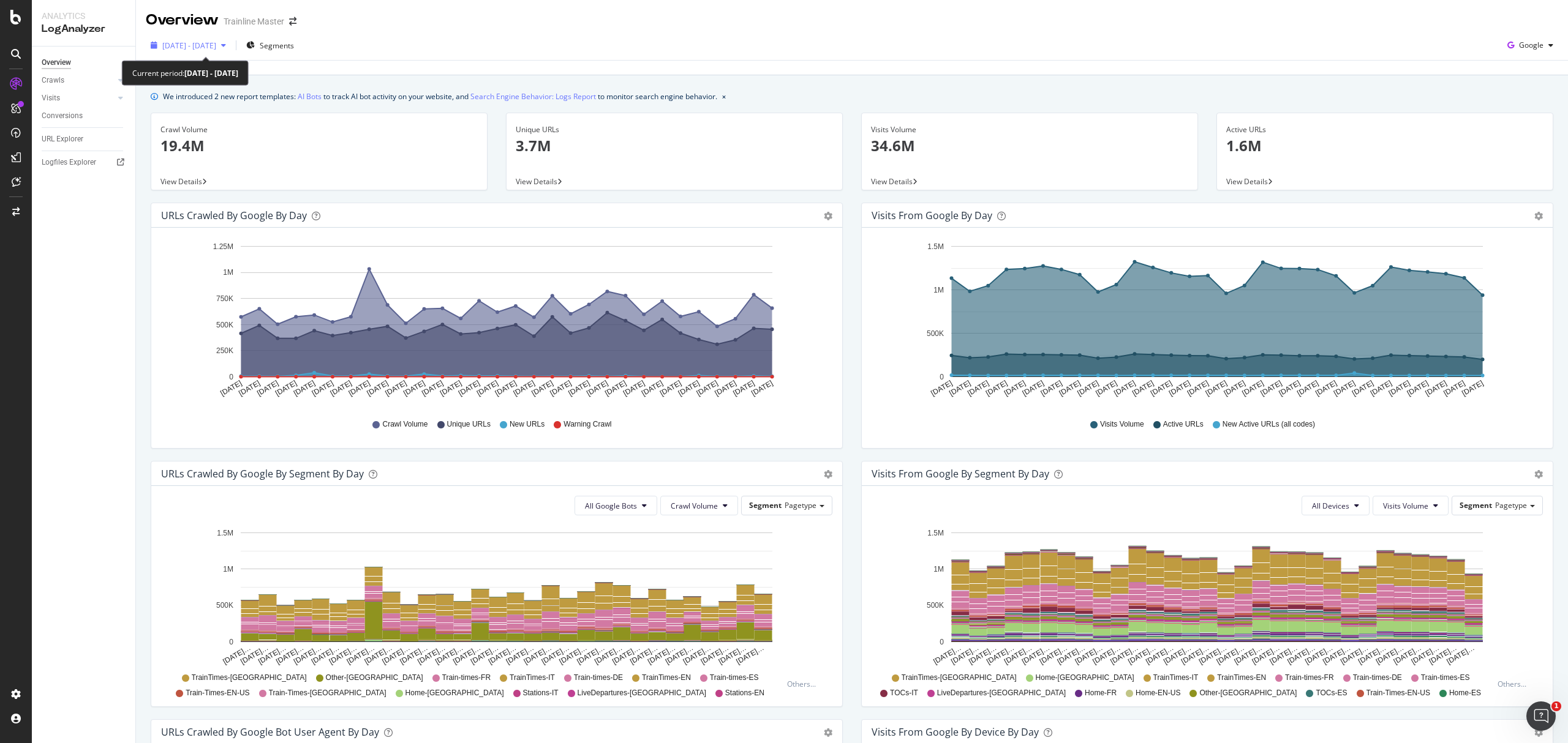
click at [182, 47] on span "2025 Aug. 29th - Sep. 27th" at bounding box center [189, 45] width 54 height 11
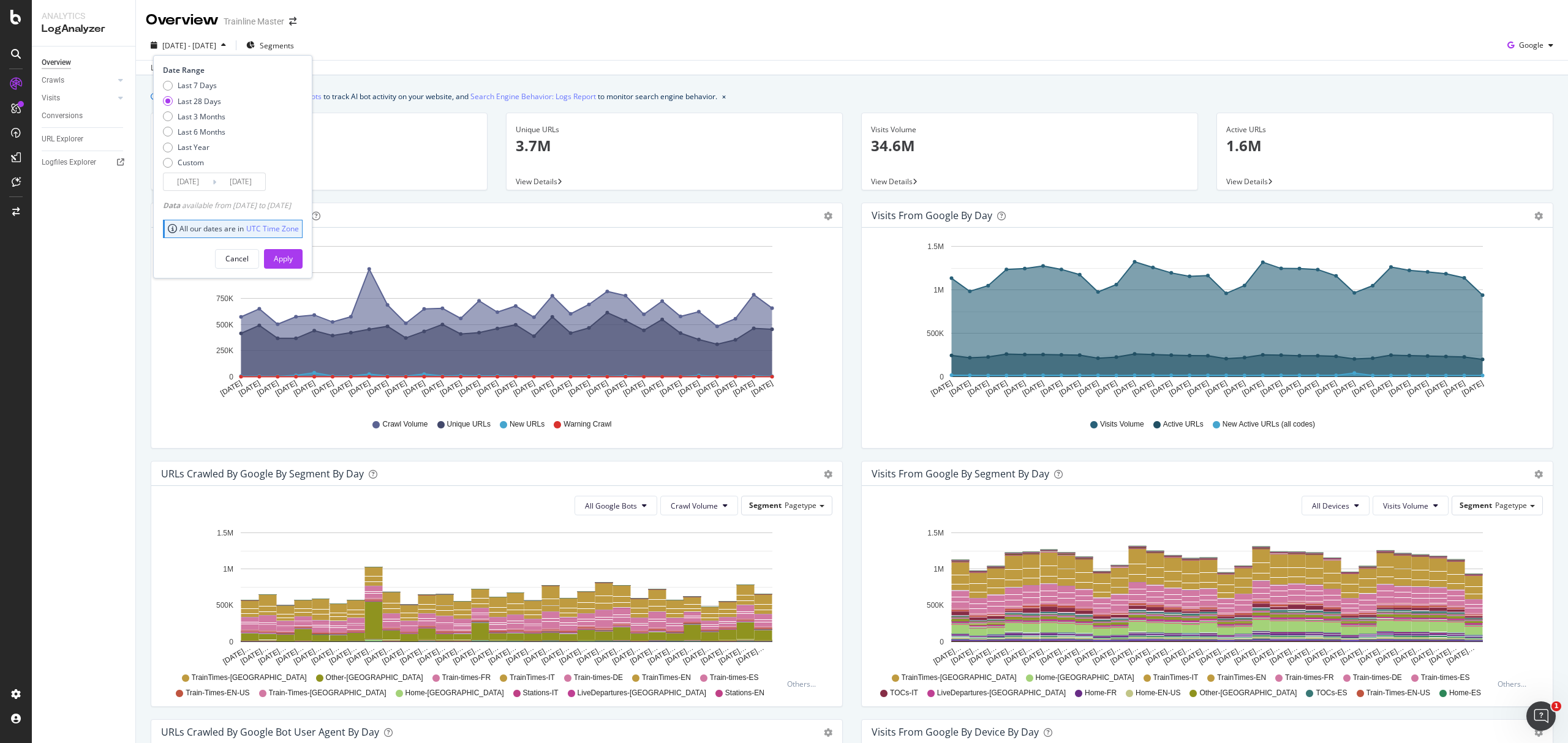
click at [381, 82] on div "We introduced 2 new report templates: AI Bots to track AI bot activity on your …" at bounding box center [852, 548] width 1432 height 946
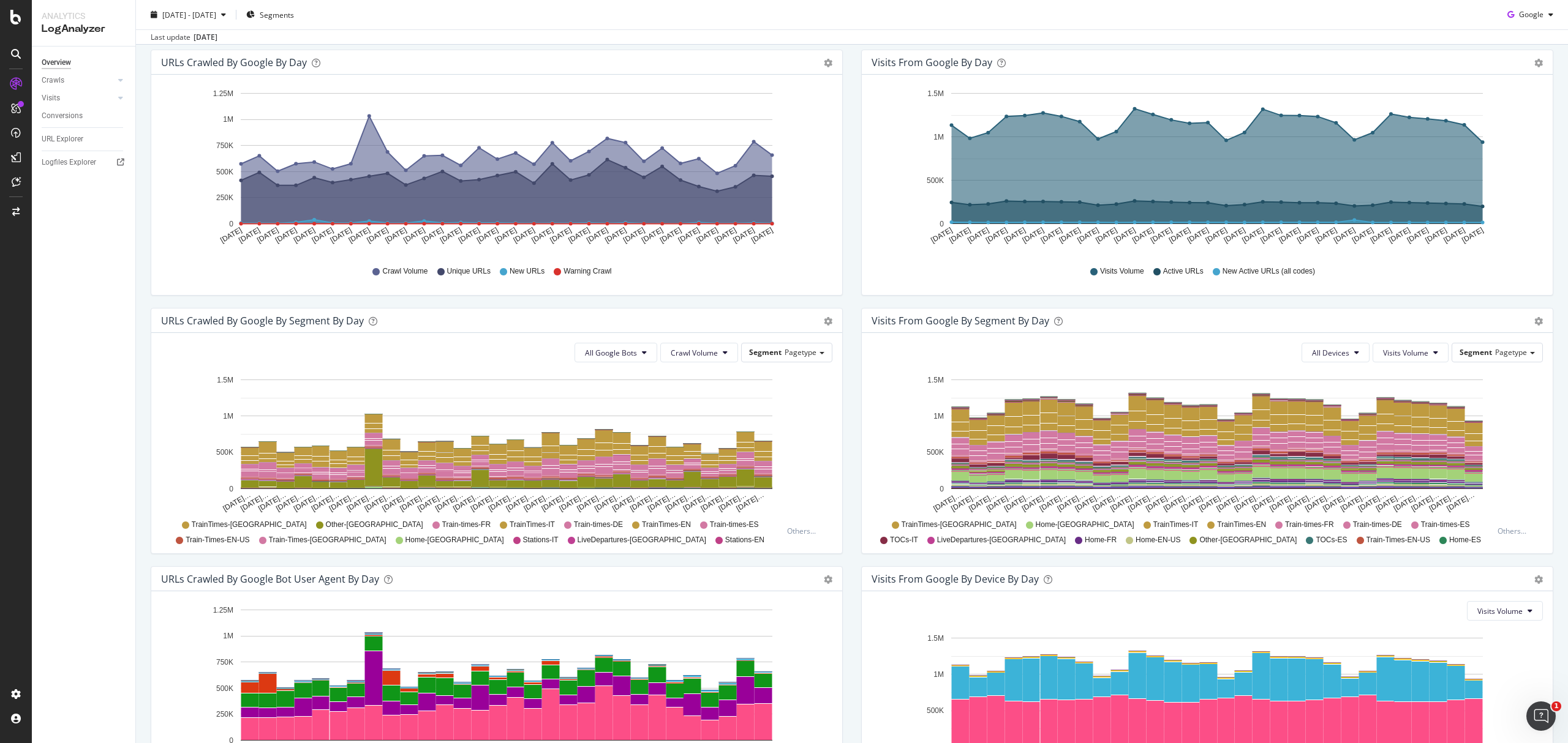
scroll to position [163, 0]
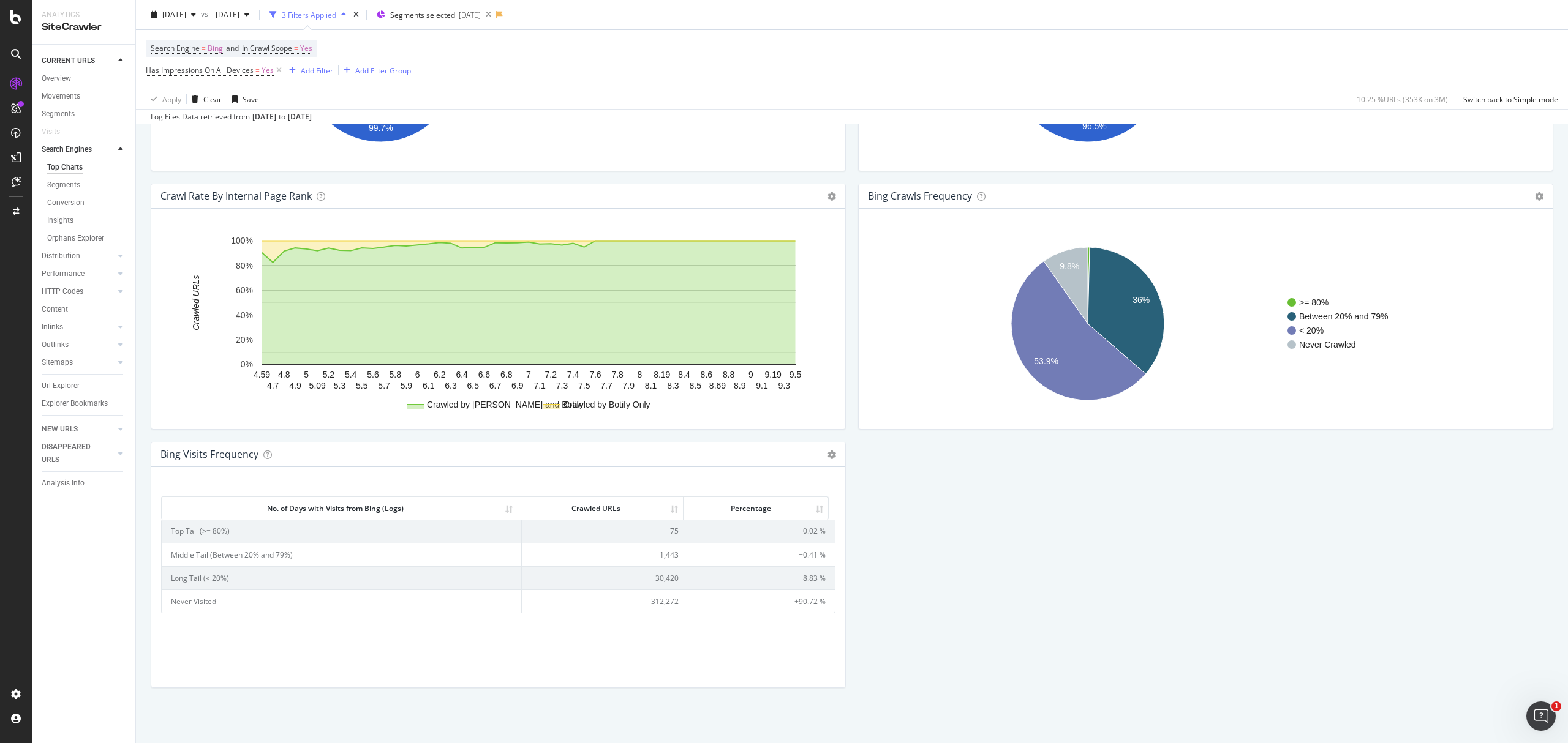
click at [666, 557] on td "1,443" at bounding box center [605, 554] width 167 height 23
copy td "1,443"
click at [668, 530] on td "75" at bounding box center [605, 531] width 167 height 23
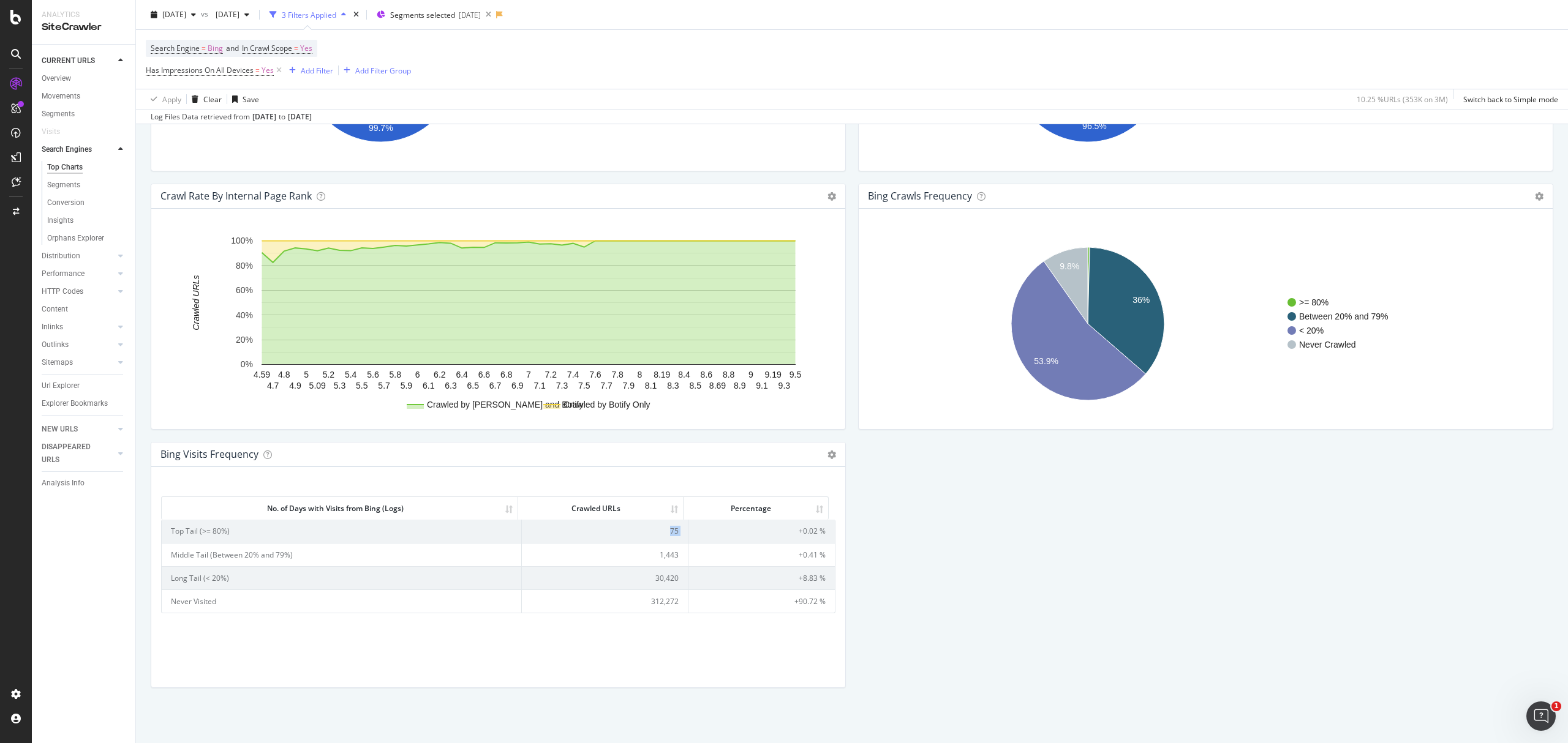
click at [668, 530] on td "75" at bounding box center [605, 531] width 167 height 23
copy td "75"
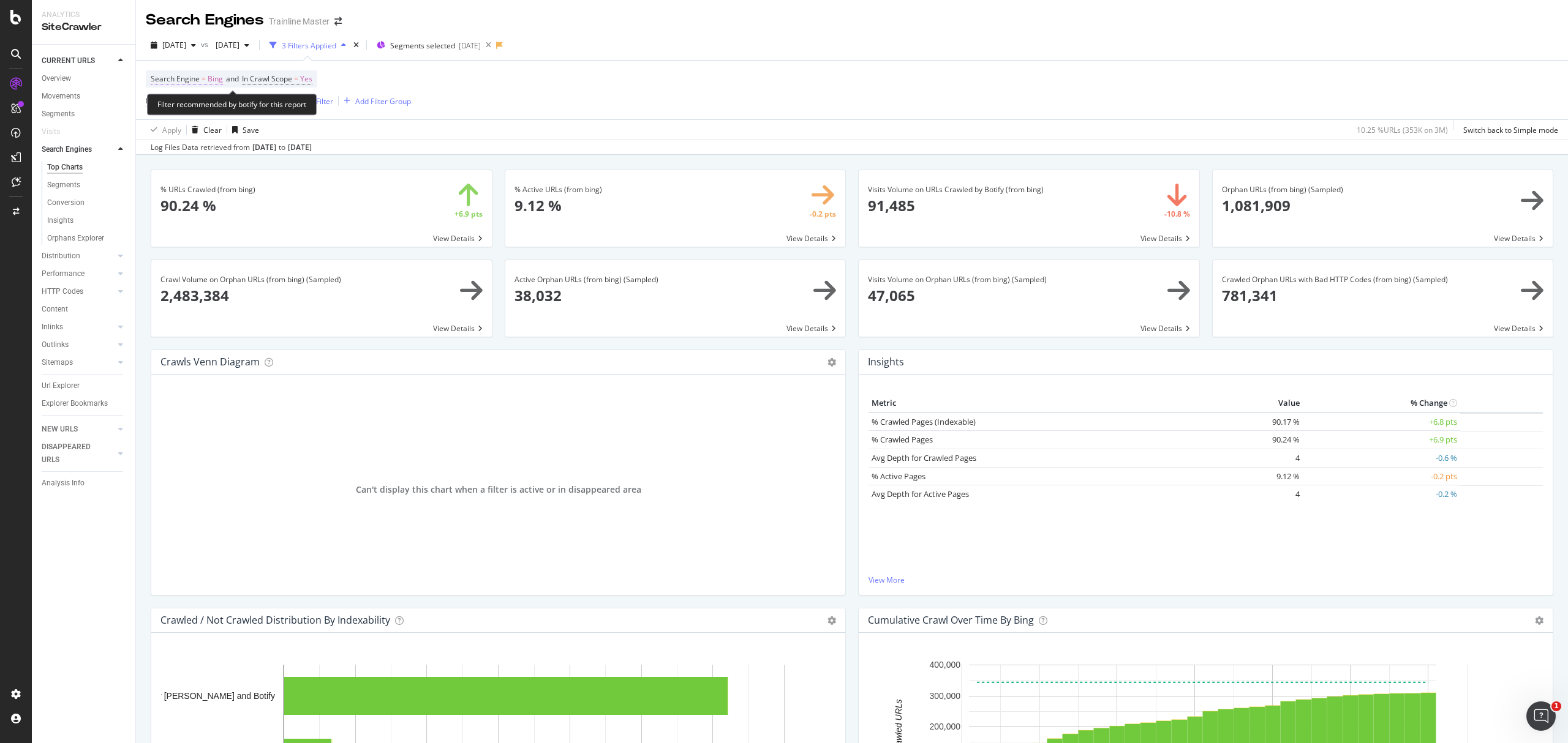
click at [203, 77] on span "=" at bounding box center [203, 79] width 4 height 11
click at [393, 89] on div "Search Engine = Bing and In Crawl Scope = Yes Has Impressions On All Devices = …" at bounding box center [278, 90] width 265 height 39
click at [196, 47] on icon "button" at bounding box center [193, 45] width 5 height 7
click at [209, 121] on div "2025 Jul. 23rd" at bounding box center [224, 121] width 120 height 11
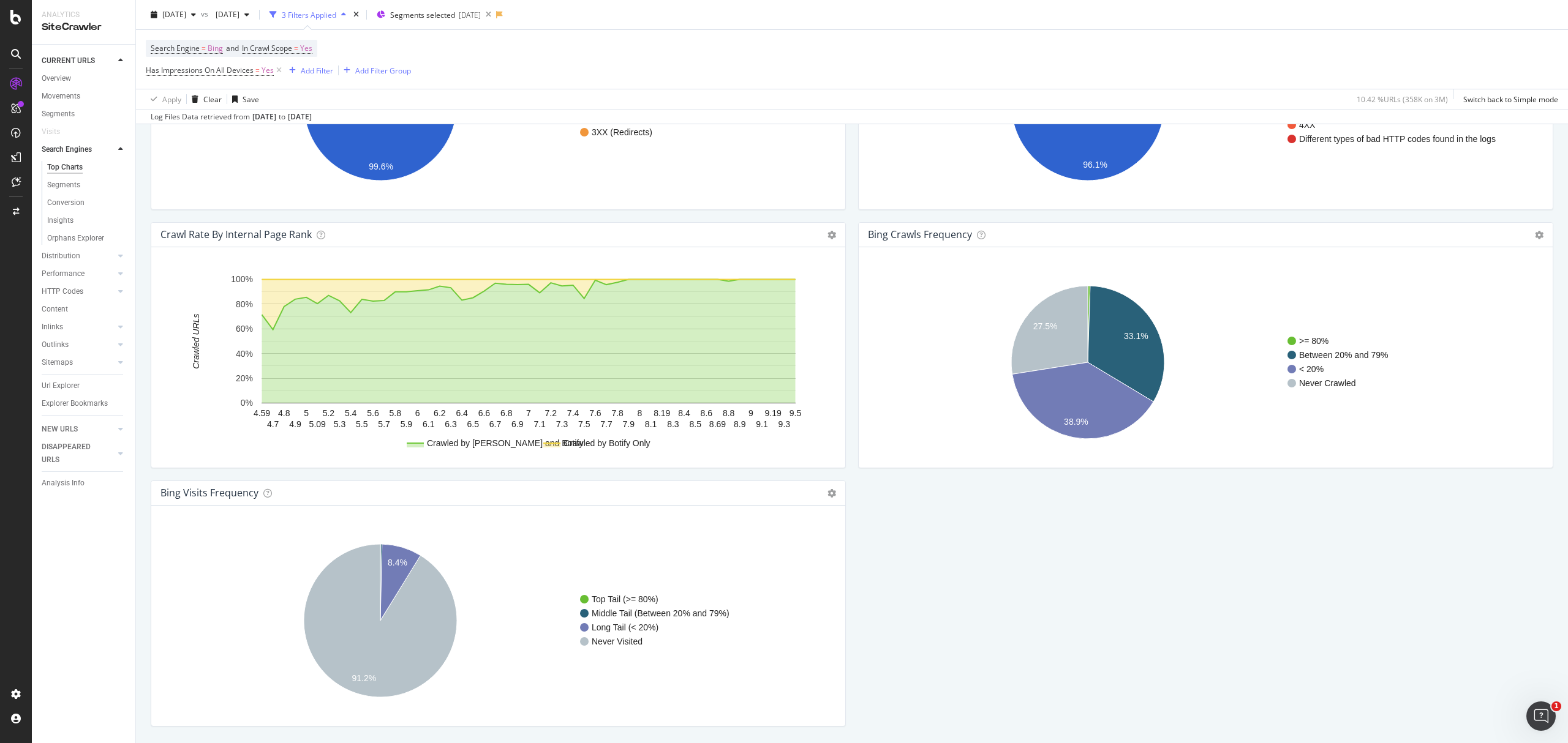
scroll to position [1204, 0]
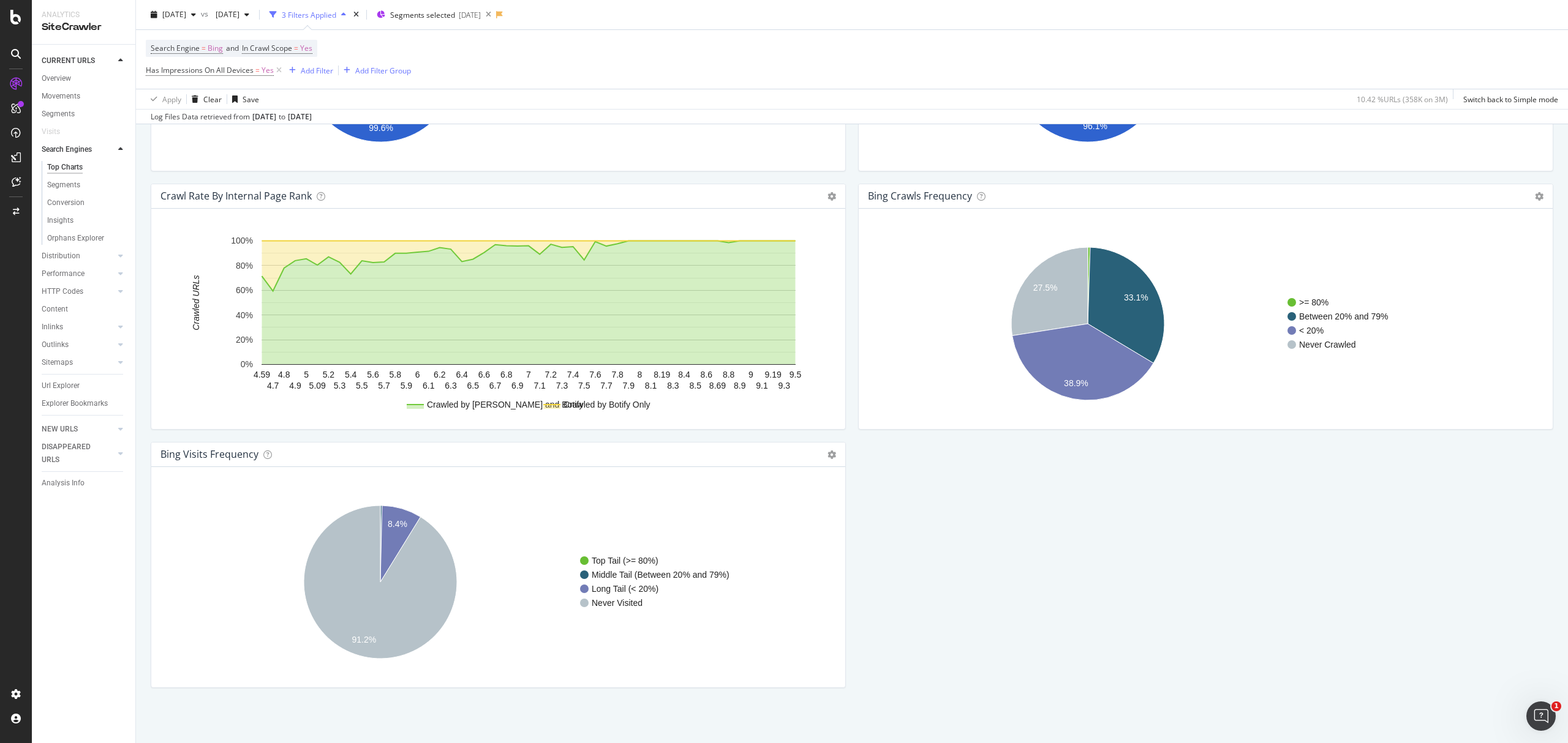
click at [833, 453] on div "bing Visits Frequency Chart (by Value) Table Expand Export as CSV Export as PNG…" at bounding box center [498, 455] width 694 height 25
click at [827, 453] on icon at bounding box center [831, 455] width 9 height 9
click at [774, 495] on span "Table" at bounding box center [781, 498] width 127 height 17
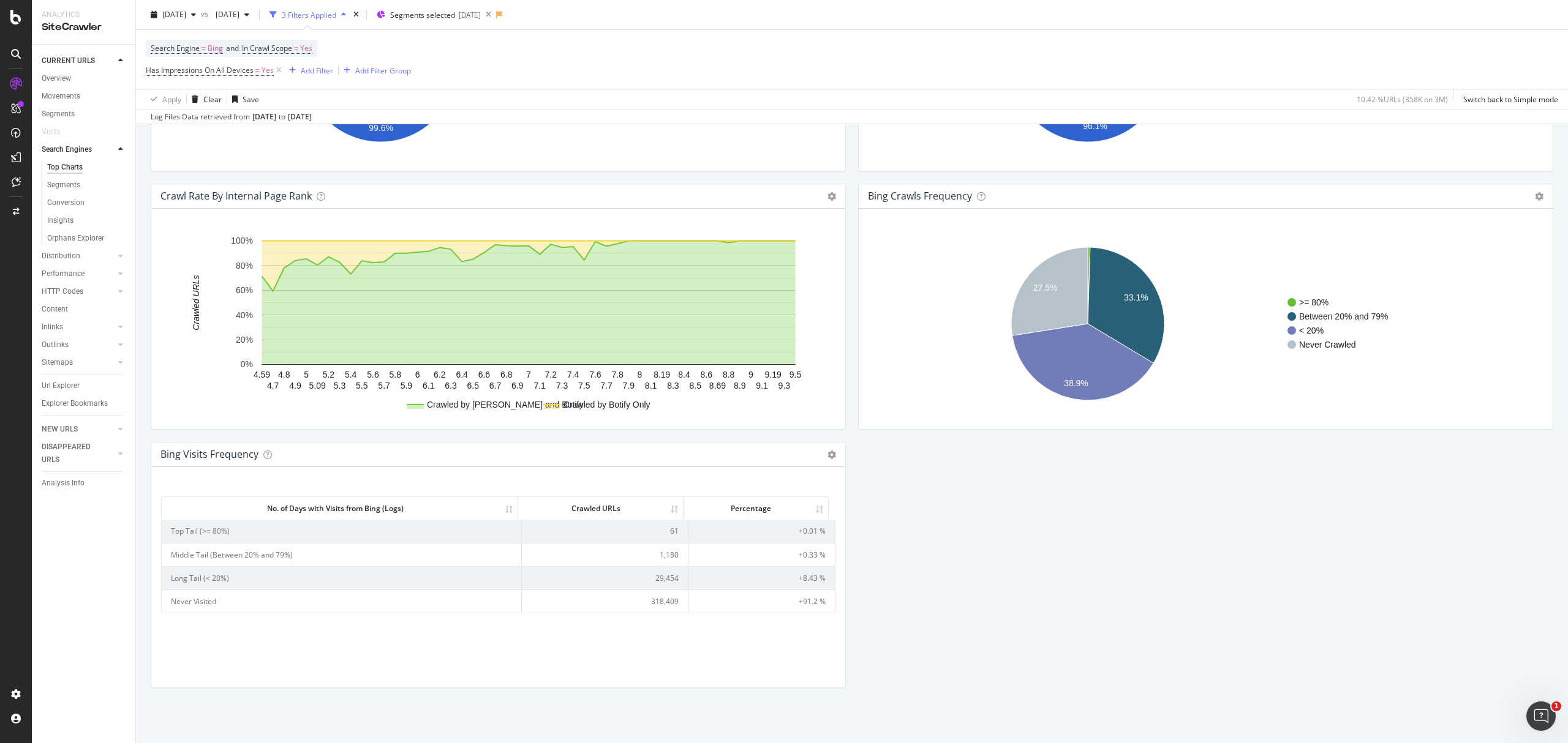
click at [1519, 194] on div "bing Crawls Frequency Chart (by Value) Table Expand Export as CSV Export as PNG…" at bounding box center [1205, 197] width 694 height 25
click at [652, 586] on td "29,454" at bounding box center [605, 578] width 167 height 23
copy td "29,454"
click at [659, 559] on td "1,180" at bounding box center [605, 554] width 167 height 23
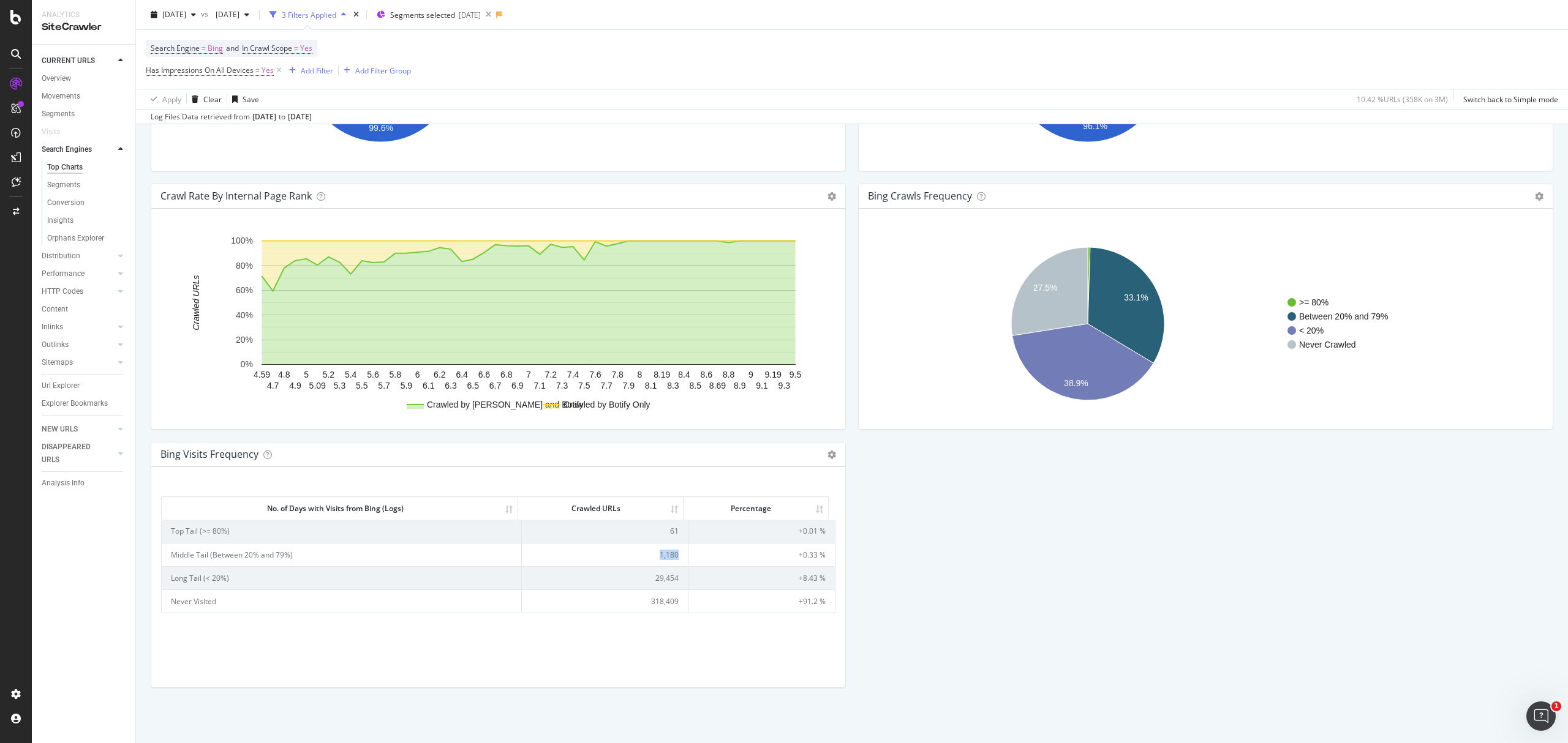
click at [659, 559] on td "1,180" at bounding box center [605, 554] width 167 height 23
copy td "1,180"
click at [663, 526] on td "61" at bounding box center [605, 531] width 167 height 23
copy td "61"
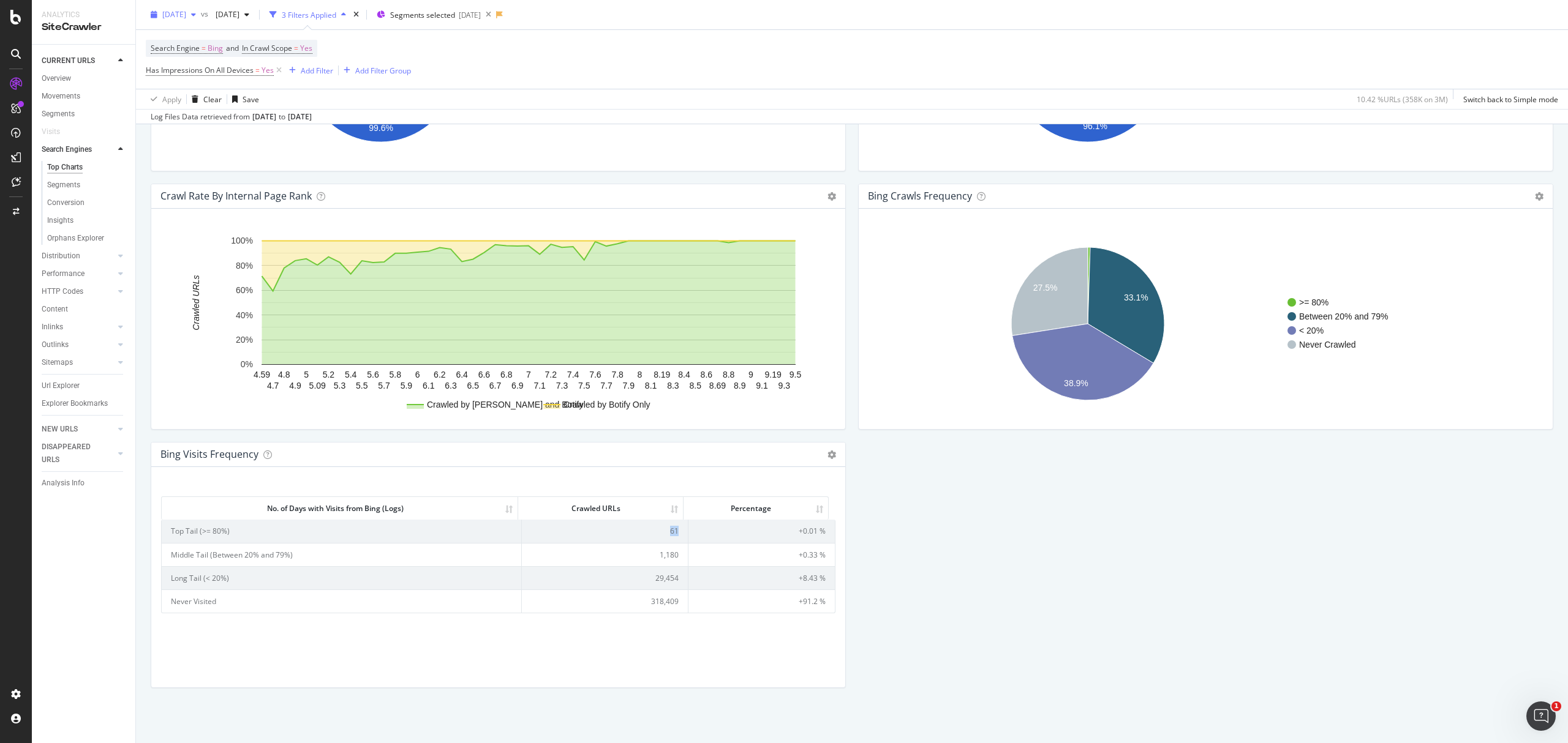
click at [186, 10] on span "2025 Jul. 23rd" at bounding box center [175, 15] width 24 height 11
click at [246, 60] on div "2025 Jun. 29th 3.4M URLs" at bounding box center [255, 54] width 201 height 18
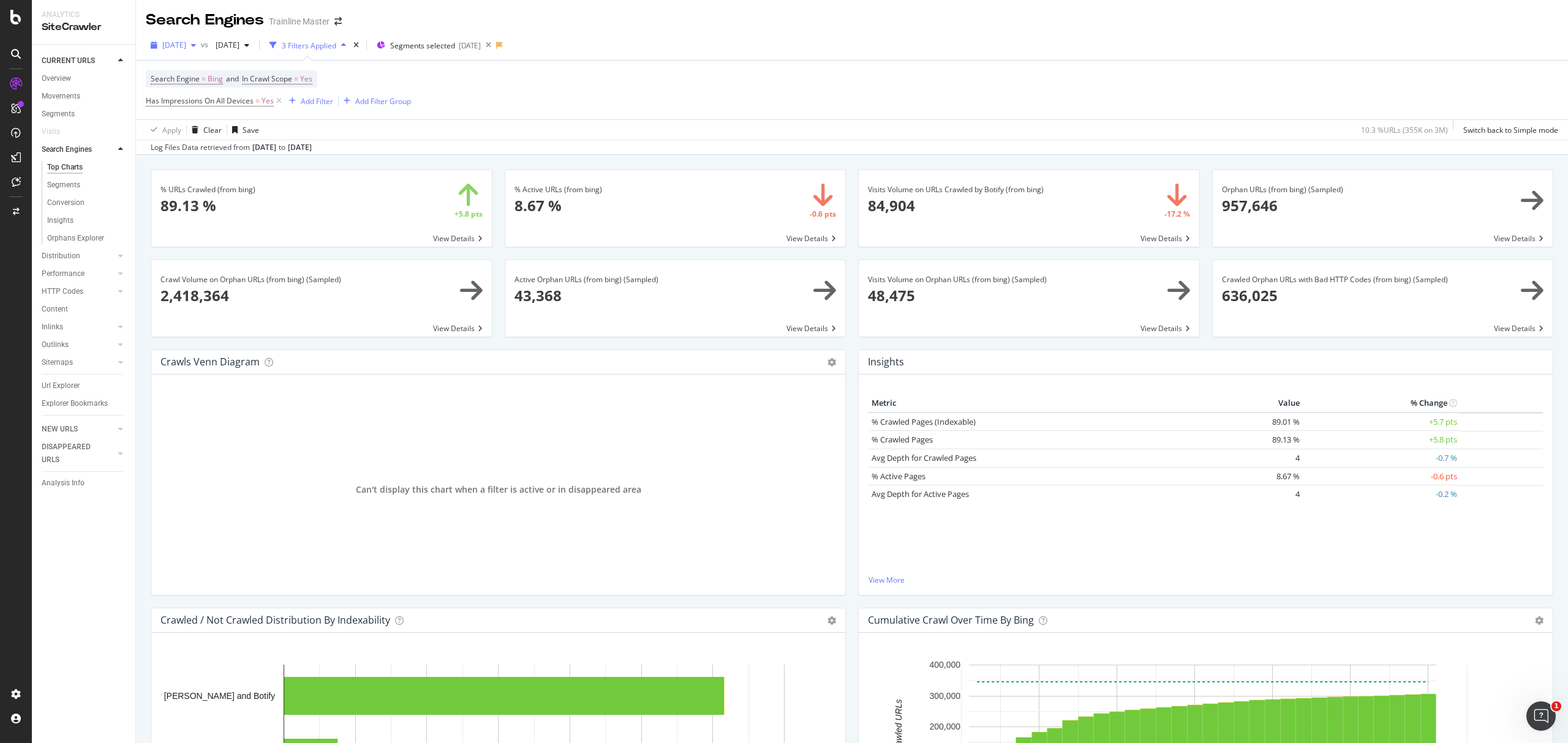
click at [196, 47] on icon "button" at bounding box center [193, 45] width 5 height 7
click at [245, 128] on div "2025 Aug. 24th 3.4M URLs" at bounding box center [255, 135] width 201 height 18
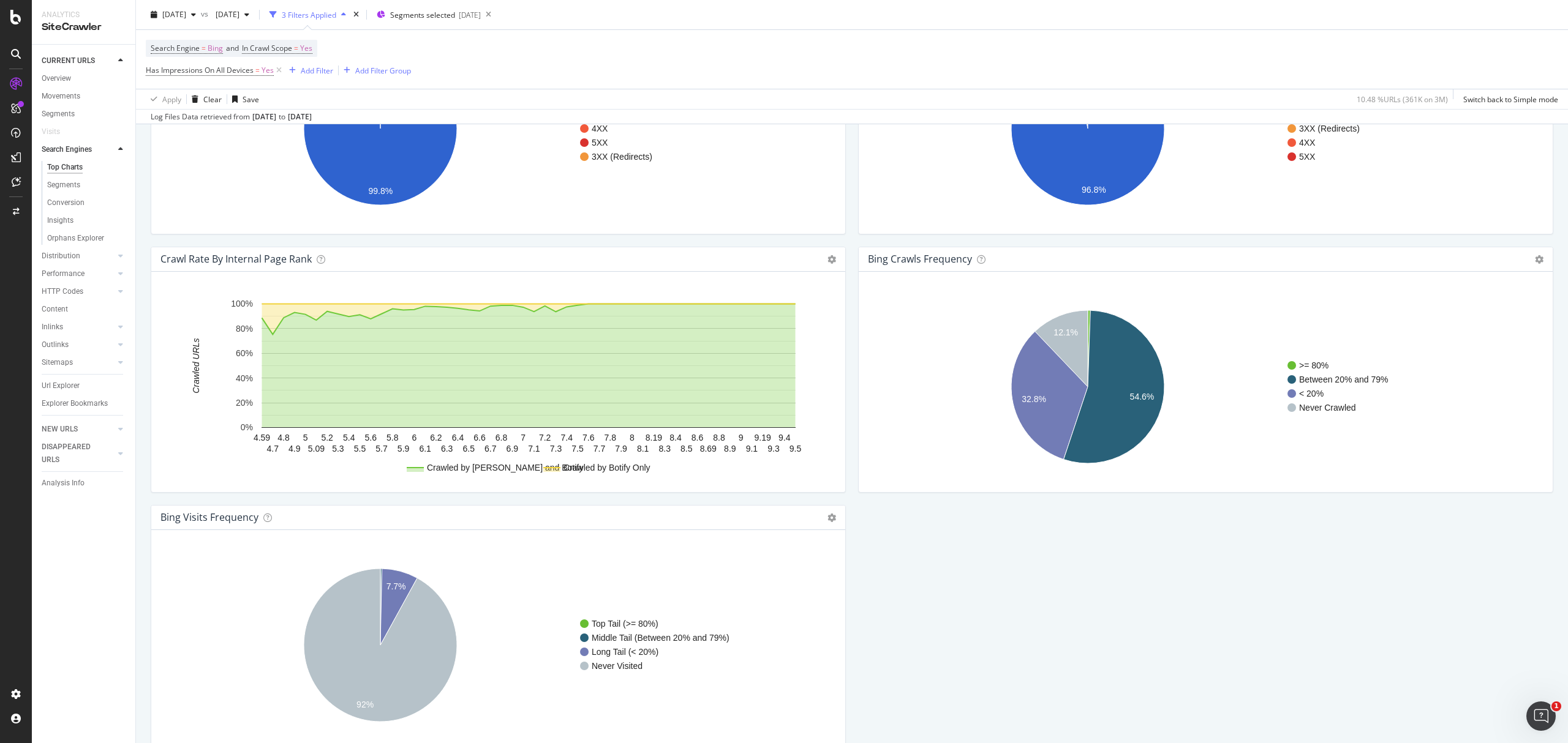
scroll to position [1204, 0]
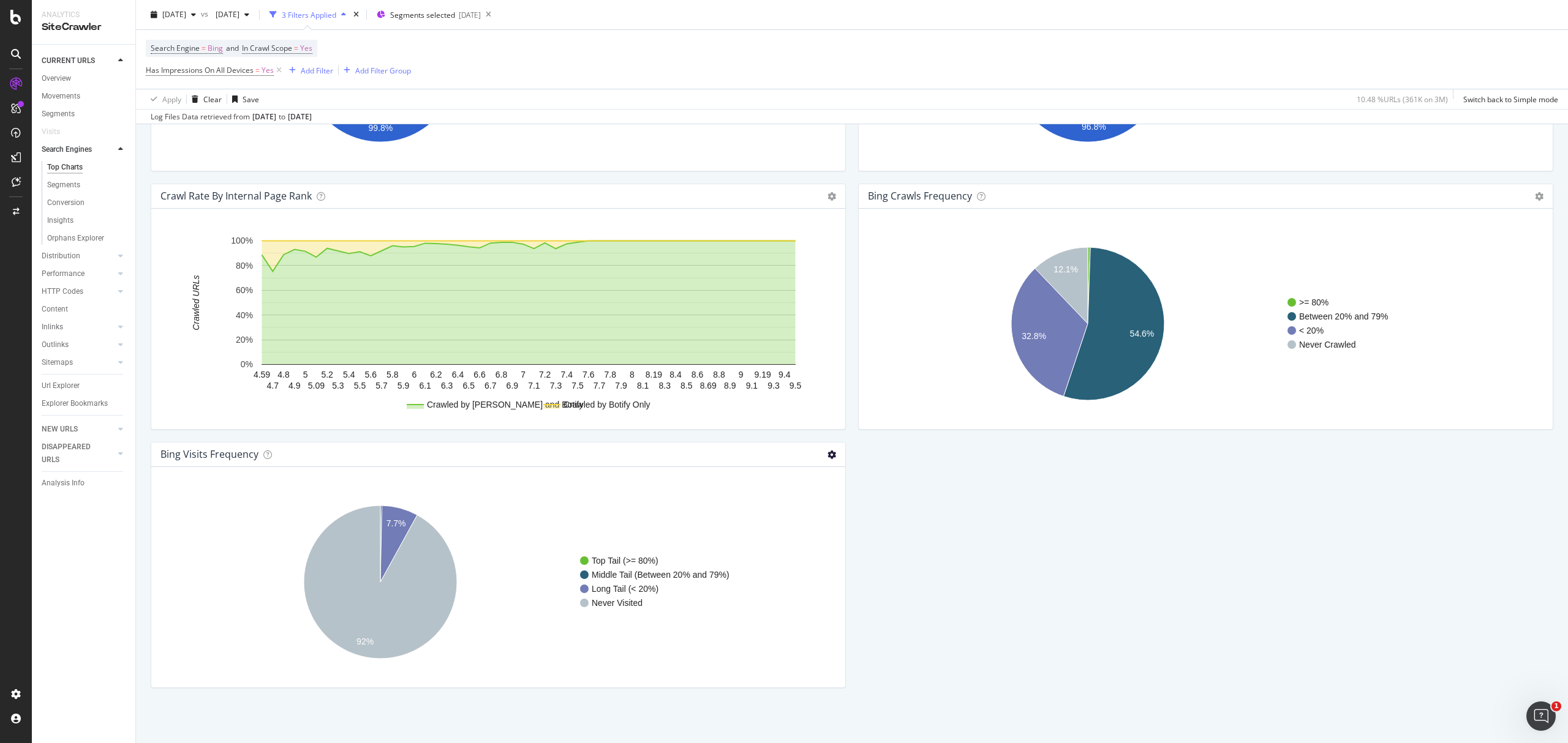
click at [827, 453] on icon at bounding box center [831, 455] width 9 height 9
click at [758, 504] on span "Table" at bounding box center [781, 498] width 127 height 17
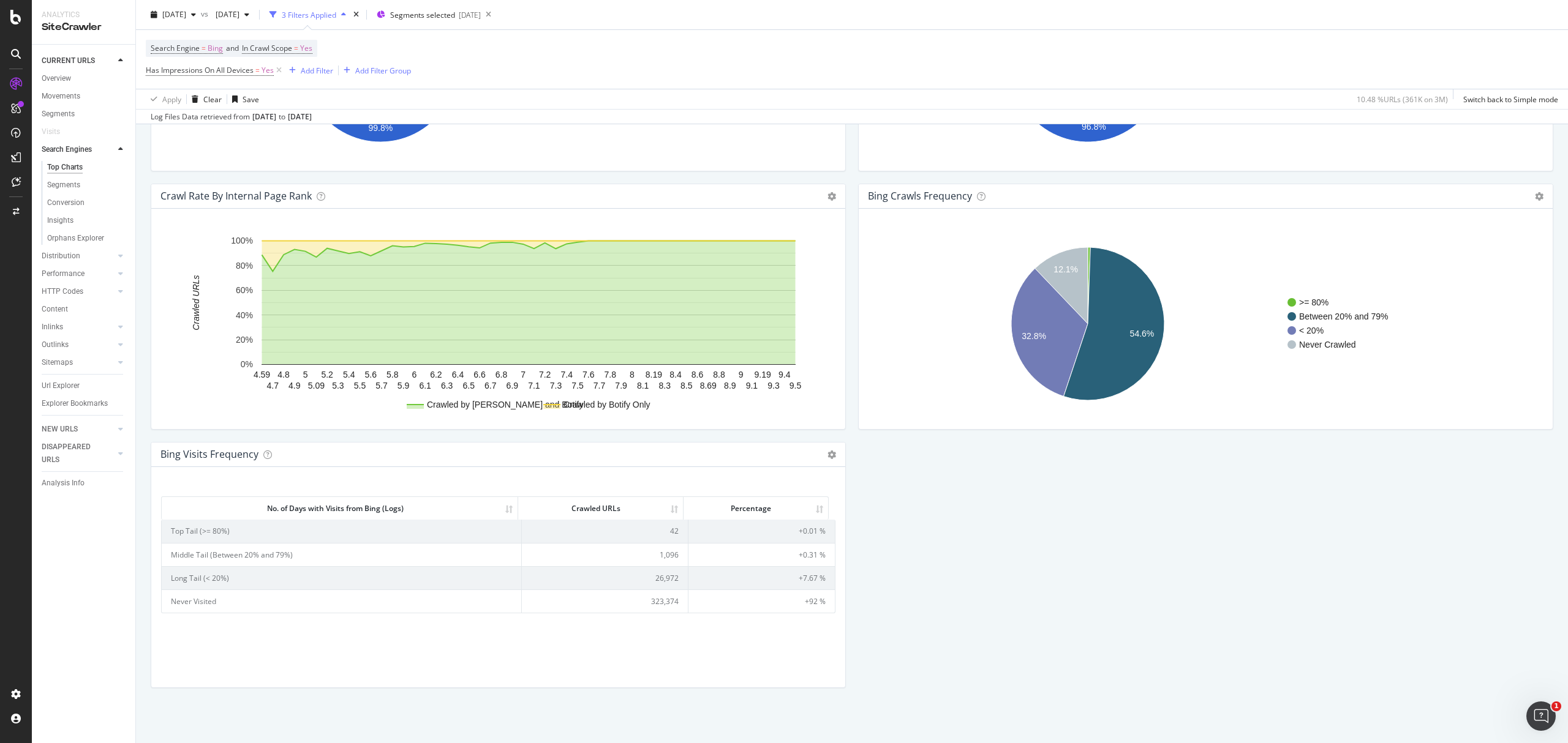
click at [662, 572] on td "26,972" at bounding box center [605, 578] width 167 height 23
copy td "26,972"
click at [666, 552] on td "1,096" at bounding box center [605, 554] width 167 height 23
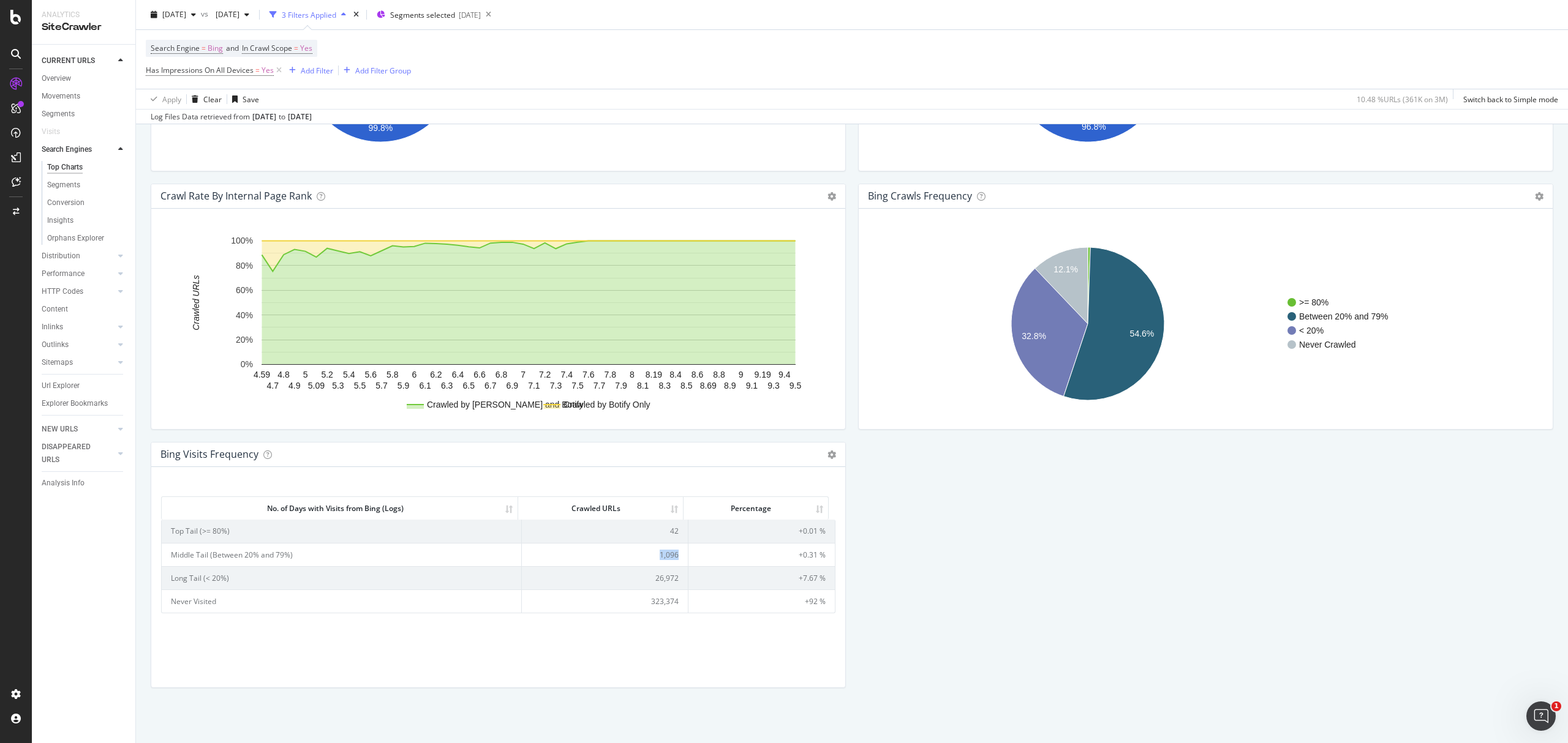
copy td "1,096"
click at [672, 528] on td "42" at bounding box center [605, 531] width 167 height 23
copy td "42"
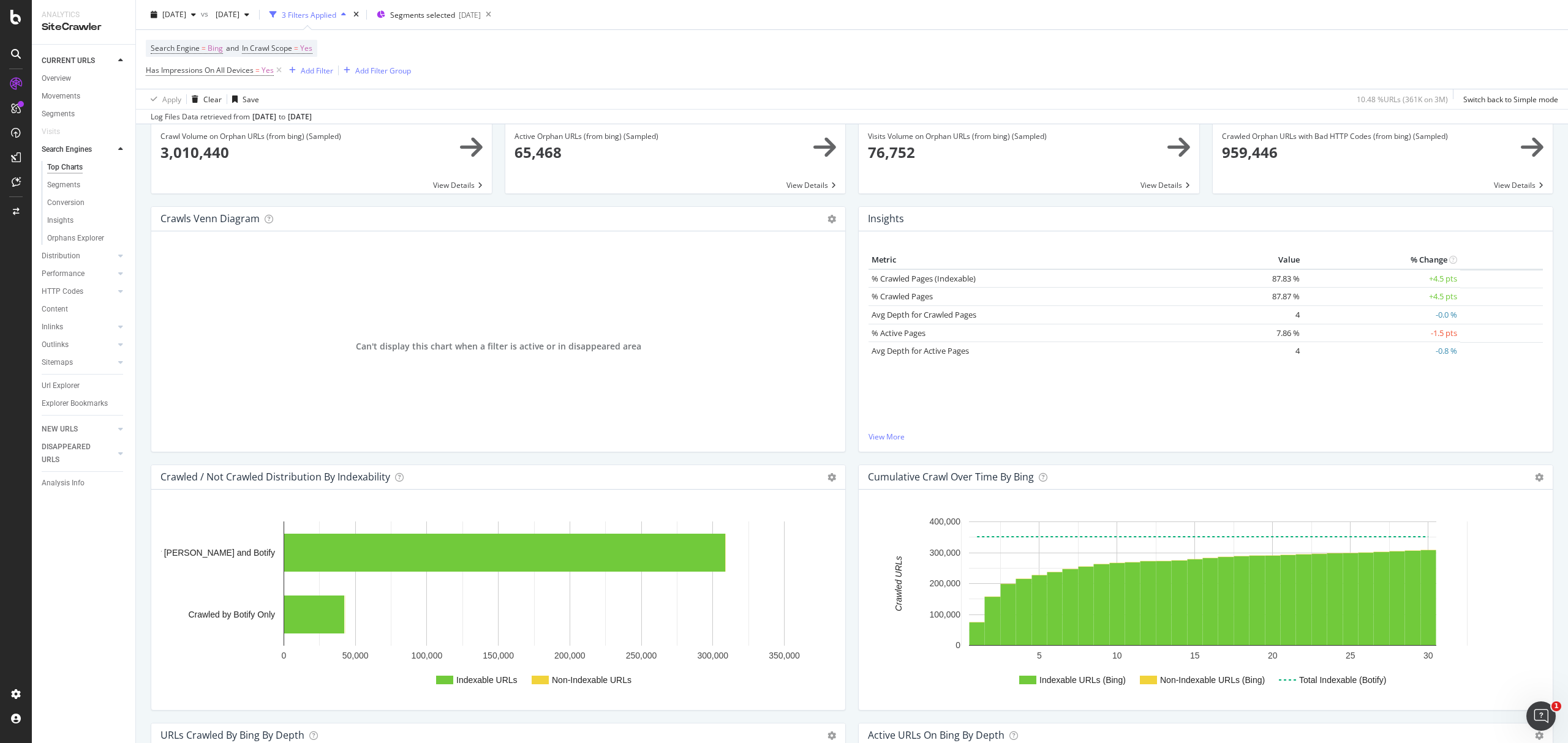
scroll to position [142, 0]
click at [186, 10] on span "[DATE]" at bounding box center [175, 15] width 24 height 11
click at [267, 59] on div "[DATE]" at bounding box center [224, 59] width 120 height 11
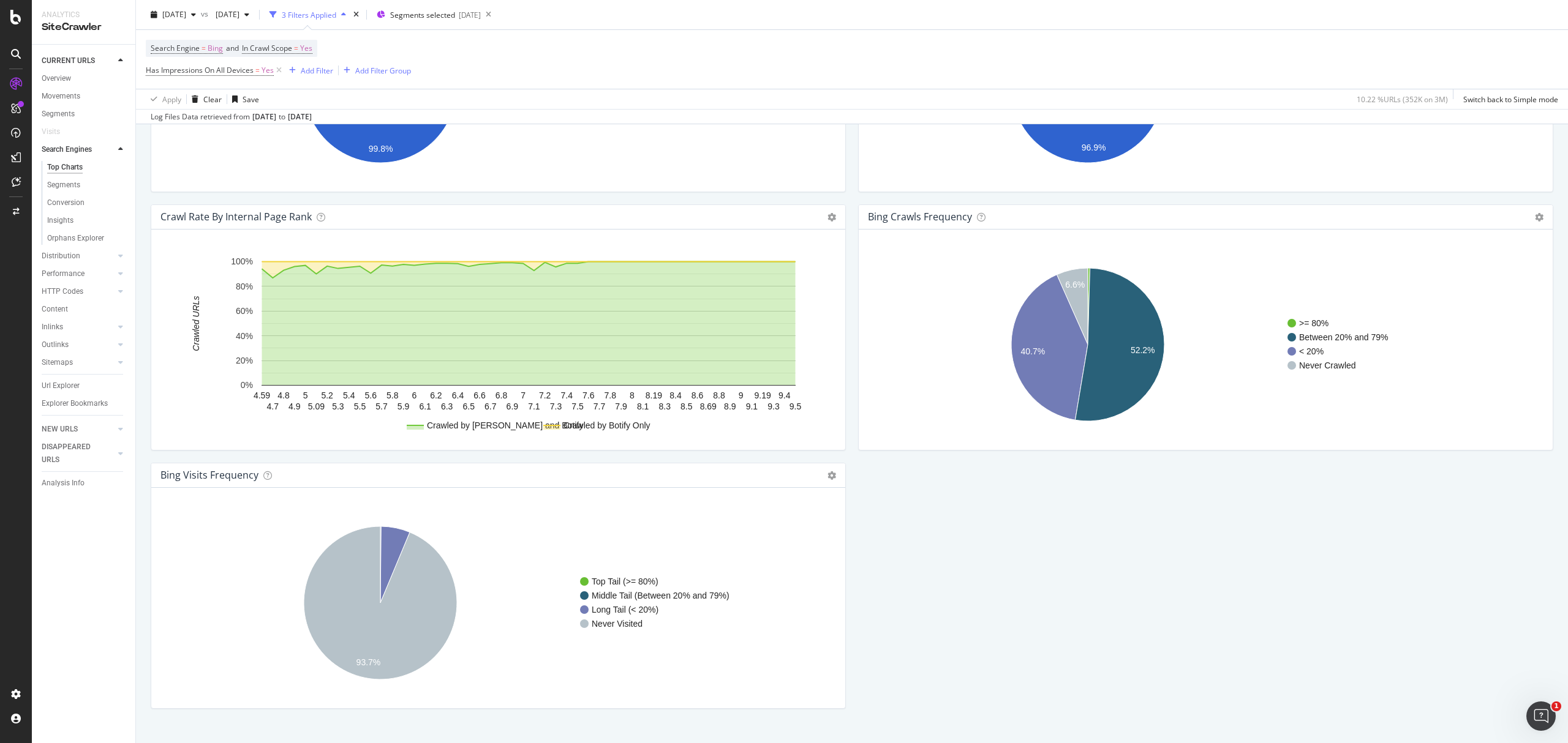
scroll to position [1204, 0]
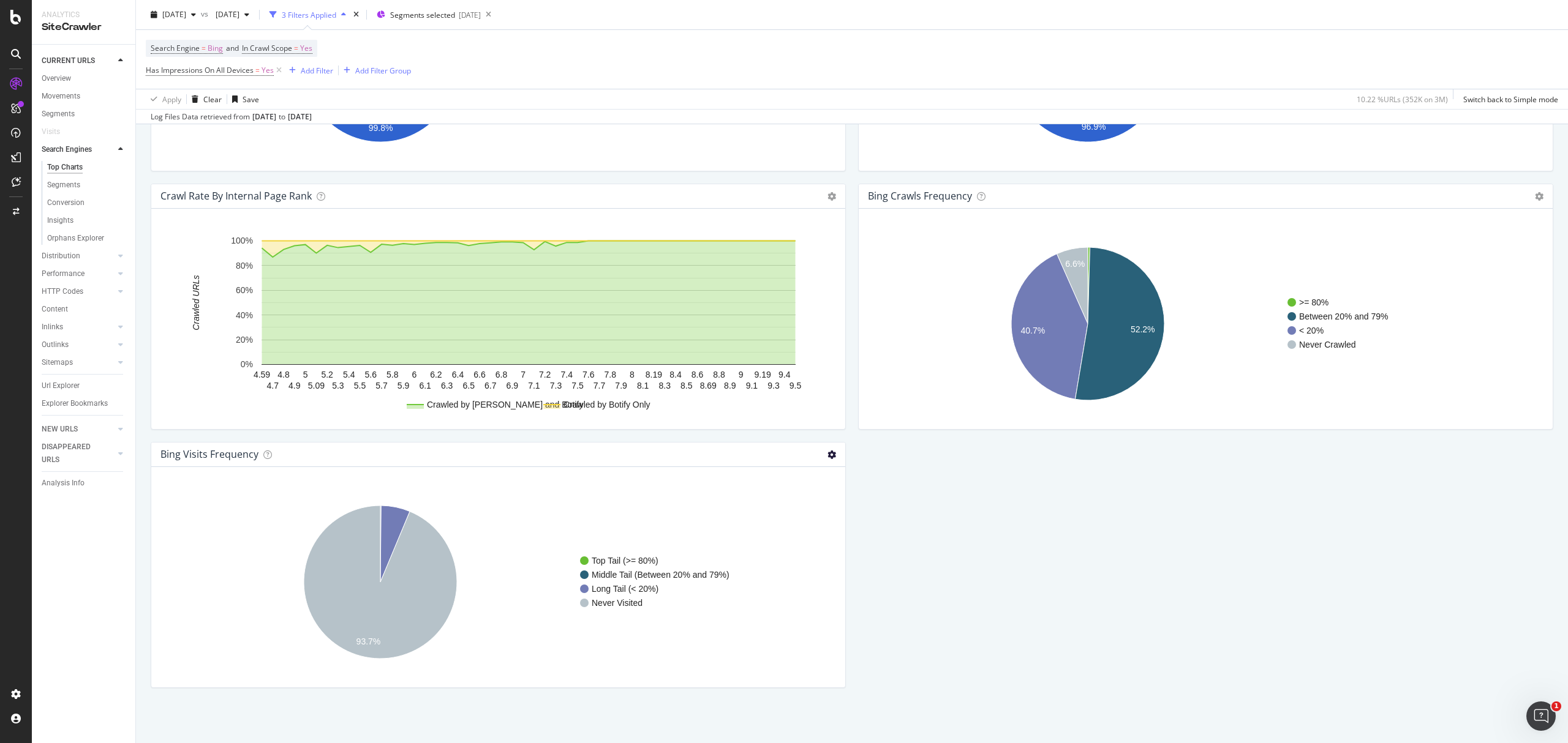
drag, startPoint x: 836, startPoint y: 453, endPoint x: 824, endPoint y: 454, distance: 12.0
click at [831, 453] on div "bing Visits Frequency Chart (by Value) Table Expand Export as CSV Export as PNG…" at bounding box center [498, 455] width 694 height 25
click at [827, 454] on icon at bounding box center [831, 455] width 9 height 9
click at [793, 500] on span "Table" at bounding box center [781, 498] width 127 height 17
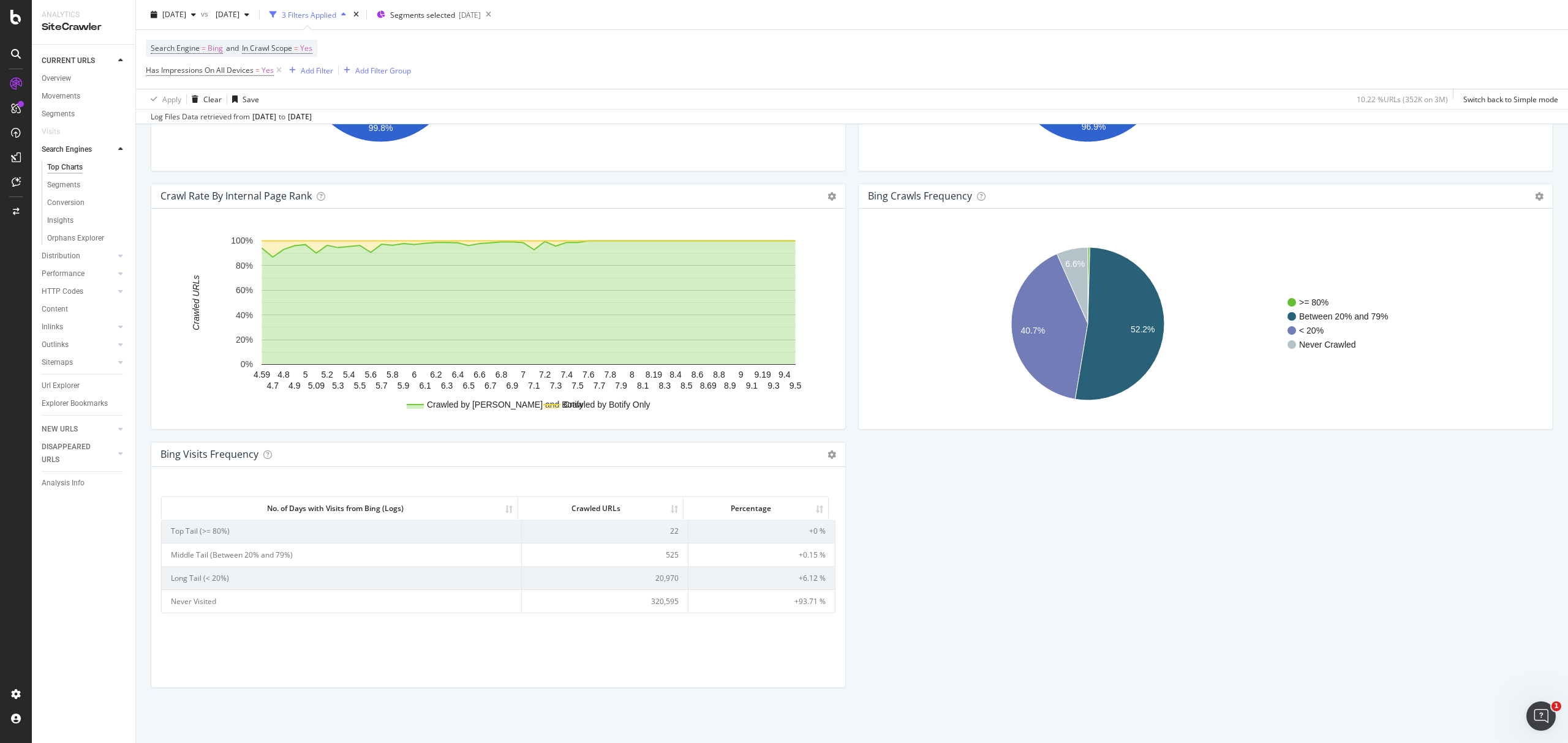
click at [654, 578] on td "20,970" at bounding box center [605, 578] width 167 height 23
copy td "20,970"
click at [664, 552] on td "525" at bounding box center [605, 554] width 167 height 23
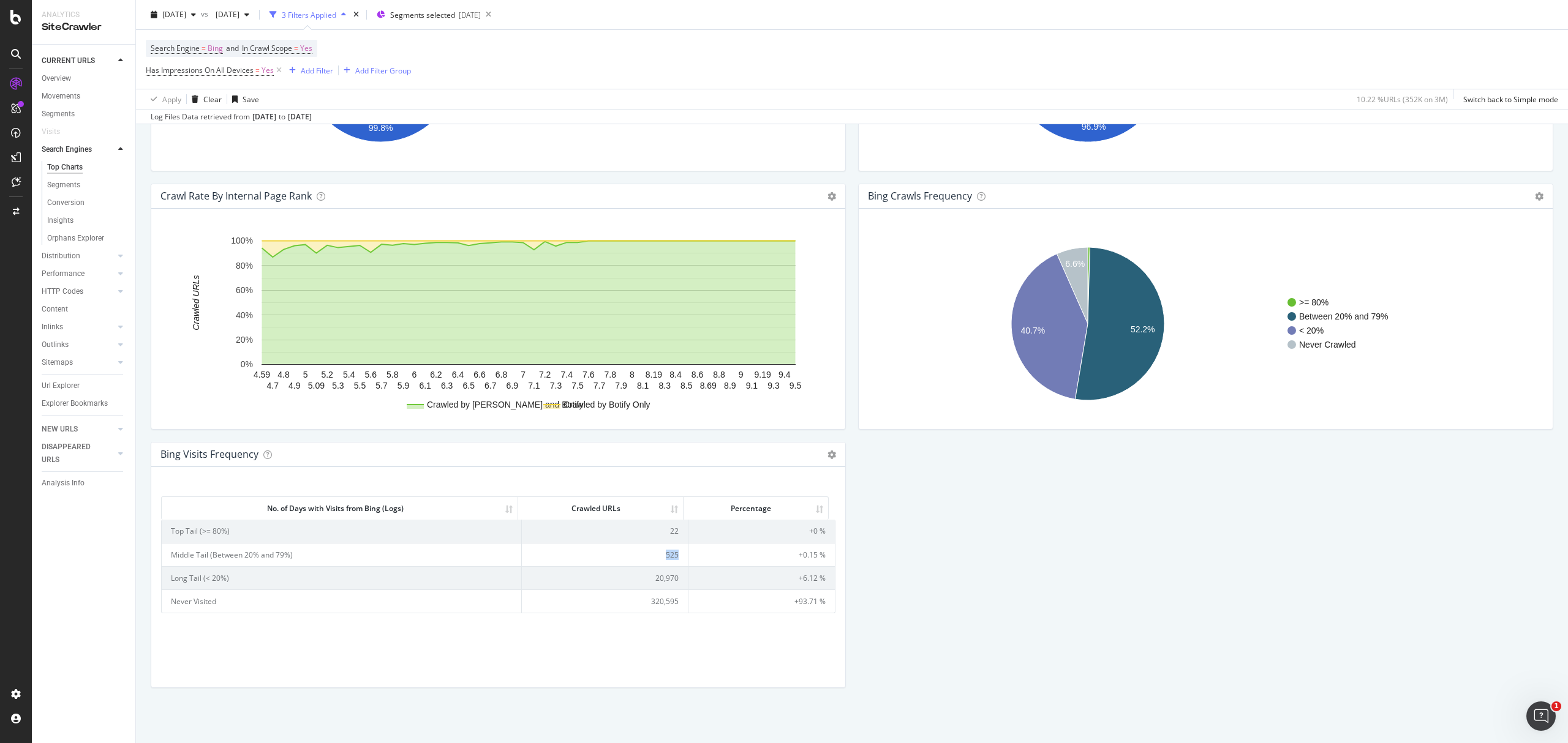
click at [664, 552] on td "525" at bounding box center [605, 554] width 167 height 23
copy td "525"
click at [264, 454] on icon at bounding box center [268, 455] width 9 height 9
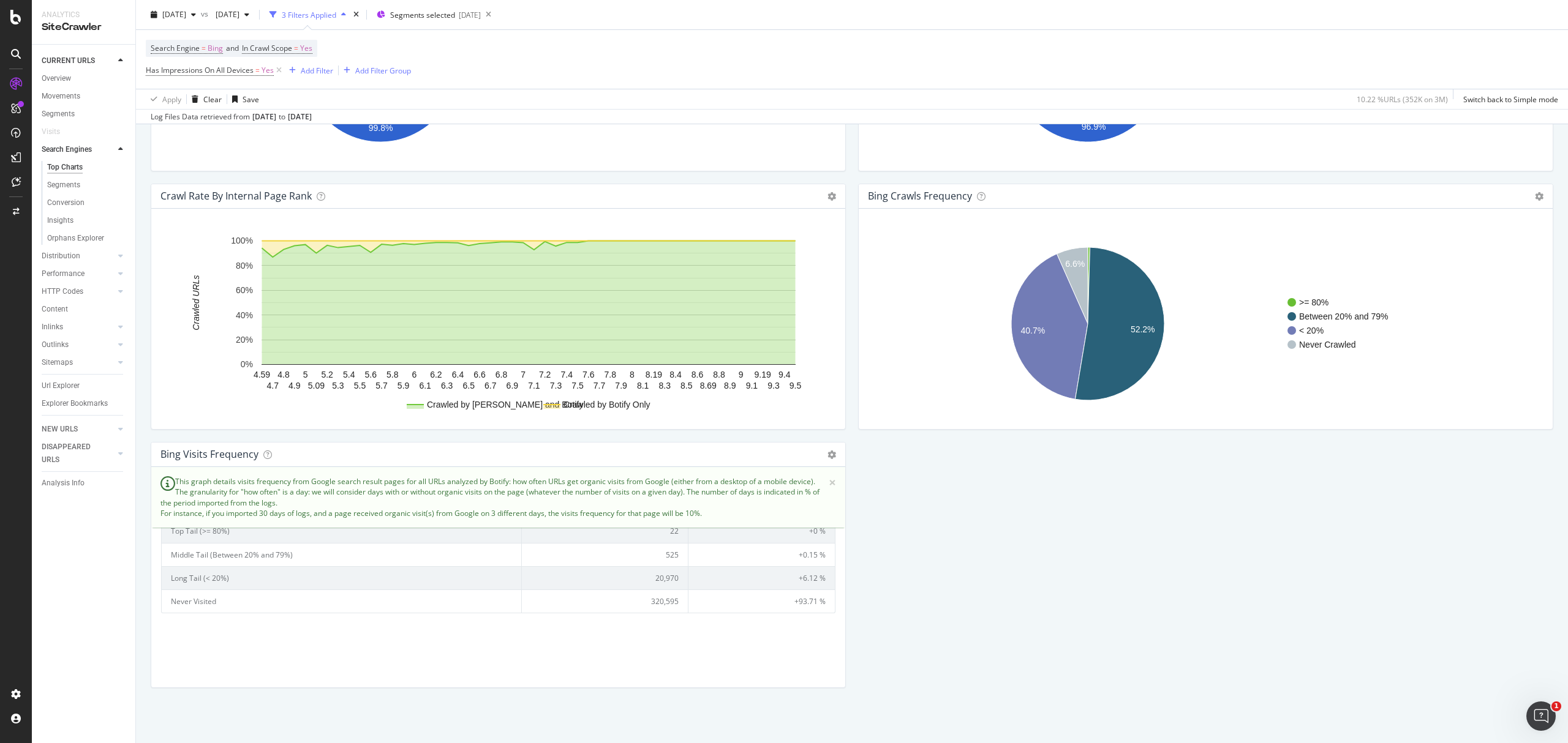
click at [662, 574] on td "20,970" at bounding box center [605, 578] width 167 height 23
click at [662, 552] on td "525" at bounding box center [605, 554] width 167 height 23
click at [268, 452] on icon at bounding box center [268, 455] width 9 height 9
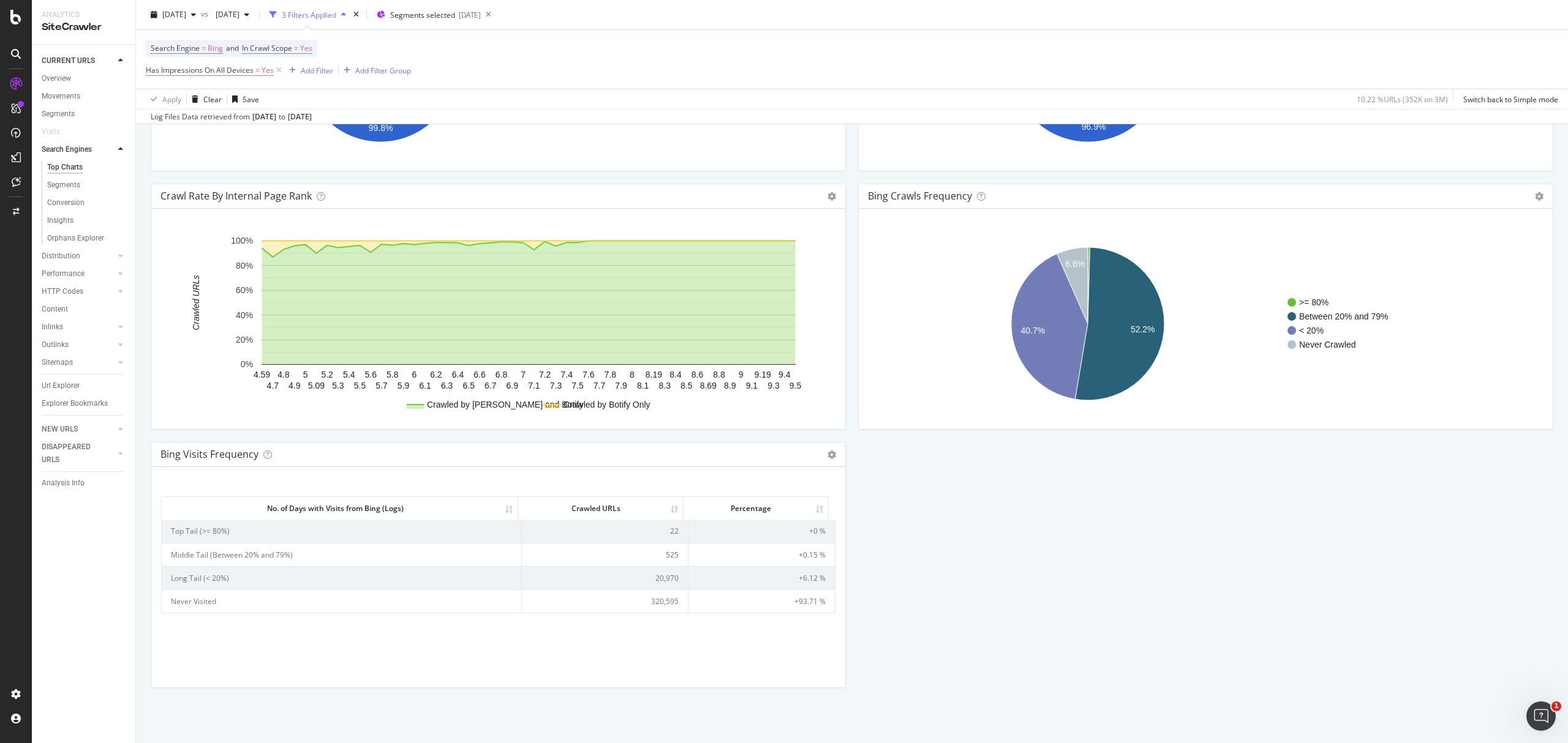
click at [670, 560] on td "525" at bounding box center [605, 554] width 167 height 23
click at [671, 532] on td "22" at bounding box center [605, 531] width 167 height 23
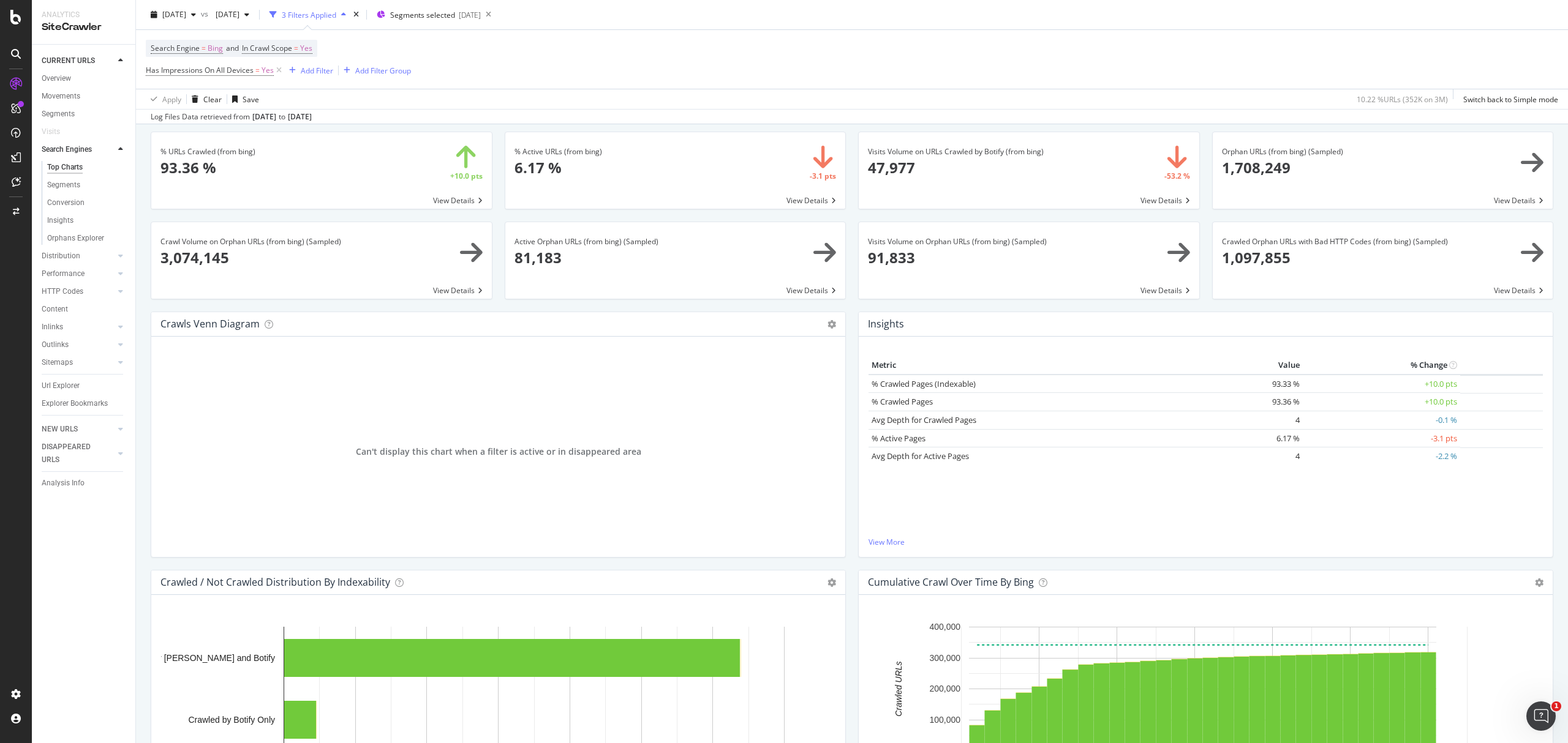
scroll to position [0, 0]
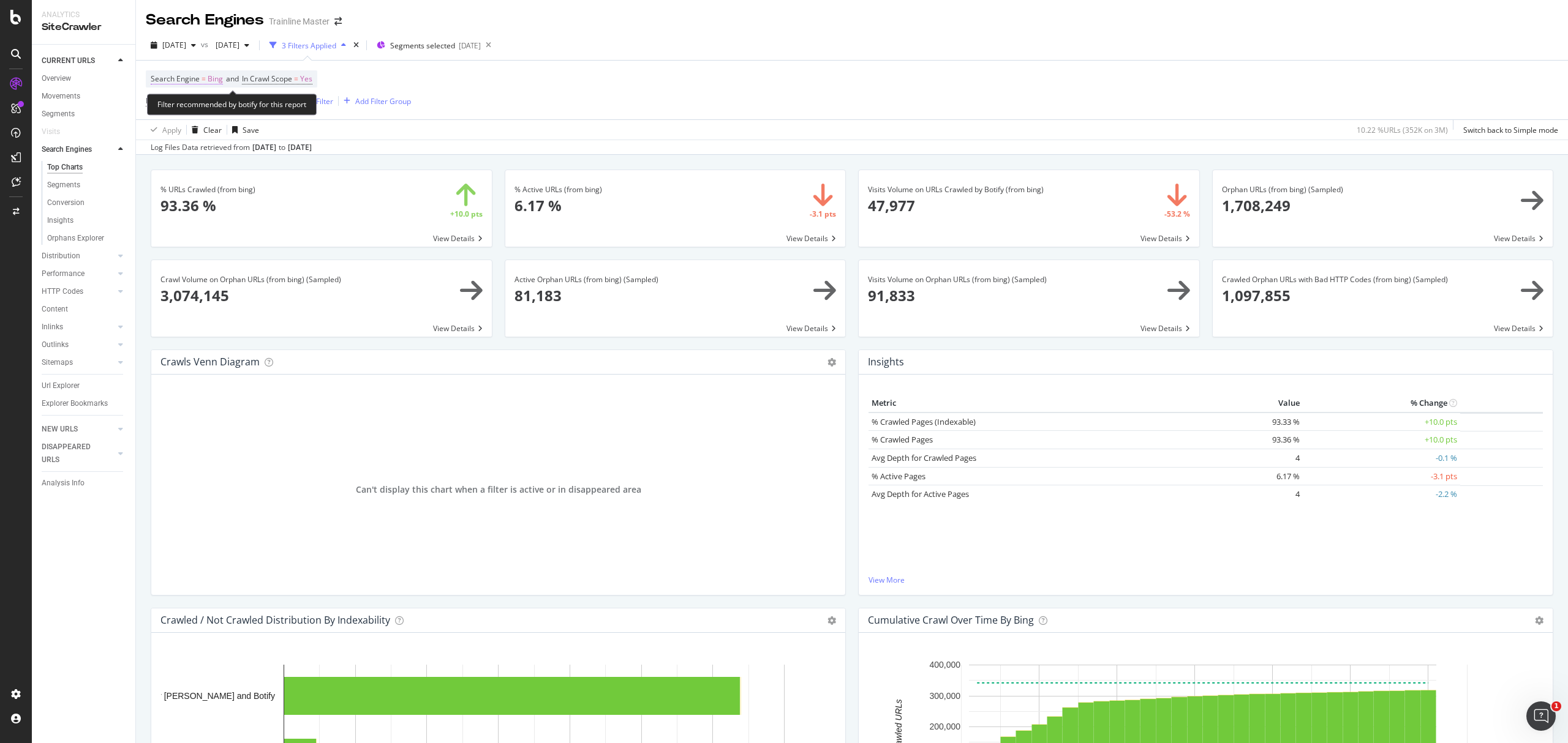
click at [212, 84] on span "Bing" at bounding box center [215, 79] width 15 height 17
click at [167, 114] on div "Bing" at bounding box center [229, 108] width 134 height 19
click at [193, 155] on div "Google" at bounding box center [230, 150] width 131 height 16
click at [173, 44] on span "[DATE]" at bounding box center [175, 45] width 24 height 11
click at [181, 54] on button "[DATE]" at bounding box center [173, 45] width 55 height 19
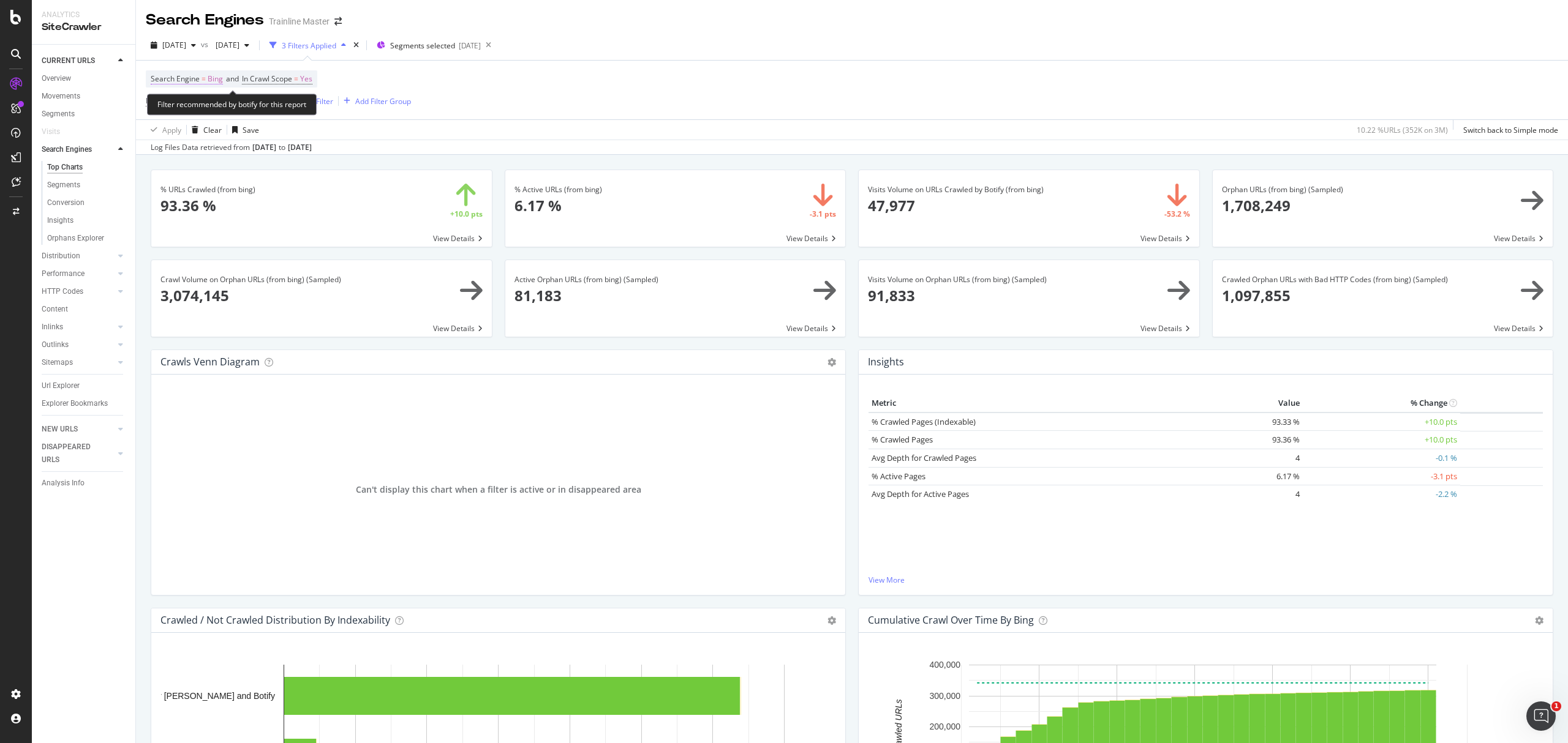
click at [217, 79] on span "Bing" at bounding box center [215, 79] width 15 height 17
click at [184, 108] on icon at bounding box center [182, 108] width 9 height 7
click at [192, 155] on div "Google" at bounding box center [230, 150] width 131 height 16
click at [290, 133] on div "Apply" at bounding box center [287, 134] width 19 height 11
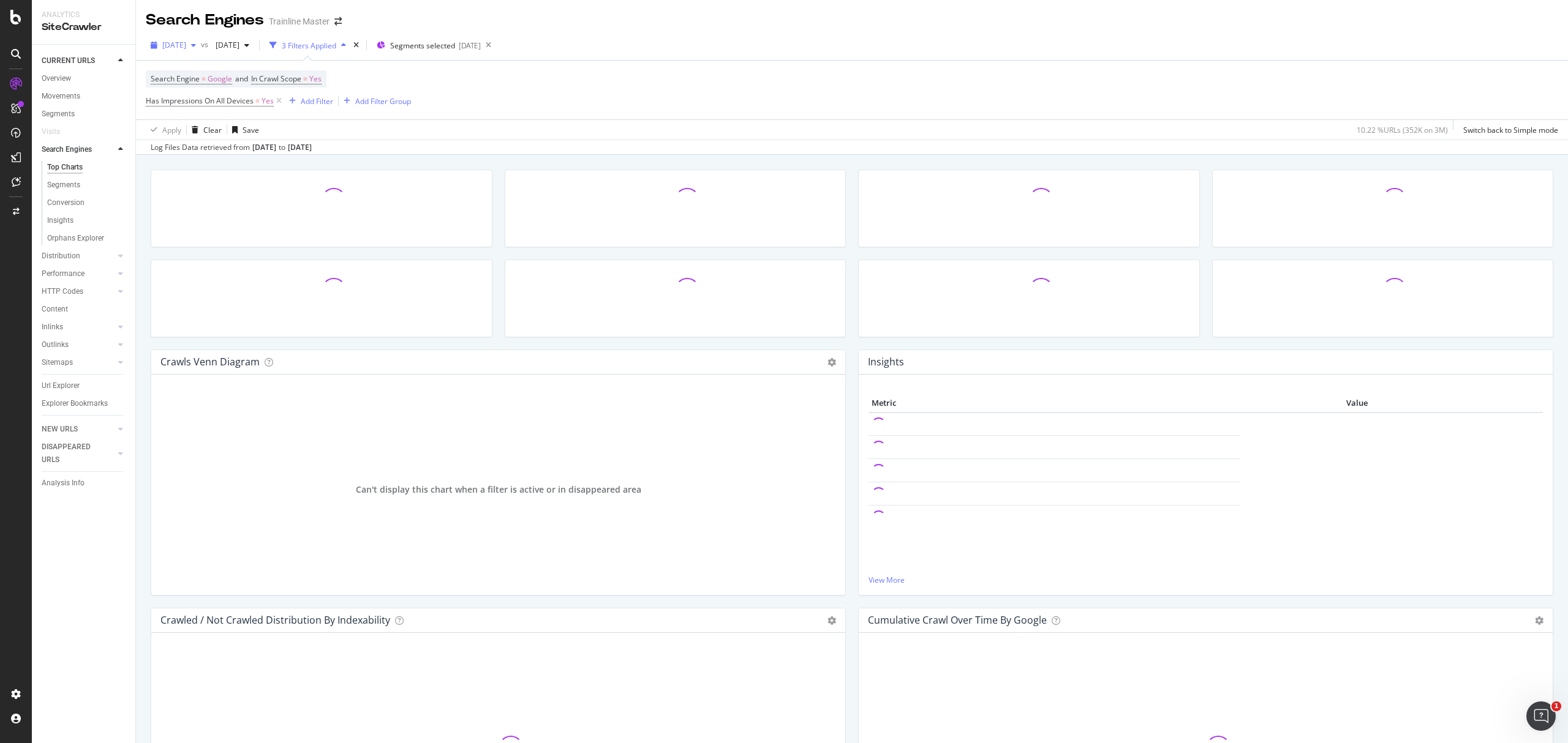
click at [189, 51] on div "[DATE]" at bounding box center [173, 45] width 55 height 18
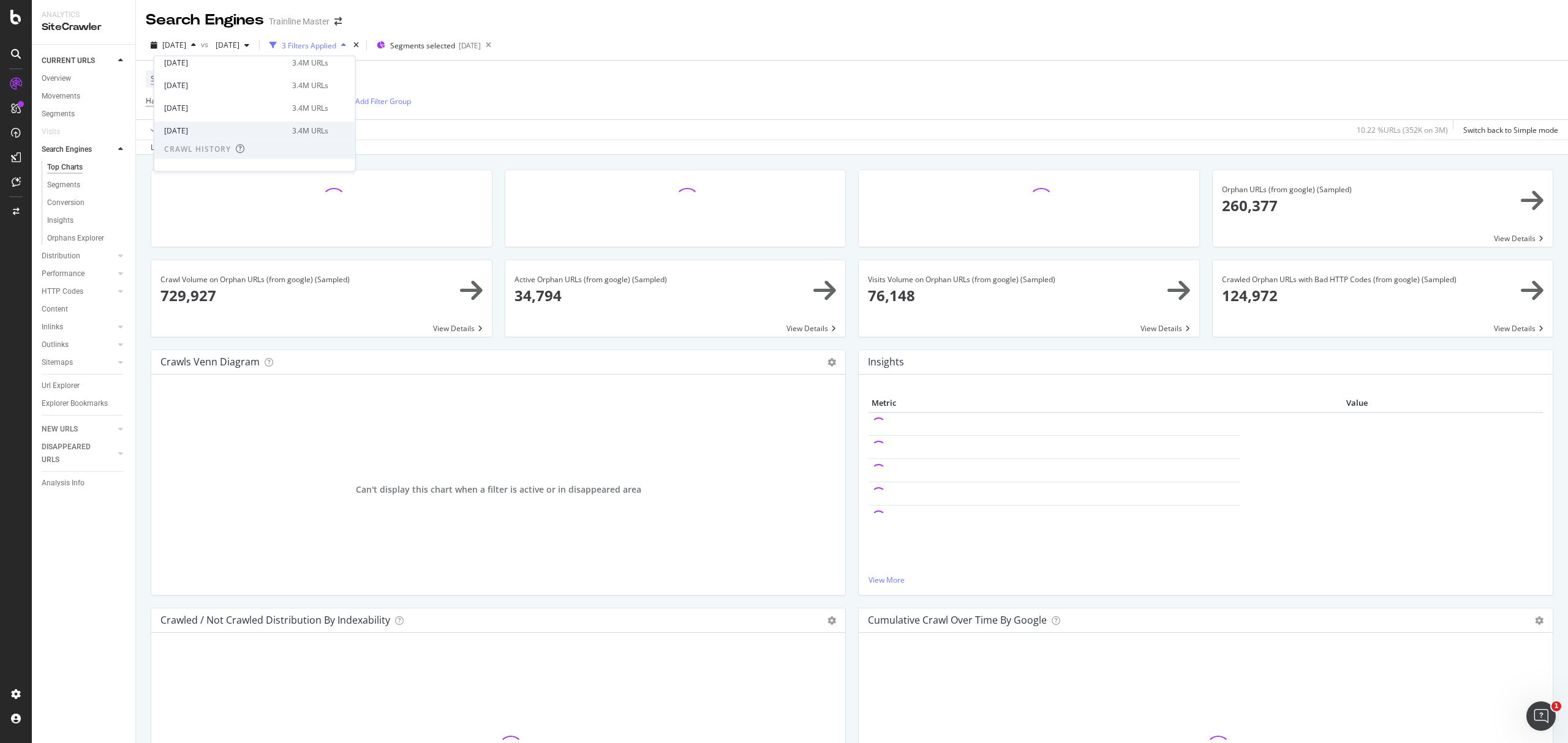
scroll to position [245, 0]
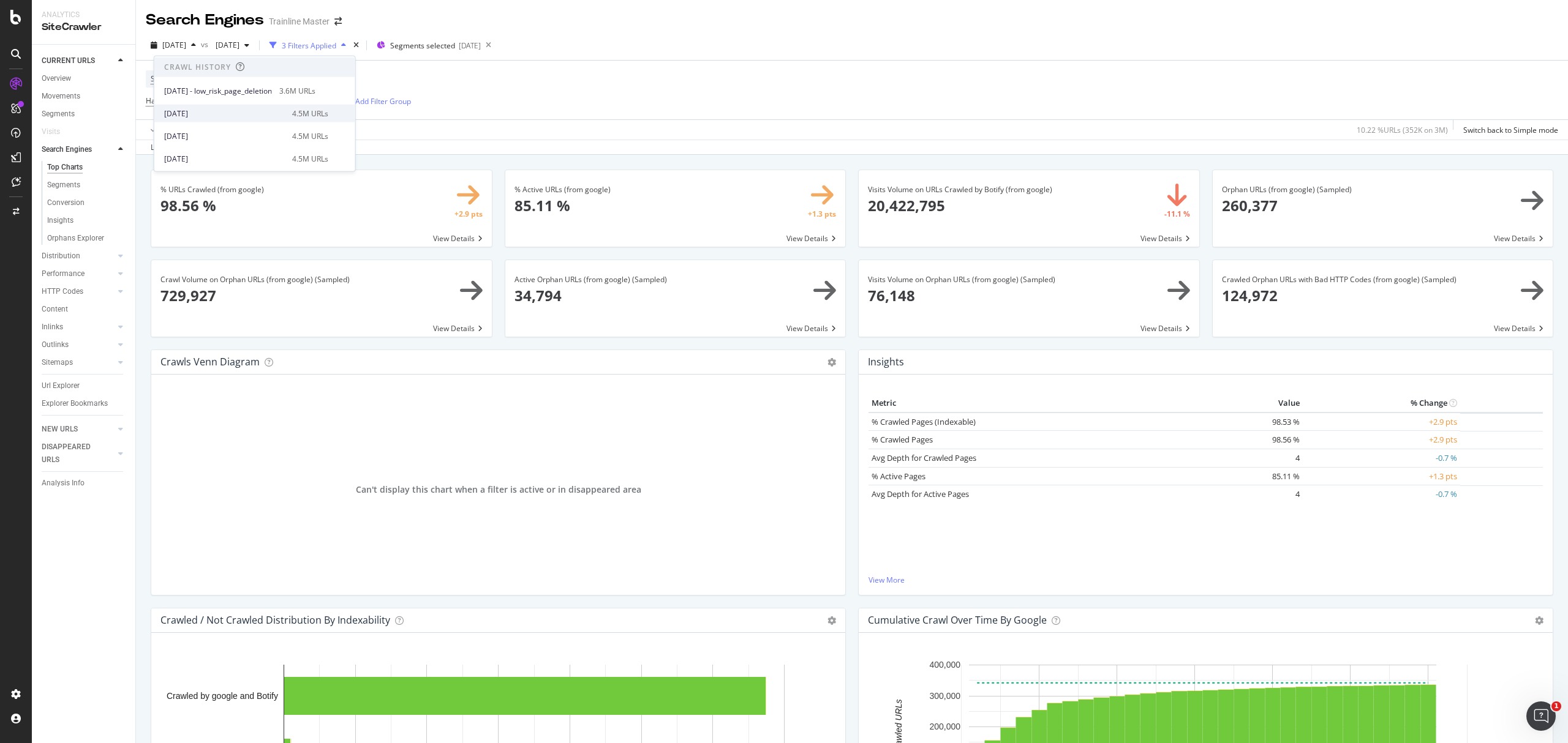
click at [253, 118] on div "2025 Apr. 6th" at bounding box center [224, 113] width 120 height 11
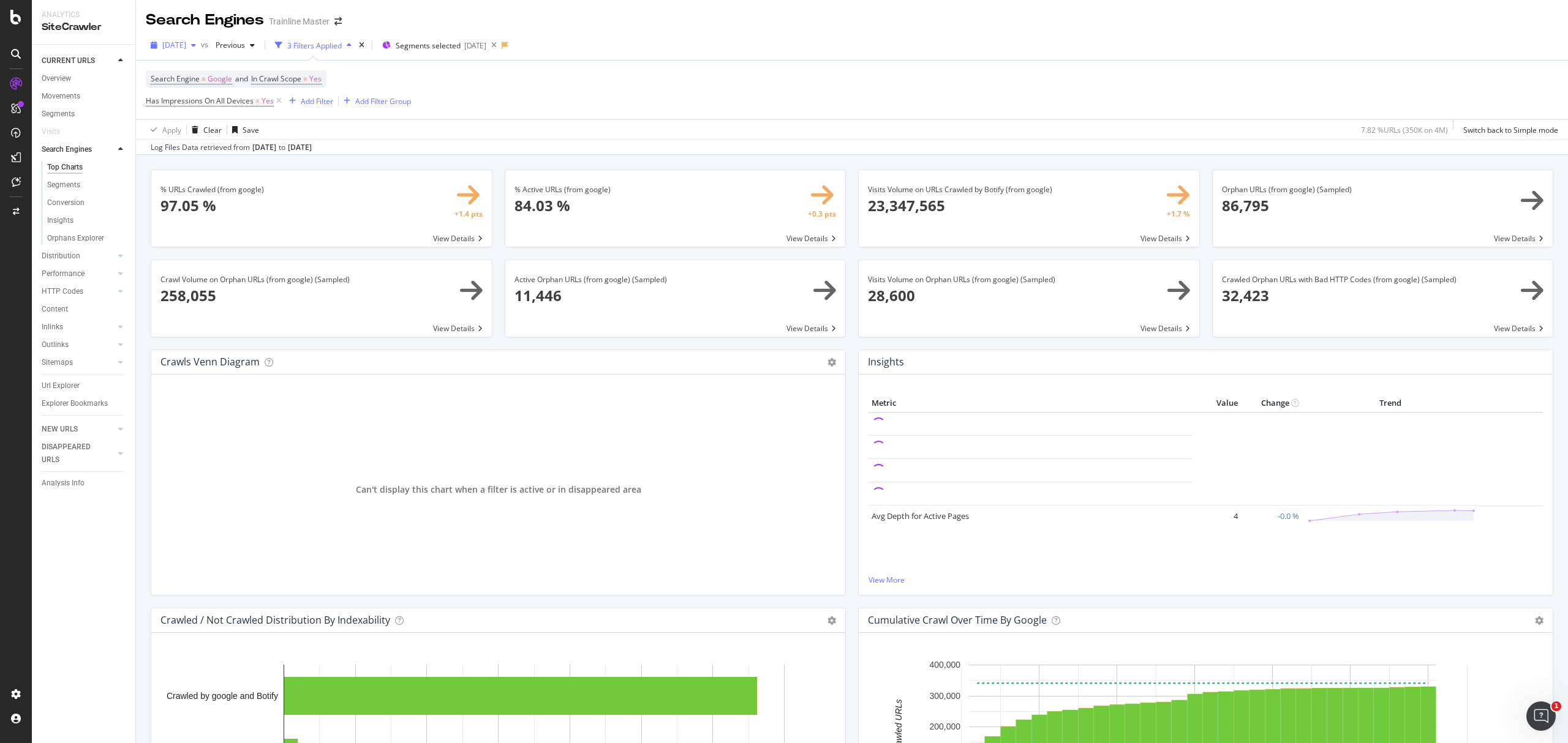
click at [186, 45] on span "2025 Apr. 6th" at bounding box center [175, 45] width 24 height 11
click at [417, 89] on div "Search Engine = Google and In Crawl Scope = Yes Has Impressions On All Devices …" at bounding box center [852, 90] width 1412 height 59
click at [186, 47] on span "2025 Apr. 6th" at bounding box center [175, 45] width 24 height 11
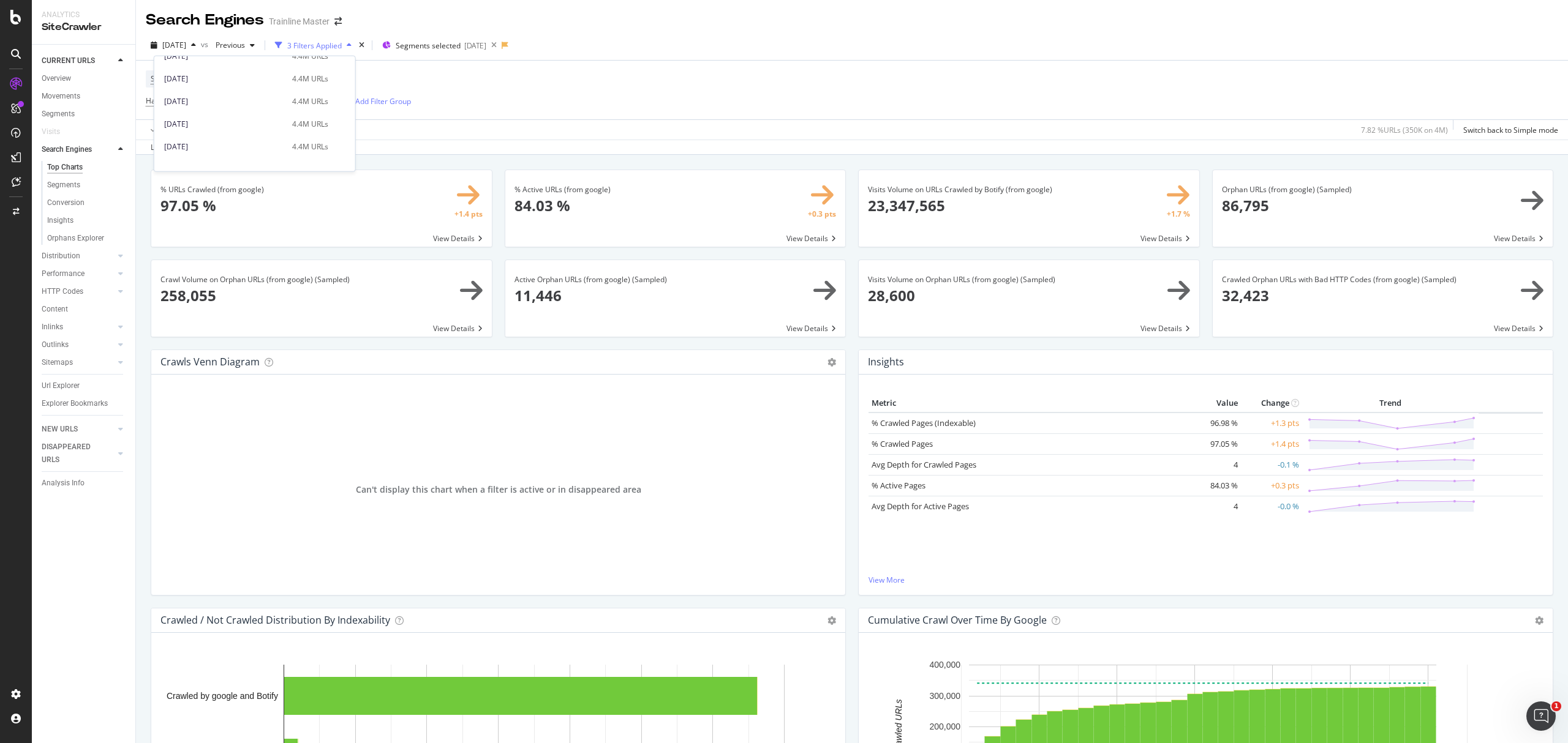
scroll to position [490, 0]
click at [464, 114] on div "Search Engine = Google and In Crawl Scope = Yes Has Impressions On All Devices …" at bounding box center [852, 90] width 1412 height 59
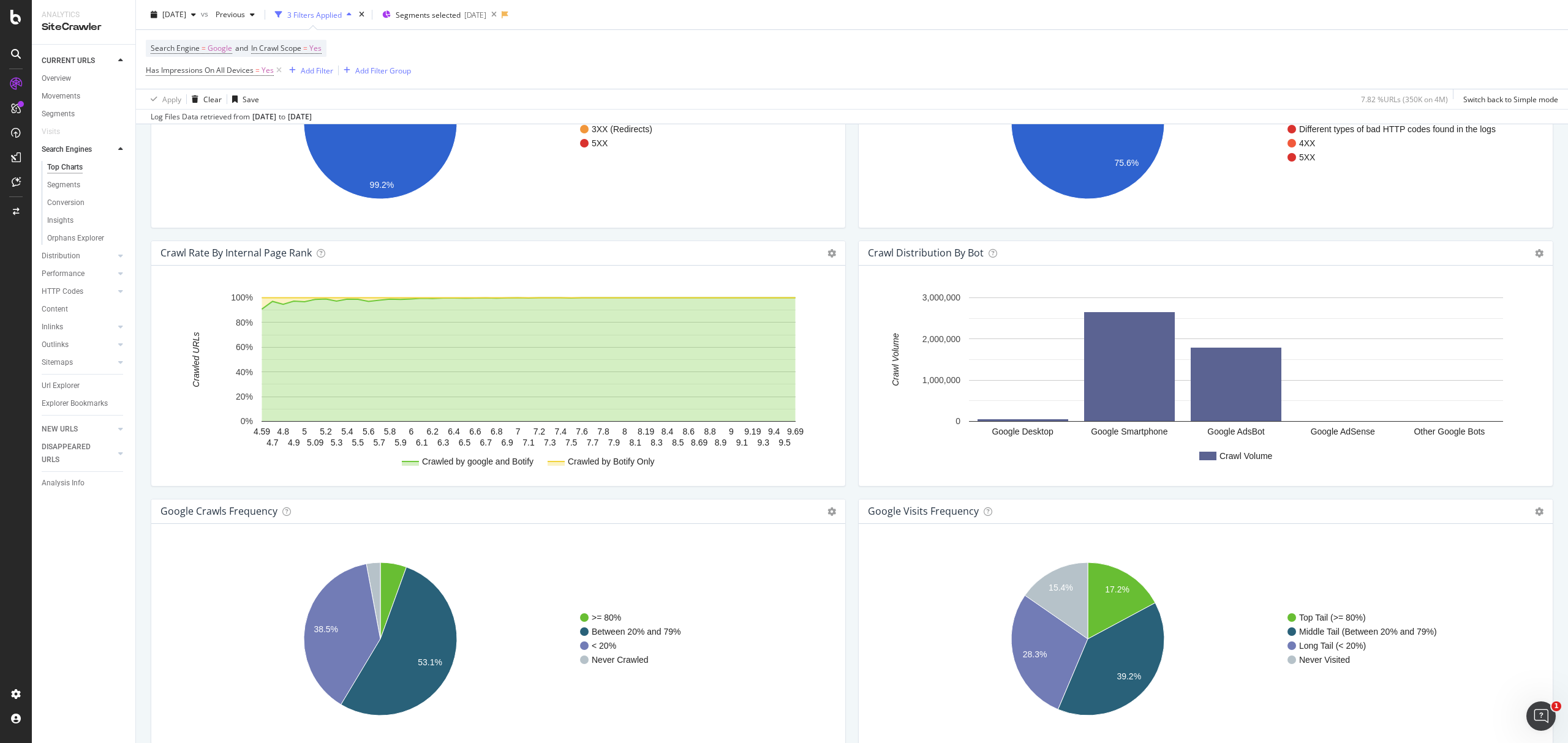
scroll to position [1204, 0]
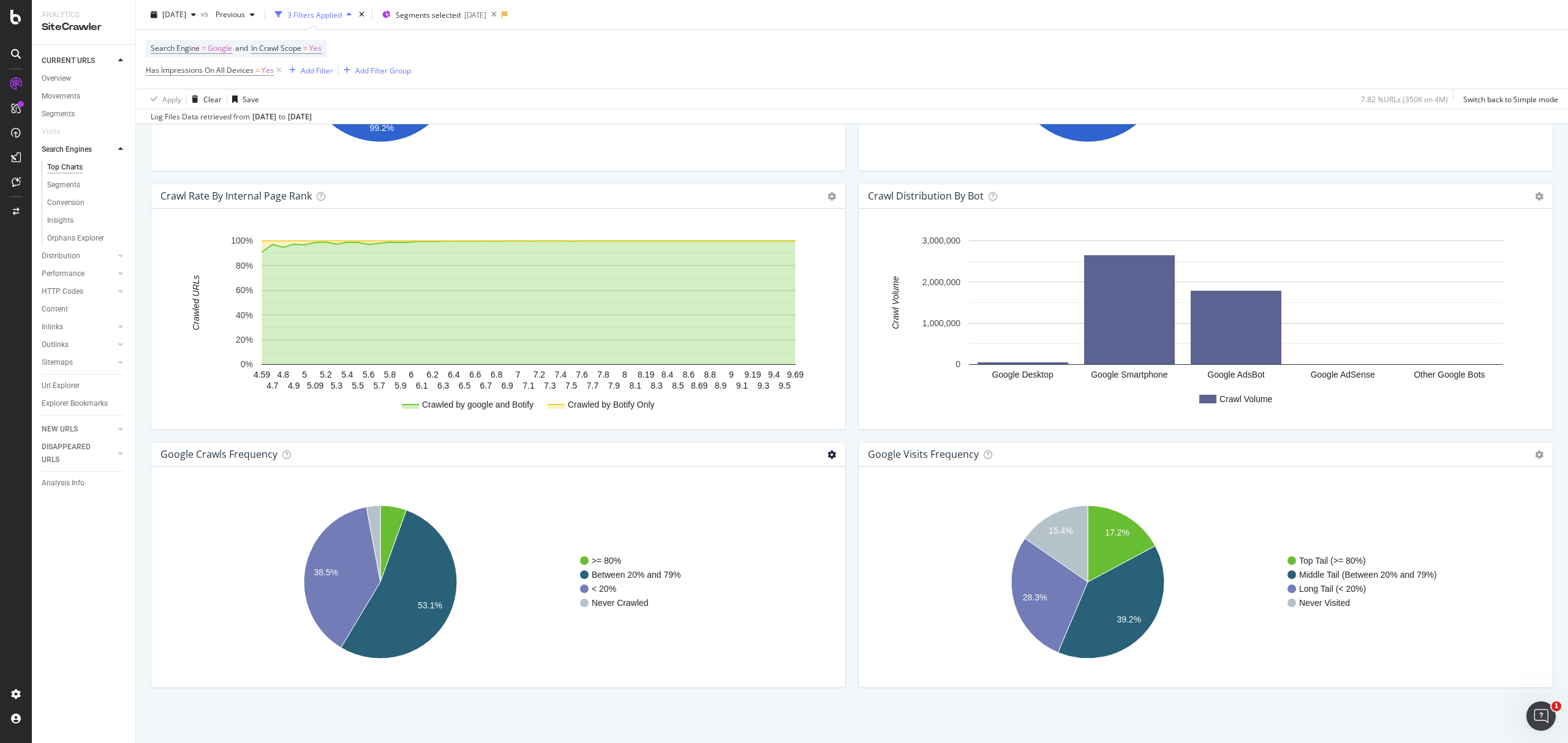
click at [829, 454] on icon at bounding box center [831, 455] width 9 height 9
click at [778, 500] on span "Table" at bounding box center [781, 498] width 127 height 17
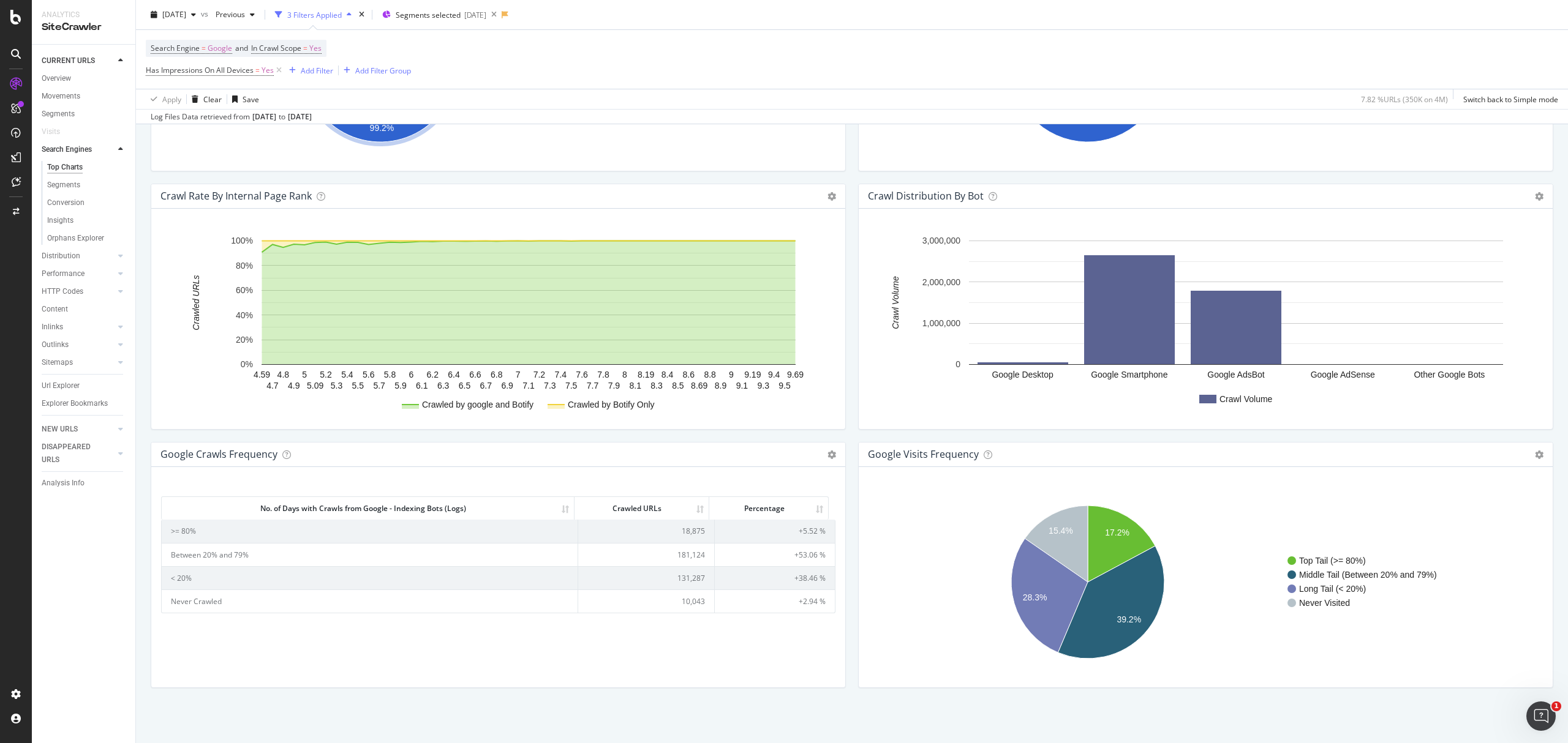
click at [686, 580] on td "131,287" at bounding box center [646, 578] width 136 height 23
click at [690, 552] on td "181,124" at bounding box center [646, 554] width 136 height 23
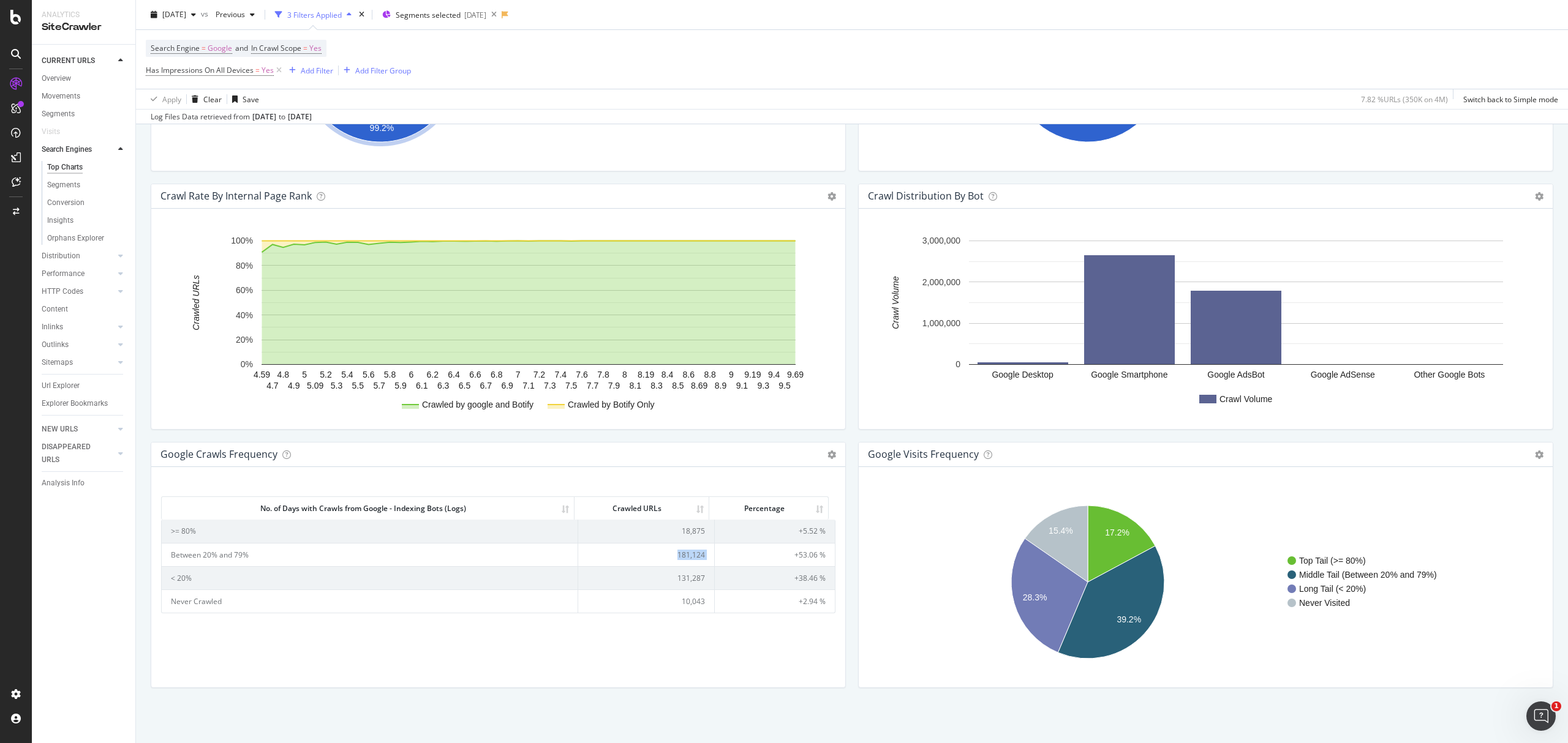
click at [690, 552] on td "181,124" at bounding box center [646, 554] width 136 height 23
click at [678, 532] on td "18,875" at bounding box center [646, 531] width 136 height 23
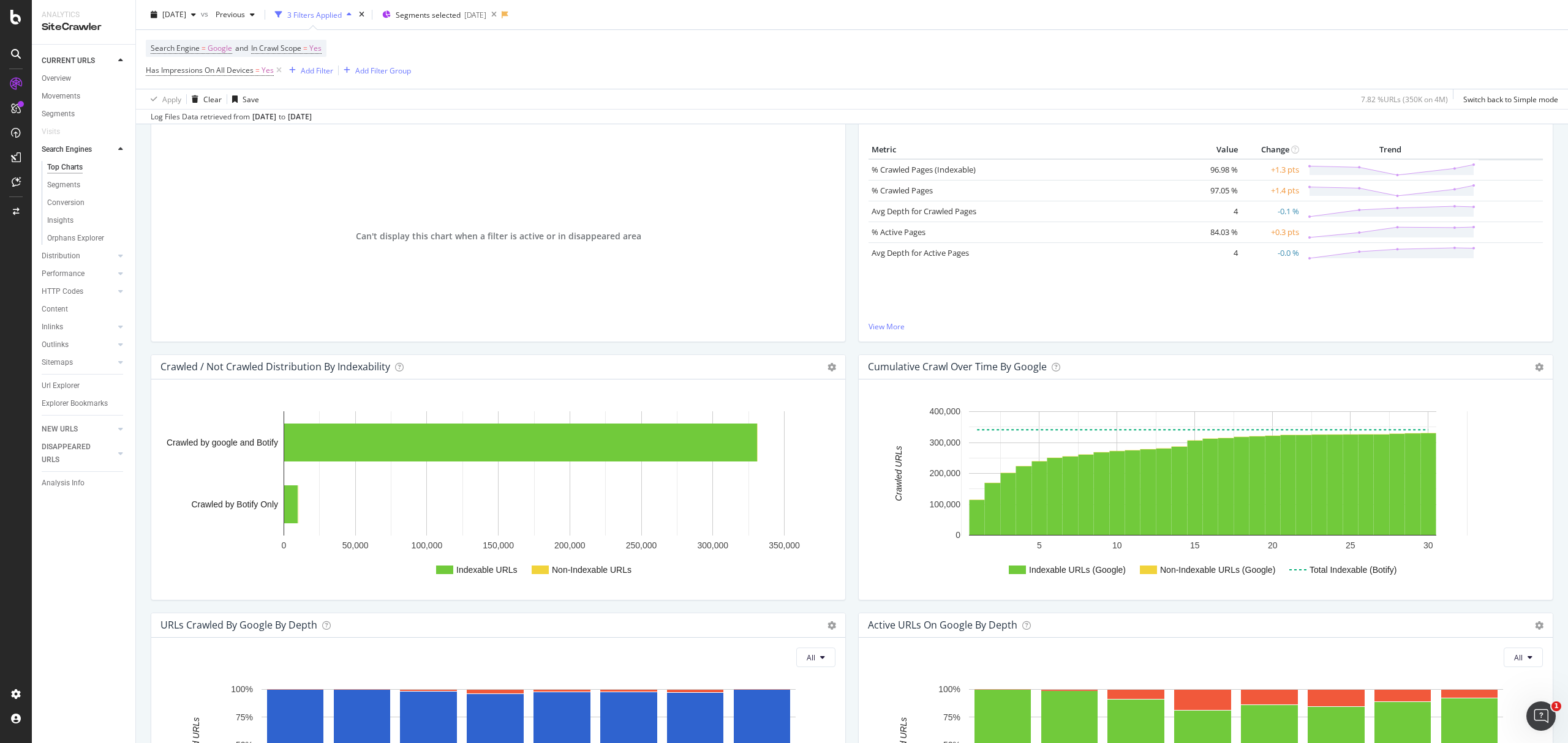
scroll to position [142, 0]
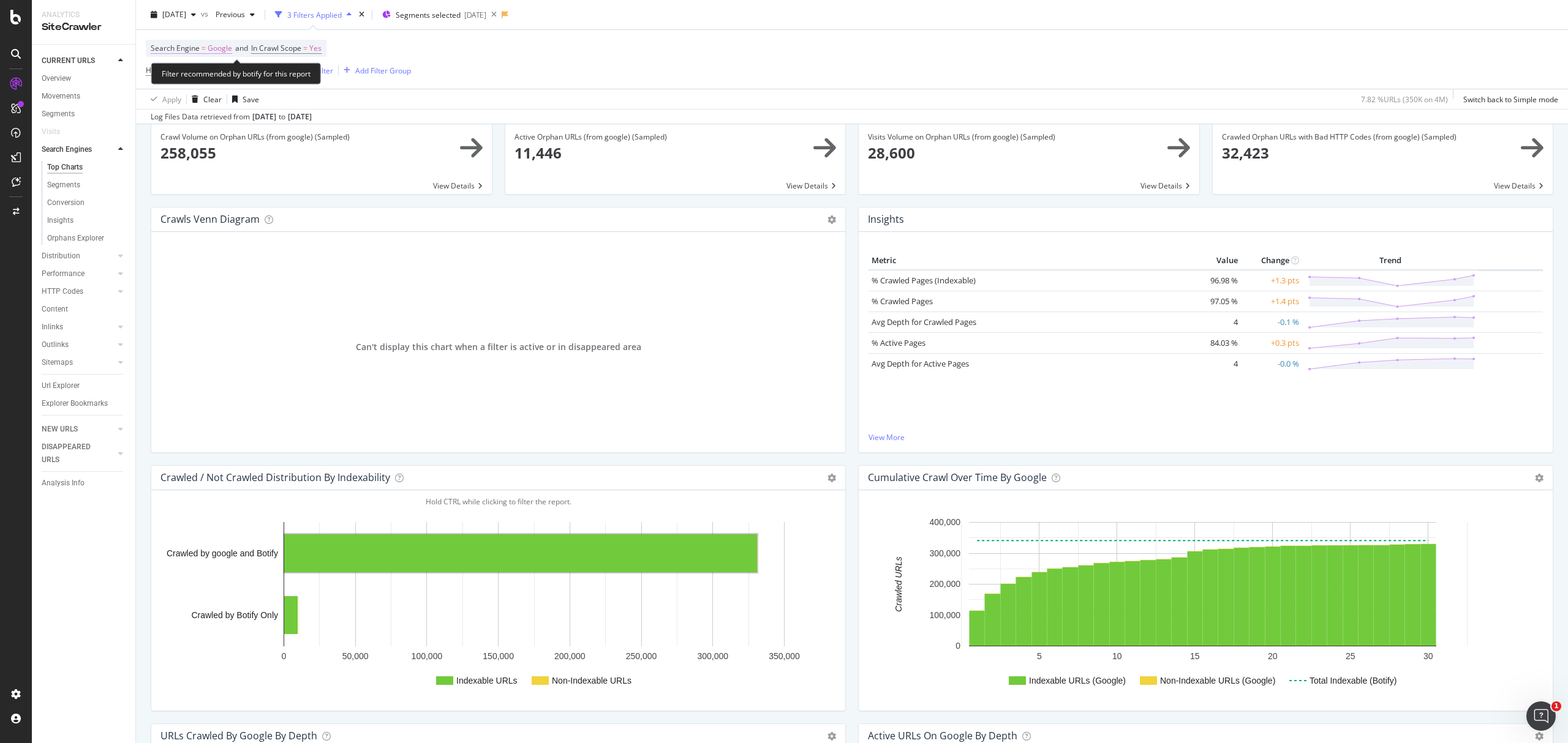
click at [224, 41] on span "Google" at bounding box center [219, 49] width 25 height 17
click at [439, 54] on div "Search Engine = Google and In Crawl Scope = Yes Has Impressions On All Devices …" at bounding box center [852, 60] width 1412 height 59
click at [186, 10] on span "2025 Apr. 6th" at bounding box center [175, 15] width 24 height 11
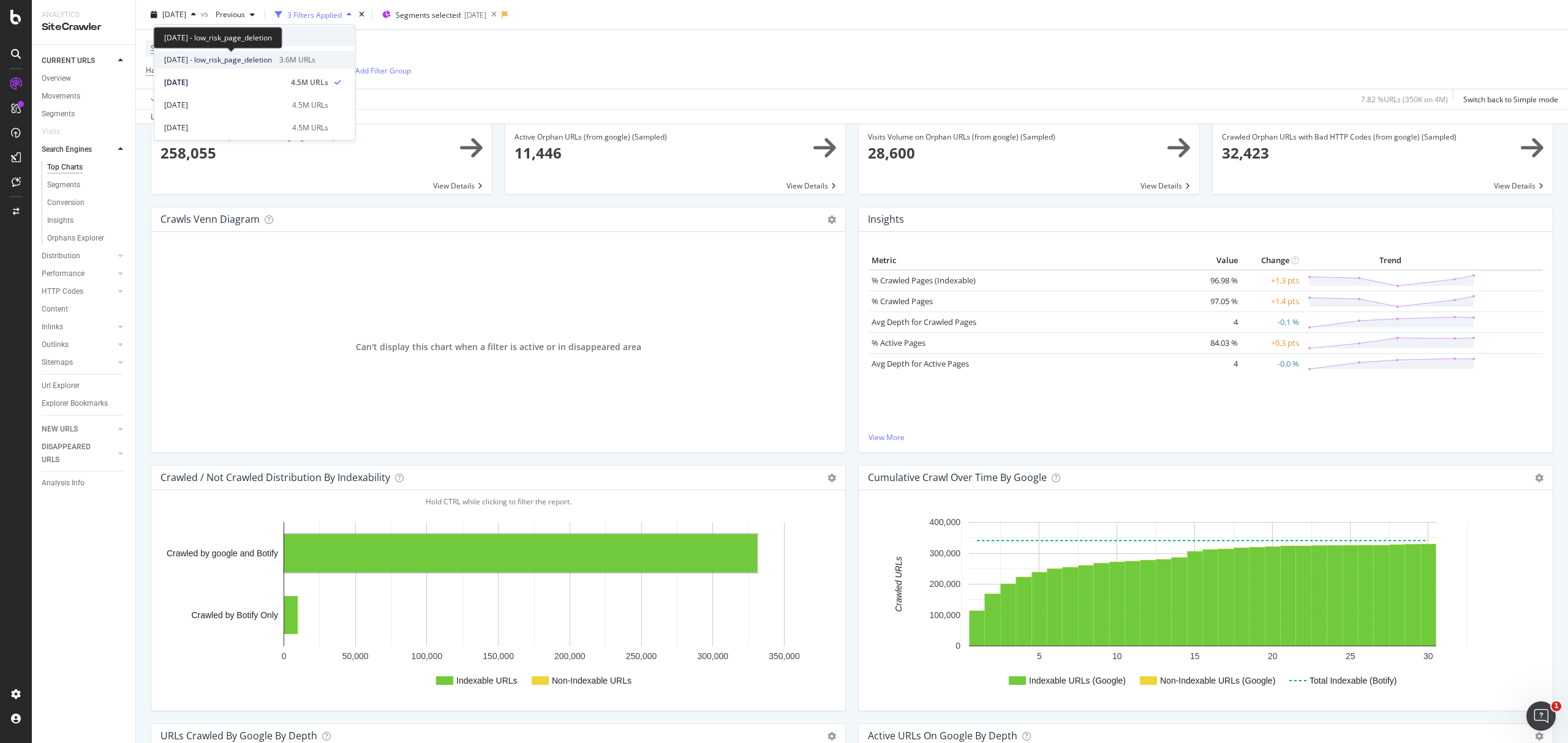
click at [227, 64] on span "2025 May. 4th - low_risk_page_deletion" at bounding box center [217, 60] width 108 height 11
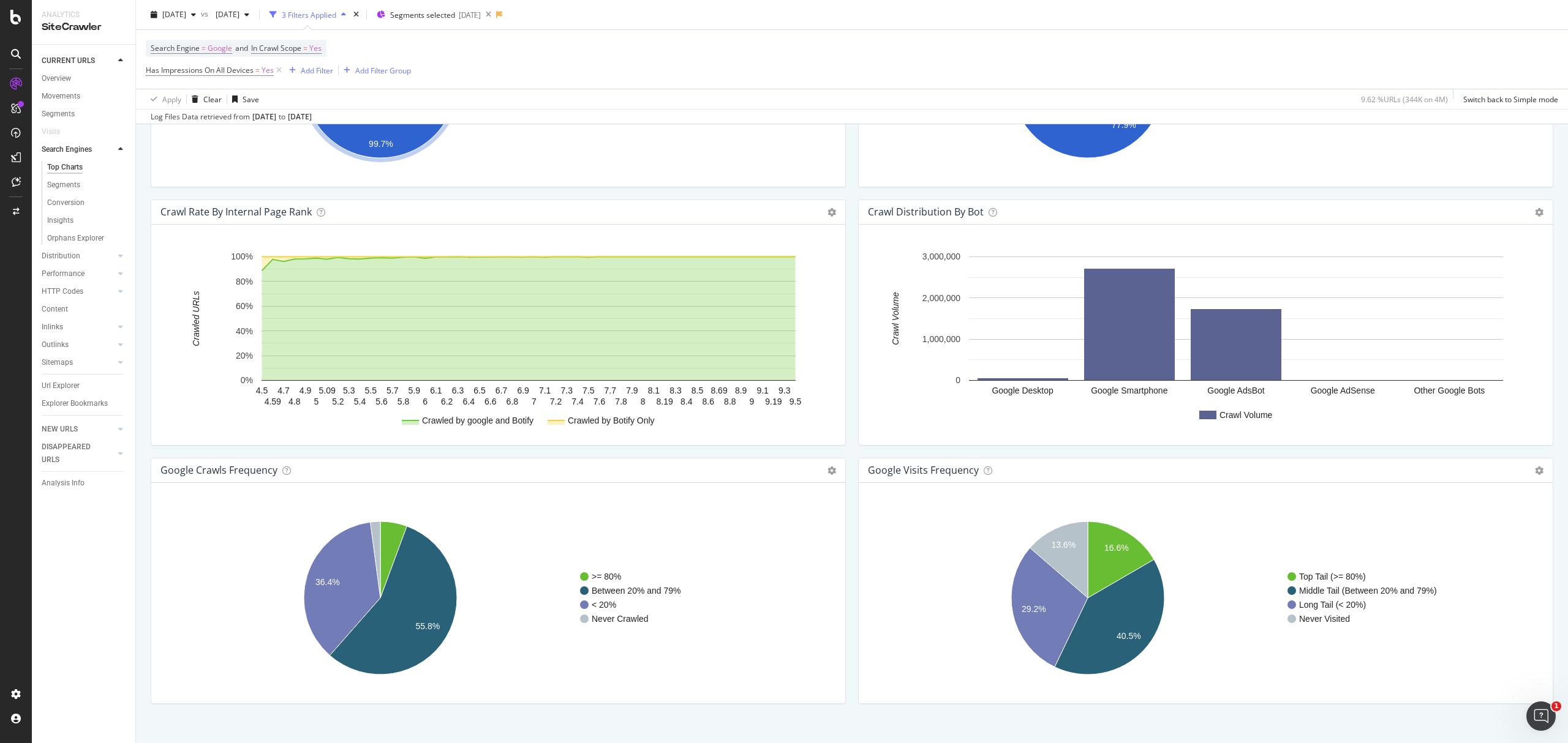
scroll to position [1204, 0]
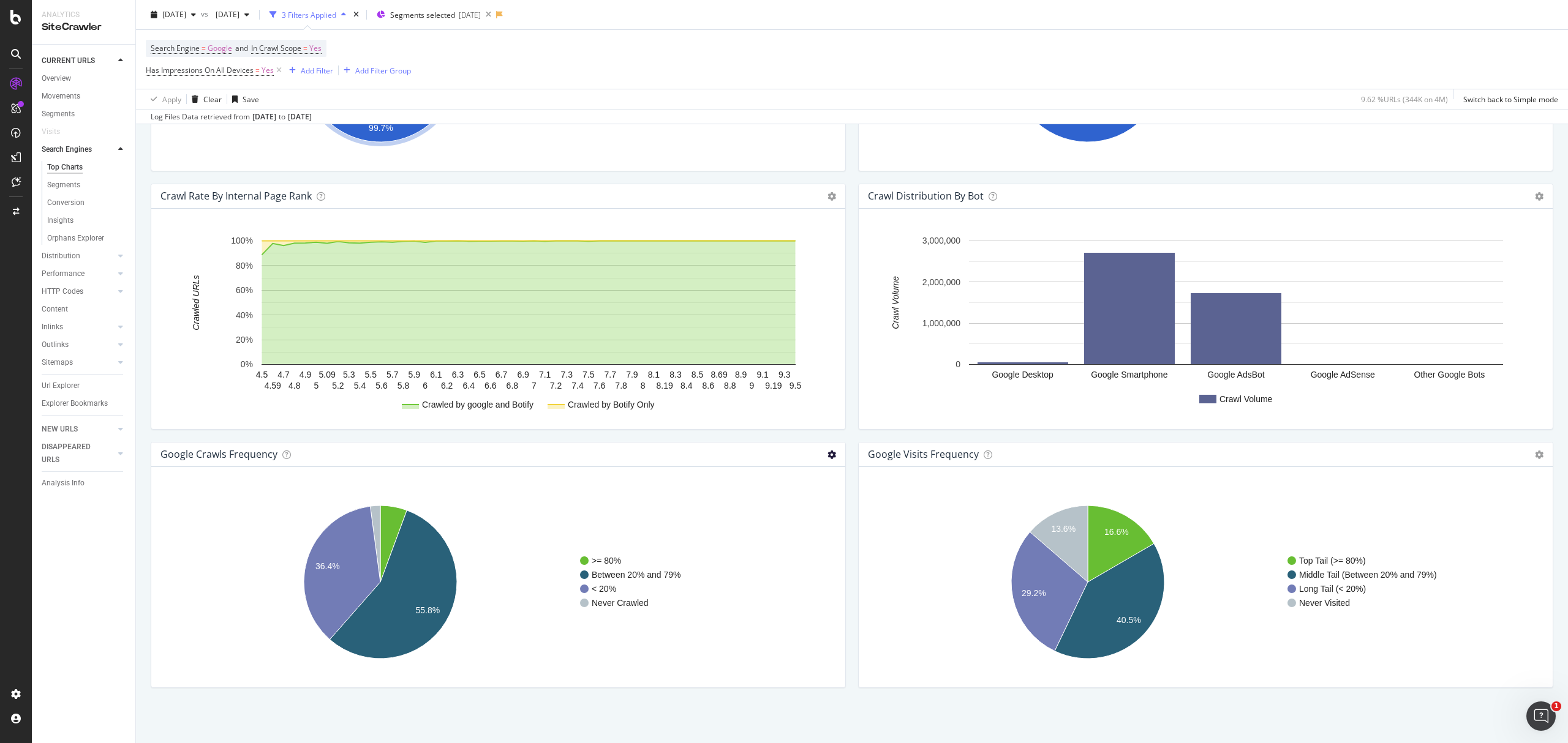
click at [827, 459] on icon at bounding box center [831, 455] width 9 height 9
click at [782, 502] on span "Table" at bounding box center [781, 498] width 127 height 17
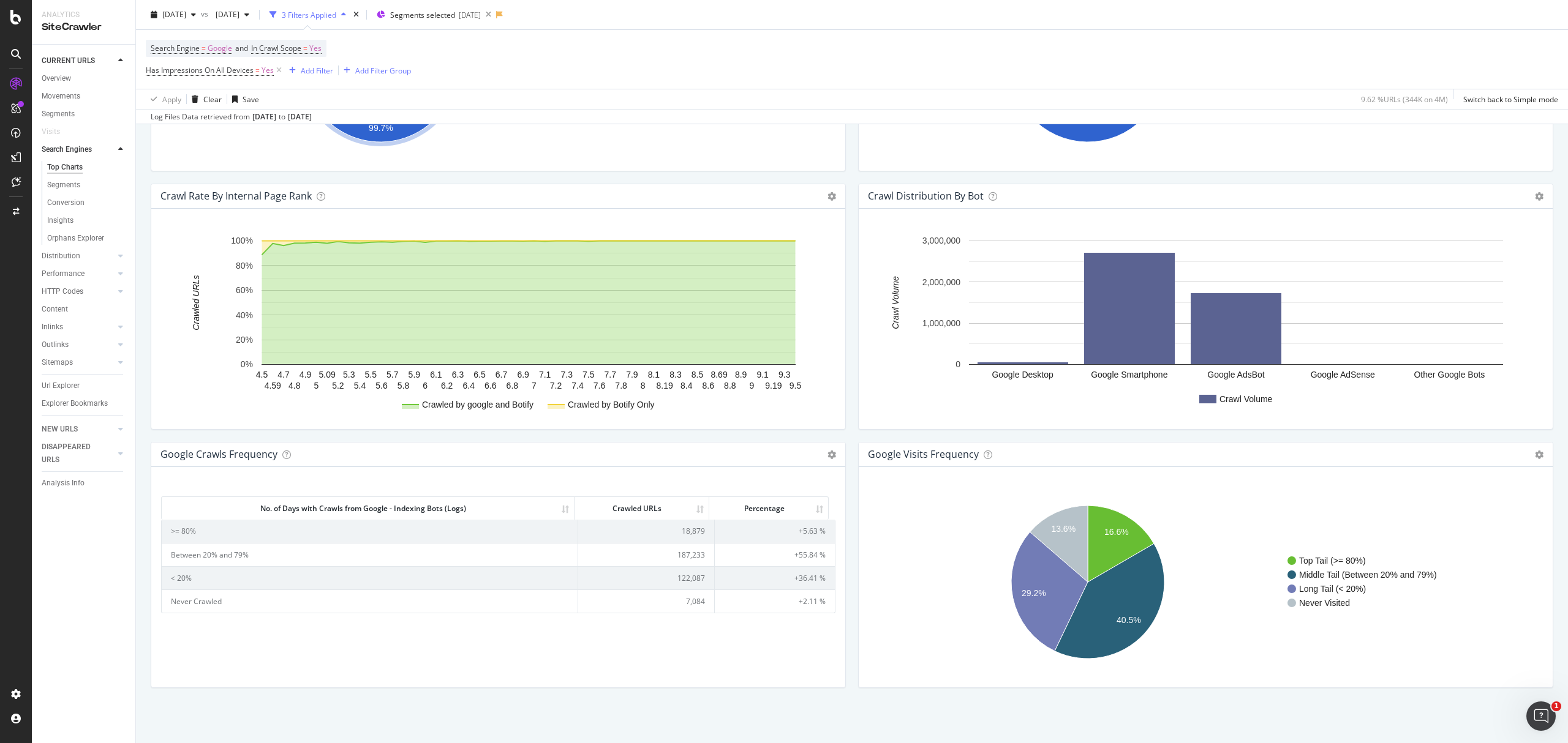
click at [682, 576] on td "122,087" at bounding box center [646, 578] width 136 height 23
click at [682, 546] on td "187,233" at bounding box center [646, 554] width 136 height 23
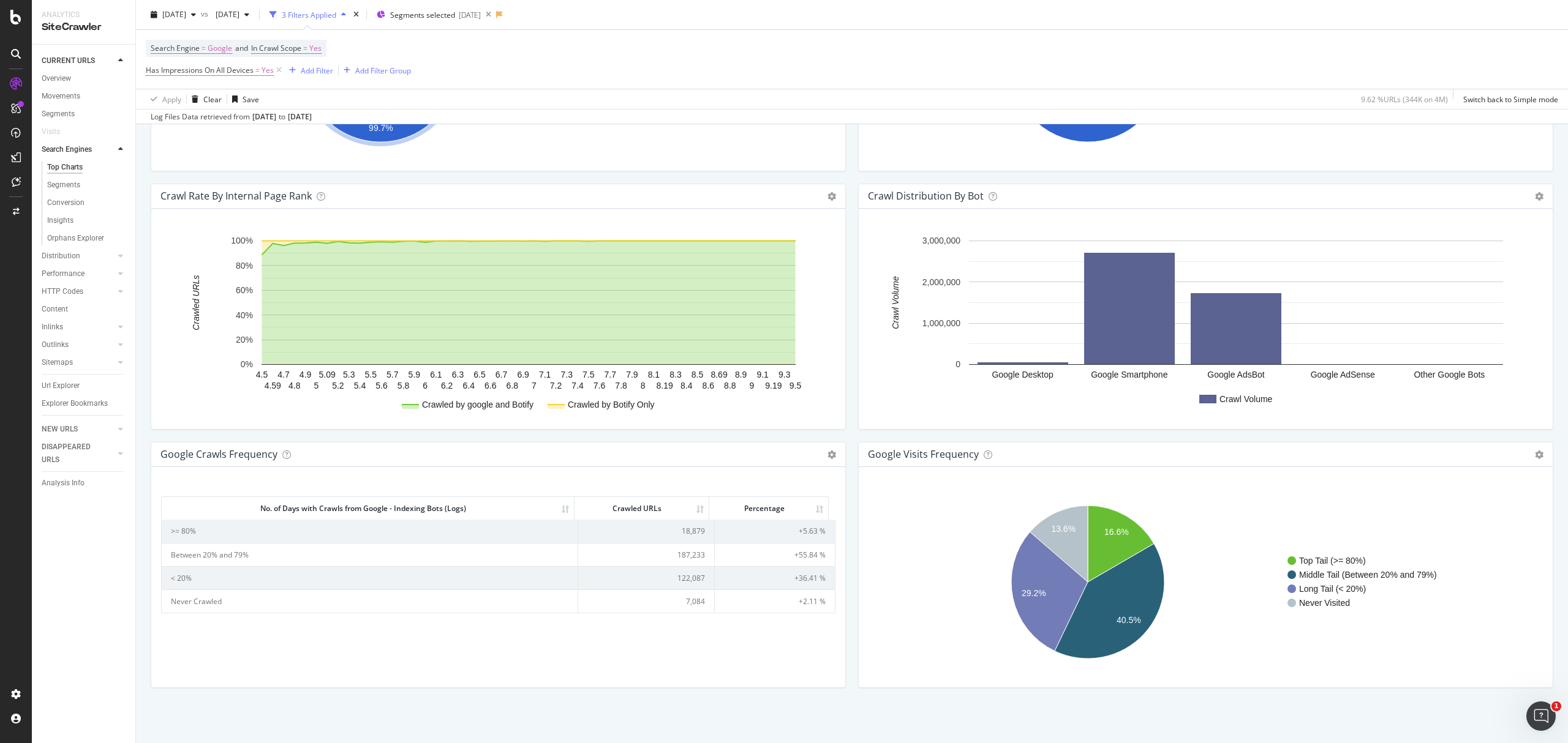
click at [688, 528] on td "18,879" at bounding box center [646, 531] width 136 height 23
click at [239, 17] on span "2025 Mar. 23rd" at bounding box center [225, 15] width 29 height 11
click at [186, 19] on span "2025 May. 4th" at bounding box center [175, 15] width 24 height 11
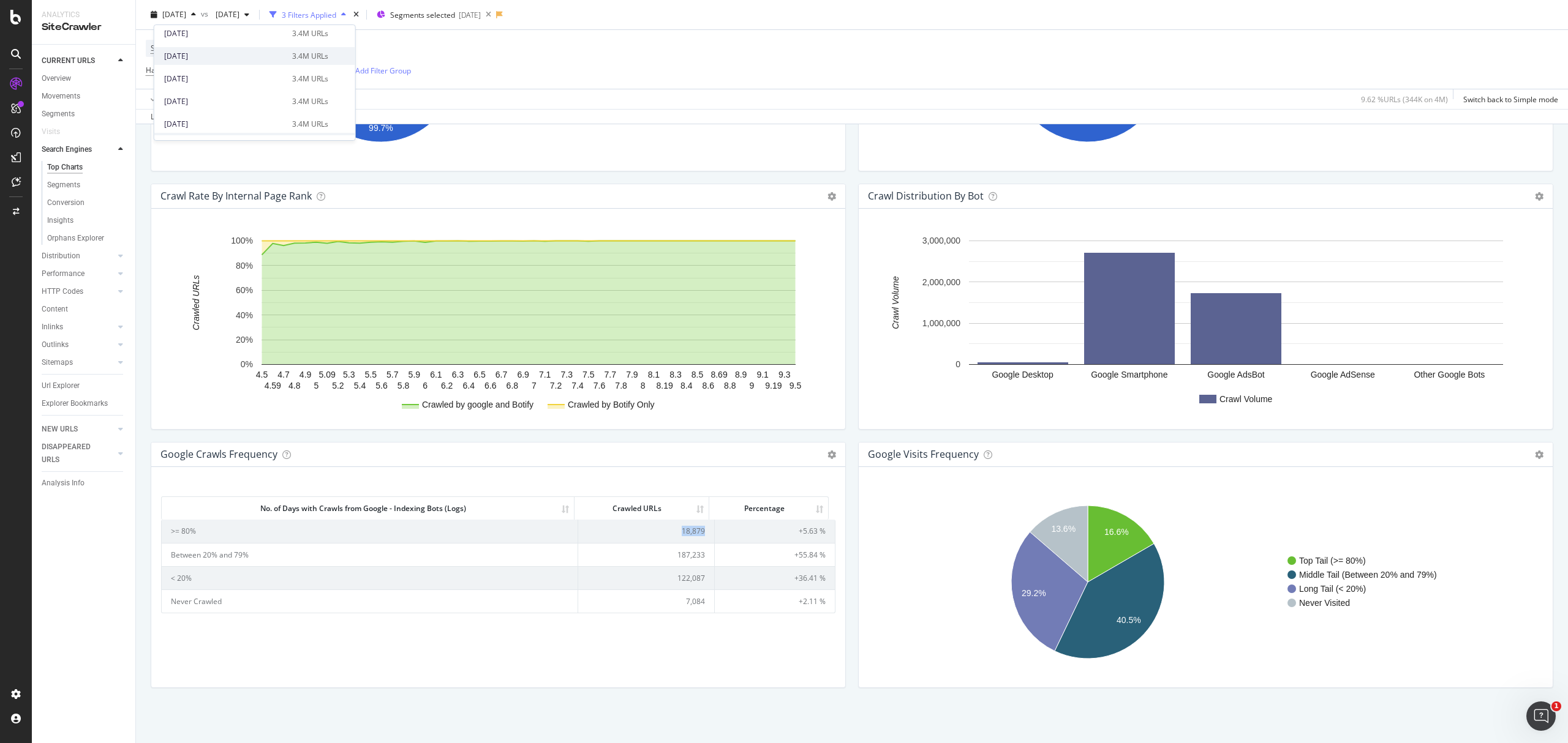
scroll to position [163, 0]
click at [228, 55] on div "2025 Jun. 29th" at bounding box center [224, 54] width 120 height 11
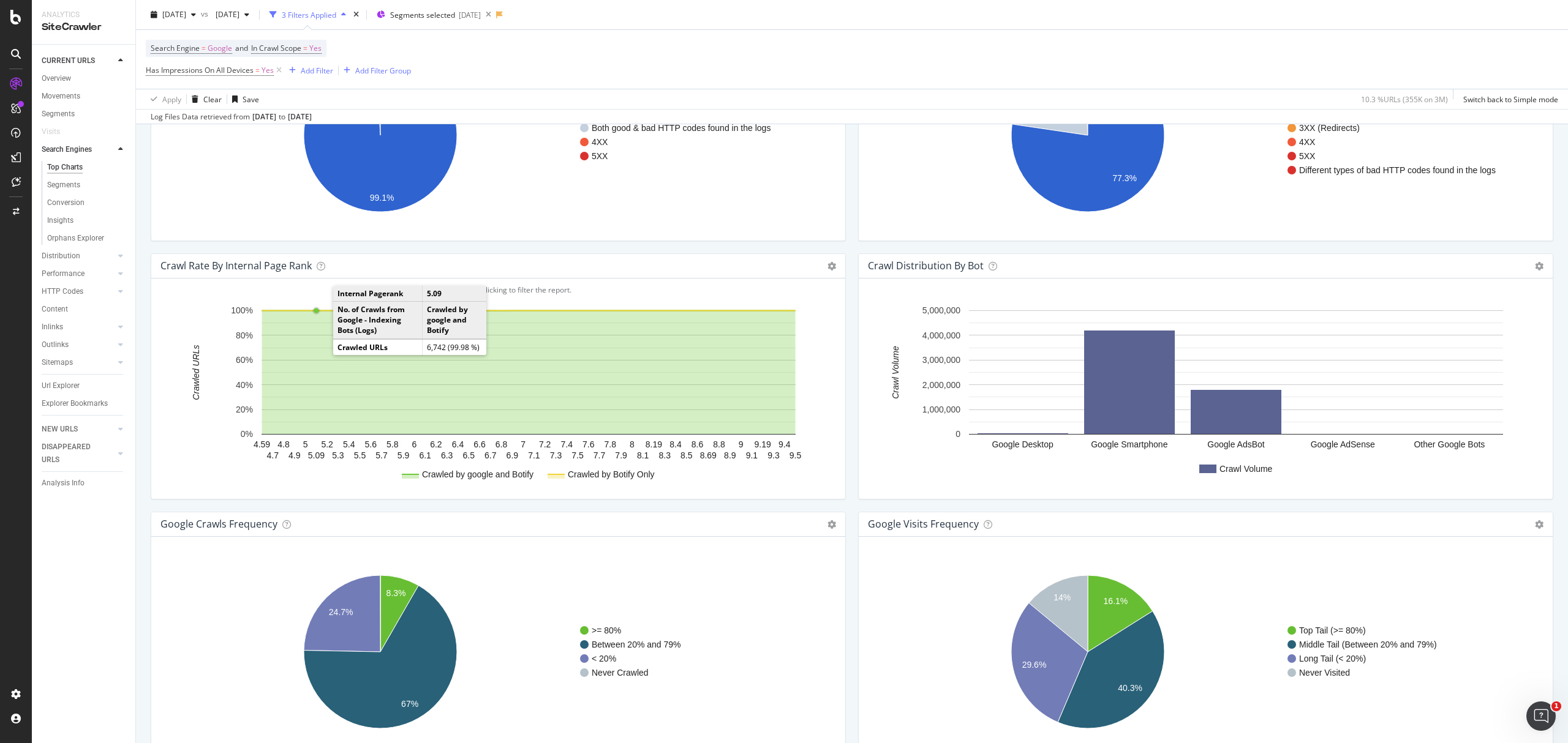
scroll to position [1204, 0]
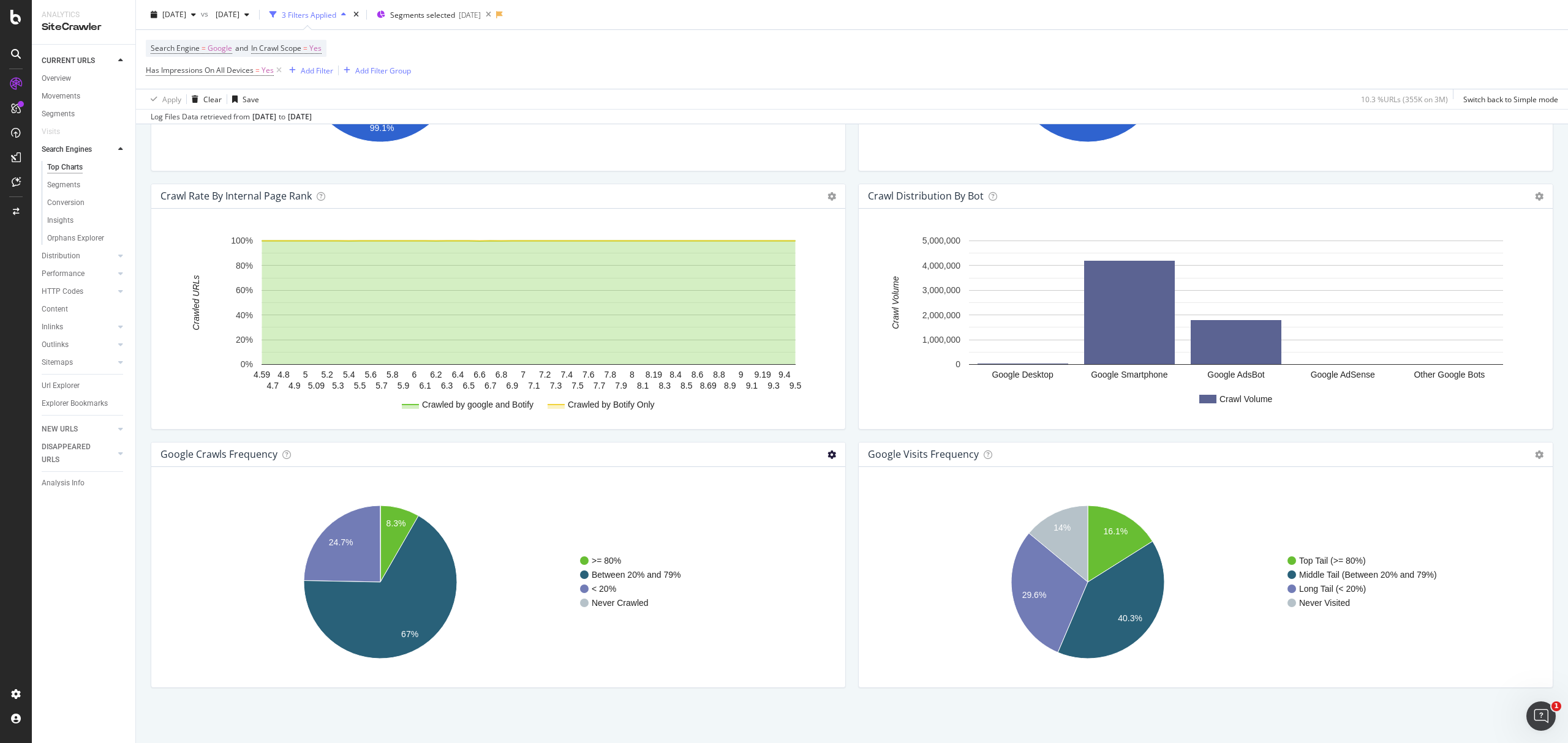
click at [827, 453] on icon at bounding box center [831, 455] width 9 height 9
click at [802, 500] on span "Table" at bounding box center [781, 498] width 127 height 17
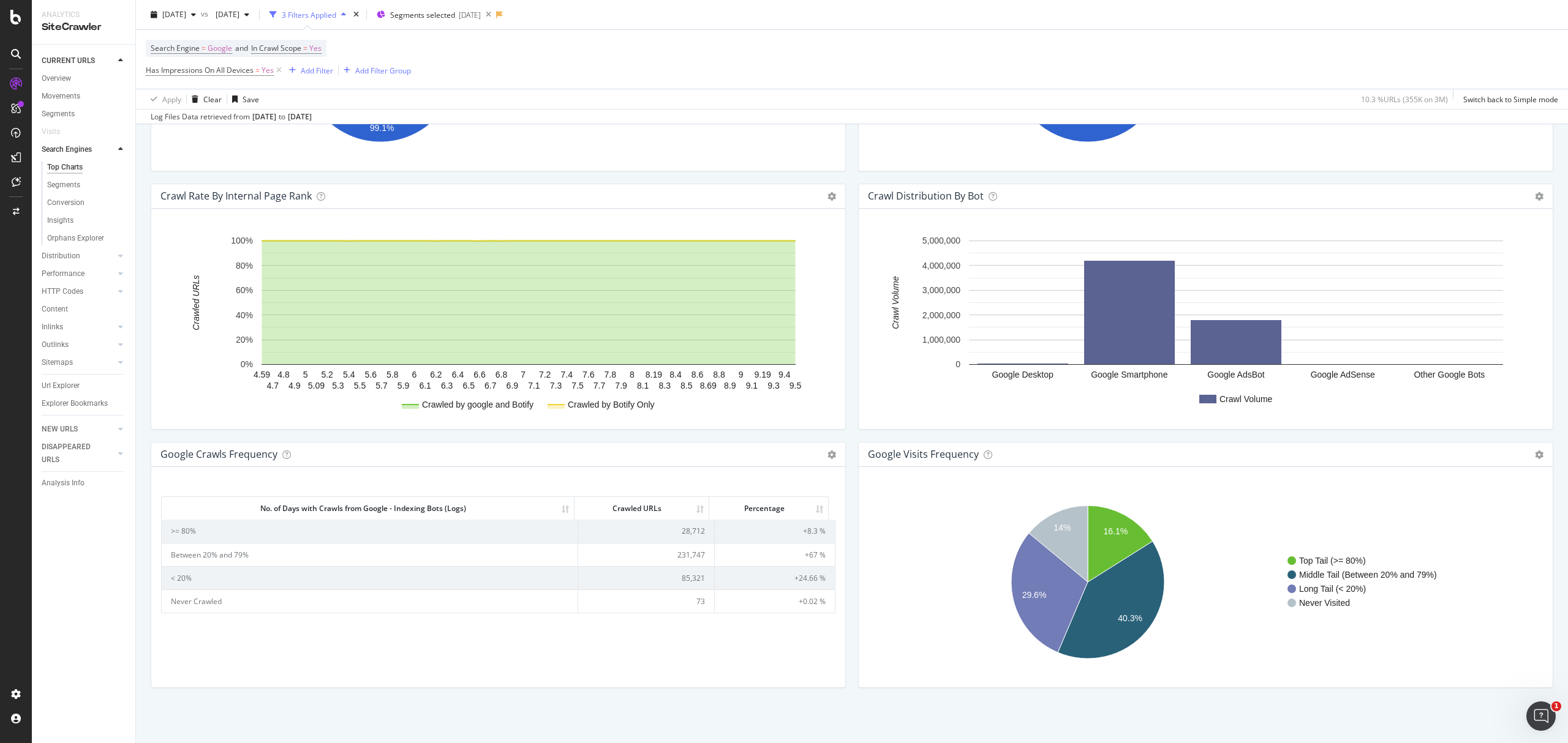
click at [691, 576] on td "85,321" at bounding box center [646, 578] width 136 height 23
click at [677, 554] on td "231,747" at bounding box center [646, 554] width 136 height 23
click at [680, 527] on td "28,712" at bounding box center [646, 531] width 136 height 23
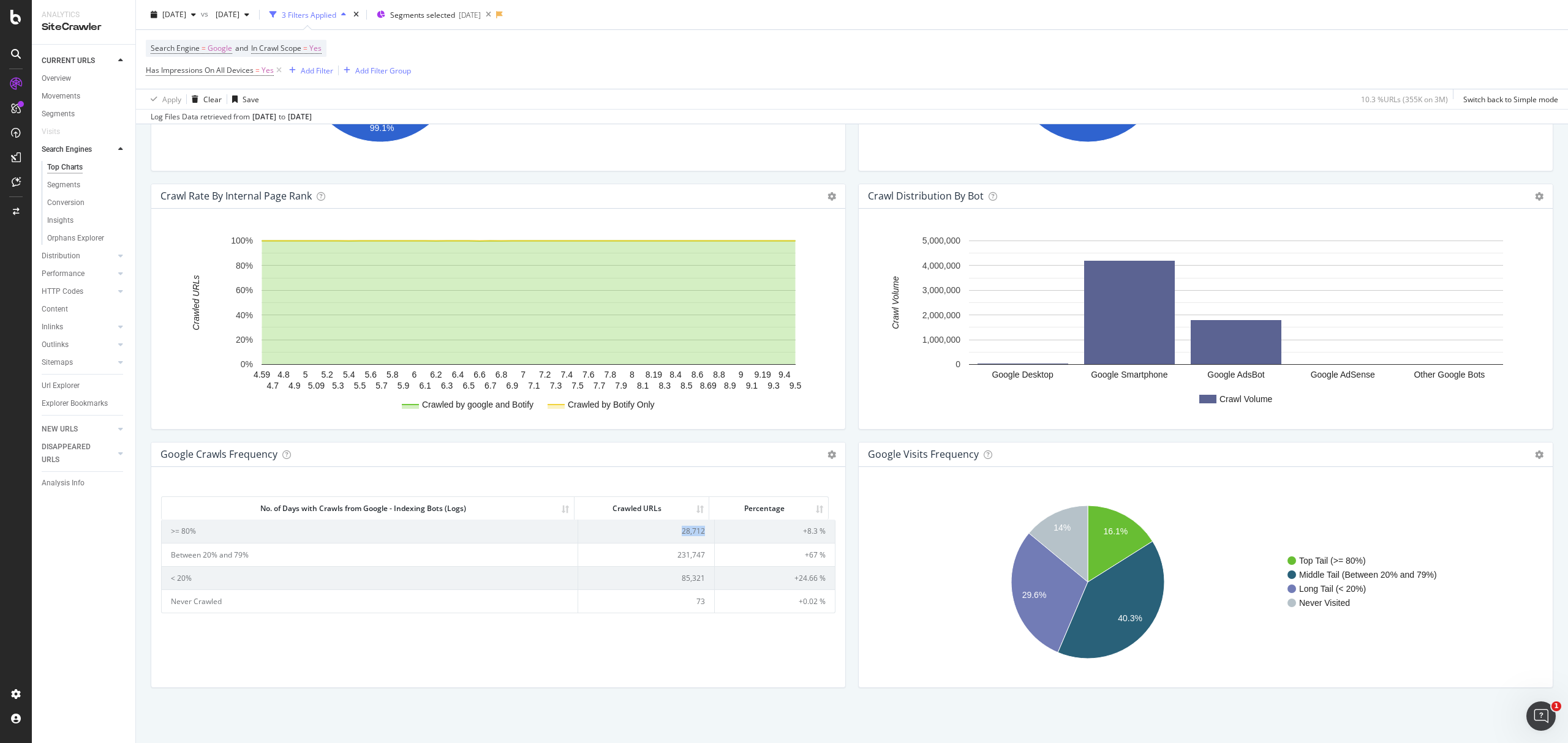
click at [680, 527] on td "28,712" at bounding box center [646, 531] width 136 height 23
click at [186, 18] on span "2025 Jun. 29th" at bounding box center [175, 15] width 24 height 11
click at [227, 104] on div "[DATE]" at bounding box center [224, 104] width 120 height 11
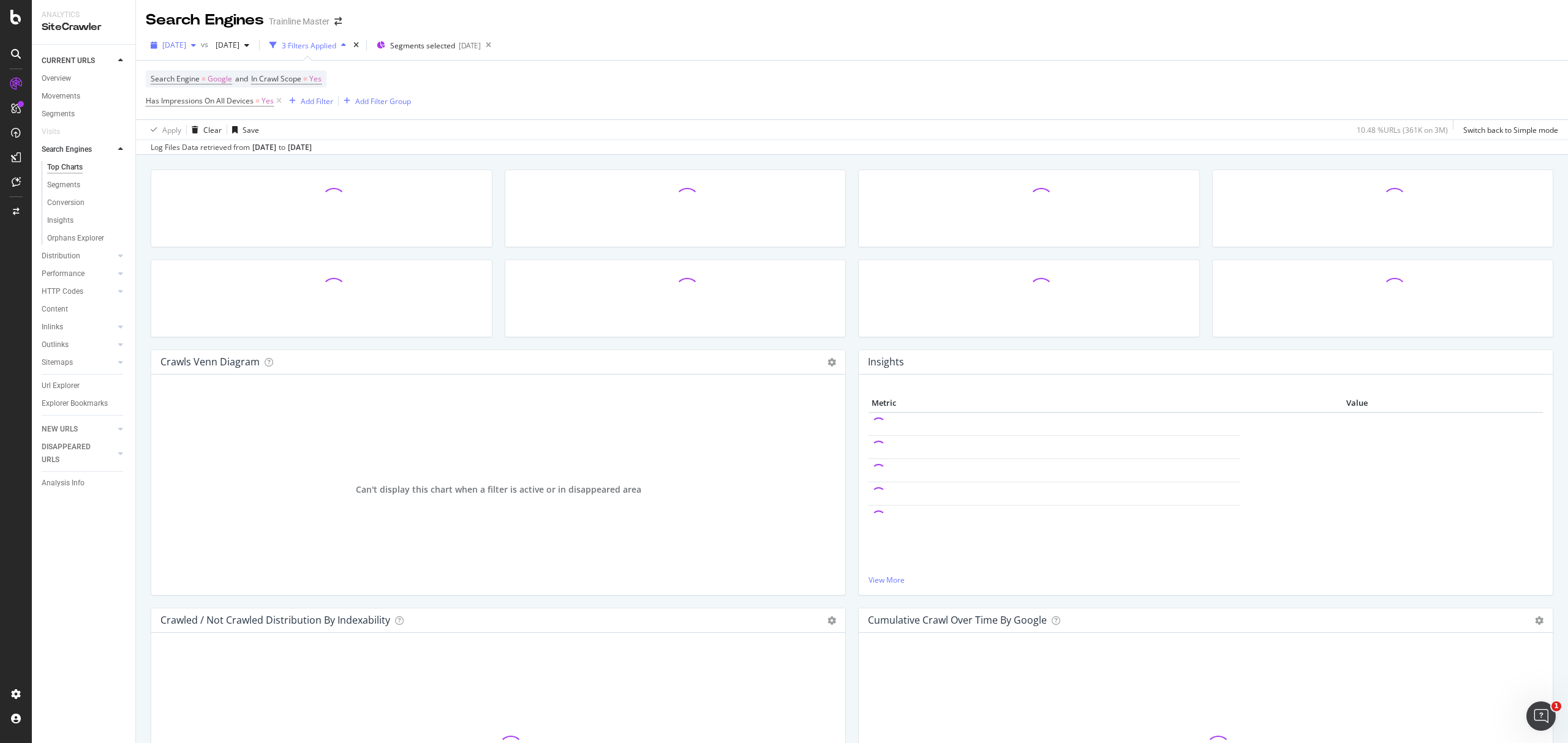
click at [186, 45] on span "[DATE]" at bounding box center [175, 45] width 24 height 11
click at [502, 101] on div "Search Engine = Google and In Crawl Scope = Yes Has Impressions On All Devices …" at bounding box center [852, 90] width 1412 height 59
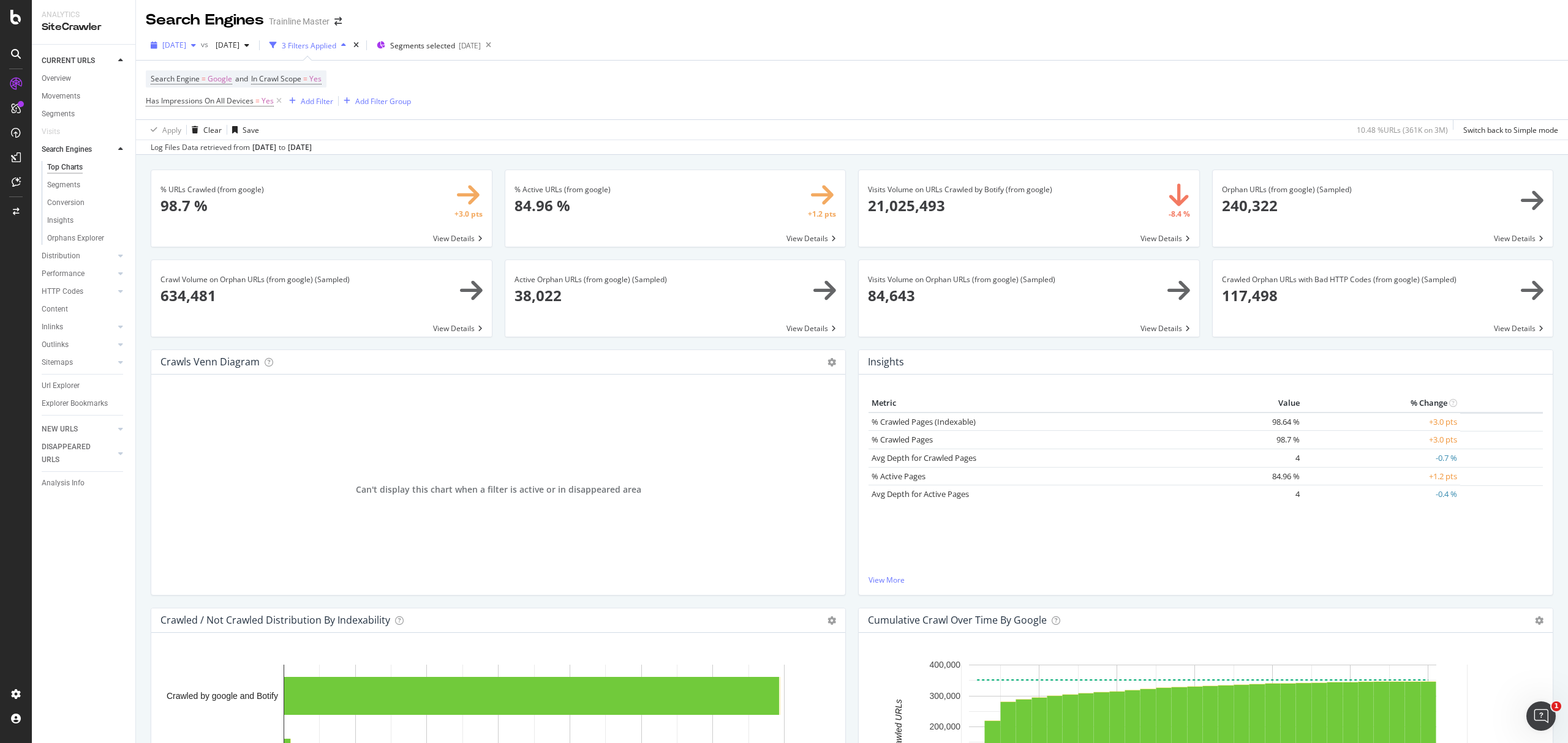
click at [201, 52] on div "[DATE]" at bounding box center [173, 45] width 55 height 18
click at [217, 94] on div "2025 Jul. 27th" at bounding box center [224, 98] width 120 height 11
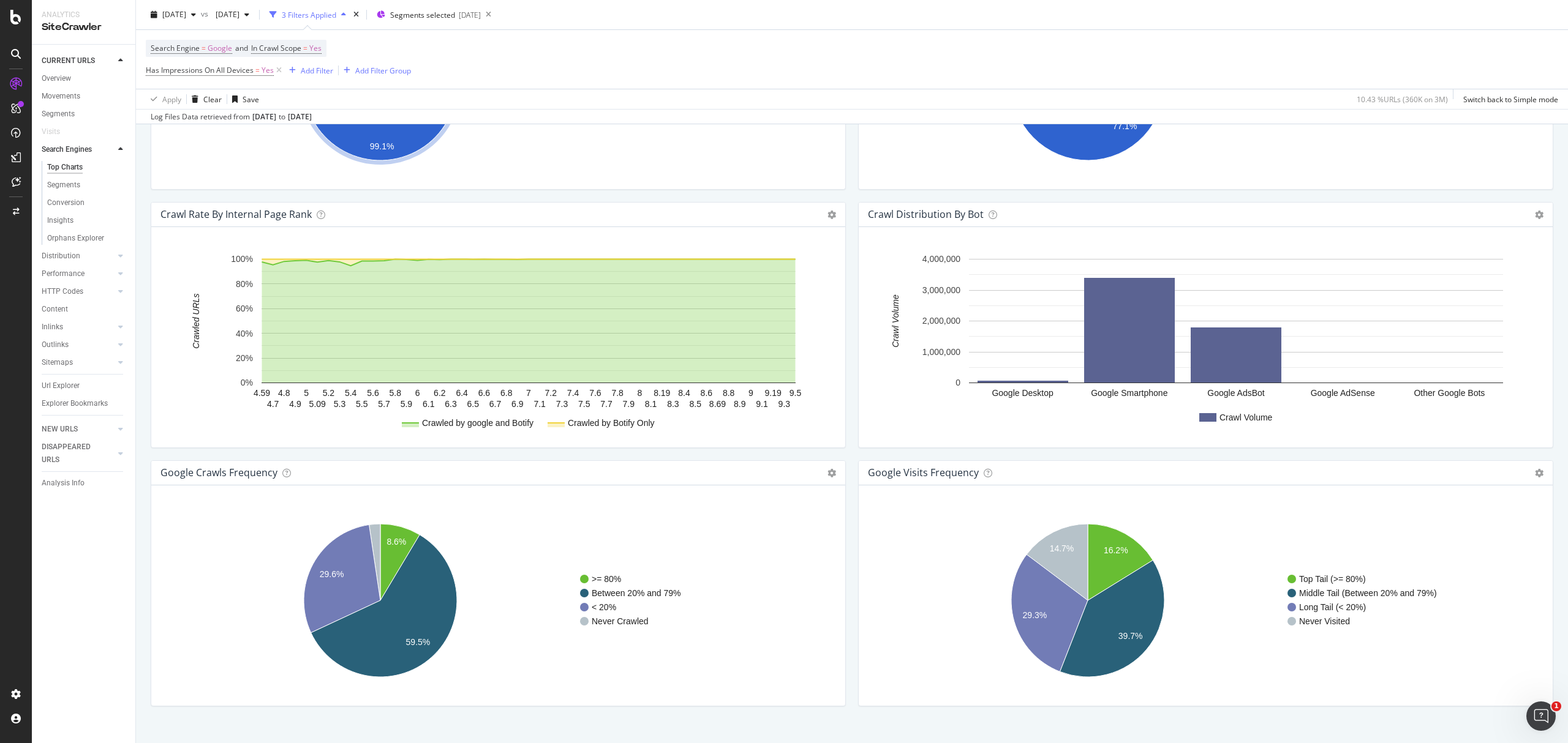
scroll to position [1204, 0]
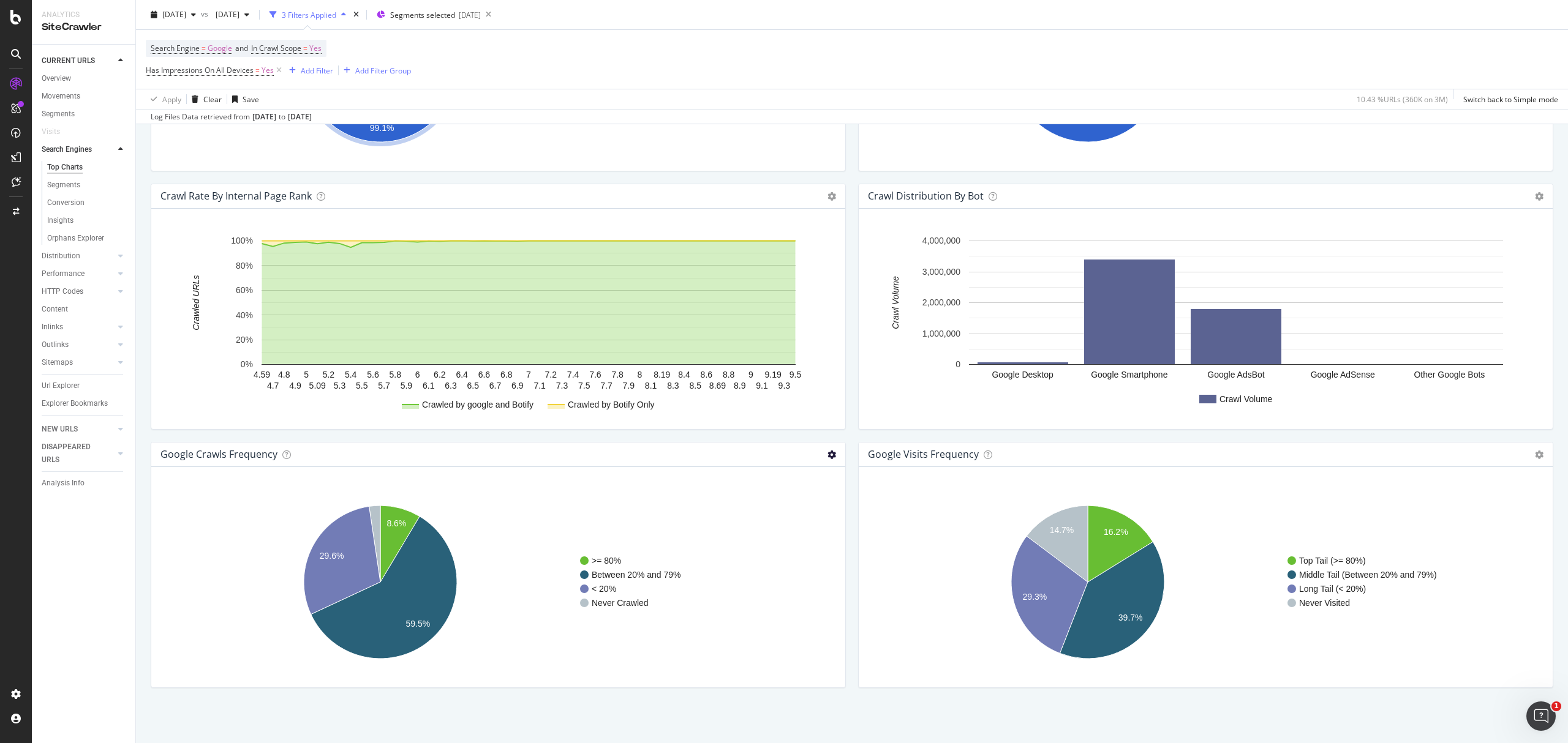
click at [827, 454] on icon at bounding box center [831, 455] width 9 height 9
click at [811, 500] on span "Table" at bounding box center [781, 498] width 127 height 17
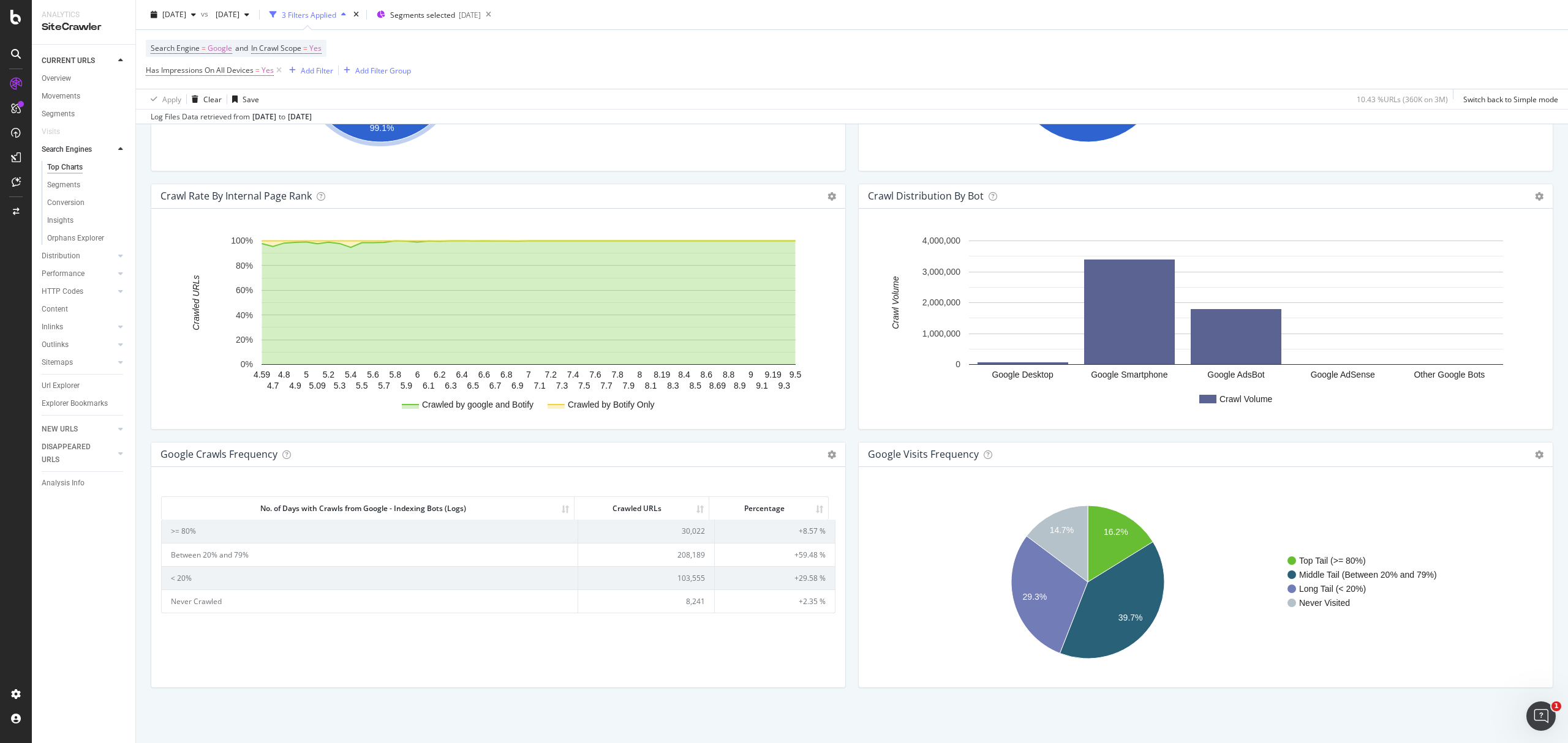
click at [691, 581] on td "103,555" at bounding box center [646, 578] width 136 height 23
click at [668, 556] on td "208,189" at bounding box center [646, 554] width 136 height 23
click at [693, 530] on td "30,022" at bounding box center [646, 531] width 136 height 23
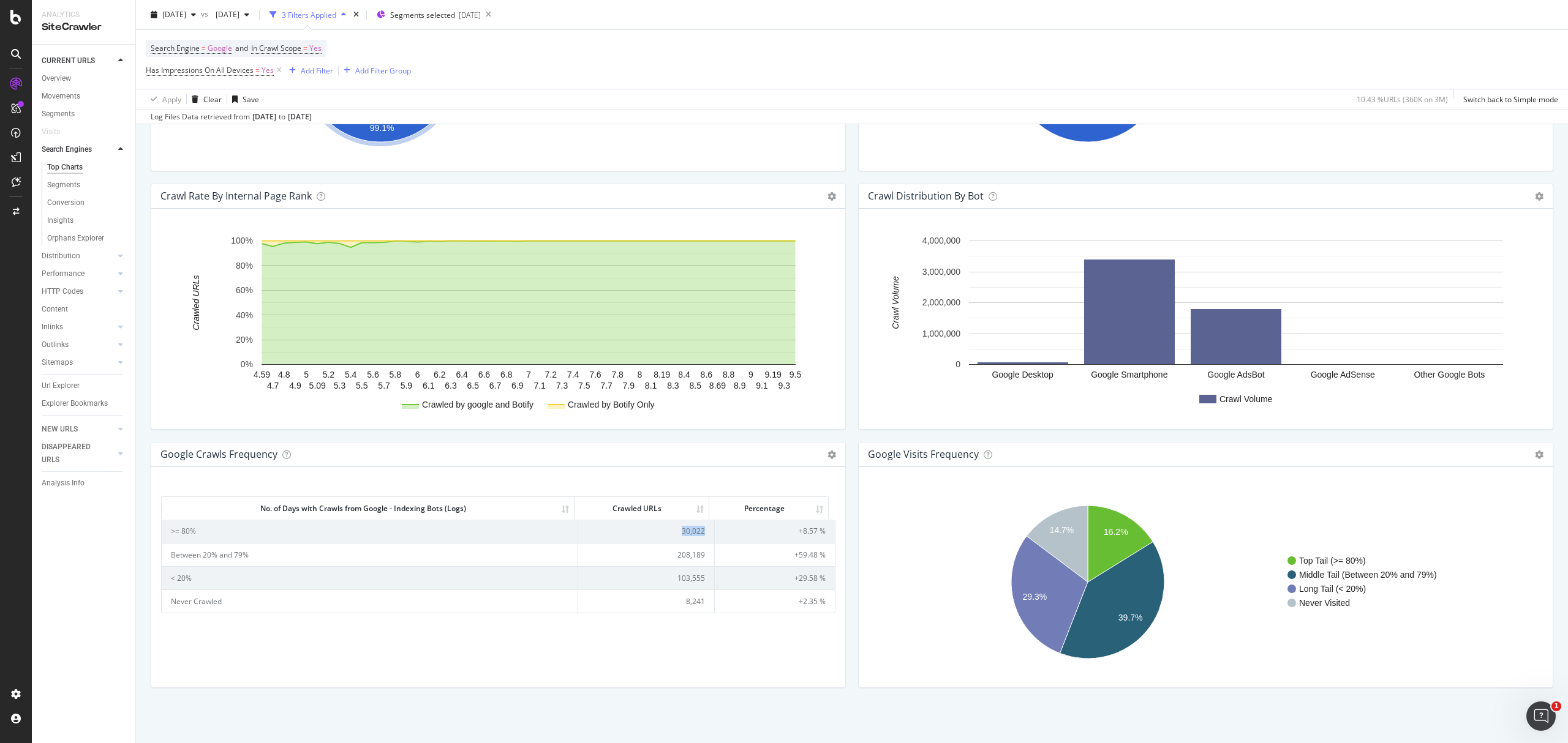
click at [693, 530] on td "30,022" at bounding box center [646, 531] width 136 height 23
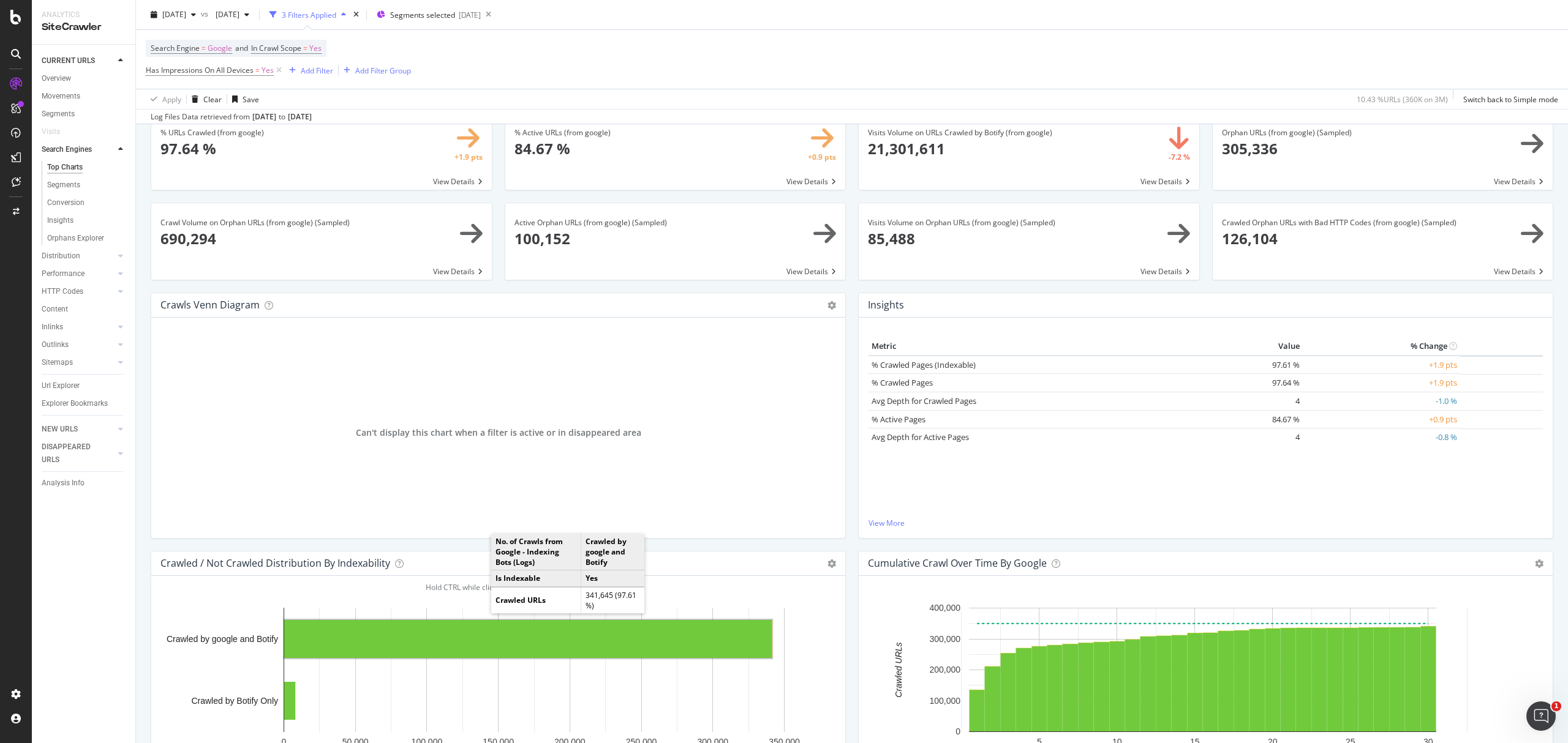
scroll to position [0, 0]
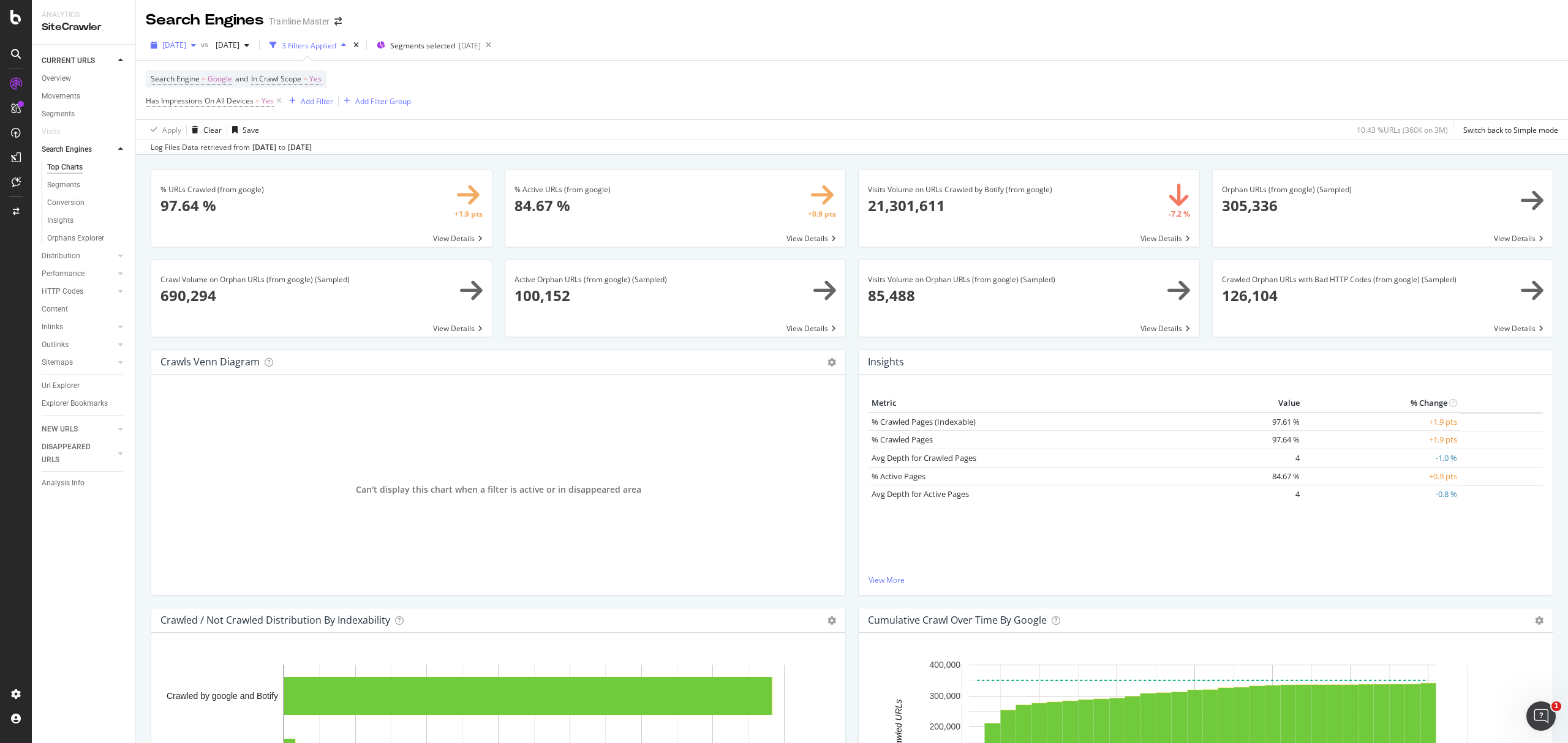
click at [187, 52] on div "2025 Jul. 27th" at bounding box center [173, 45] width 55 height 18
click at [219, 138] on div "[DATE]" at bounding box center [224, 134] width 120 height 11
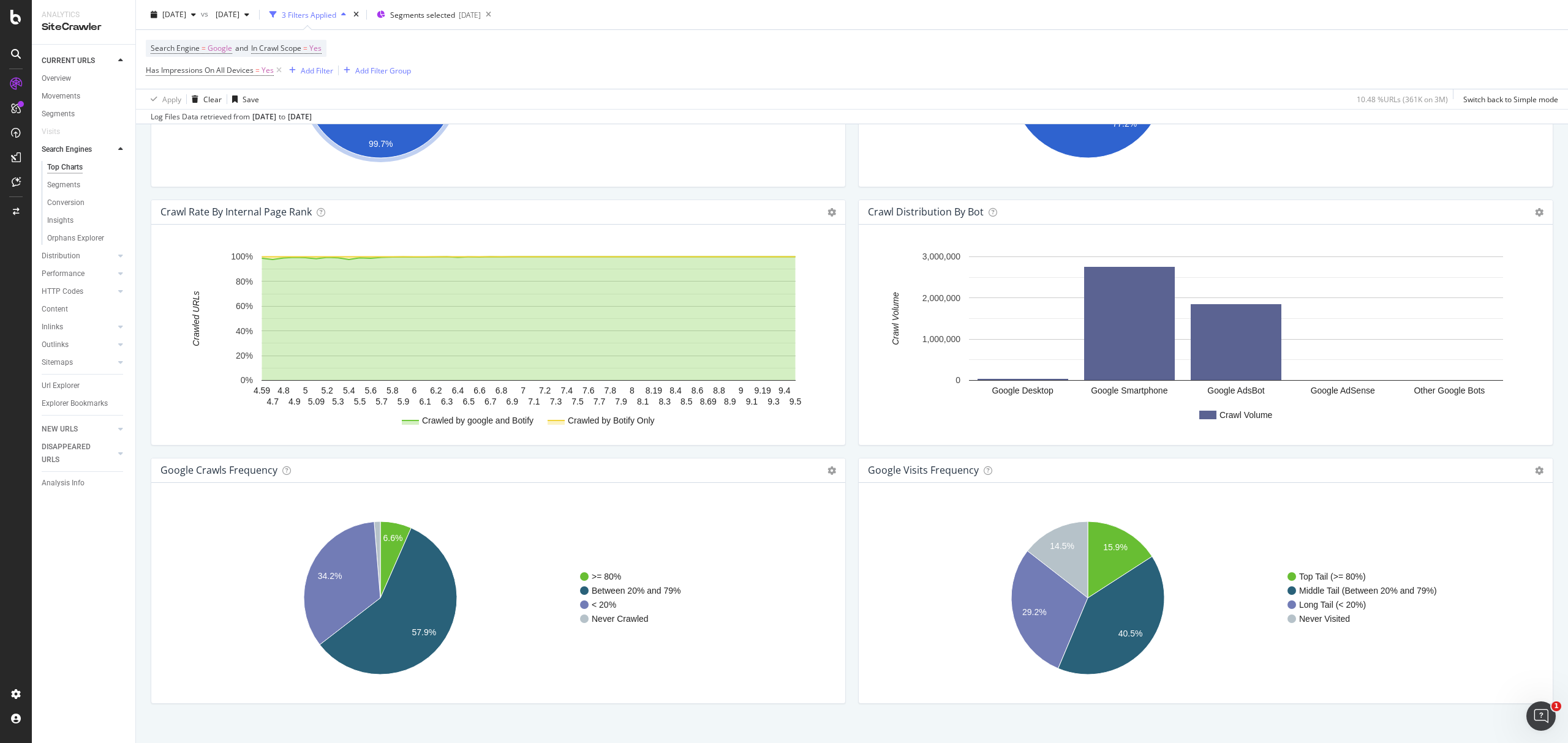
scroll to position [1204, 0]
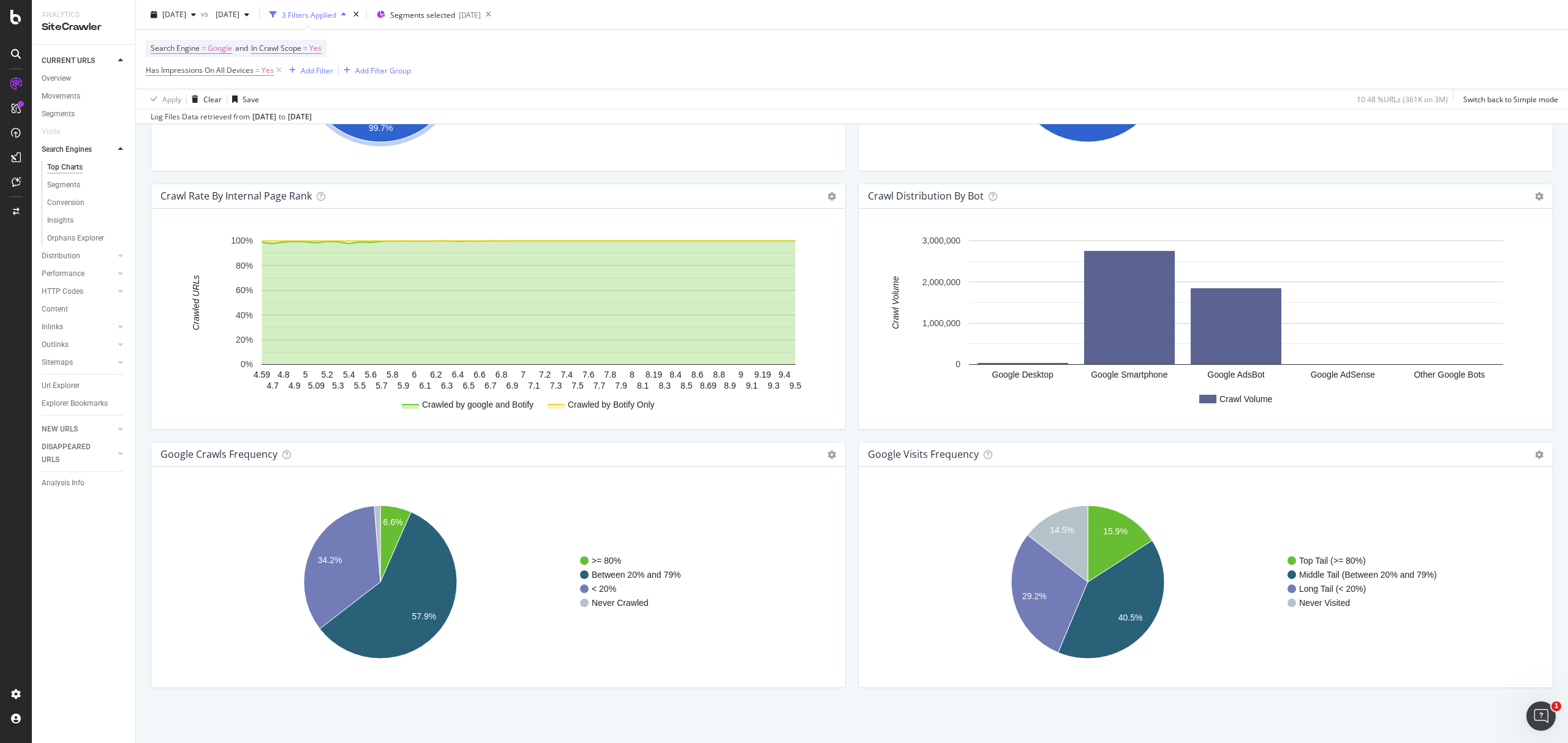
click at [829, 455] on div "google Crawls Frequency Chart (by Value) Table Expand Export as CSV Export as P…" at bounding box center [498, 455] width 694 height 25
click at [827, 453] on icon at bounding box center [831, 455] width 9 height 9
click at [755, 500] on span "Table" at bounding box center [781, 498] width 127 height 17
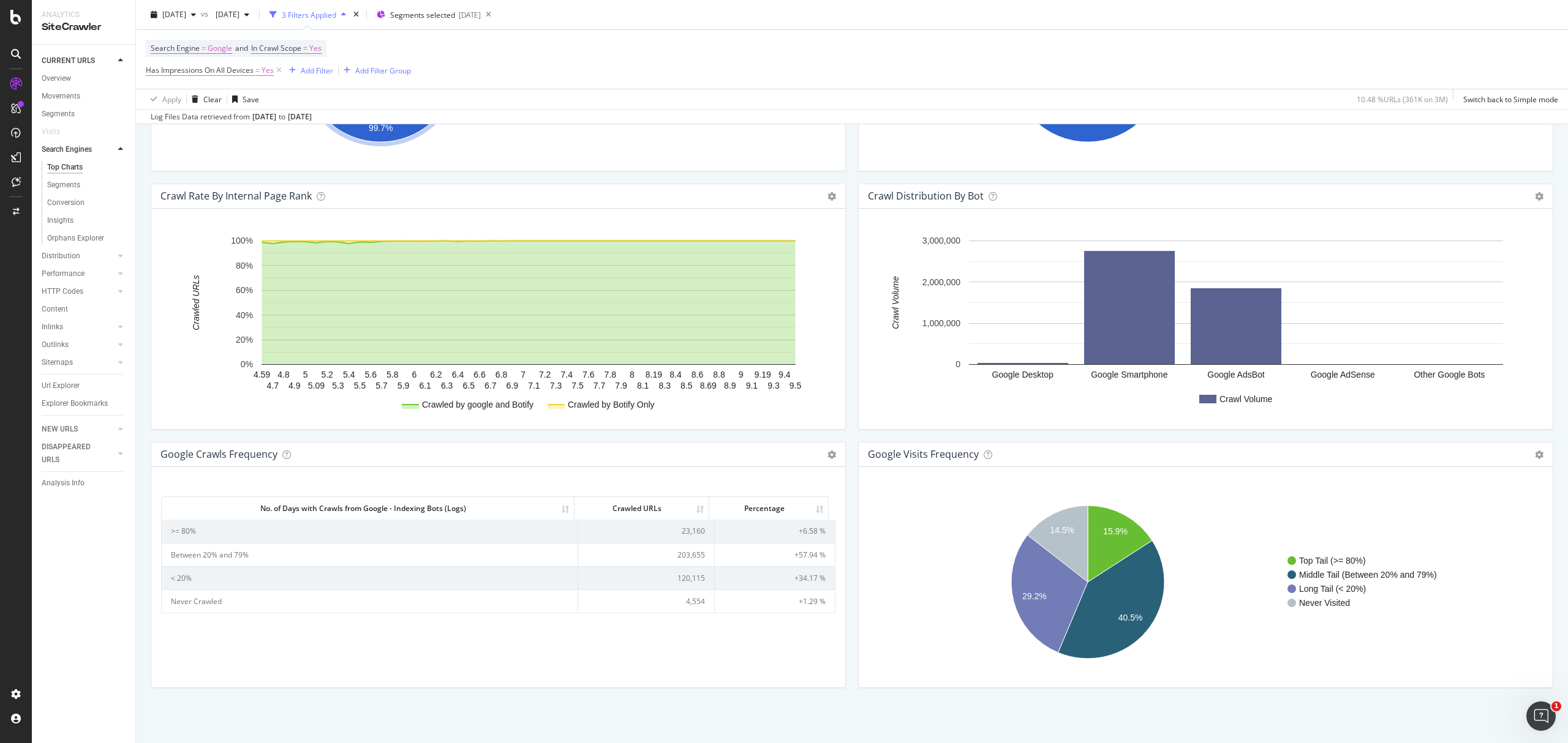
click at [667, 584] on td "120,115" at bounding box center [646, 578] width 136 height 23
click at [679, 558] on td "203,655" at bounding box center [646, 554] width 136 height 23
click at [681, 526] on td "23,160" at bounding box center [646, 531] width 136 height 23
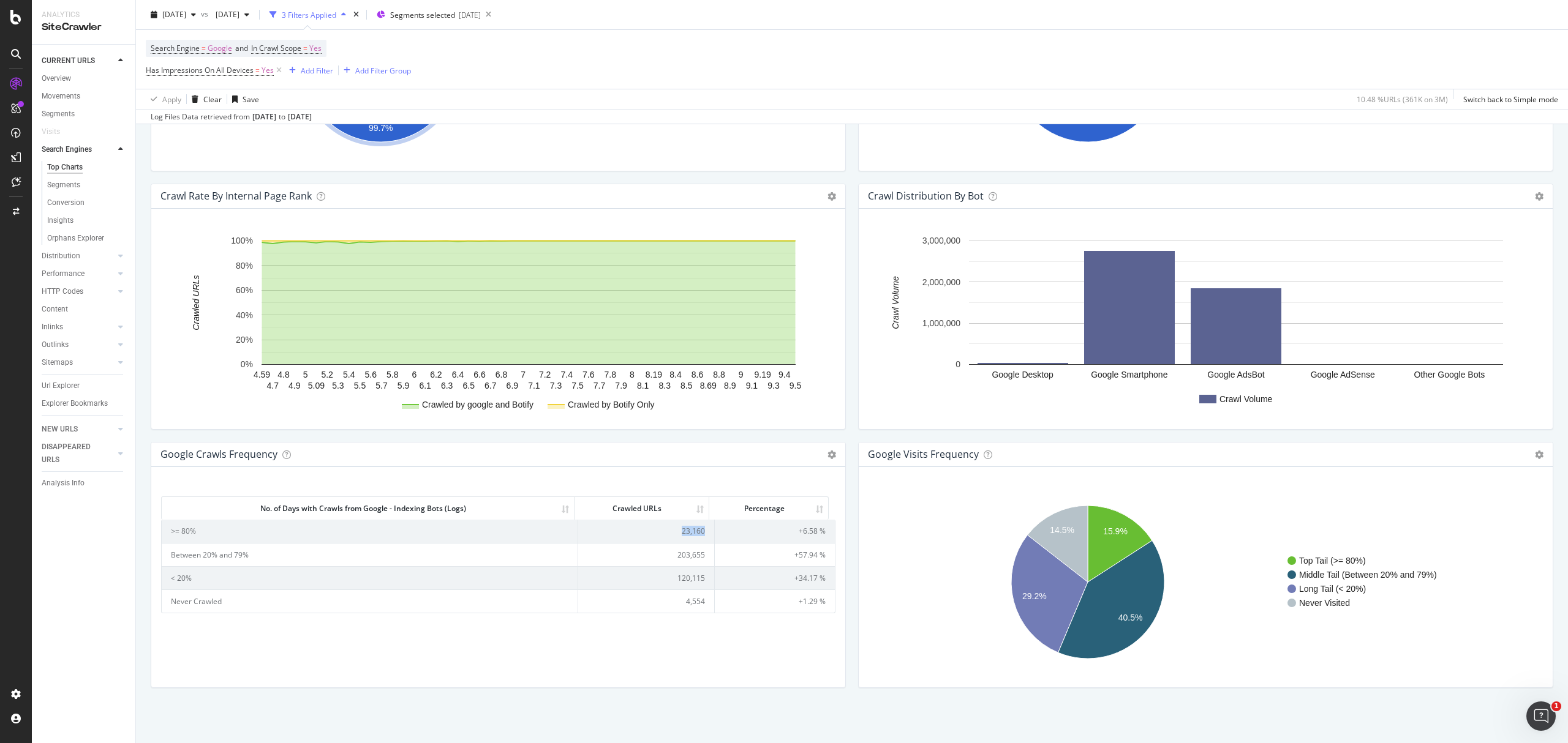
click at [681, 526] on td "23,160" at bounding box center [646, 531] width 136 height 23
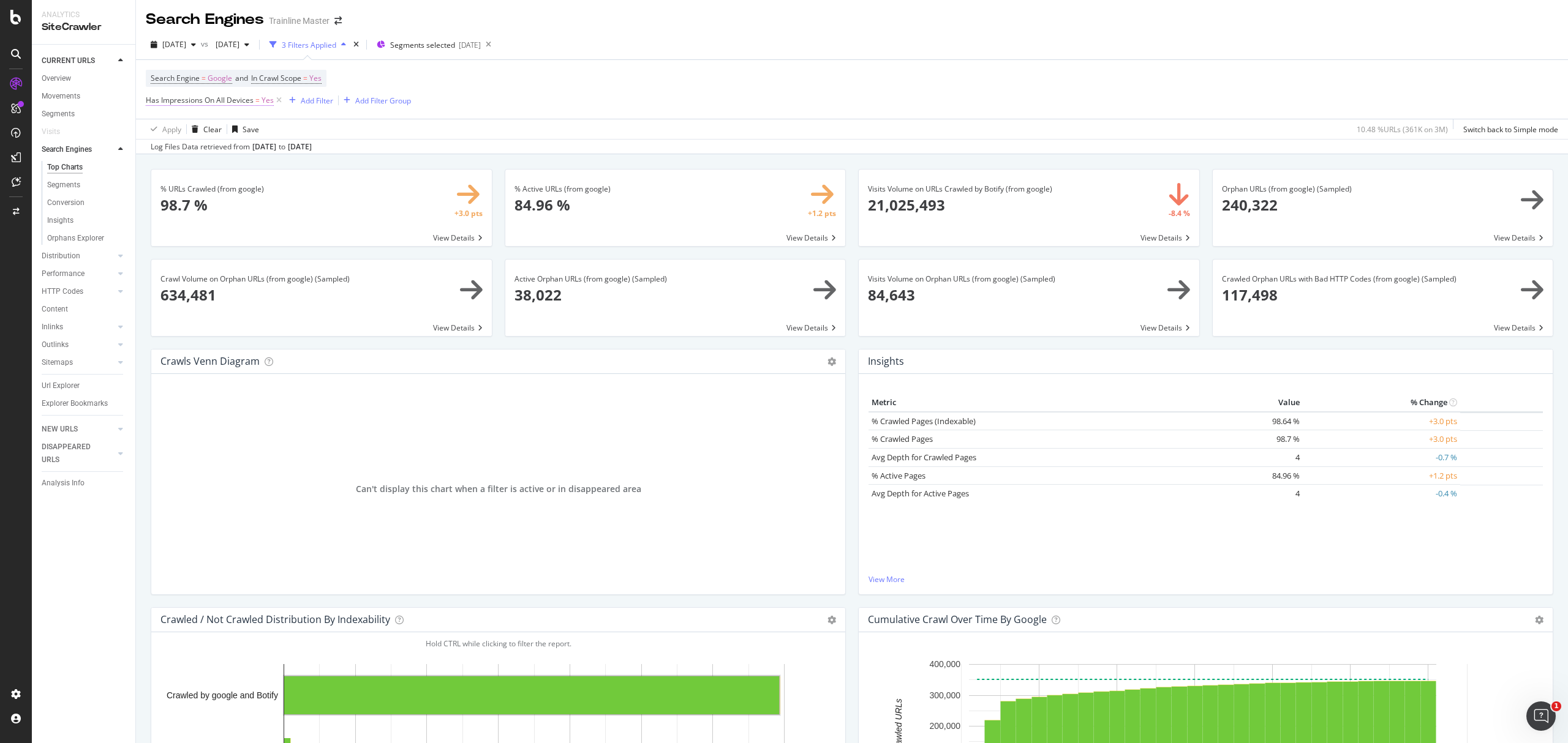
scroll to position [0, 0]
click at [216, 80] on span "Google" at bounding box center [219, 79] width 25 height 17
click at [173, 25] on div "Search Engines" at bounding box center [205, 20] width 118 height 21
click at [186, 40] on span "[DATE]" at bounding box center [175, 45] width 24 height 11
click at [234, 91] on div "[DATE]" at bounding box center [224, 89] width 120 height 11
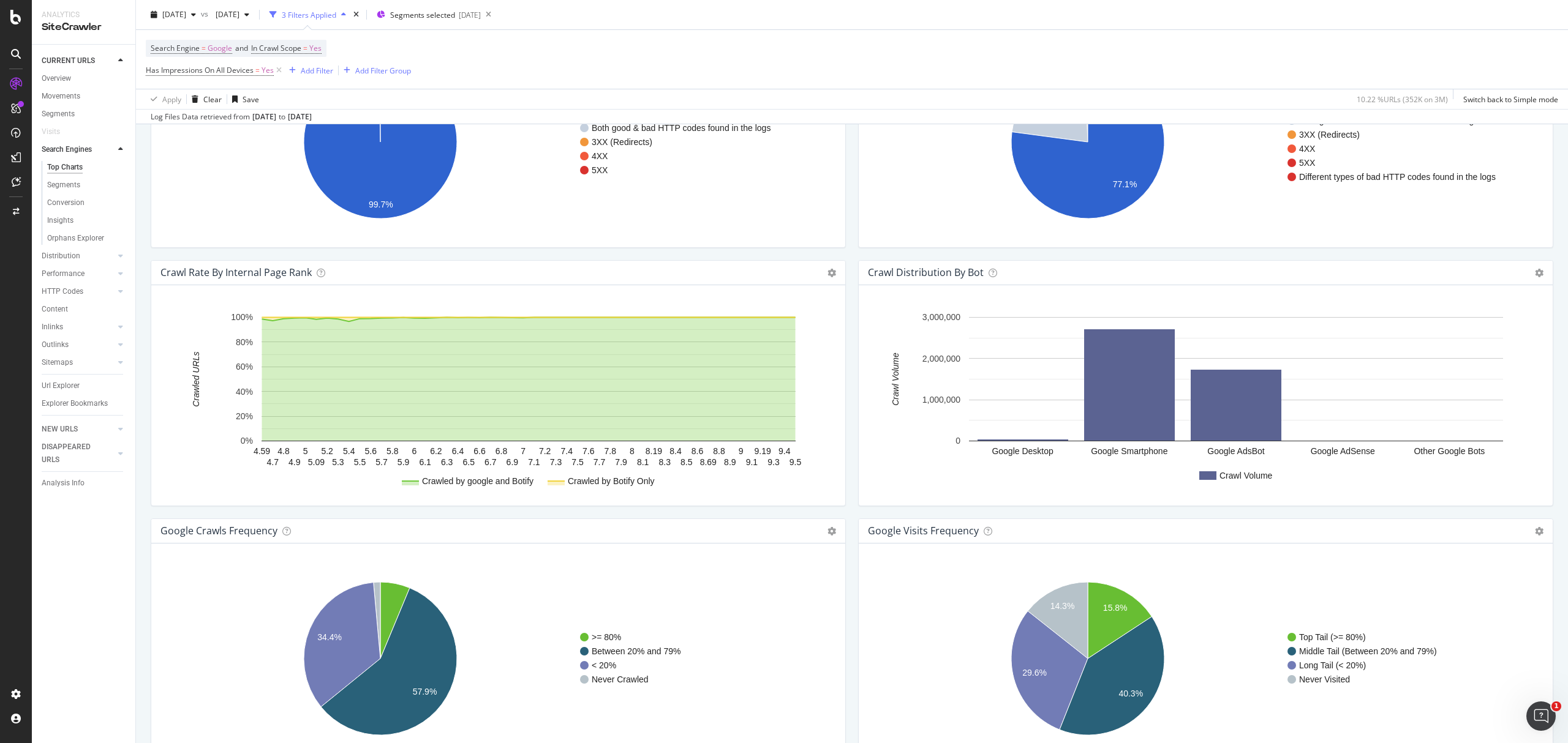
scroll to position [1204, 0]
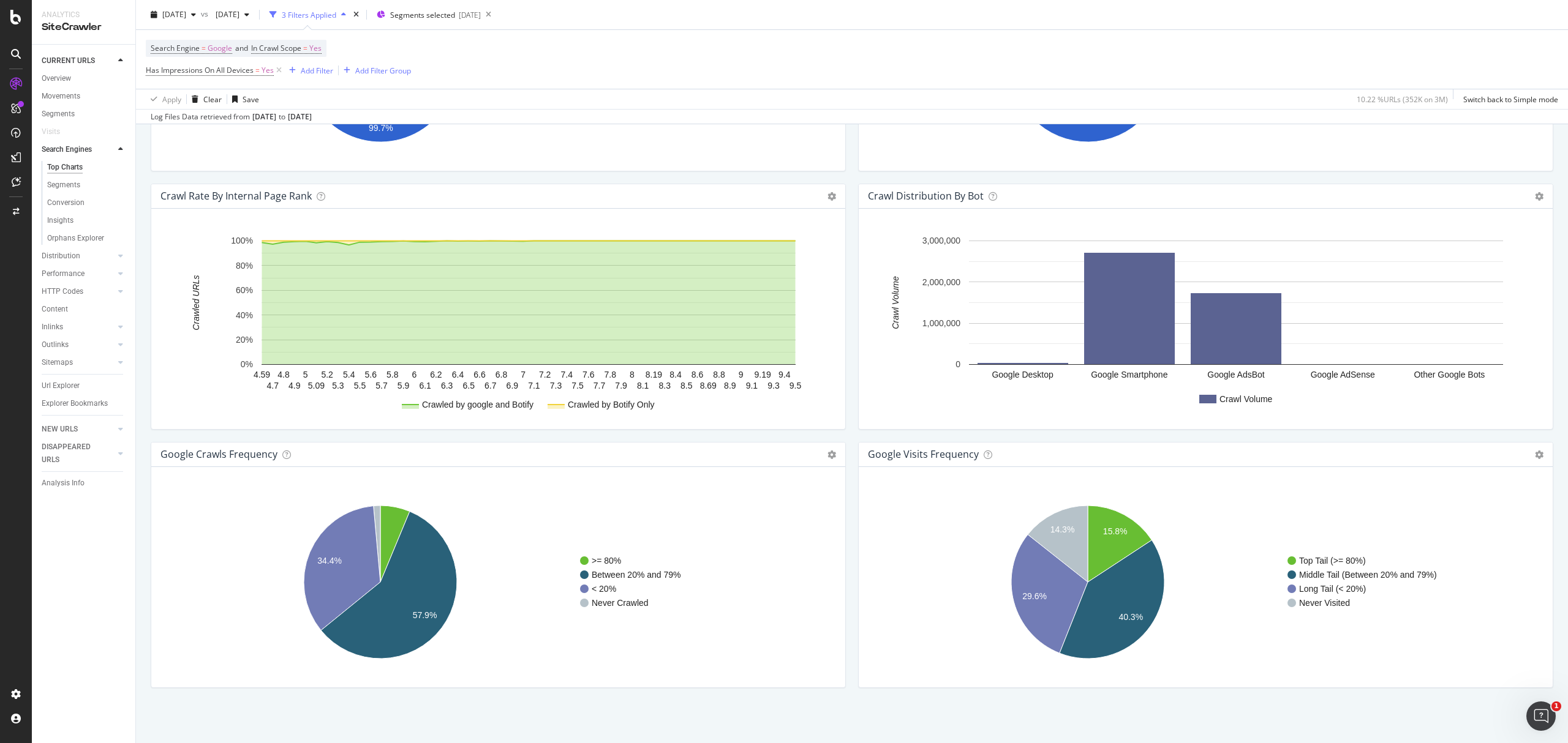
click at [818, 452] on div "google Crawls Frequency Chart (by Value) Table Expand Export as CSV Export as P…" at bounding box center [498, 455] width 694 height 25
click at [827, 452] on icon at bounding box center [831, 455] width 9 height 9
click at [809, 493] on span "Table" at bounding box center [781, 498] width 127 height 17
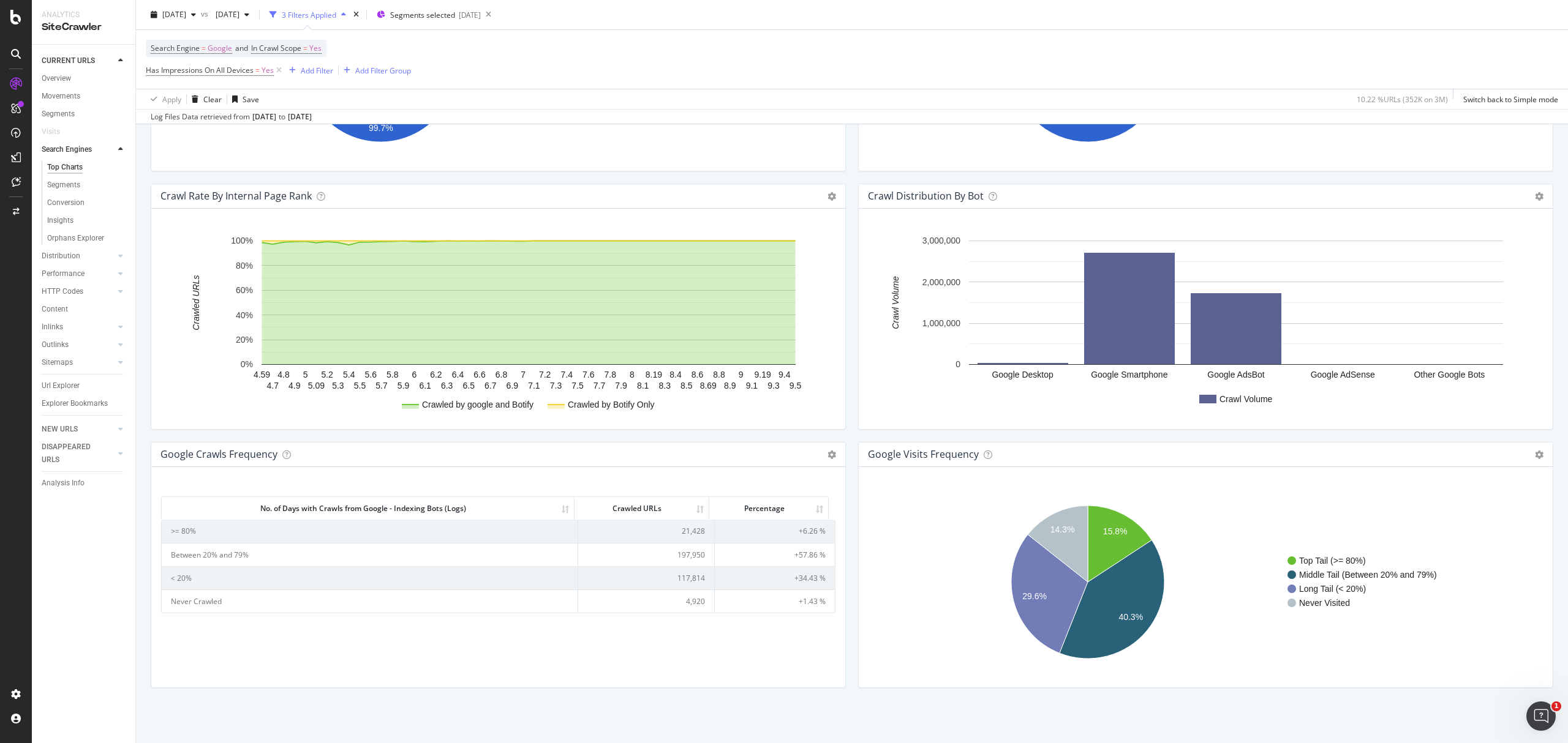
click at [693, 578] on td "117,814" at bounding box center [646, 578] width 136 height 23
click at [686, 552] on td "197,950" at bounding box center [646, 554] width 136 height 23
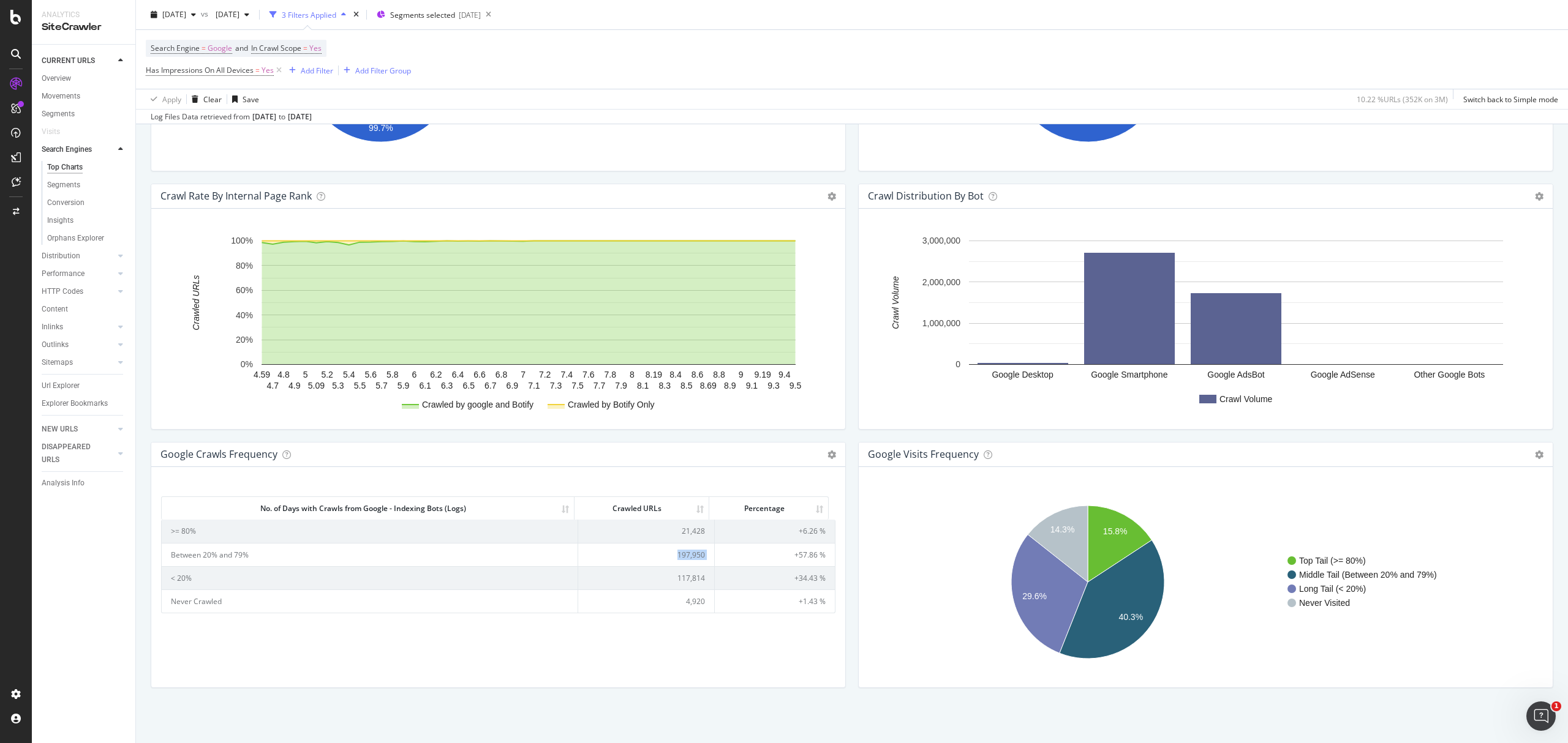
click at [686, 552] on td "197,950" at bounding box center [646, 554] width 136 height 23
click at [682, 532] on td "21,428" at bounding box center [646, 531] width 136 height 23
